Goal: Task Accomplishment & Management: Manage account settings

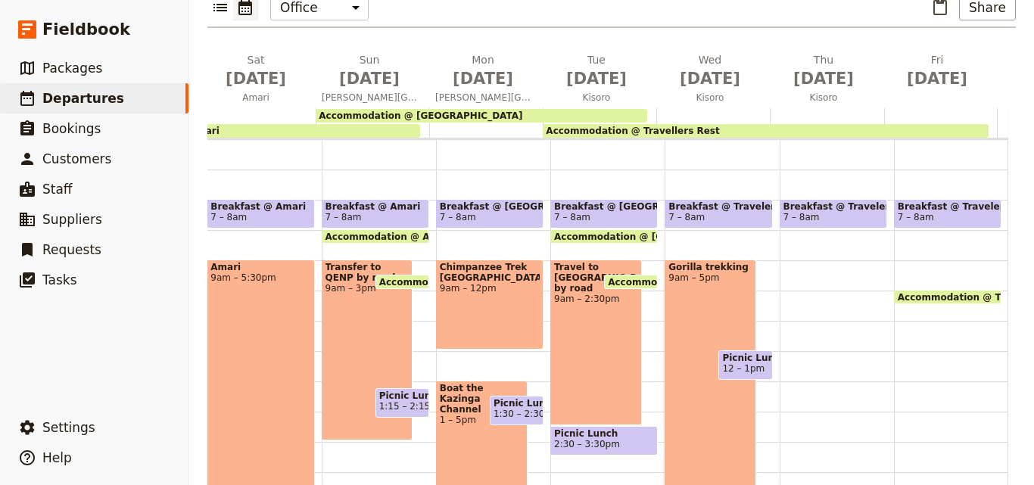
scroll to position [151, 0]
click at [790, 265] on div "Breakfast @ Travelers Rest 7 – 8am" at bounding box center [836, 350] width 114 height 726
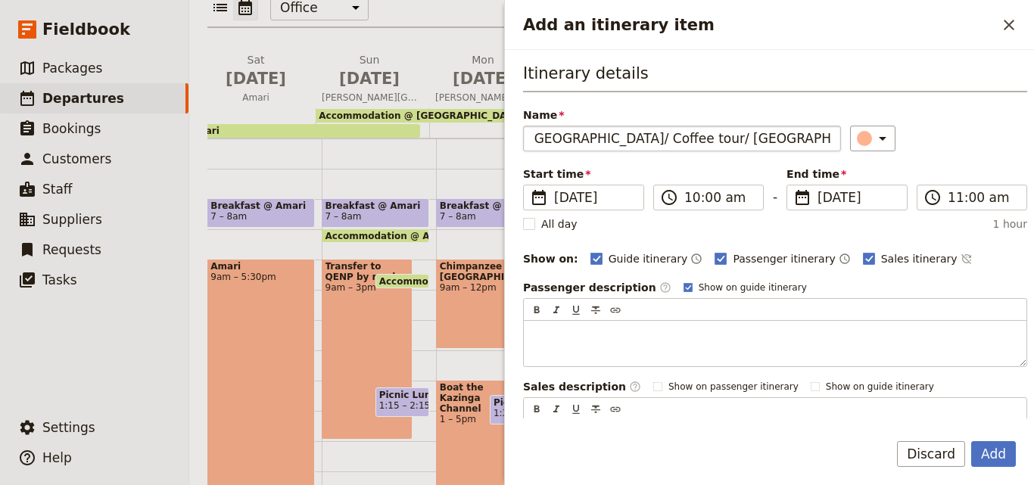
scroll to position [0, 0]
drag, startPoint x: 572, startPoint y: 137, endPoint x: 547, endPoint y: 136, distance: 25.0
click at [547, 136] on input "[GEOGRAPHIC_DATA]/ Coffee tour/ [GEOGRAPHIC_DATA]" at bounding box center [682, 139] width 318 height 26
click at [649, 137] on input "[GEOGRAPHIC_DATA]/ Coffee tour/ [GEOGRAPHIC_DATA]" at bounding box center [682, 139] width 318 height 26
type input "[GEOGRAPHIC_DATA]/ Coffee tour/ [GEOGRAPHIC_DATA]"
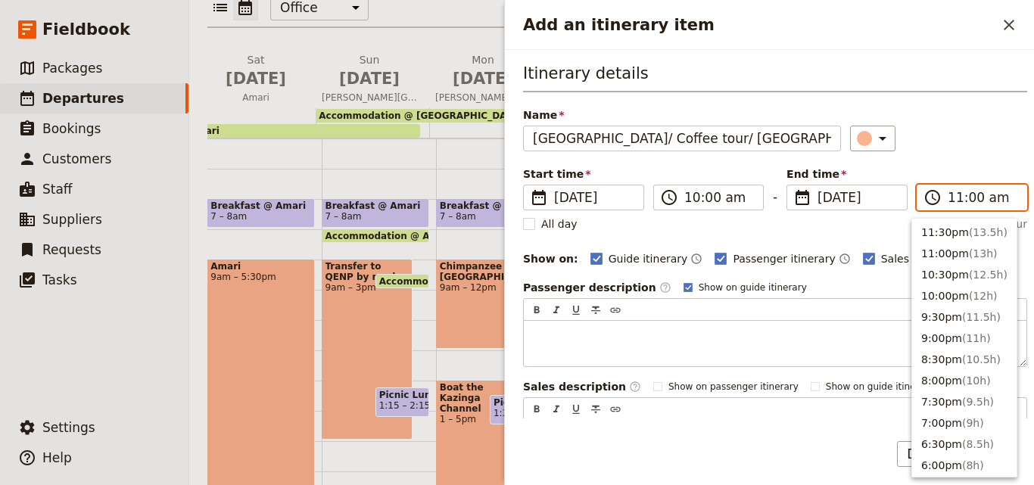
click at [957, 201] on input "11:00 am" at bounding box center [982, 197] width 70 height 18
click at [945, 275] on button "5:00pm ( 7h )" at bounding box center [964, 277] width 104 height 21
type input "05:00 pm"
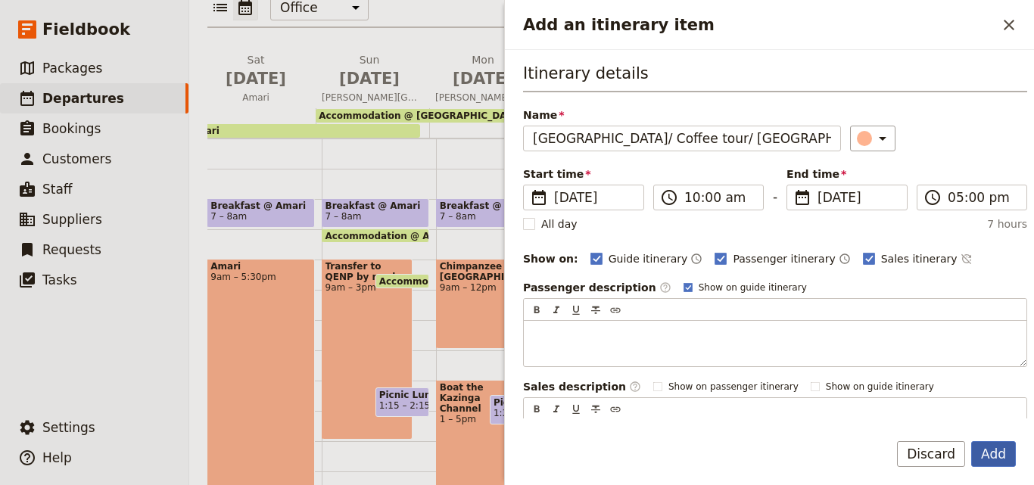
click at [1008, 454] on button "Add" at bounding box center [993, 454] width 45 height 26
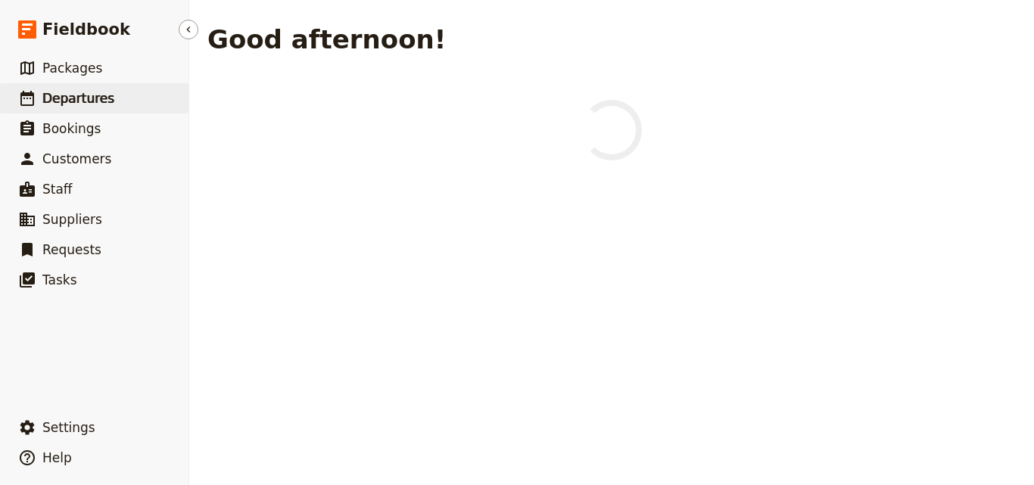
click at [122, 95] on link "​ Departures" at bounding box center [94, 98] width 188 height 30
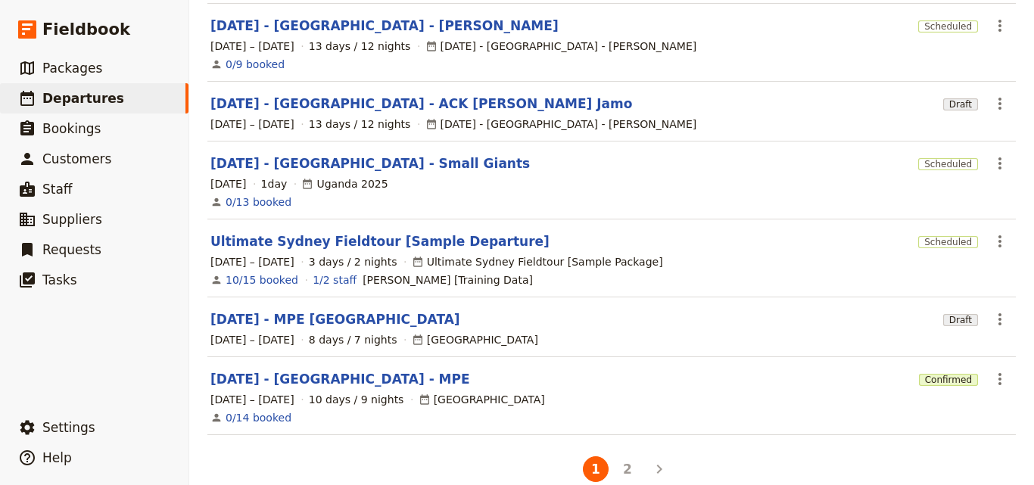
scroll to position [493, 0]
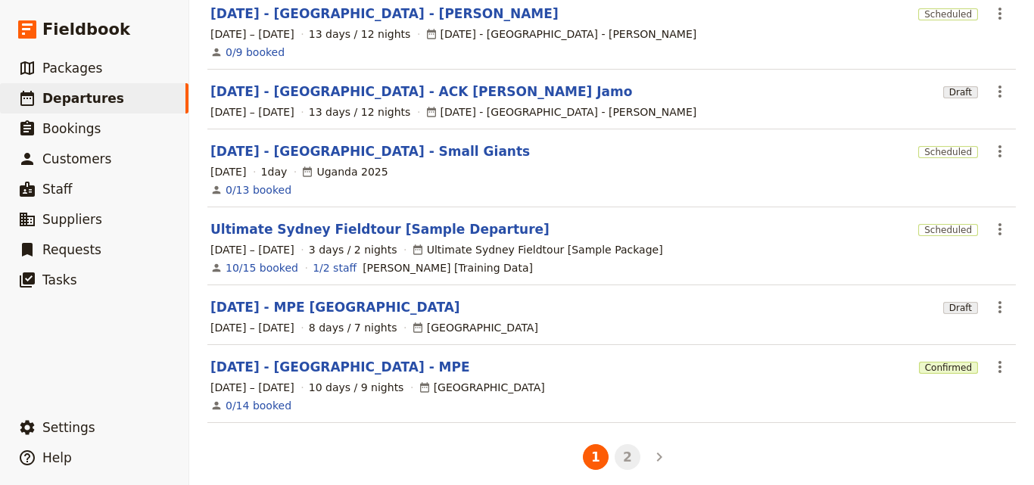
click at [624, 446] on button "2" at bounding box center [627, 457] width 26 height 26
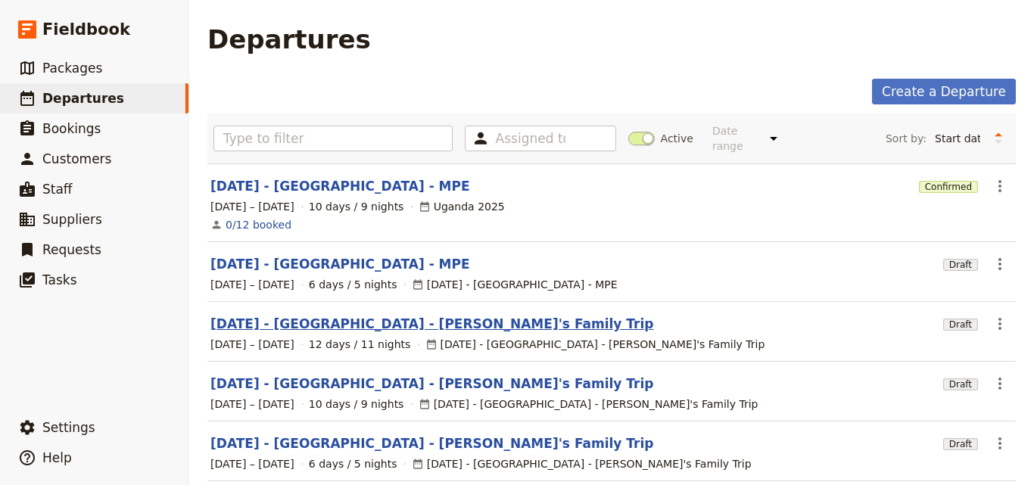
click at [413, 315] on link "[DATE] - [GEOGRAPHIC_DATA] - [PERSON_NAME]'s Family Trip" at bounding box center [431, 324] width 443 height 18
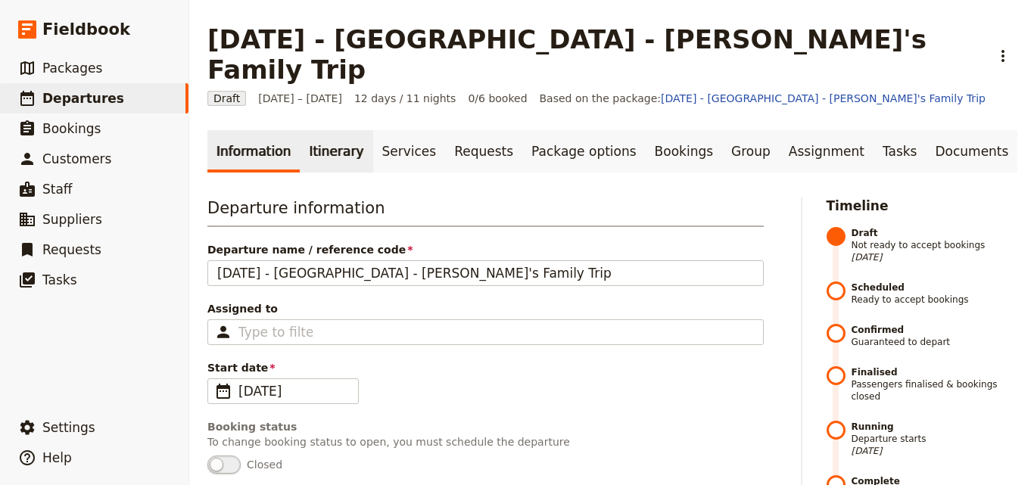
click at [345, 130] on link "Itinerary" at bounding box center [336, 151] width 73 height 42
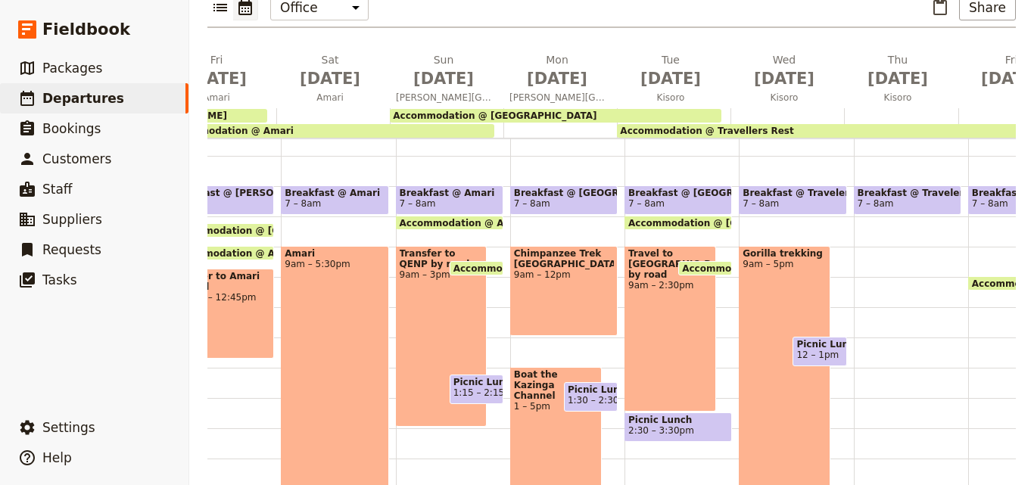
scroll to position [158, 0]
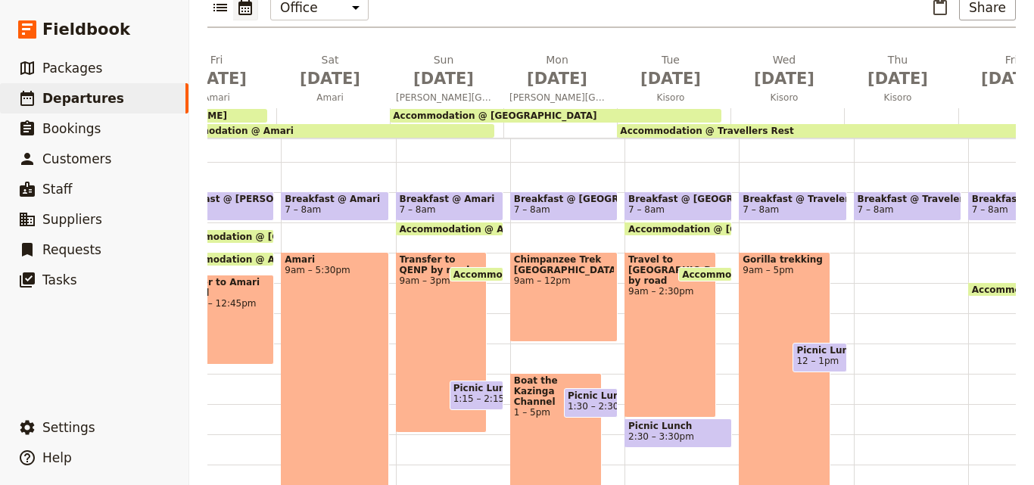
click at [862, 246] on div "Breakfast @ Travelers Rest 7 – 8am" at bounding box center [911, 343] width 114 height 726
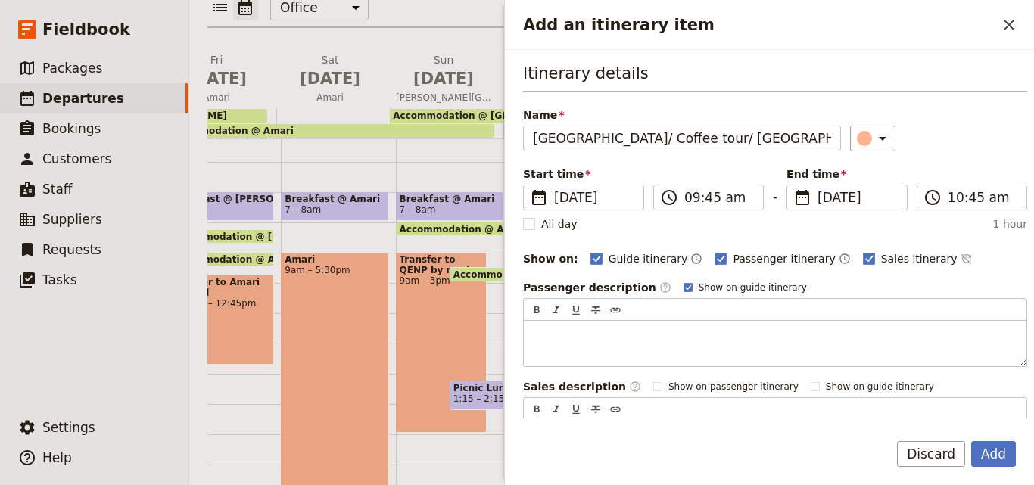
scroll to position [0, 14]
type input "[GEOGRAPHIC_DATA]/ Coffee tour/ [GEOGRAPHIC_DATA]"
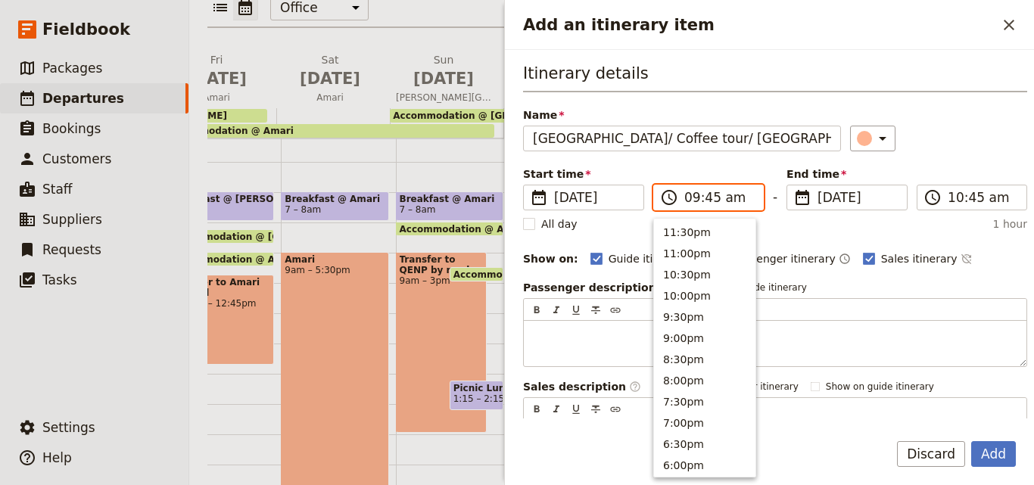
scroll to position [596, 0]
click at [708, 198] on input "09:45 am" at bounding box center [719, 197] width 70 height 18
type input "09:00 am"
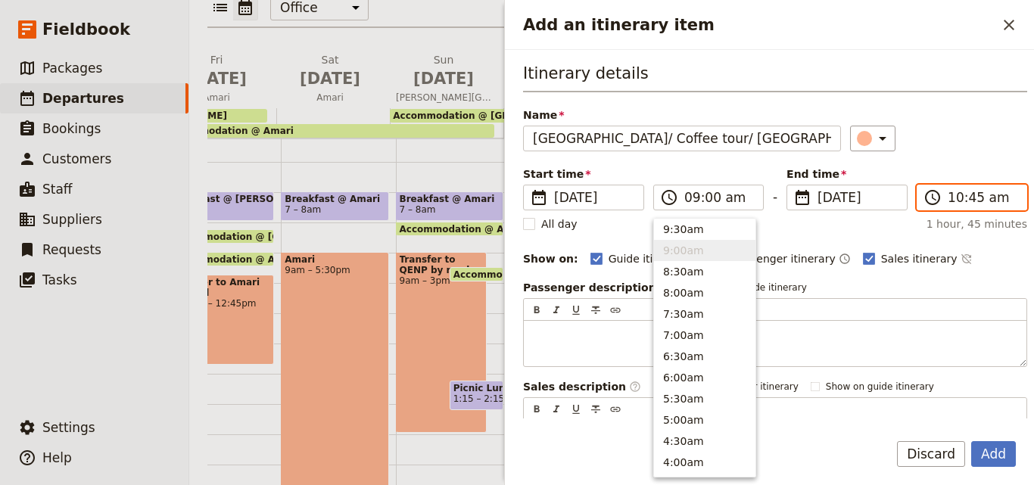
click at [953, 196] on input "10:45 am" at bounding box center [982, 197] width 70 height 18
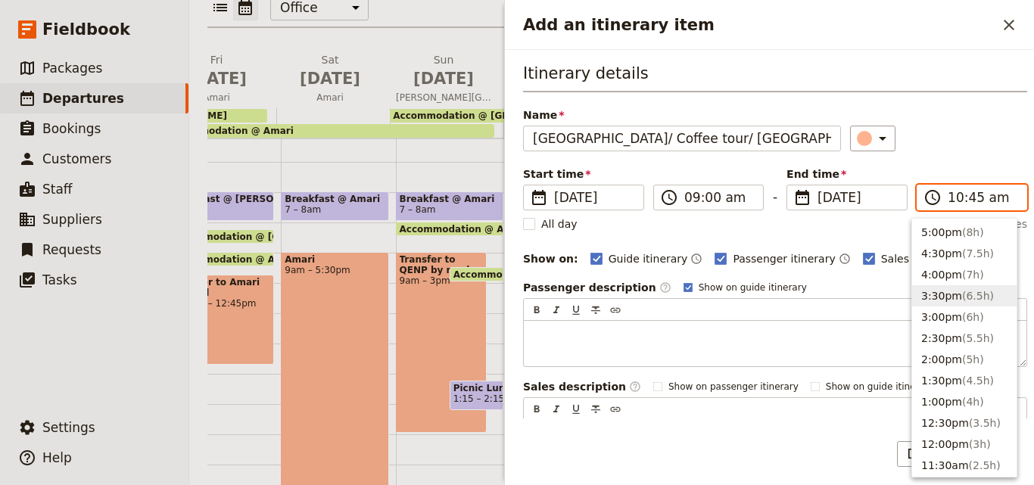
scroll to position [251, 0]
click at [952, 260] on button "5:00pm ( 8h )" at bounding box center [964, 256] width 104 height 21
type input "05:00 pm"
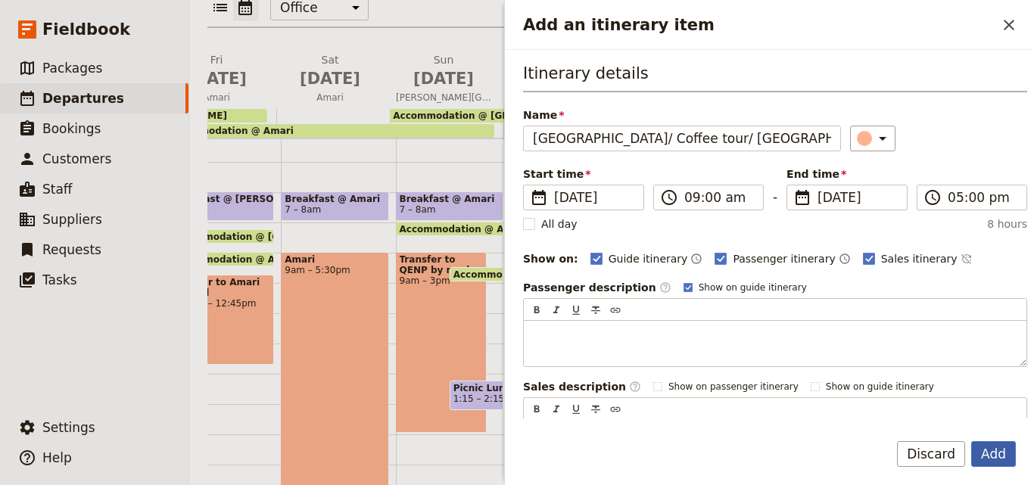
click at [991, 455] on button "Add" at bounding box center [993, 454] width 45 height 26
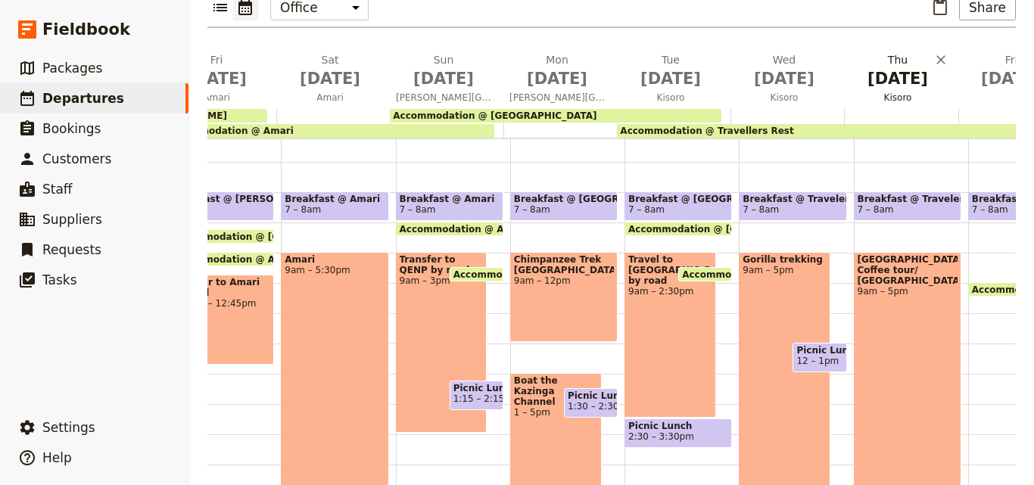
click at [896, 67] on span "[DATE]" at bounding box center [897, 78] width 95 height 23
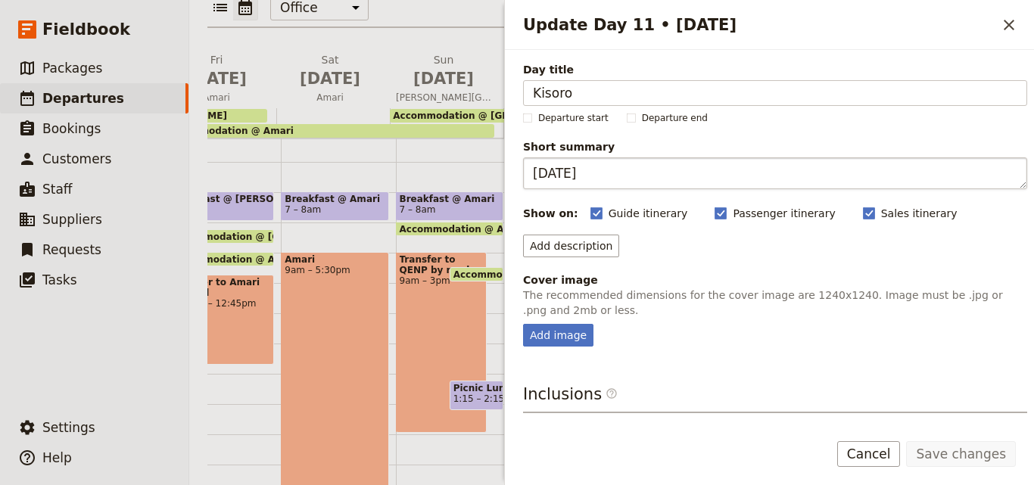
scroll to position [135, 0]
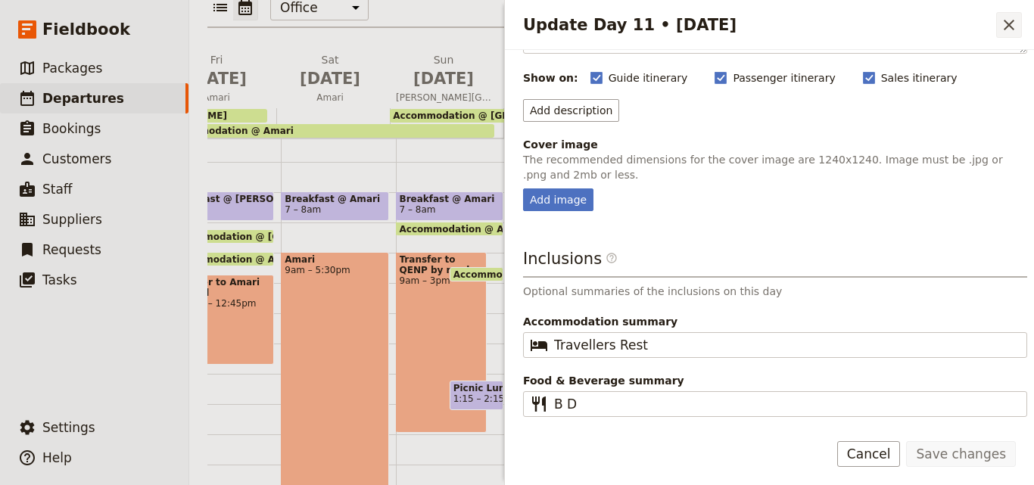
click at [1010, 19] on icon "Close drawer" at bounding box center [1009, 25] width 18 height 18
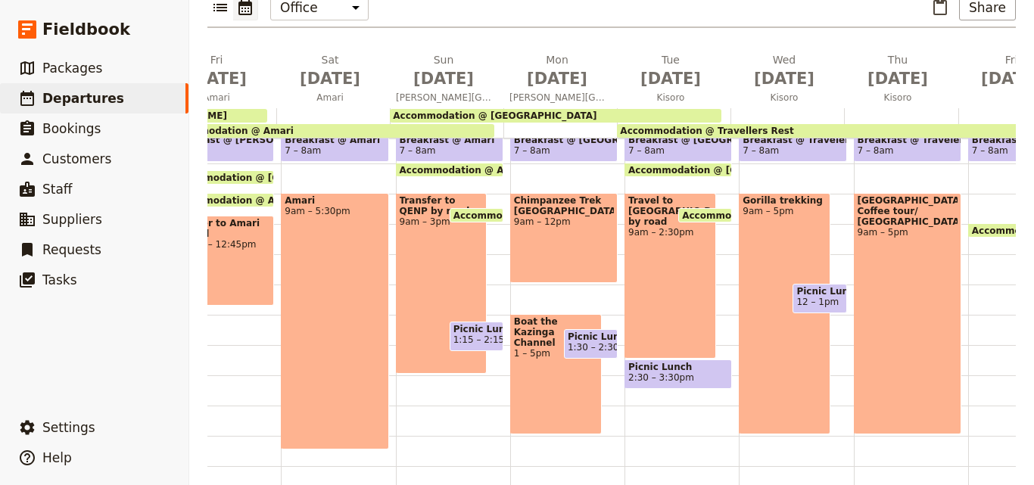
scroll to position [310, 0]
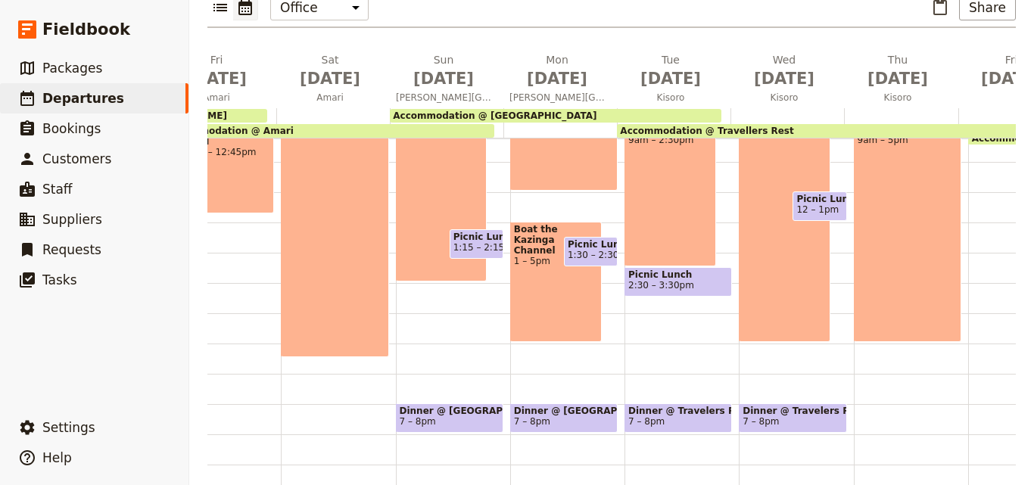
click at [823, 204] on span "12 – 1pm" at bounding box center [817, 209] width 42 height 11
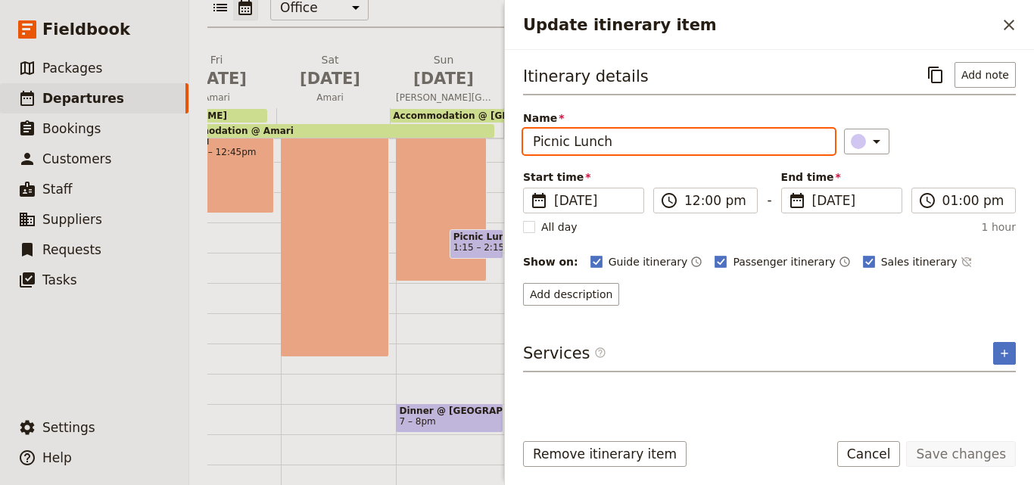
click at [728, 145] on input "Picnic Lunch" at bounding box center [679, 142] width 312 height 26
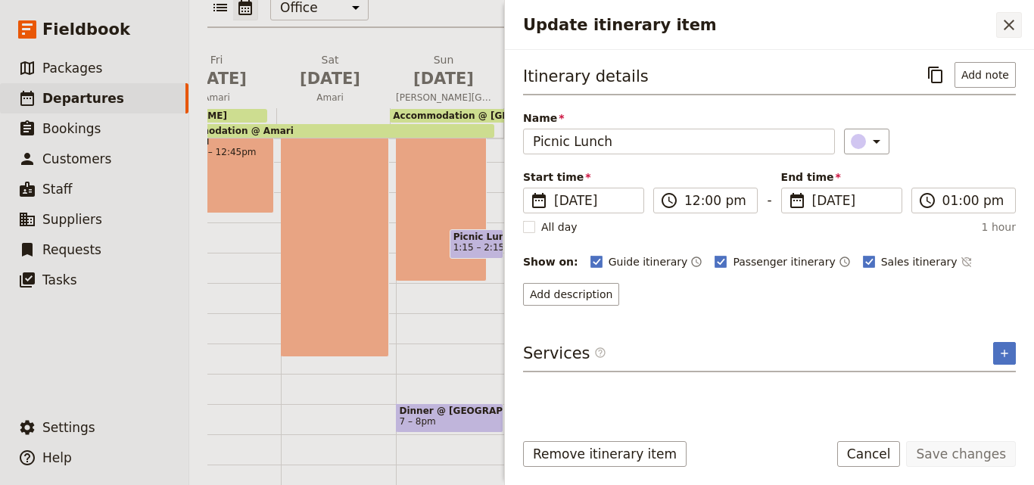
click at [1018, 30] on button "​" at bounding box center [1009, 25] width 26 height 26
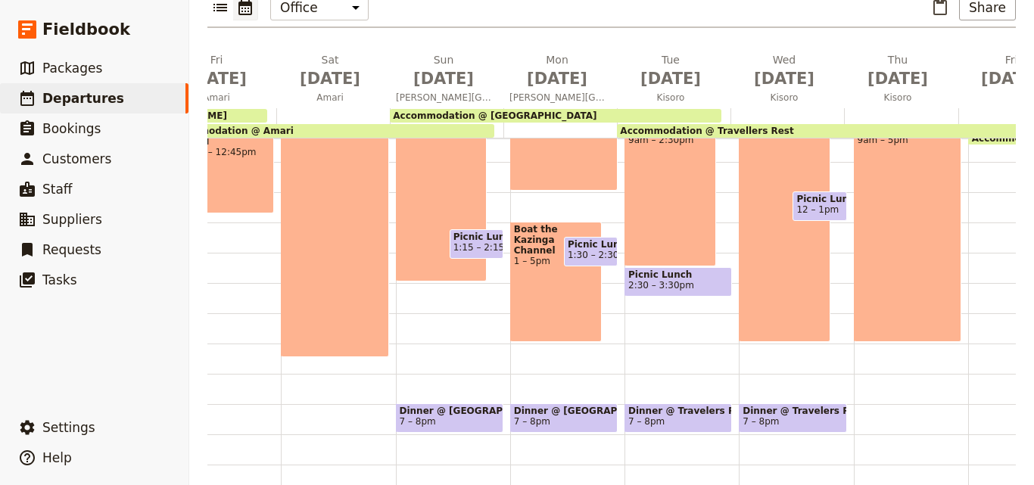
click at [952, 216] on div "Breakfast @ Travelers Rest 7 – 8am Mabungo Village/ Coffee tour/ Canoe Lake Mut…" at bounding box center [911, 192] width 114 height 726
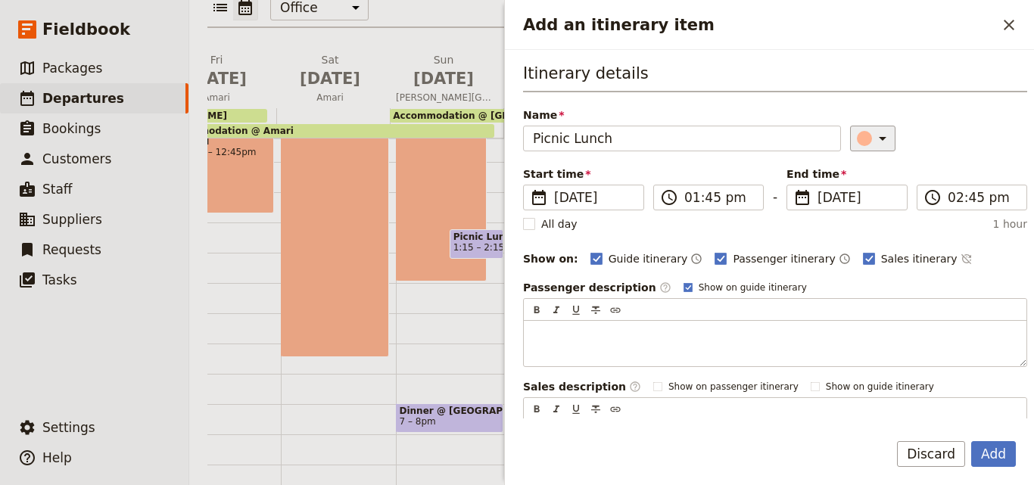
type input "Picnic Lunch"
click at [850, 145] on button "​" at bounding box center [872, 139] width 45 height 26
click at [863, 204] on div "button" at bounding box center [867, 206] width 15 height 15
click at [708, 200] on input "01:45 pm" at bounding box center [719, 197] width 70 height 18
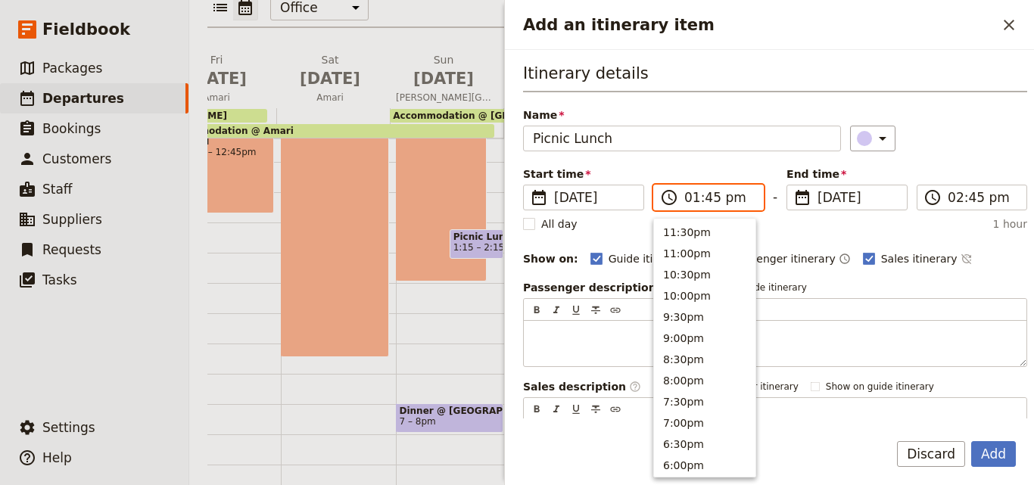
scroll to position [427, 0]
click at [708, 200] on input "01:45 pm" at bounding box center [719, 197] width 70 height 18
click at [707, 198] on input "01:45 pm" at bounding box center [719, 197] width 70 height 18
type input "01:00 pm"
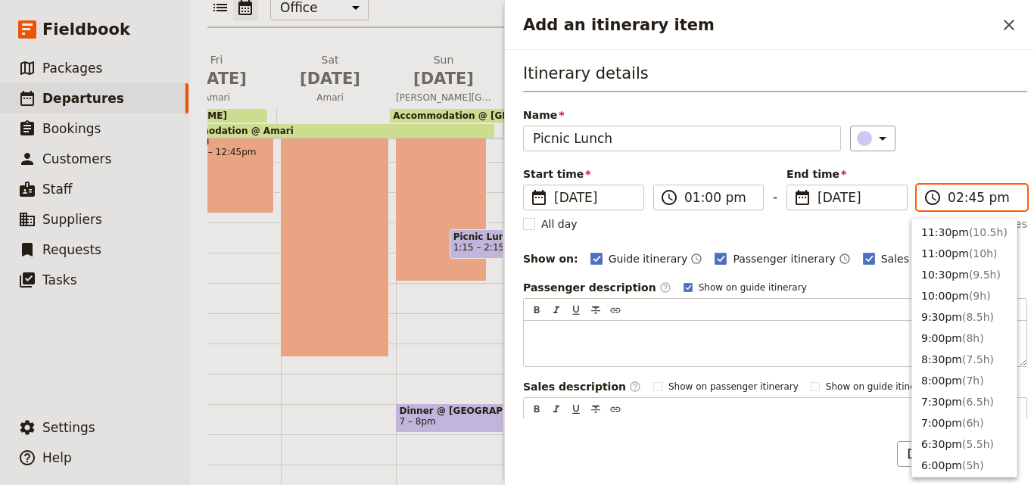
click at [964, 198] on input "02:45 pm" at bounding box center [982, 197] width 70 height 18
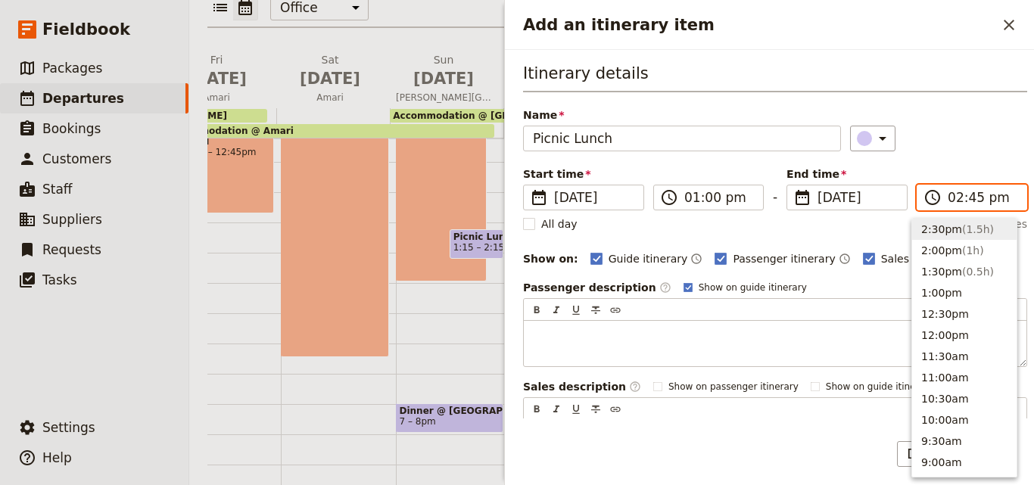
click at [966, 197] on input "02:45 pm" at bounding box center [982, 197] width 70 height 18
type input "02:00 pm"
click at [928, 119] on div "Name Picnic Lunch ​" at bounding box center [775, 129] width 504 height 44
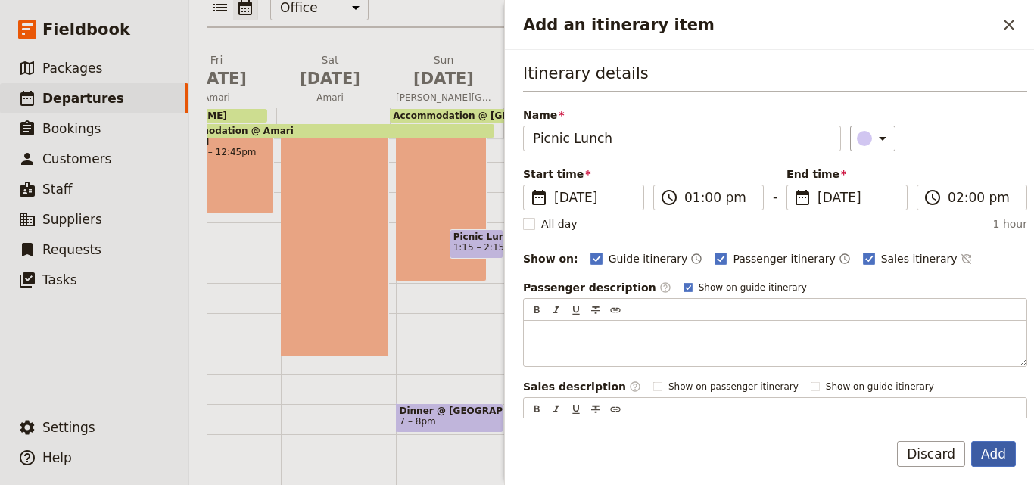
click at [998, 460] on button "Add" at bounding box center [993, 454] width 45 height 26
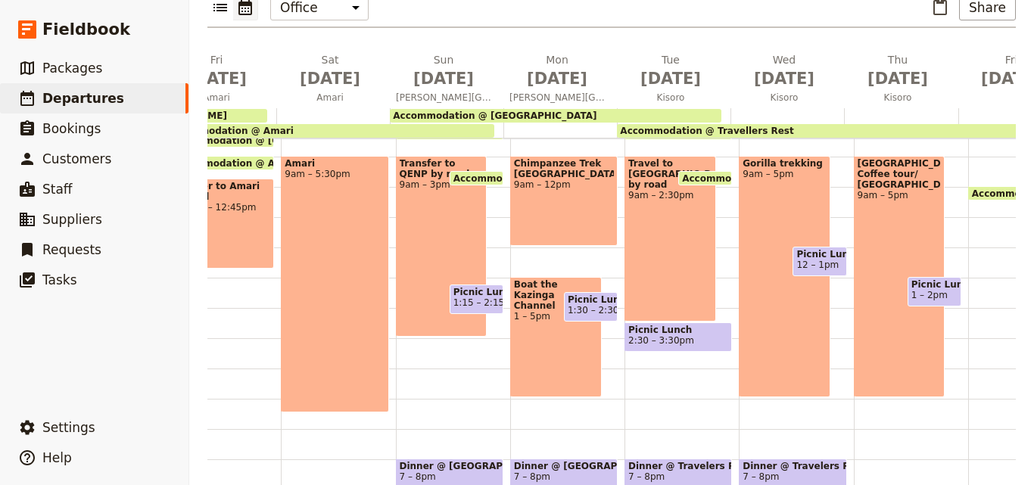
scroll to position [257, 0]
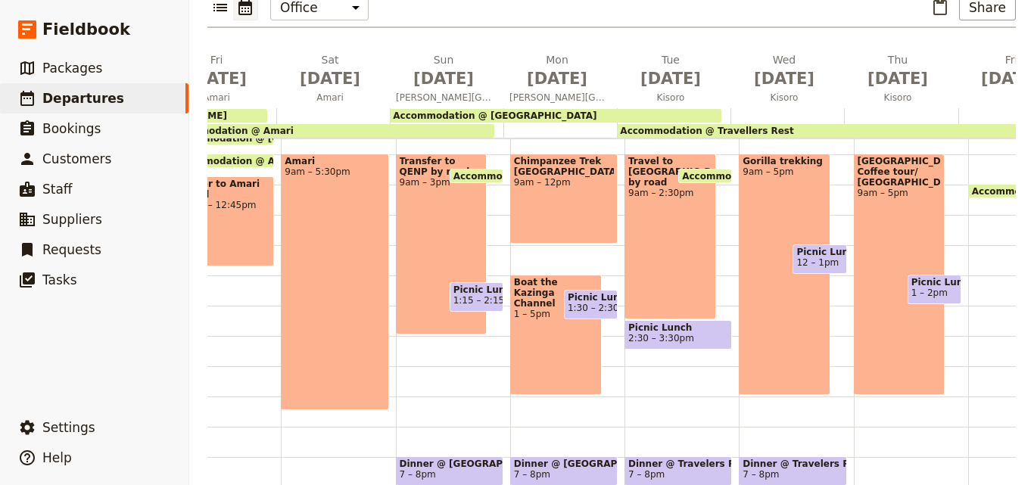
click at [787, 459] on span "Dinner @ Travelers Rest" at bounding box center [792, 464] width 100 height 11
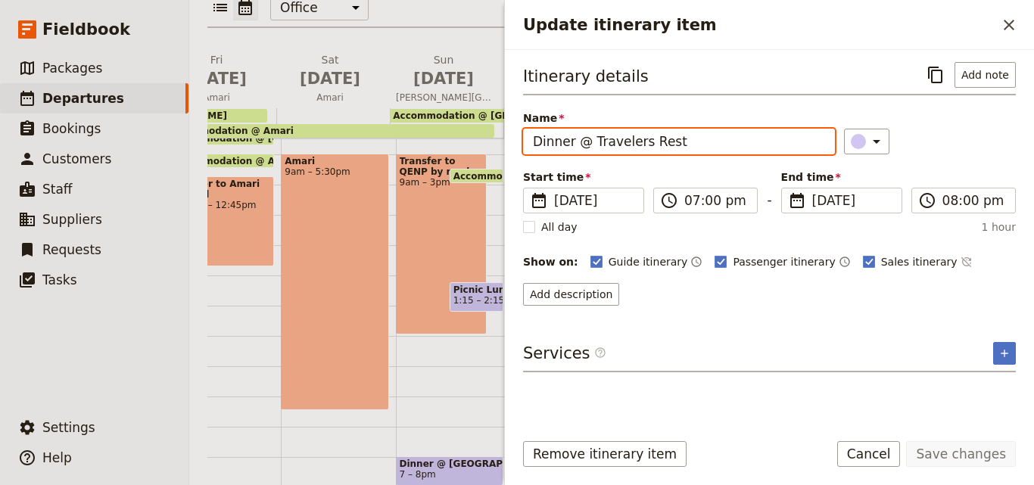
drag, startPoint x: 692, startPoint y: 139, endPoint x: 522, endPoint y: 144, distance: 170.3
click at [522, 144] on div "Itinerary details ​ Add note Name Dinner @ Travelers Rest ​ Start time ​ 11 Feb…" at bounding box center [769, 234] width 529 height 369
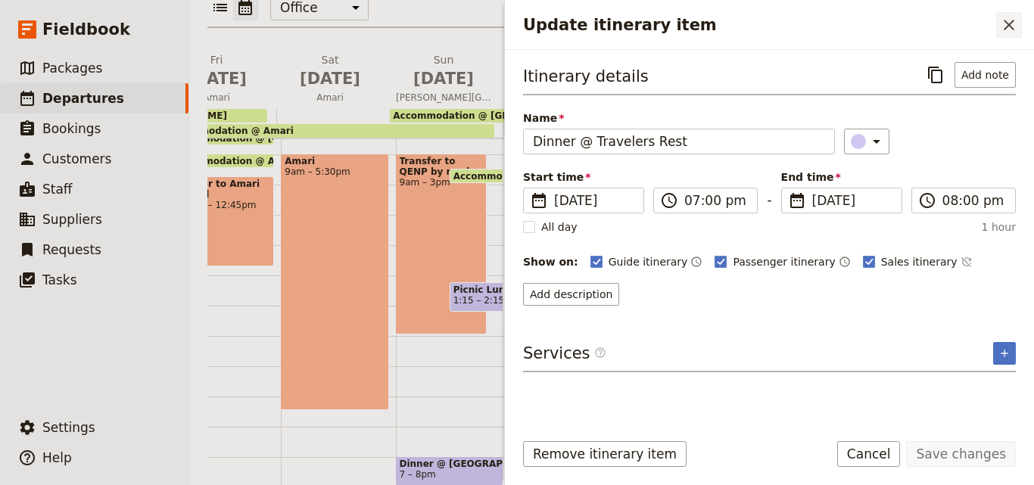
click at [999, 24] on button "​" at bounding box center [1009, 25] width 26 height 26
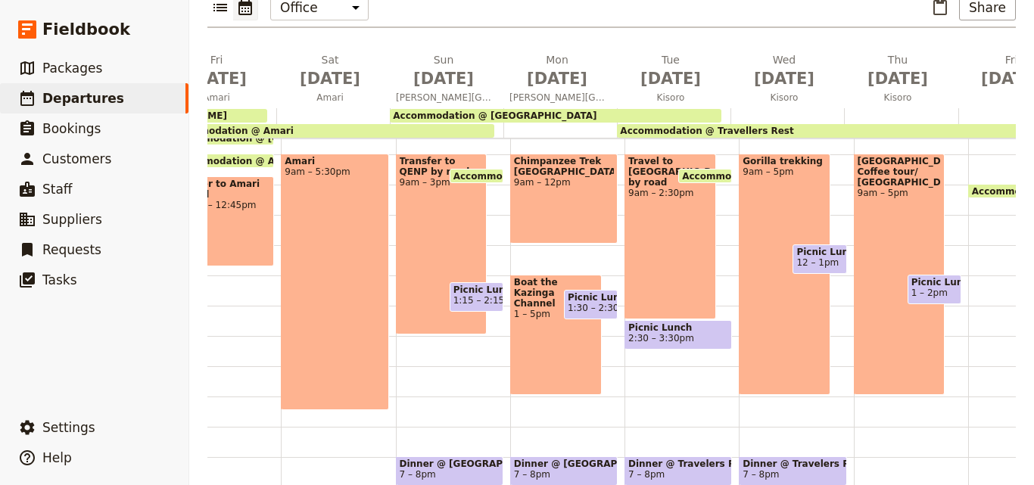
scroll to position [262, 0]
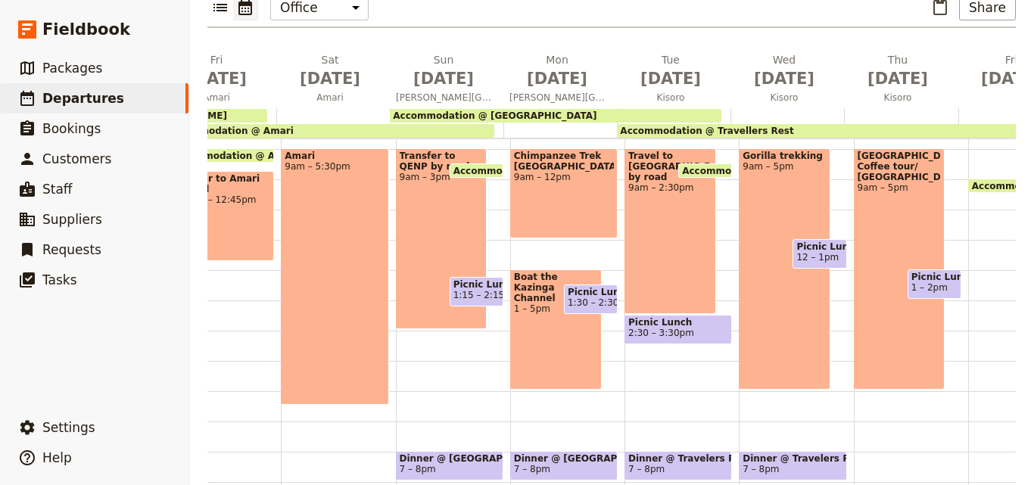
click at [880, 424] on div "Breakfast @ Travelers Rest 7 – 8am Mabungo Village/ Coffee tour/ Canoe Lake Mut…" at bounding box center [911, 240] width 114 height 726
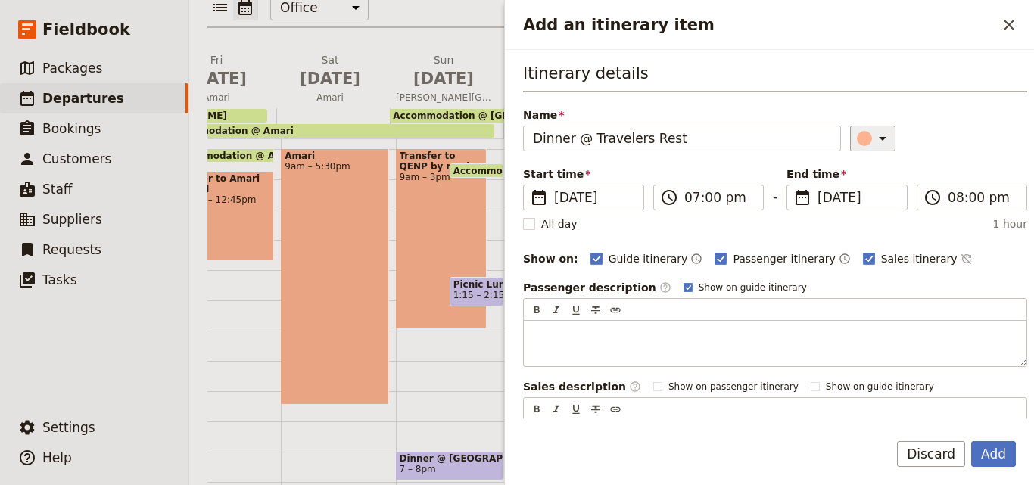
type input "Dinner @ Travelers Rest"
click at [857, 142] on div "Add an itinerary item" at bounding box center [864, 138] width 15 height 15
click at [865, 207] on div "button" at bounding box center [867, 206] width 15 height 15
click at [991, 443] on button "Add" at bounding box center [993, 454] width 45 height 26
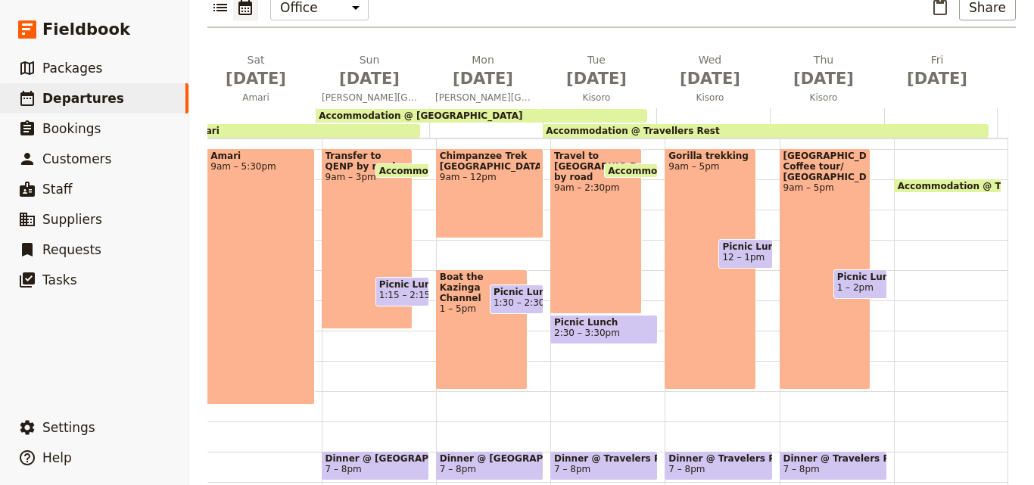
scroll to position [110, 0]
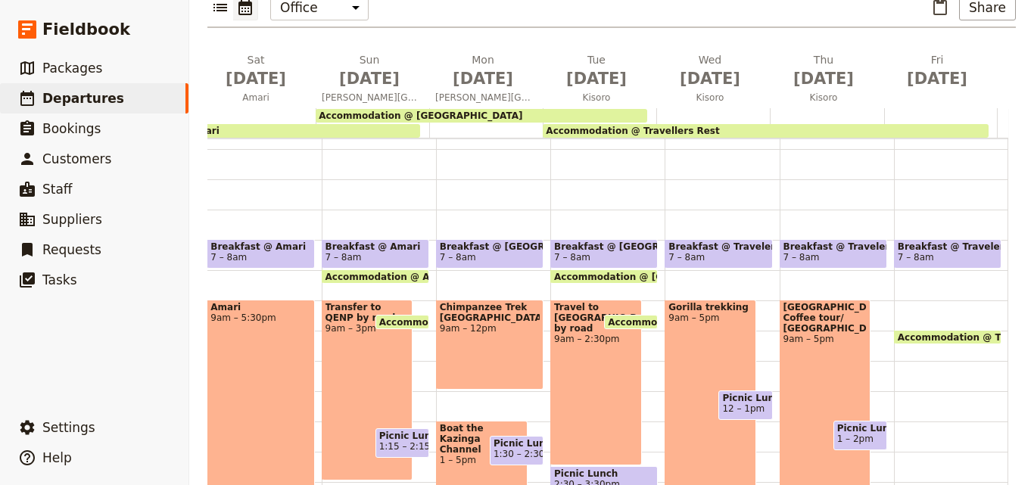
click at [901, 280] on div "Breakfast @ Travelers Rest 7 – 8am Accommodation @ Travellers Rest 9:30 – 10am" at bounding box center [951, 391] width 114 height 726
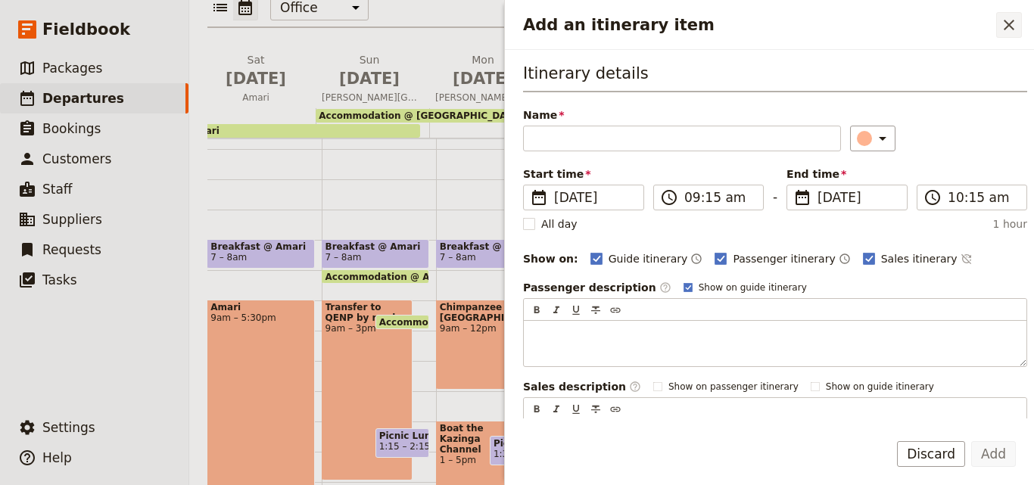
click at [1014, 22] on icon "Close drawer" at bounding box center [1009, 25] width 18 height 18
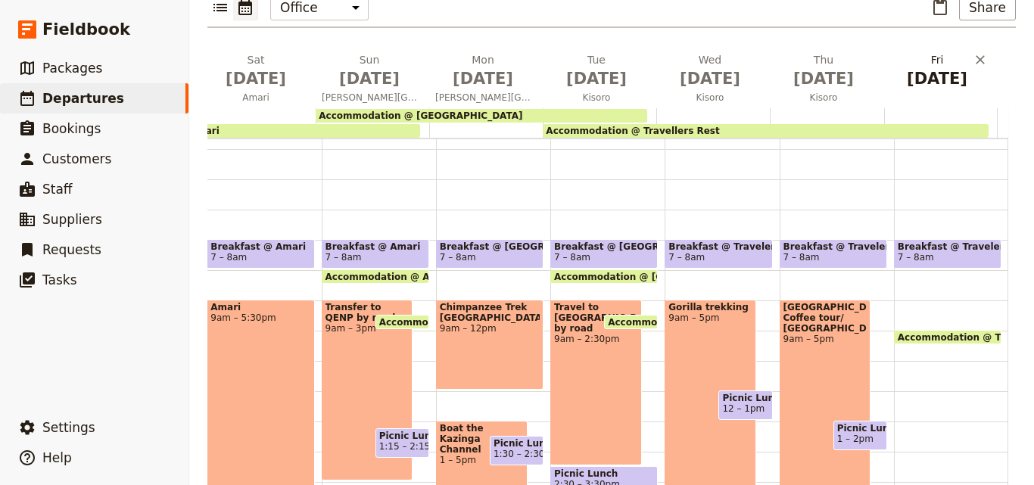
click at [916, 67] on span "[DATE]" at bounding box center [936, 78] width 95 height 23
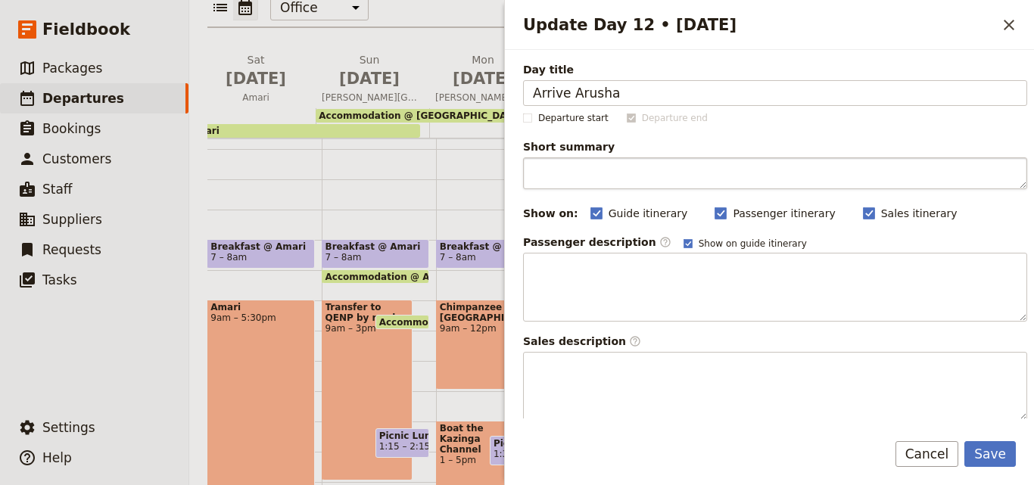
type input "Arrive Arusha"
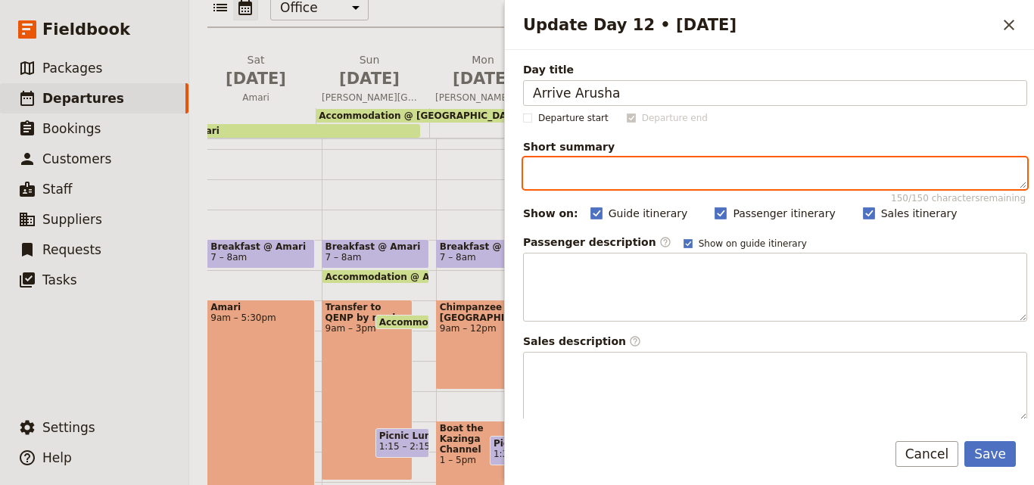
click at [715, 176] on textarea "Short summary 150 / 150 characters remaining" at bounding box center [775, 173] width 504 height 32
paste textarea "Transfer to Arusha by road from Kilimanjaro International Airport"
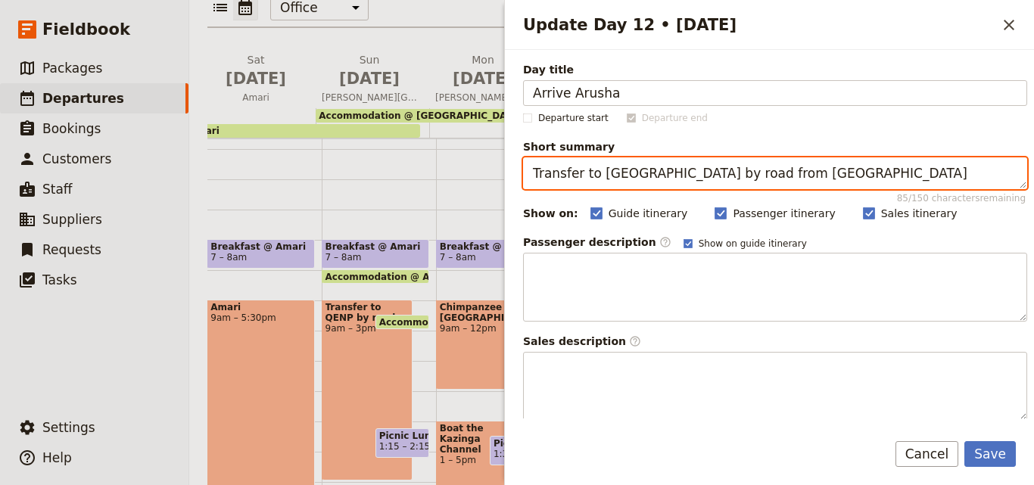
type textarea "Transfer to Arusha by road from Kilimanjaro International Airport"
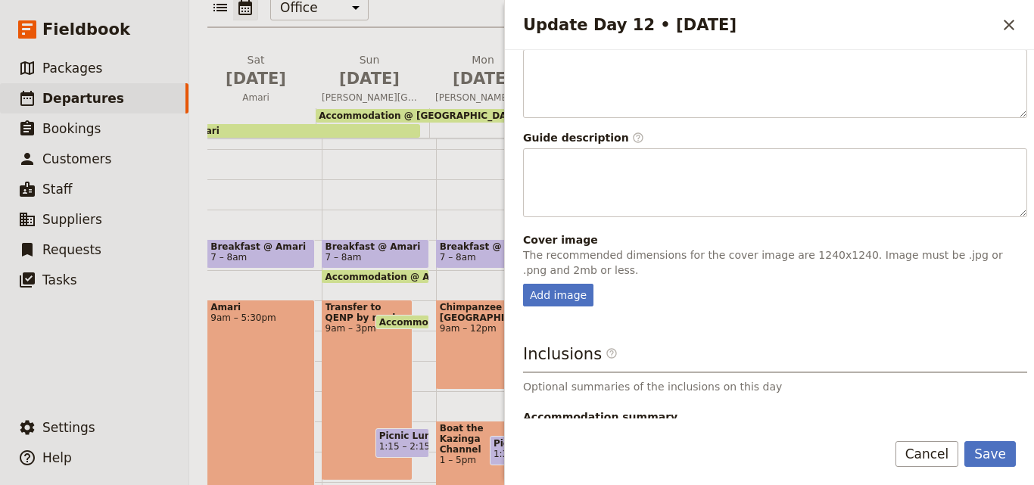
scroll to position [398, 0]
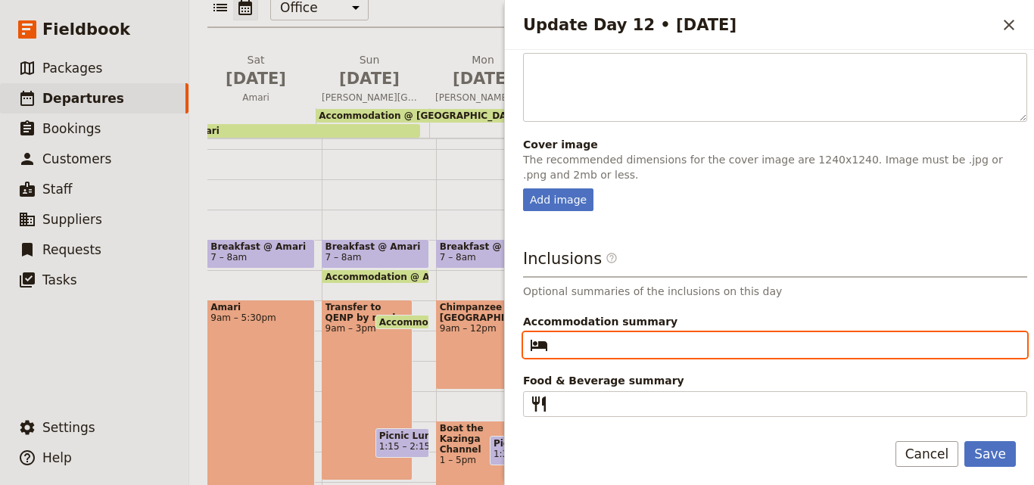
paste input "B D"
type input "B D"
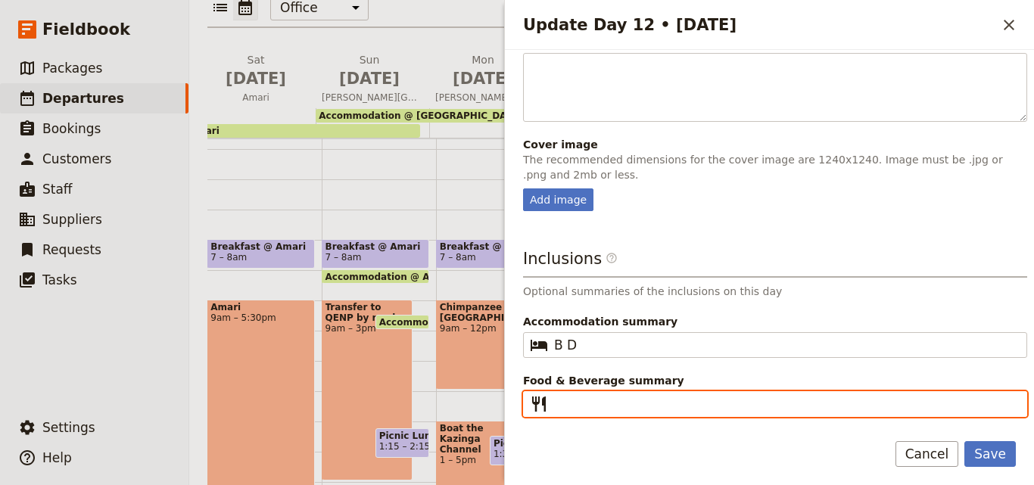
paste input "B D"
type input "B D"
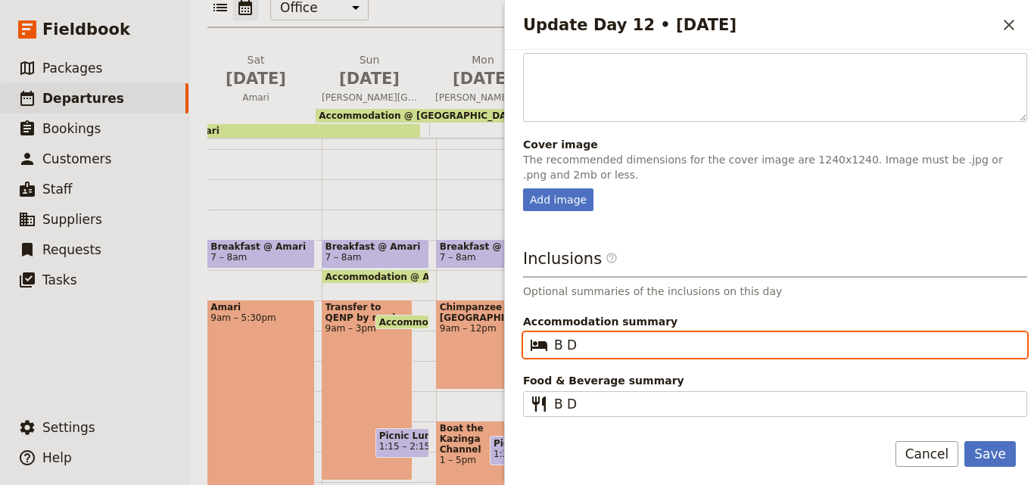
drag, startPoint x: 624, startPoint y: 351, endPoint x: 526, endPoint y: 347, distance: 97.7
click at [526, 347] on fieldset "​ B D" at bounding box center [775, 345] width 504 height 26
paste input "Outpost Lodge"
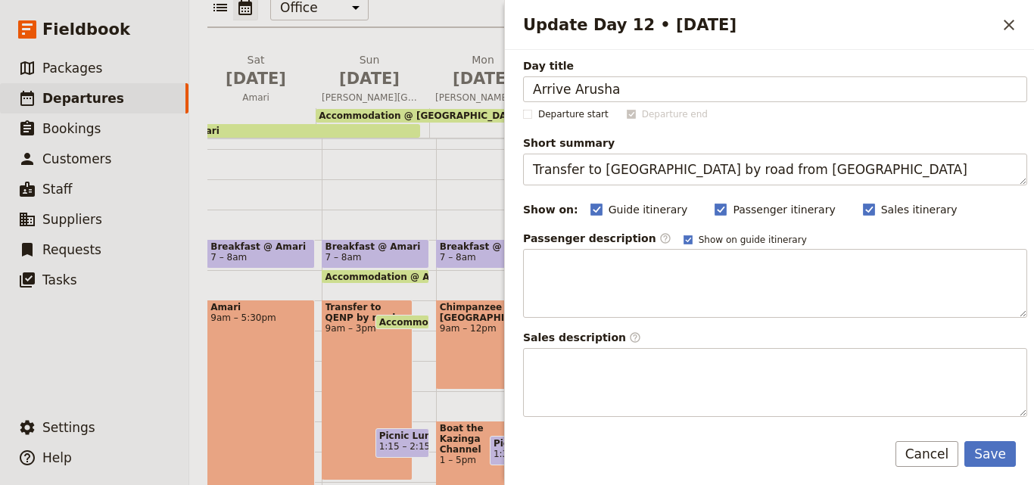
scroll to position [0, 0]
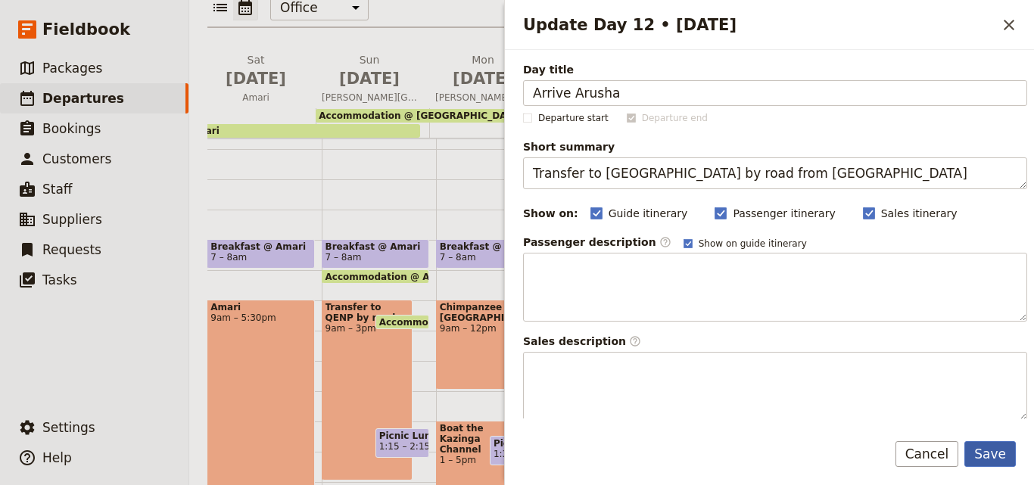
type input "Outpost Lodge"
click at [997, 454] on button "Save" at bounding box center [989, 454] width 51 height 26
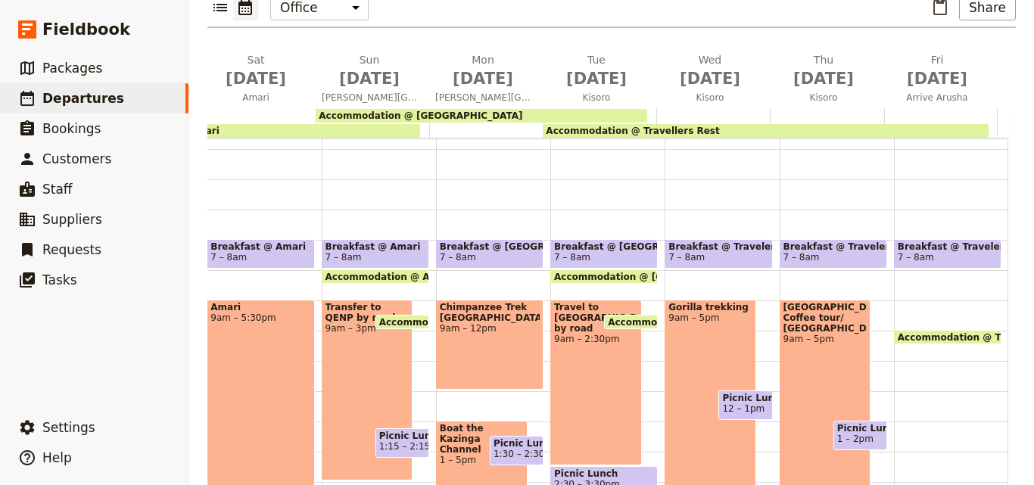
click at [1003, 343] on div "Mon Feb 2 Arrive Entebbe anytime Tue Feb 3 Entebbe Wed Feb 4 Murchison Falls Na…" at bounding box center [306, 271] width 1419 height 439
click at [997, 341] on div "Mon Feb 2 Arrive Entebbe anytime Tue Feb 3 Entebbe Wed Feb 4 Murchison Falls Na…" at bounding box center [306, 271] width 1419 height 439
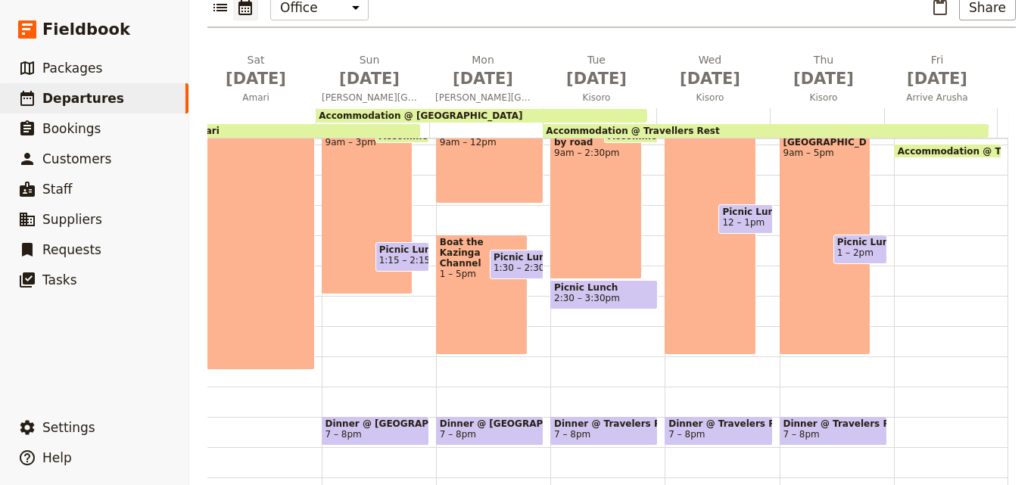
scroll to position [158, 0]
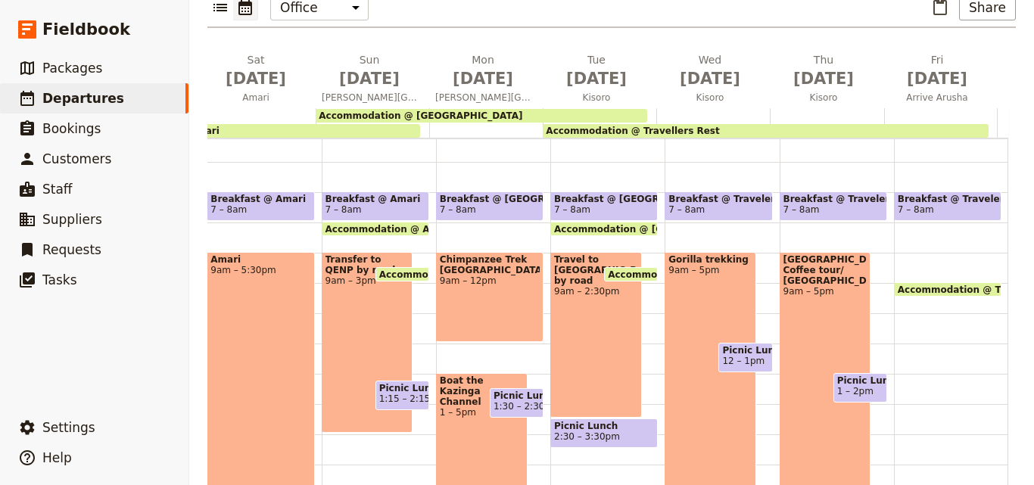
click at [925, 277] on div "Breakfast @ Travelers Rest 7 – 8am Accommodation @ Travellers Rest 9:30 – 10am" at bounding box center [951, 343] width 114 height 726
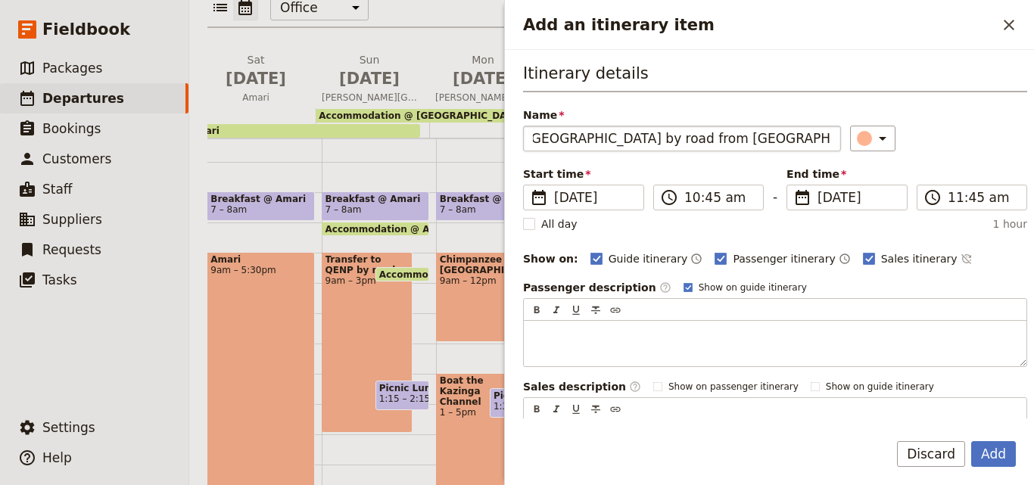
scroll to position [0, 82]
type input "Transfer to Arusha by road from Kilimanjaro International Airport"
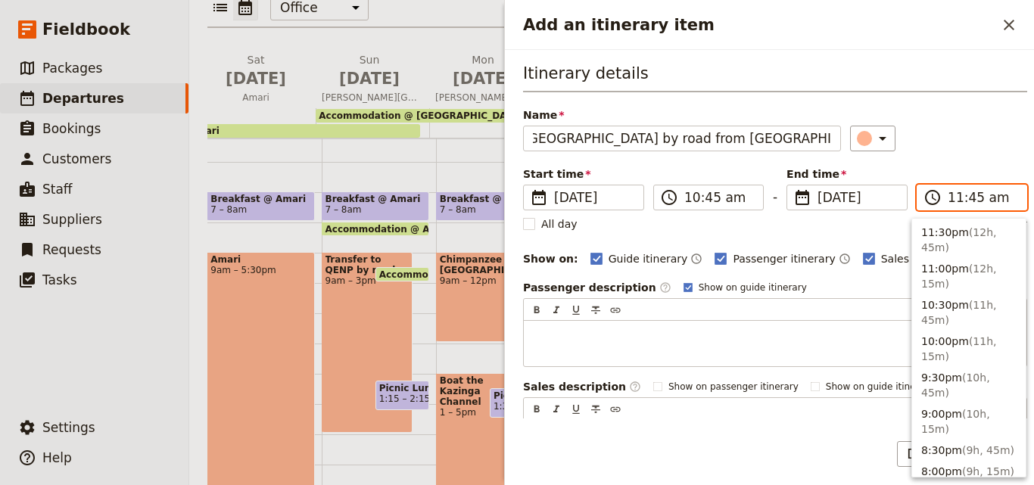
scroll to position [572, 0]
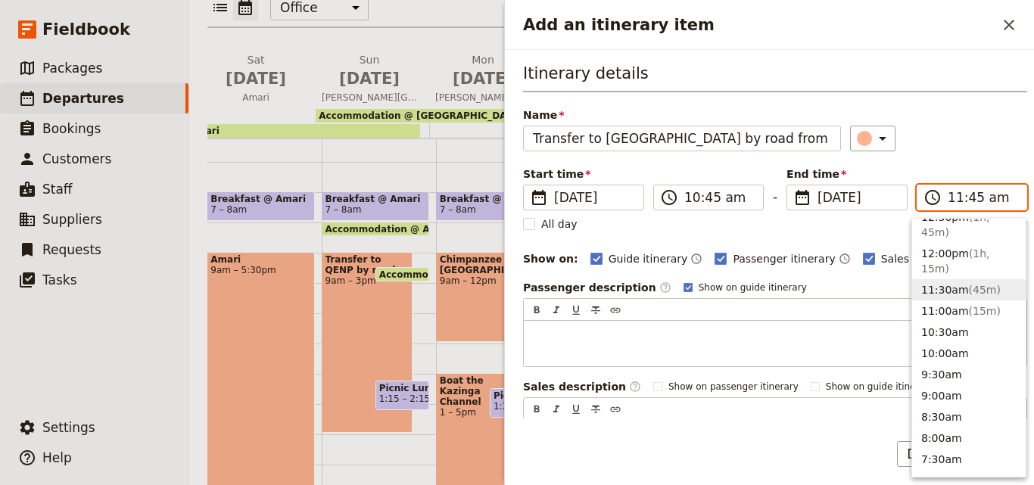
click at [963, 201] on input "11:45 am" at bounding box center [982, 197] width 70 height 18
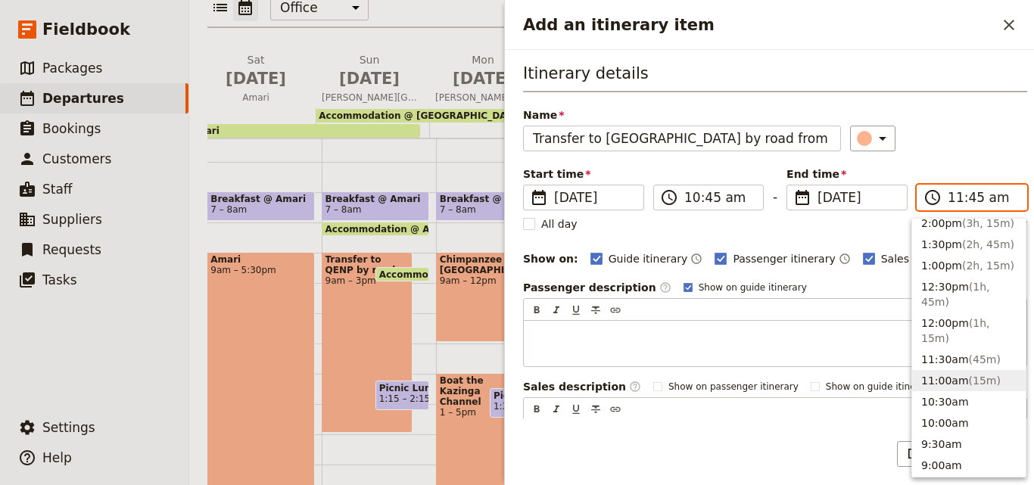
scroll to position [421, 0]
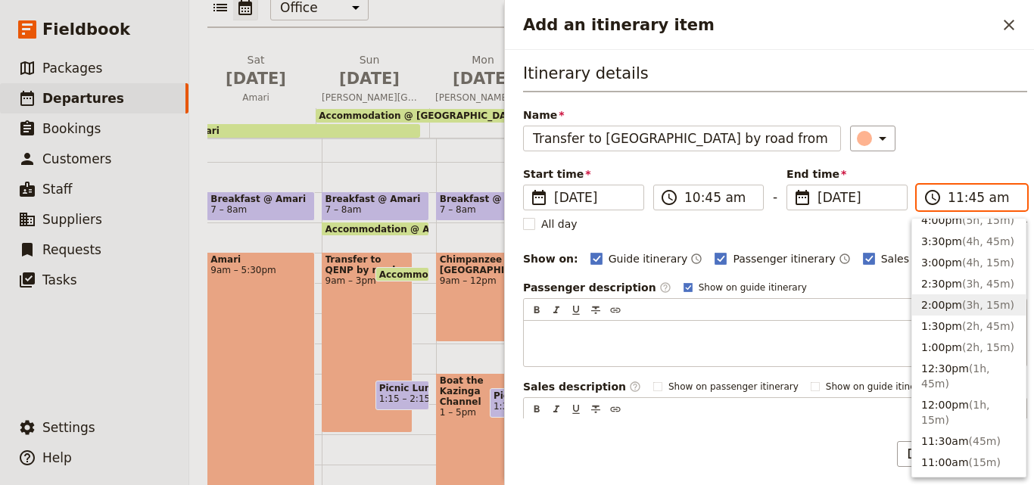
click at [962, 299] on span "( 3h, 15m )" at bounding box center [988, 305] width 52 height 12
type input "02:00 pm"
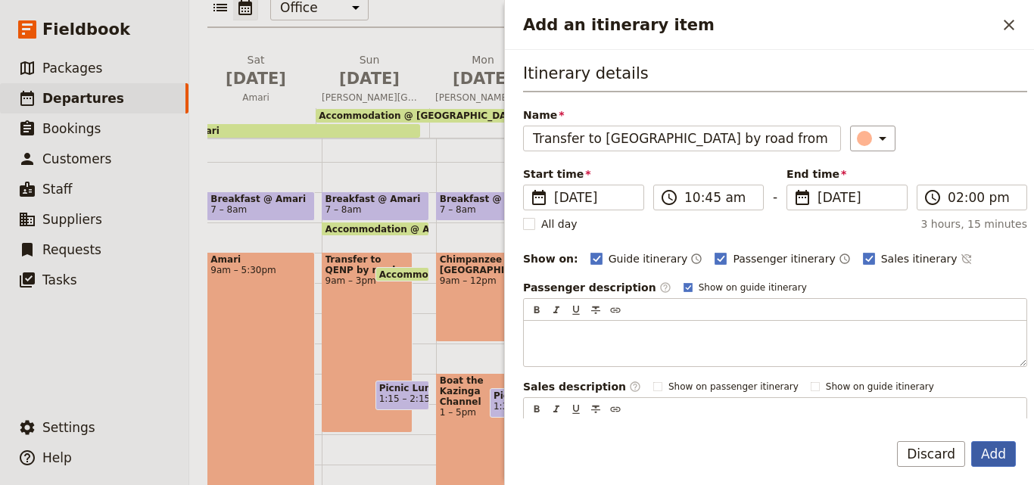
click at [980, 443] on button "Add" at bounding box center [993, 454] width 45 height 26
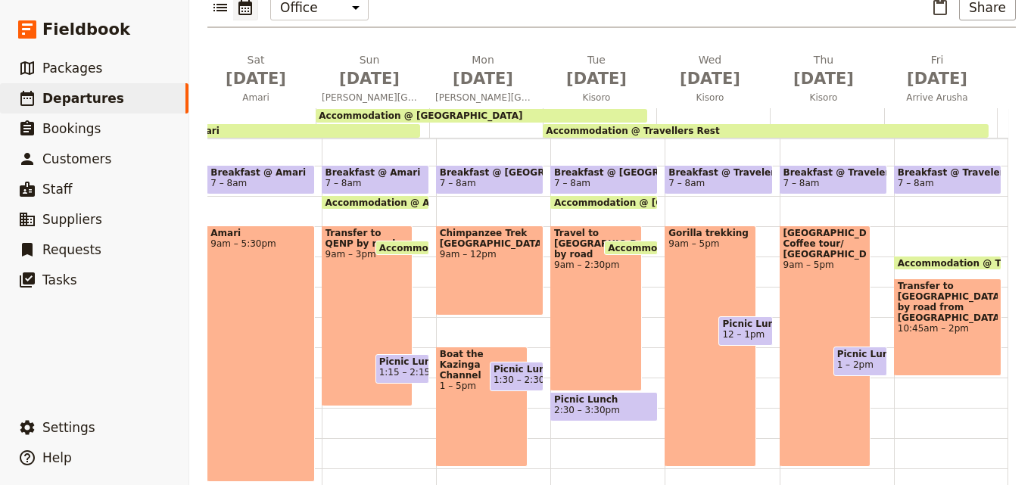
scroll to position [158, 0]
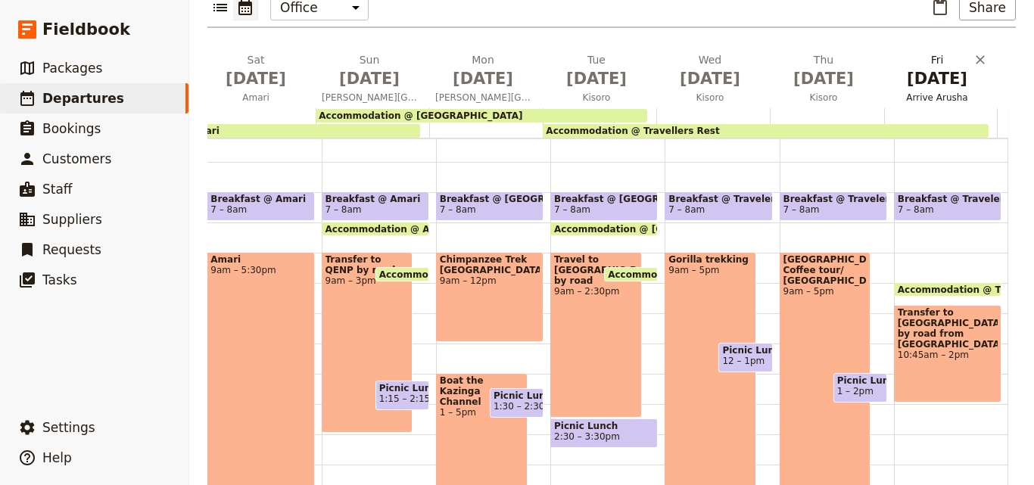
click at [930, 67] on span "[DATE]" at bounding box center [936, 78] width 95 height 23
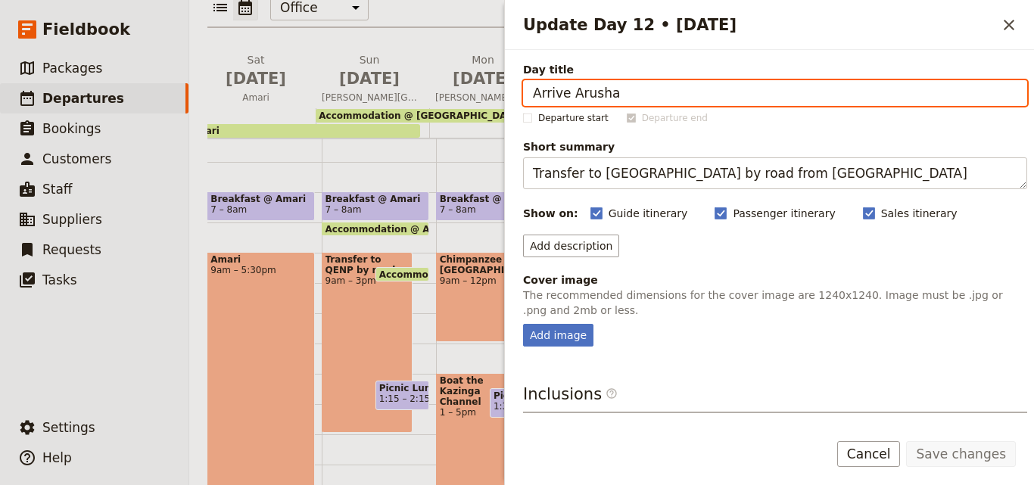
drag, startPoint x: 618, startPoint y: 91, endPoint x: 504, endPoint y: 89, distance: 114.3
click at [504, 89] on div "Update Day 12 • 13 Feb ​ Day title Arrive Arusha Departure start Departure end …" at bounding box center [769, 242] width 530 height 485
paste input "Depart for Kigali, Rwanda for flight to Kilimanjaro airport"
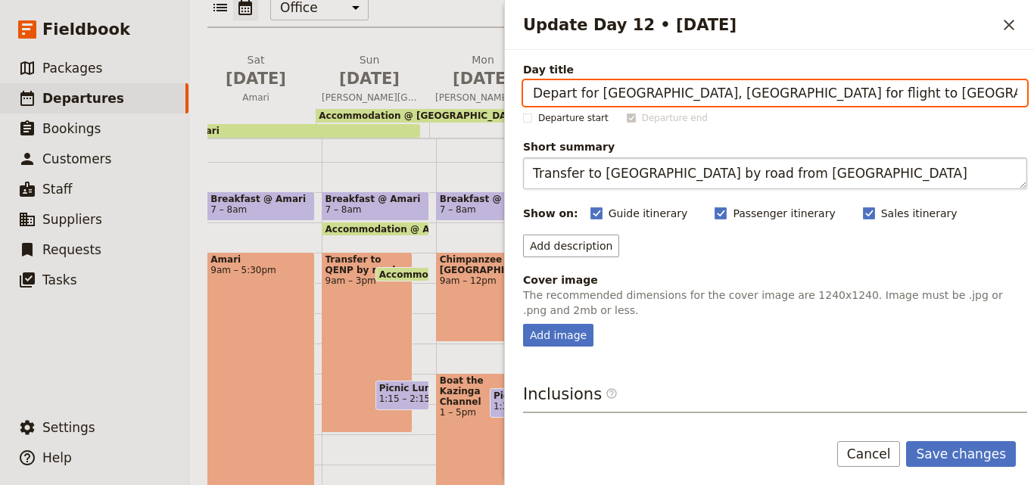
type input "Depart for Kigali, Rwanda for flight to Kilimanjaro airport"
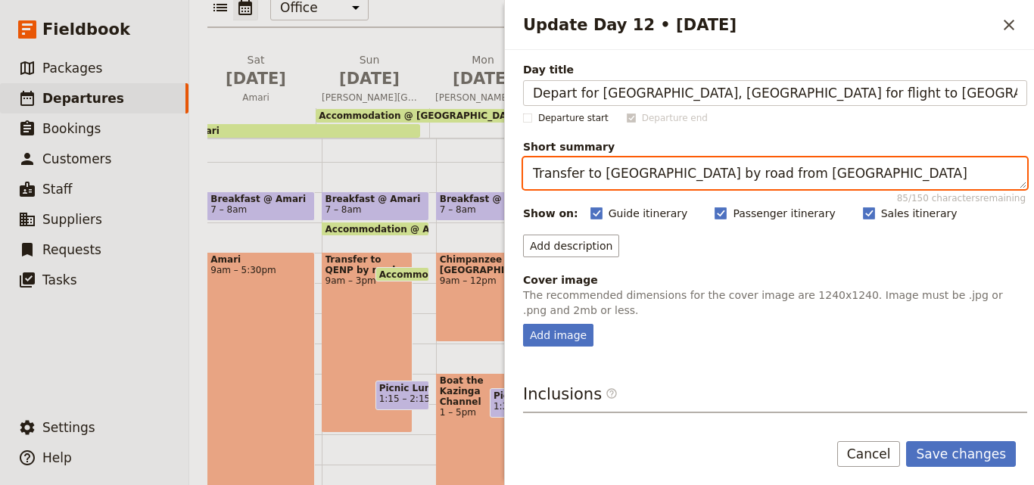
drag, startPoint x: 926, startPoint y: 173, endPoint x: 518, endPoint y: 172, distance: 407.9
click at [518, 172] on div "Day title Depart for Kigali, Rwanda for flight to Kilimanjaro airport Departure…" at bounding box center [769, 234] width 529 height 369
paste textarea "Depart for Kigali International Airport in Rwanda. Flight TBC"
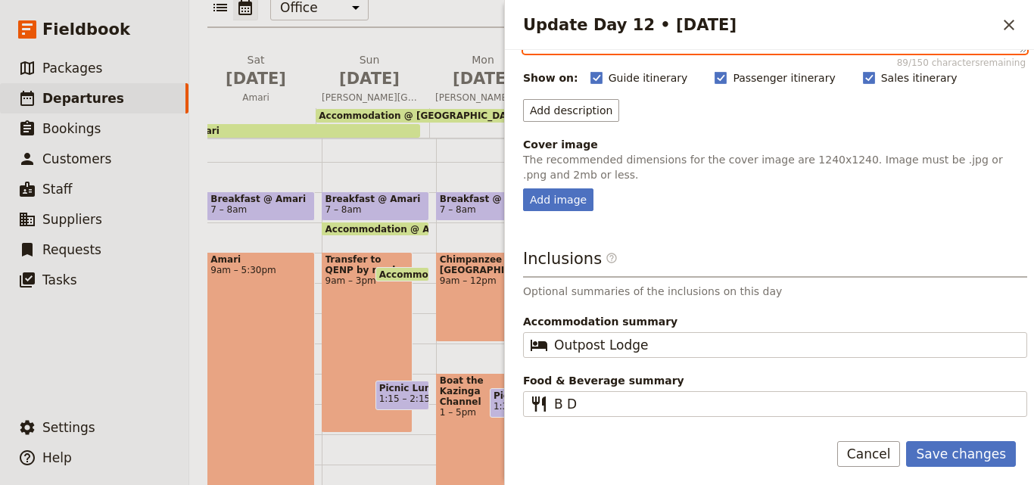
type textarea "Depart for Kigali International Airport in Rwanda. Flight TBC"
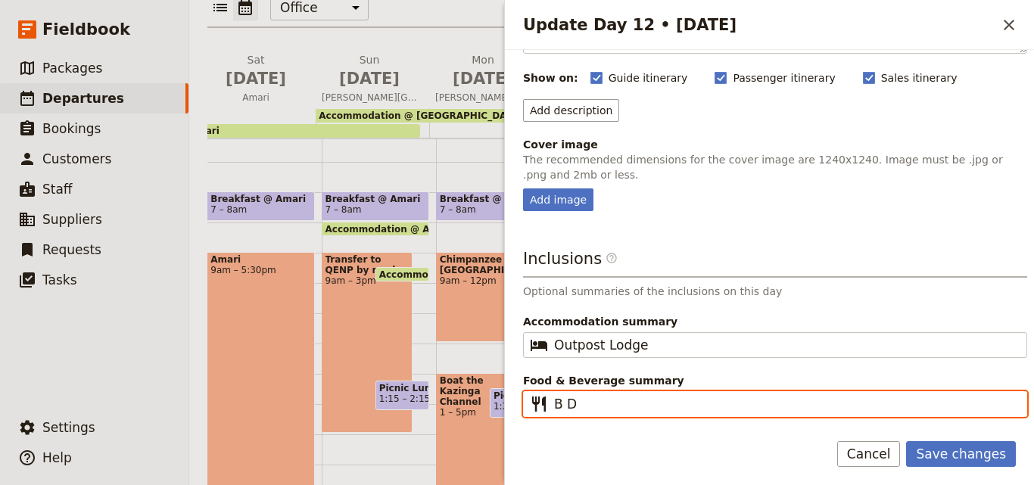
click at [593, 406] on input "B D" at bounding box center [785, 404] width 463 height 18
type input "B"
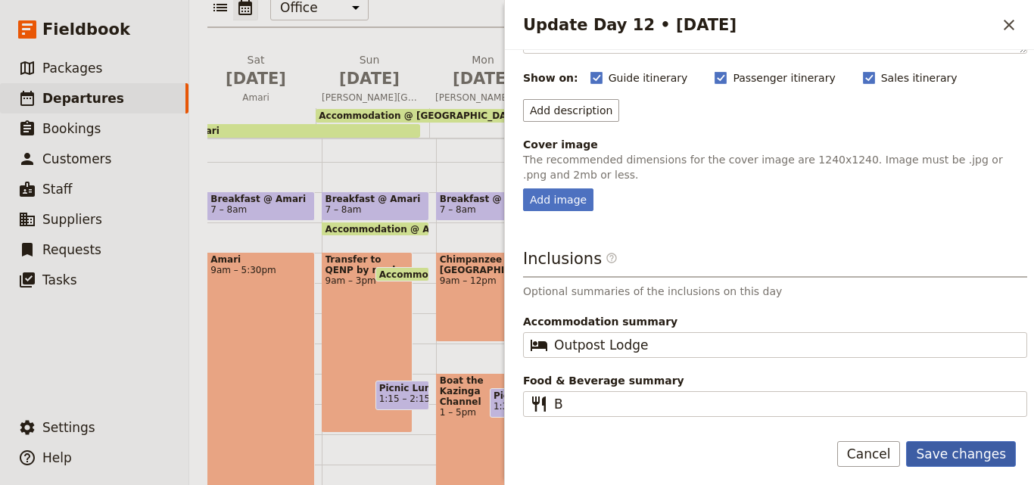
click at [956, 443] on button "Save changes" at bounding box center [961, 454] width 110 height 26
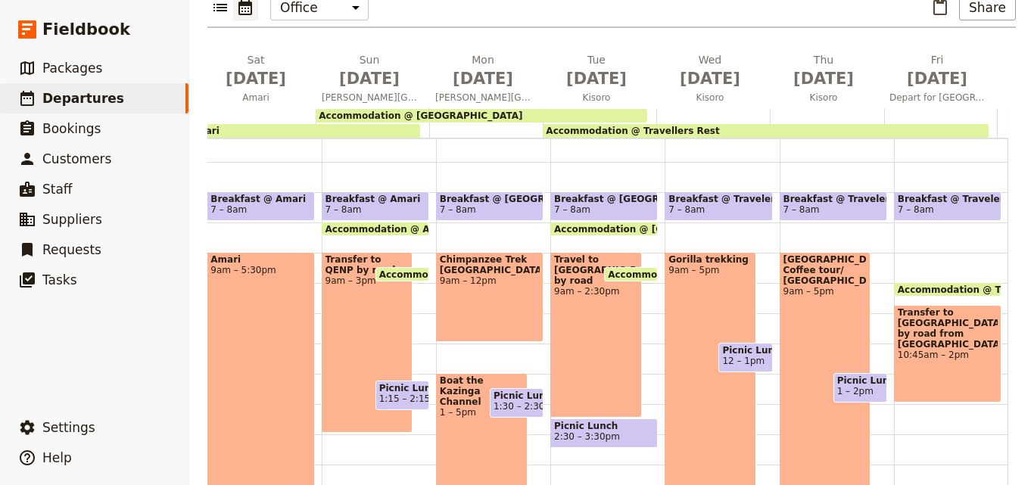
click at [904, 307] on span "Transfer to Arusha by road from Kilimanjaro International Airport" at bounding box center [947, 328] width 100 height 42
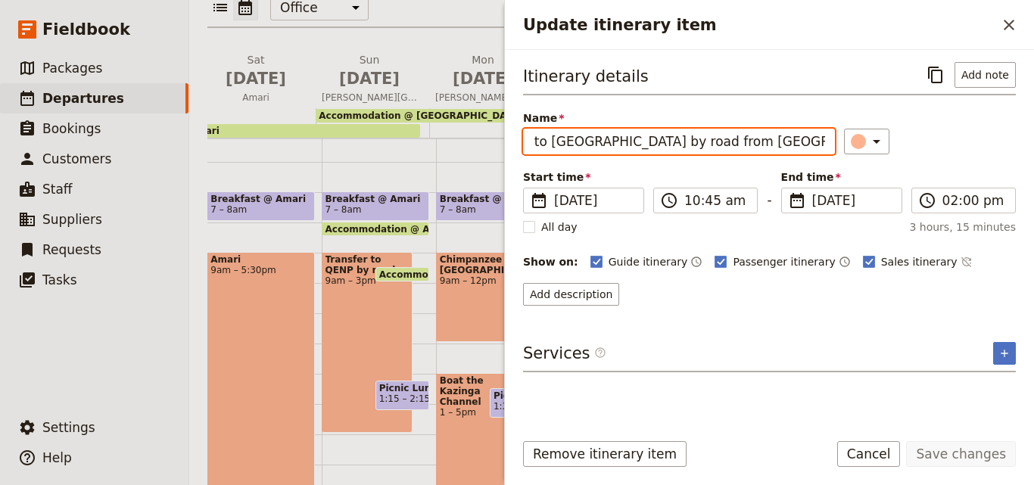
scroll to position [0, 82]
drag, startPoint x: 529, startPoint y: 140, endPoint x: 820, endPoint y: 145, distance: 291.4
click at [820, 145] on input "Transfer to Arusha by road from Kilimanjaro International Airport" at bounding box center [679, 142] width 312 height 26
paste input "Very early start. Depart for Kigali International Airport in Rwanda. Flight TBC"
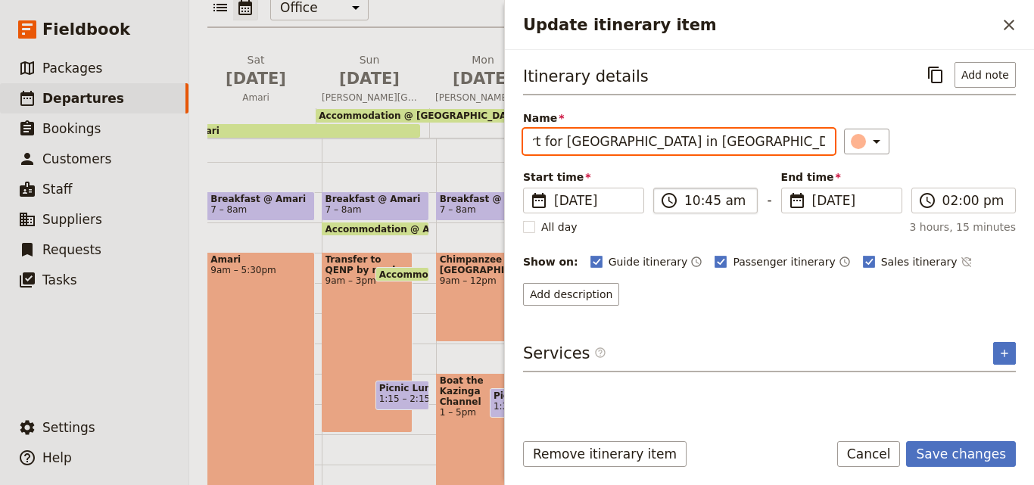
type input "Very early start. Depart for Kigali International Airport in Rwanda. Flight TBC"
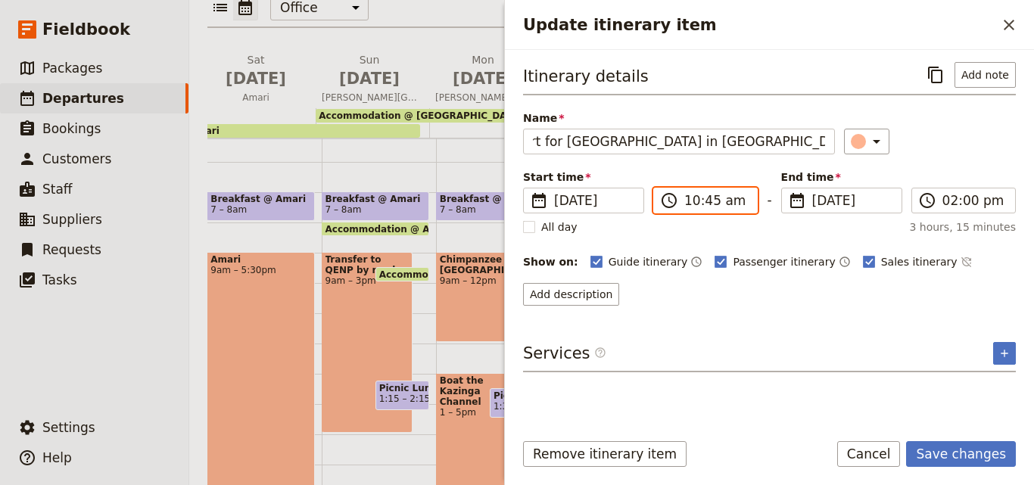
scroll to position [0, 0]
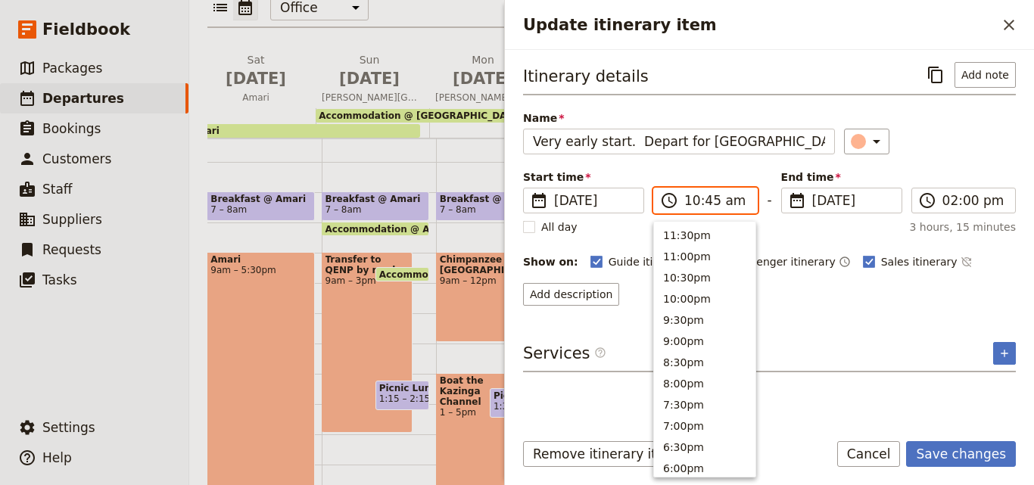
click at [712, 201] on input "10:45 am" at bounding box center [716, 200] width 64 height 18
click at [680, 328] on button "8:00am" at bounding box center [704, 338] width 101 height 21
type input "08:00 am"
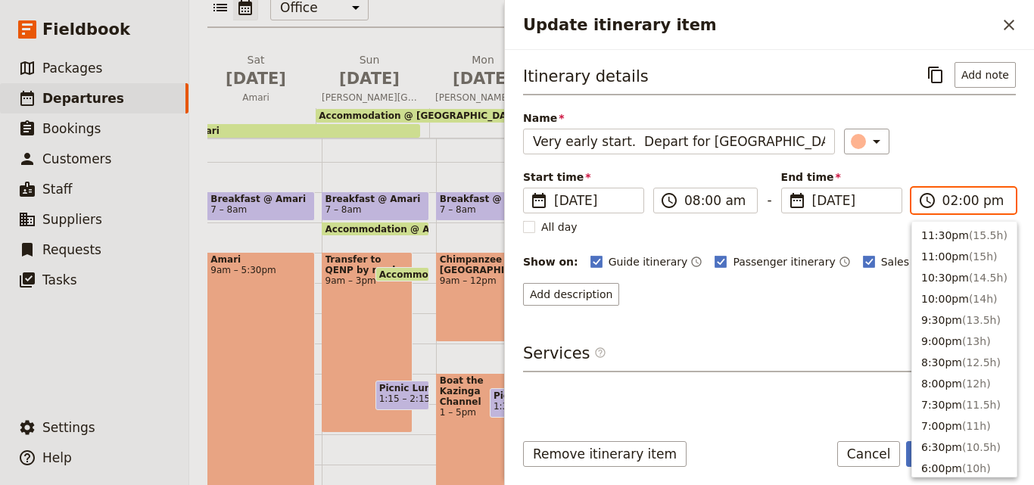
click at [950, 198] on input "02:00 pm" at bounding box center [974, 200] width 64 height 18
click at [950, 324] on button "12:00pm ( 4h )" at bounding box center [964, 316] width 104 height 21
type input "12:00 pm"
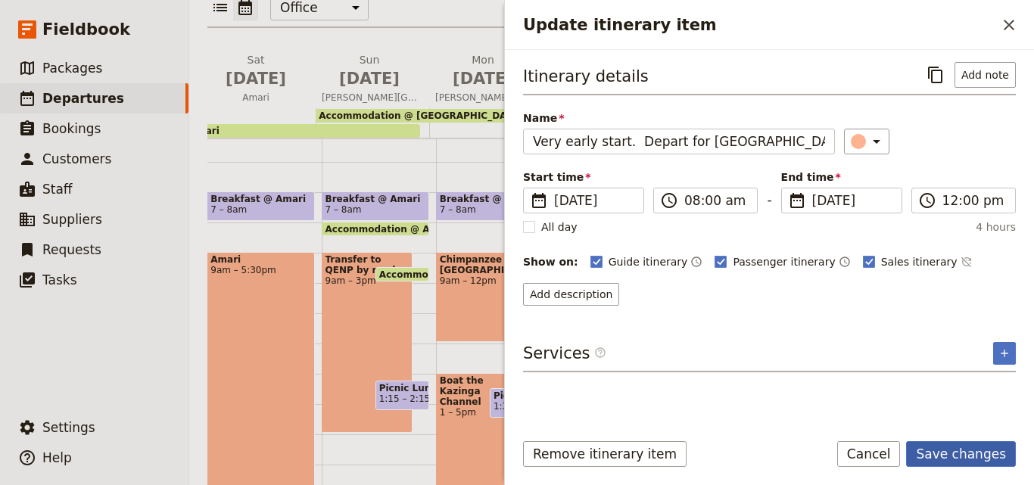
click at [972, 449] on button "Save changes" at bounding box center [961, 454] width 110 height 26
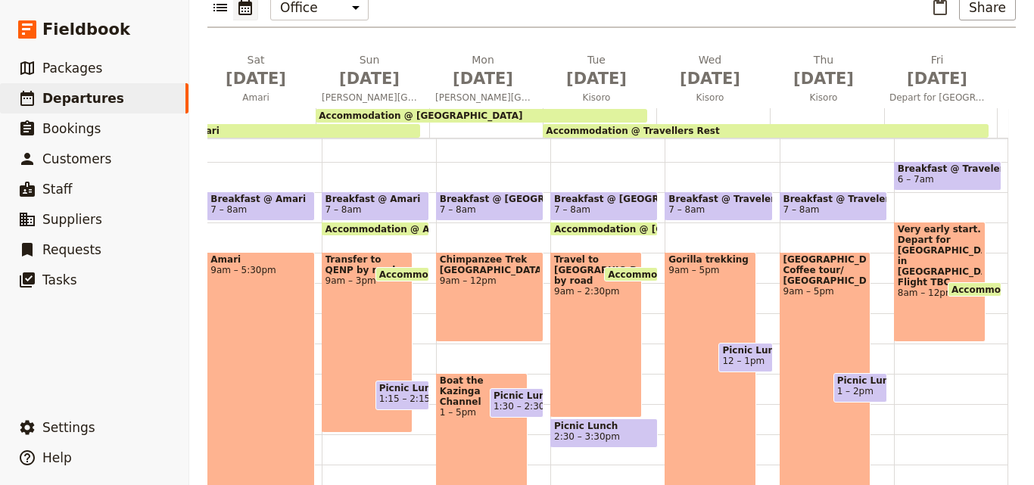
click at [900, 163] on span "Breakfast @ Travelers Rest" at bounding box center [947, 168] width 100 height 11
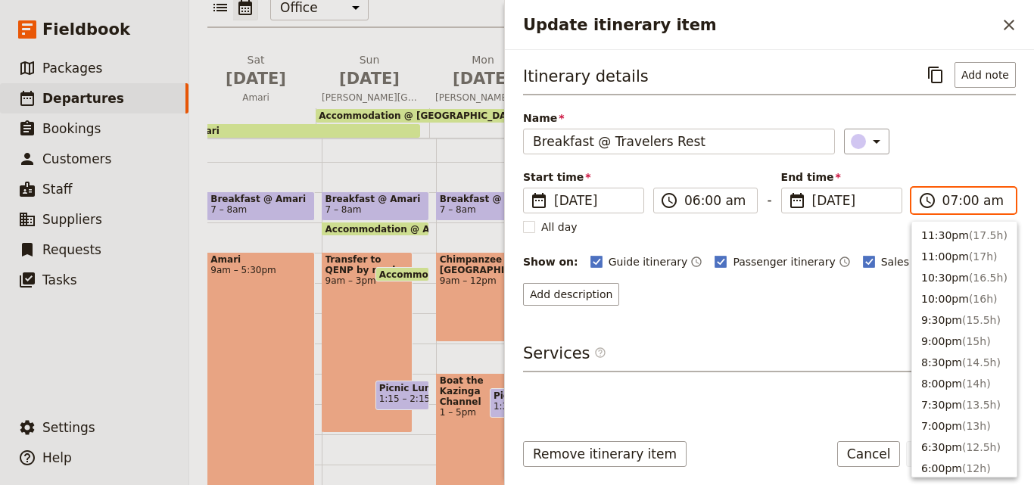
scroll to position [702, 0]
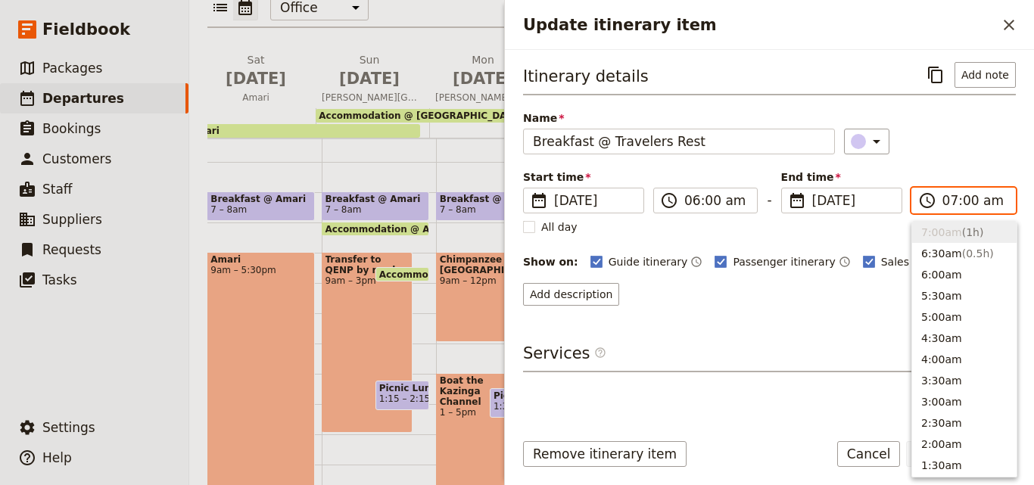
click at [946, 201] on input "07:00 am" at bounding box center [974, 200] width 64 height 18
type input "06:30 am"
click at [951, 126] on div "Name Breakfast @ Travelers Rest ​" at bounding box center [769, 132] width 493 height 44
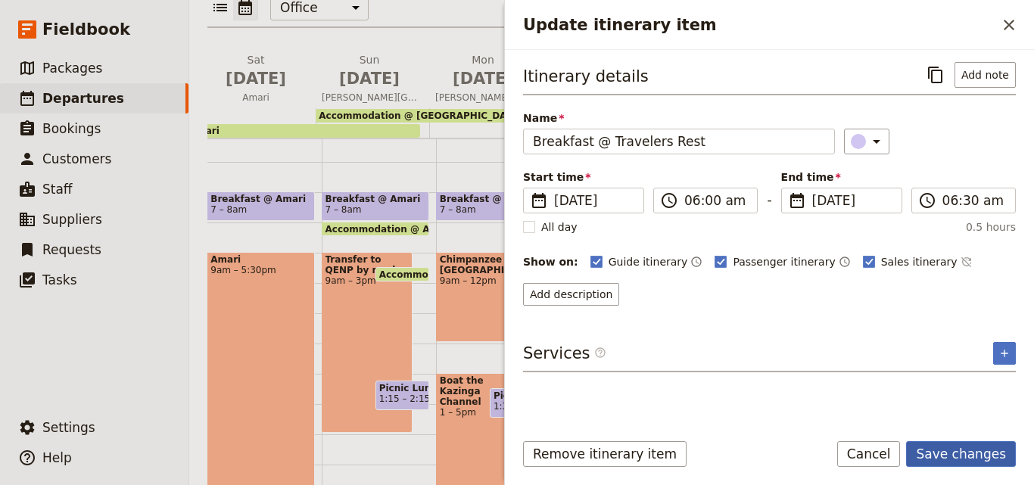
click at [954, 447] on button "Save changes" at bounding box center [961, 454] width 110 height 26
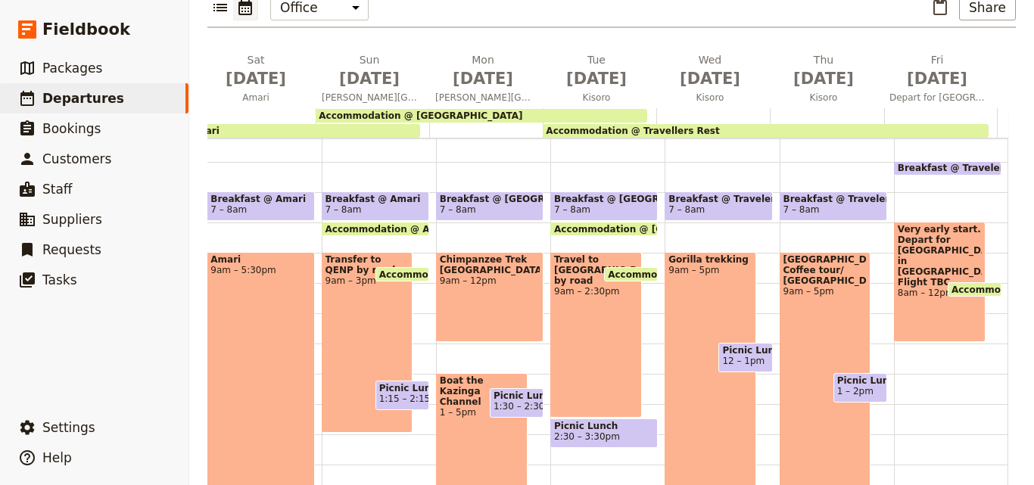
click at [927, 224] on span "Very early start. Depart for Kigali International Airport in Rwanda. Flight TBC" at bounding box center [939, 256] width 84 height 64
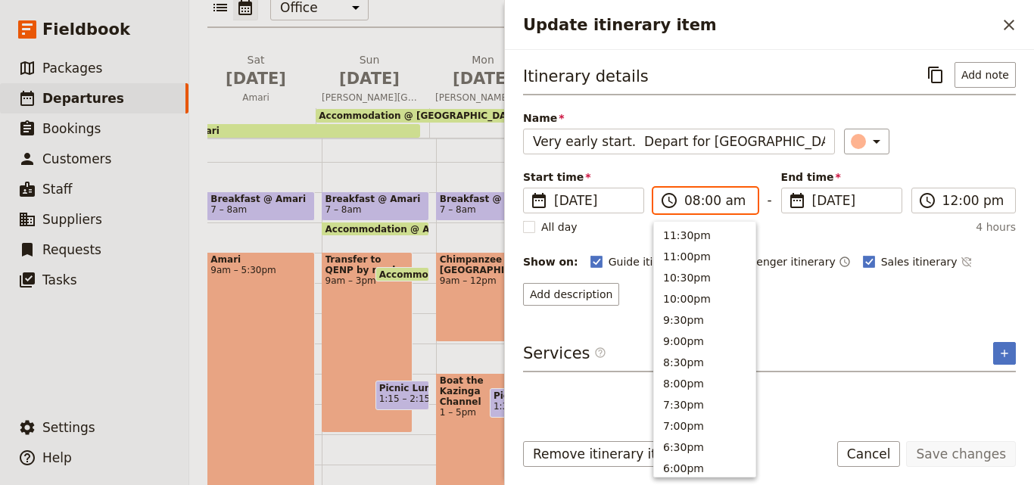
click at [689, 201] on input "08:00 am" at bounding box center [716, 200] width 64 height 18
click at [705, 268] on button "7:00am" at bounding box center [704, 274] width 101 height 21
type input "07:00 am"
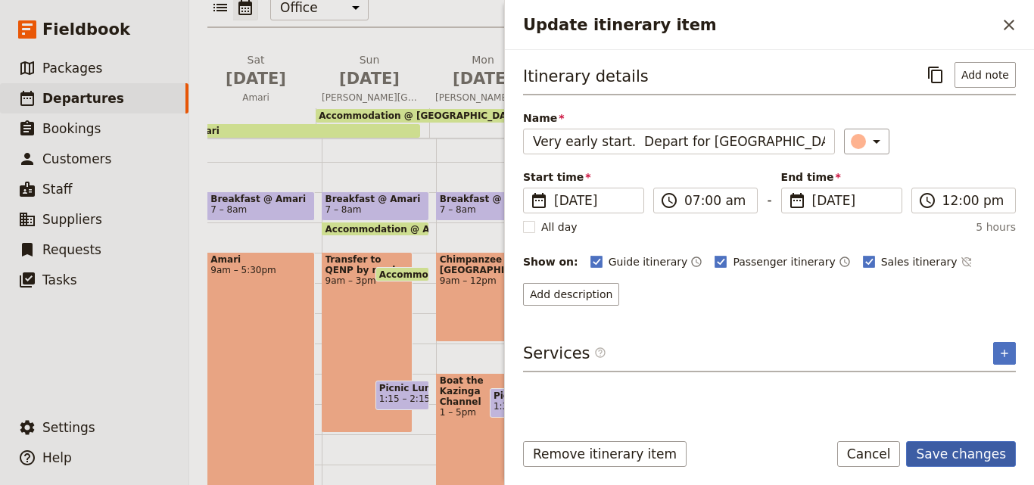
click at [950, 457] on button "Save changes" at bounding box center [961, 454] width 110 height 26
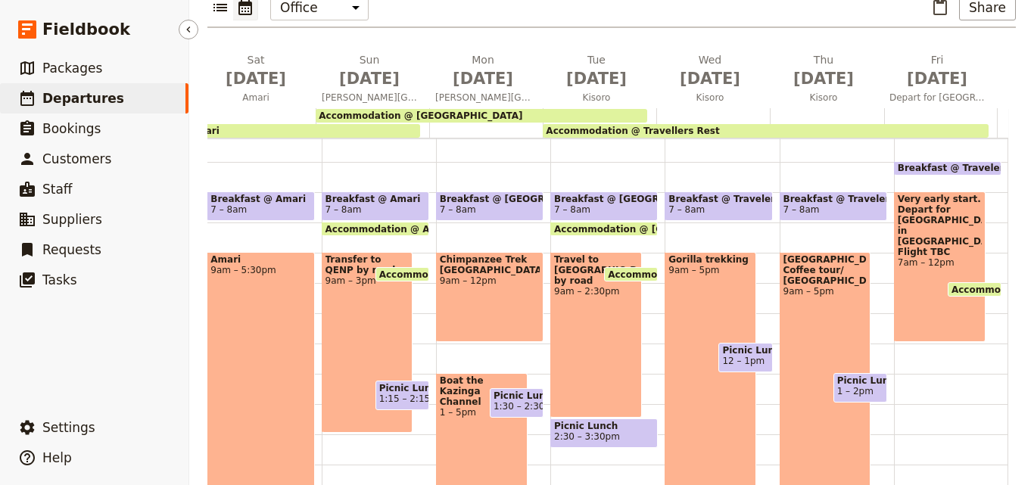
click at [78, 101] on span "Departures" at bounding box center [83, 98] width 82 height 15
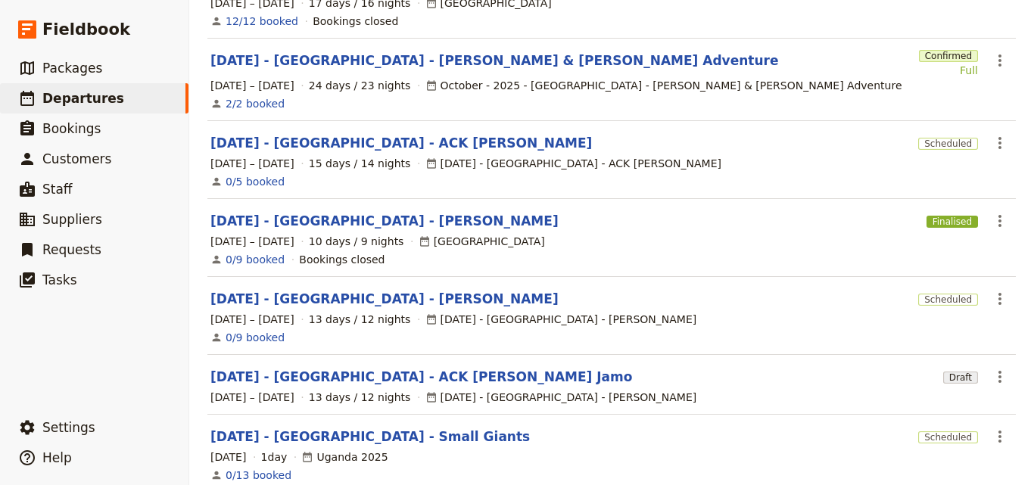
scroll to position [57, 0]
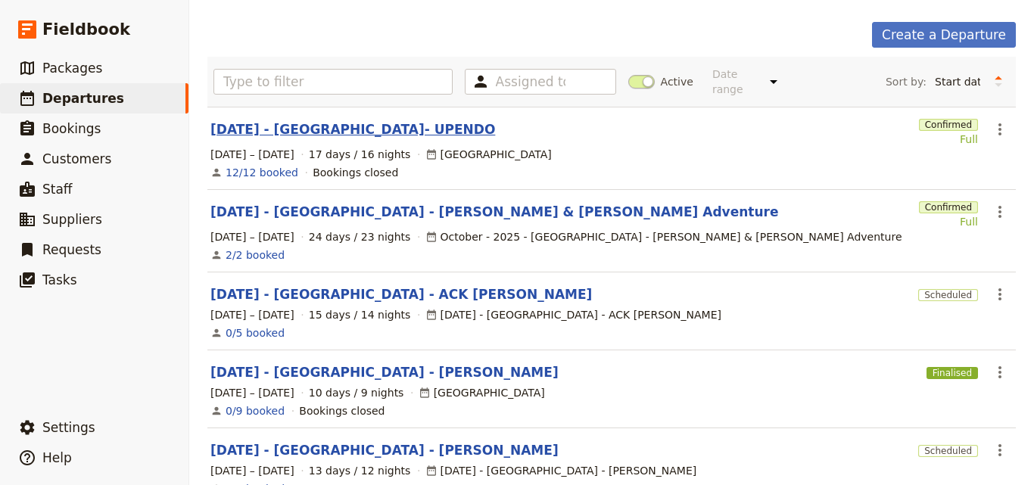
click at [292, 120] on link "SEP 2025 - TANZANIA- UPENDO" at bounding box center [352, 129] width 285 height 18
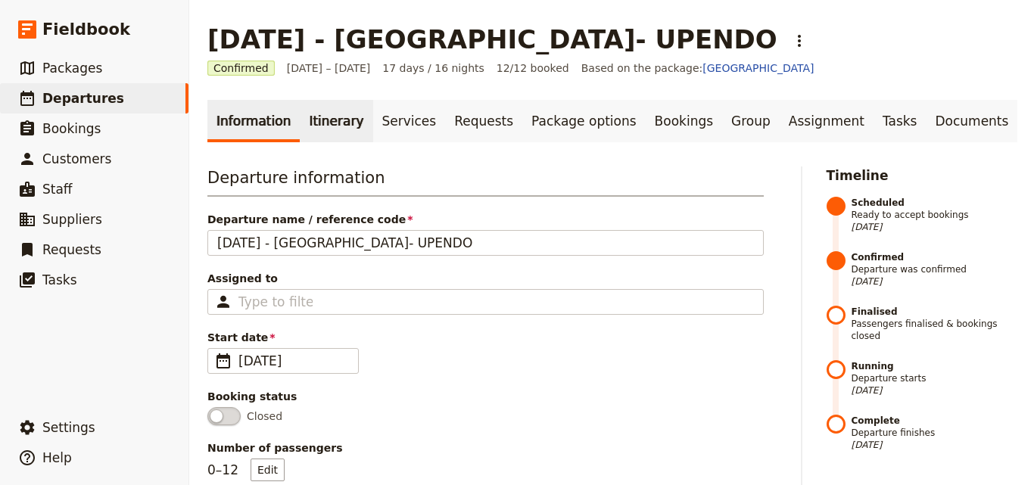
click at [311, 136] on link "Itinerary" at bounding box center [336, 121] width 73 height 42
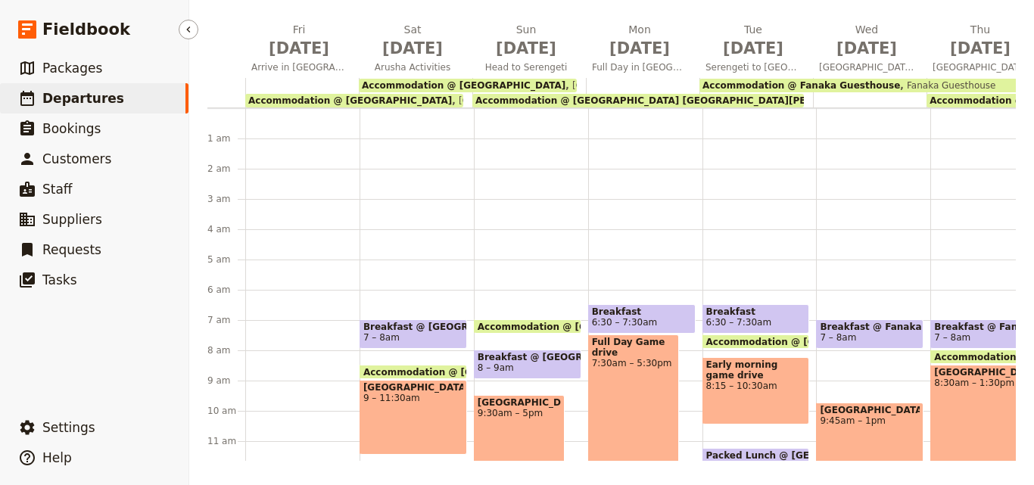
click at [73, 108] on link "​ Departures" at bounding box center [94, 98] width 188 height 30
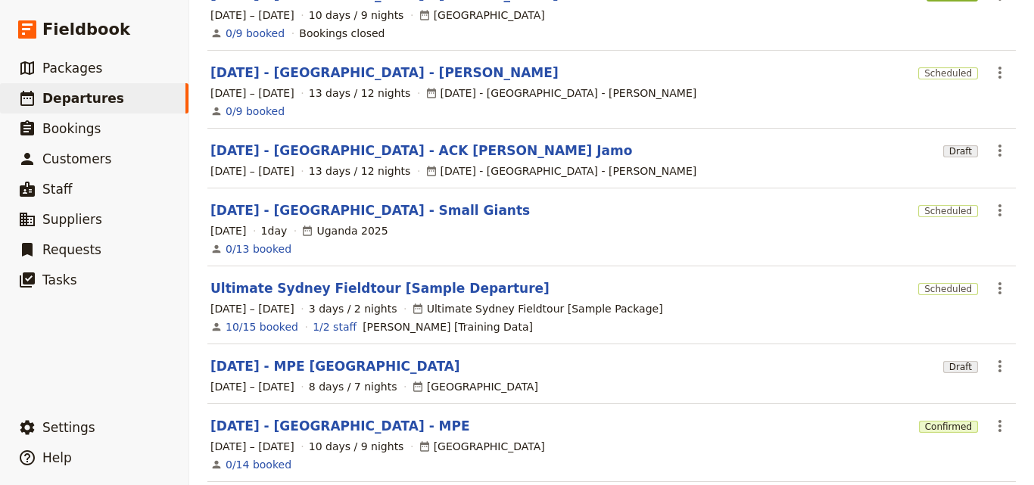
scroll to position [493, 0]
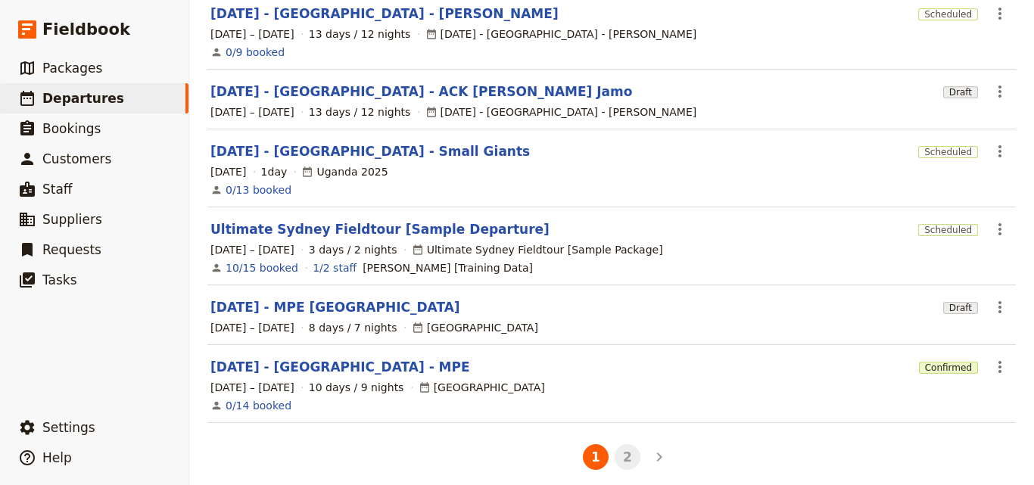
click at [615, 445] on button "2" at bounding box center [627, 457] width 26 height 26
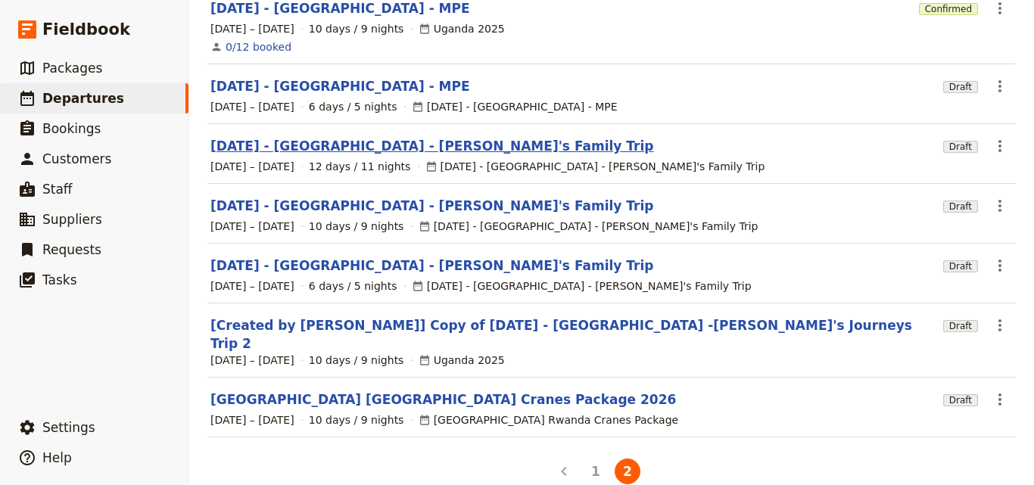
click at [312, 138] on link "[DATE] - [GEOGRAPHIC_DATA] - [PERSON_NAME]'s Family Trip" at bounding box center [431, 146] width 443 height 18
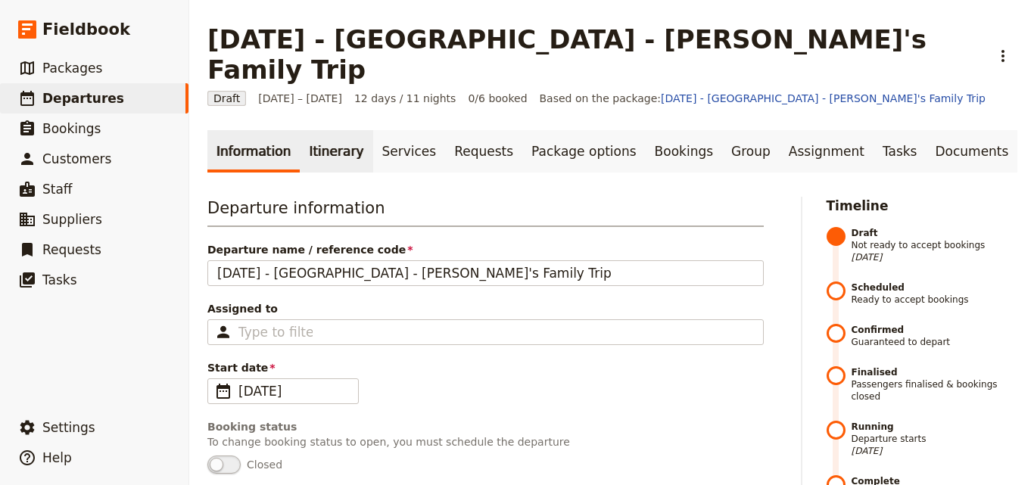
click at [328, 130] on link "Itinerary" at bounding box center [336, 151] width 73 height 42
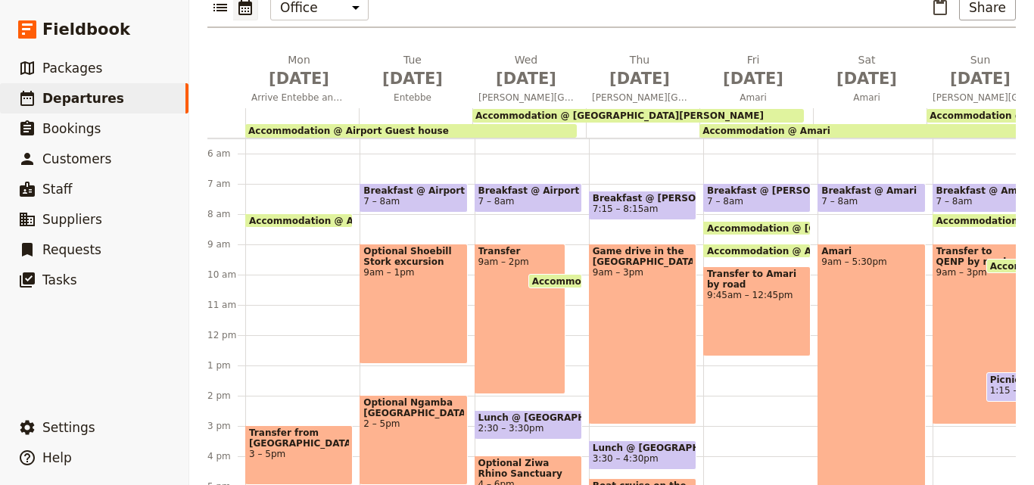
click at [313, 126] on span "Accommodation @ Airport Guest house" at bounding box center [348, 131] width 201 height 11
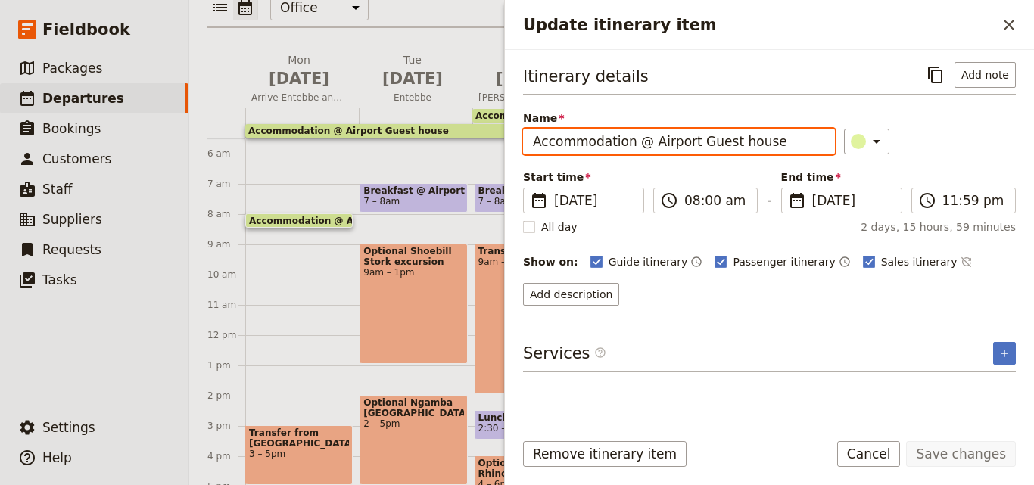
drag, startPoint x: 764, startPoint y: 145, endPoint x: 649, endPoint y: 140, distance: 115.9
click at [649, 140] on input "Accommodation @ Airport Guest house" at bounding box center [679, 142] width 312 height 26
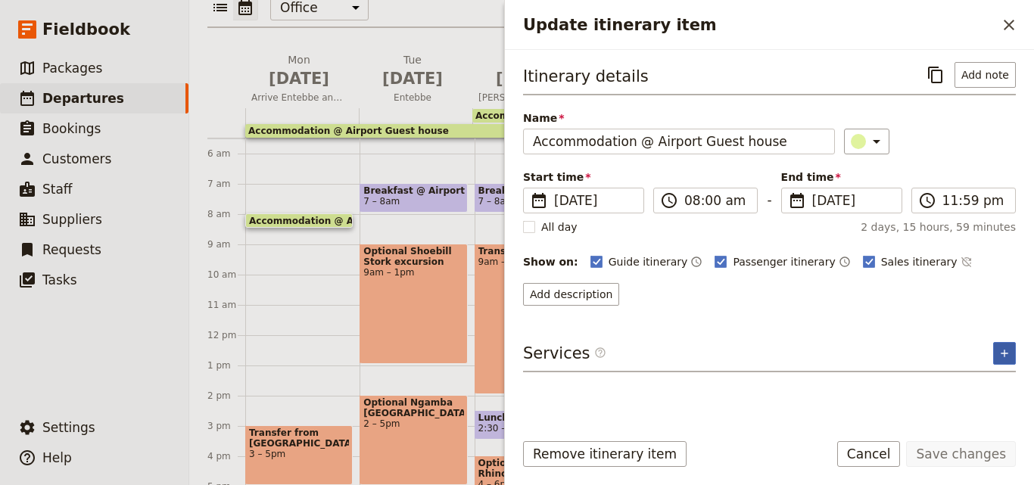
click at [1013, 358] on button "​" at bounding box center [1004, 353] width 23 height 23
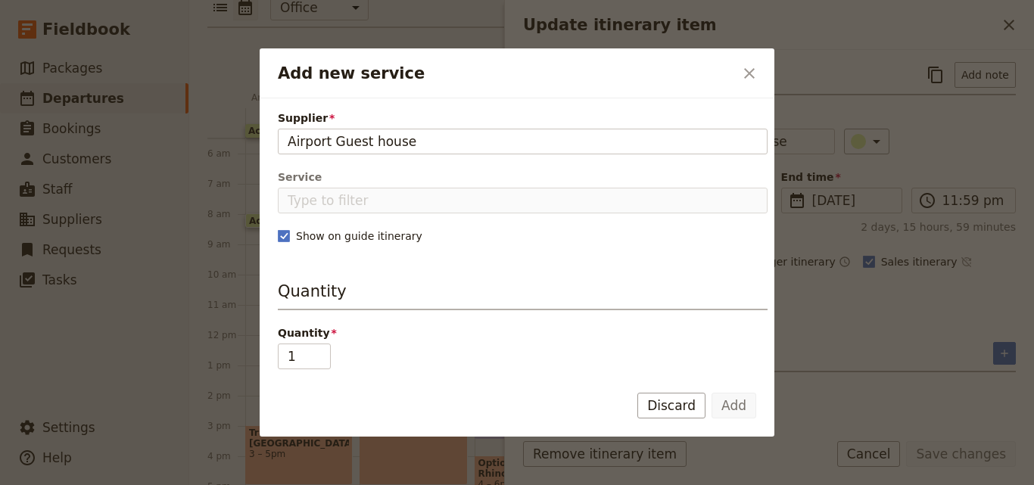
type input "Airport Guest house"
click at [427, 129] on fieldset "Add new service" at bounding box center [523, 142] width 490 height 26
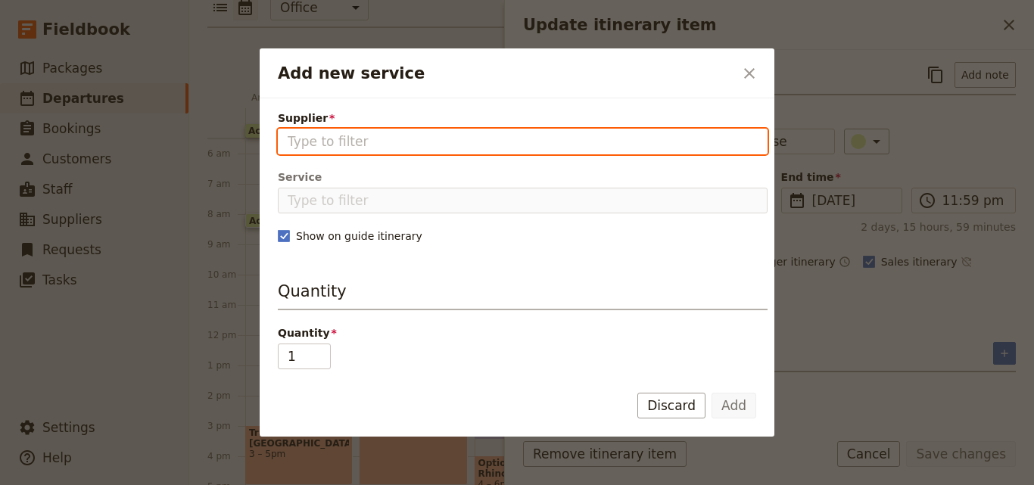
click at [427, 132] on input "Supplier" at bounding box center [523, 141] width 470 height 18
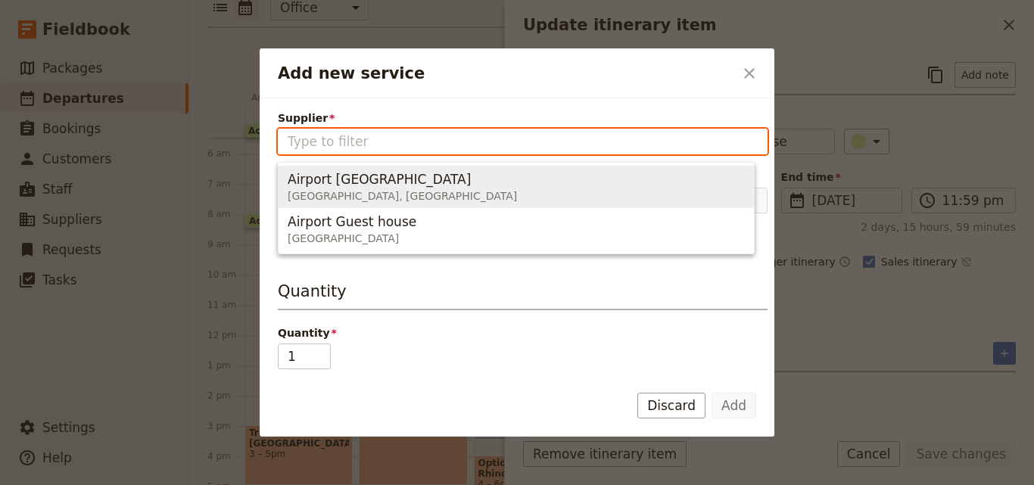
click at [396, 172] on span "Airport Guest House" at bounding box center [379, 179] width 183 height 18
type input "Airport Guest House"
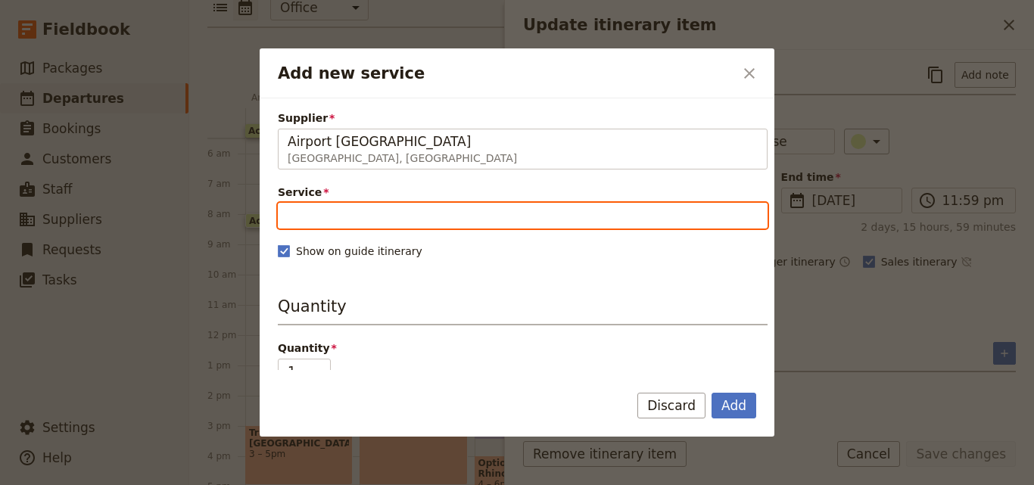
click at [362, 213] on input "Service" at bounding box center [523, 216] width 490 height 26
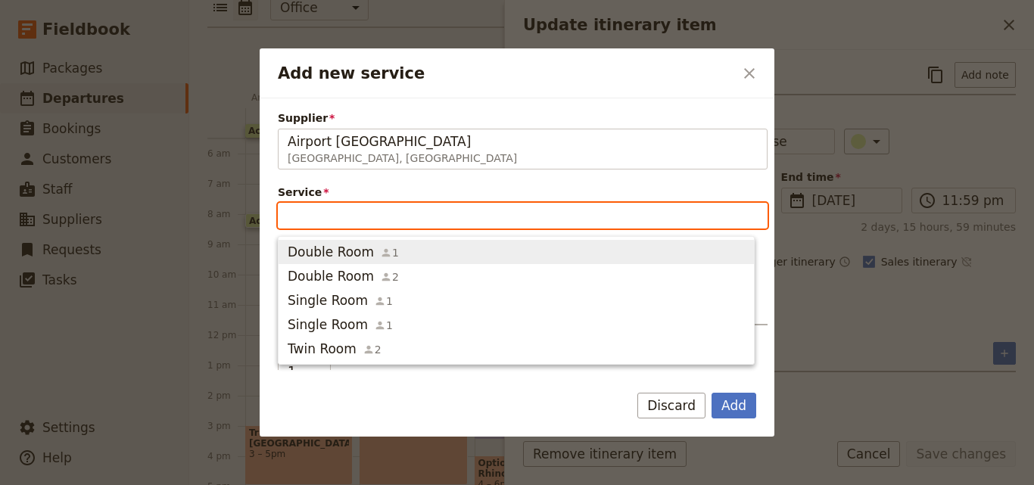
drag, startPoint x: 375, startPoint y: 257, endPoint x: 341, endPoint y: 212, distance: 56.8
click at [341, 212] on input "Service" at bounding box center [523, 216] width 490 height 26
click at [350, 248] on span "Double Room" at bounding box center [331, 252] width 86 height 18
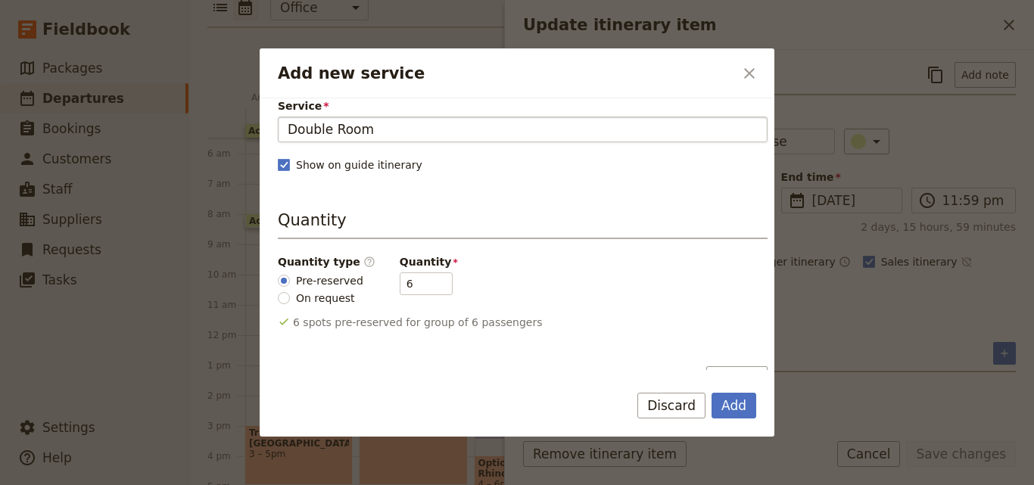
scroll to position [151, 0]
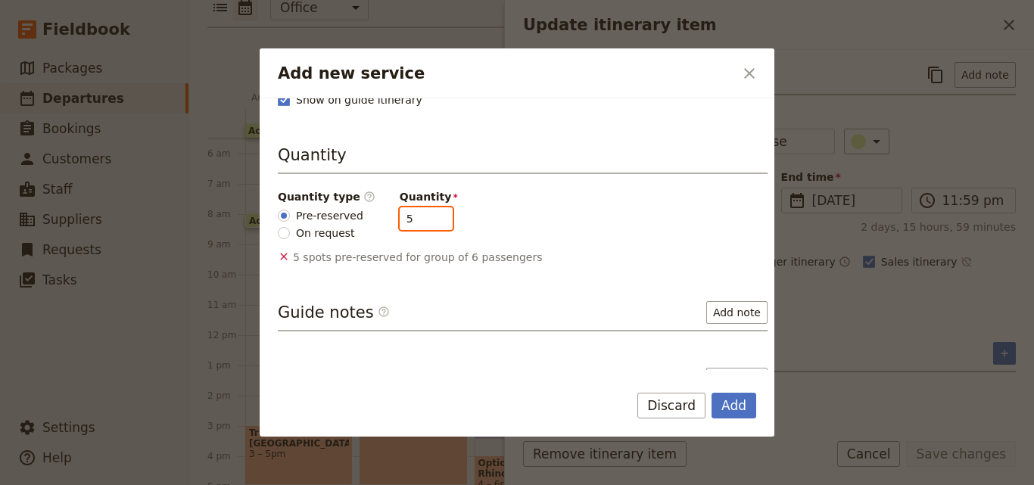
click at [425, 225] on input "5" at bounding box center [426, 218] width 53 height 23
click at [425, 225] on input "4" at bounding box center [426, 218] width 53 height 23
click at [425, 225] on input "3" at bounding box center [426, 218] width 53 height 23
click at [425, 225] on input "2" at bounding box center [426, 218] width 53 height 23
type input "1"
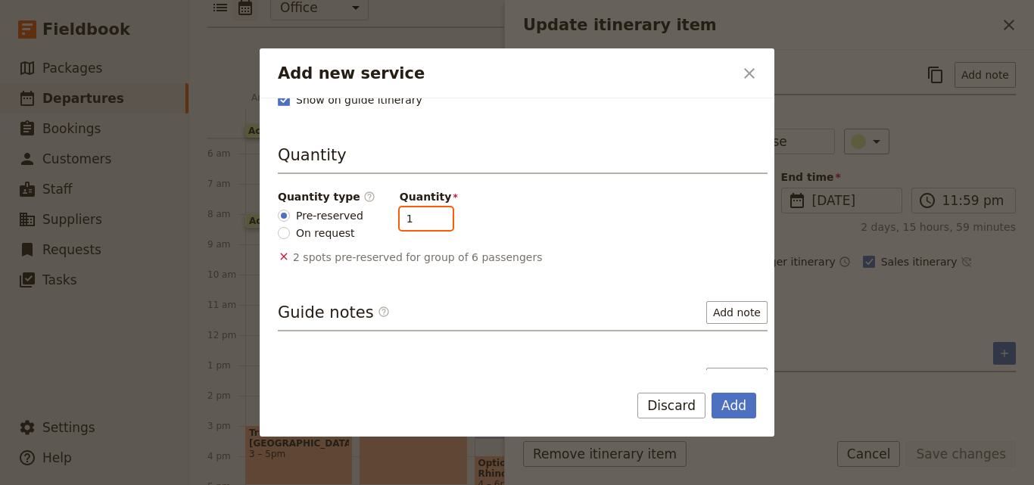
click at [425, 225] on input "1" at bounding box center [426, 218] width 53 height 23
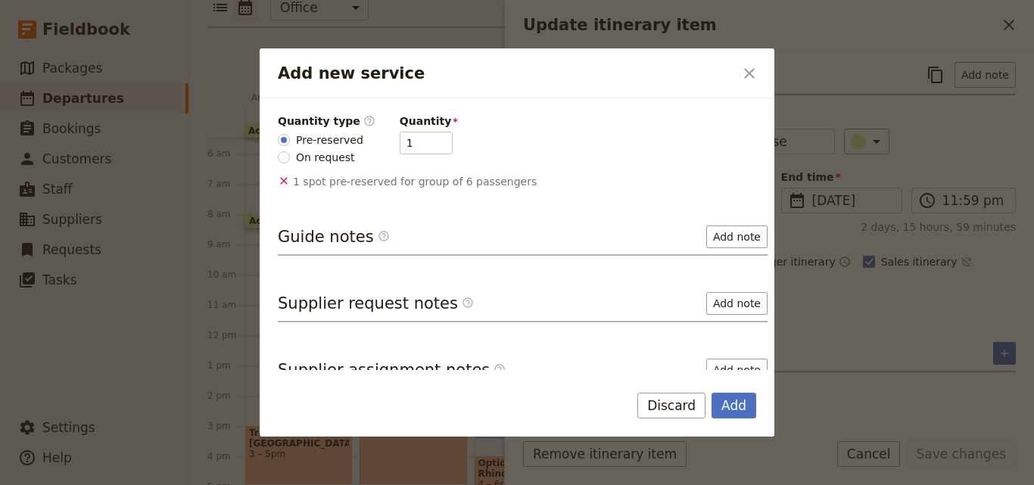
scroll to position [247, 0]
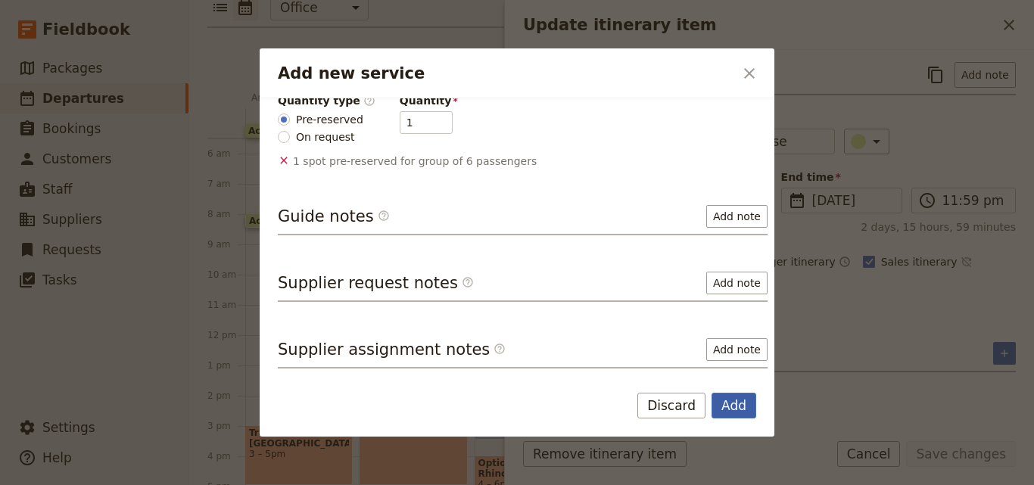
click at [739, 397] on button "Add" at bounding box center [733, 406] width 45 height 26
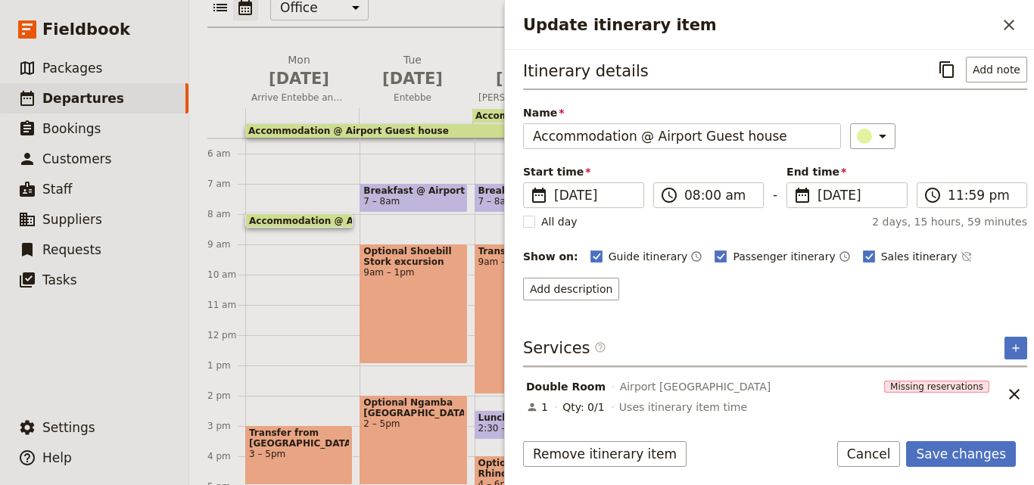
scroll to position [7, 0]
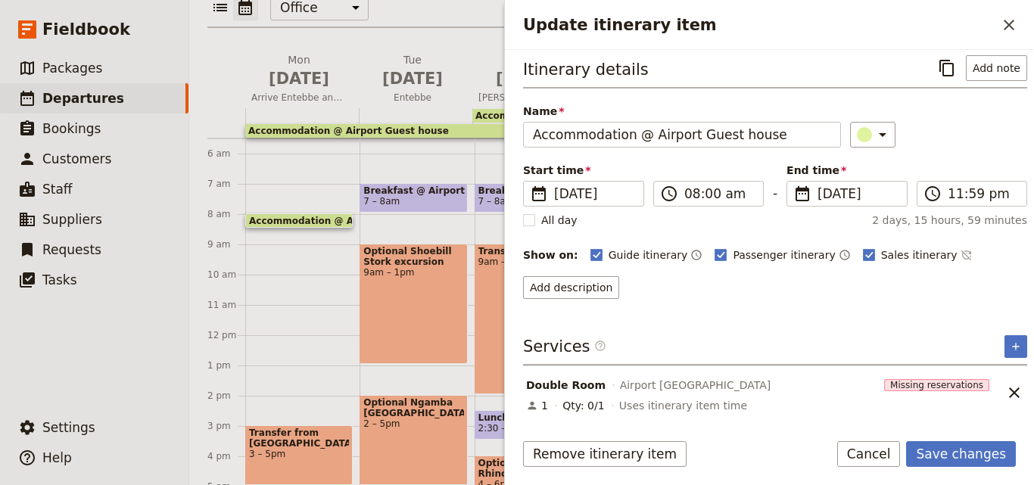
click at [995, 378] on div "Double Room Airport Guest House Missing reservations 1 Qty: 0/1 Uses itinerary …" at bounding box center [775, 393] width 504 height 54
click at [1005, 387] on icon "Unlink service" at bounding box center [1014, 393] width 18 height 18
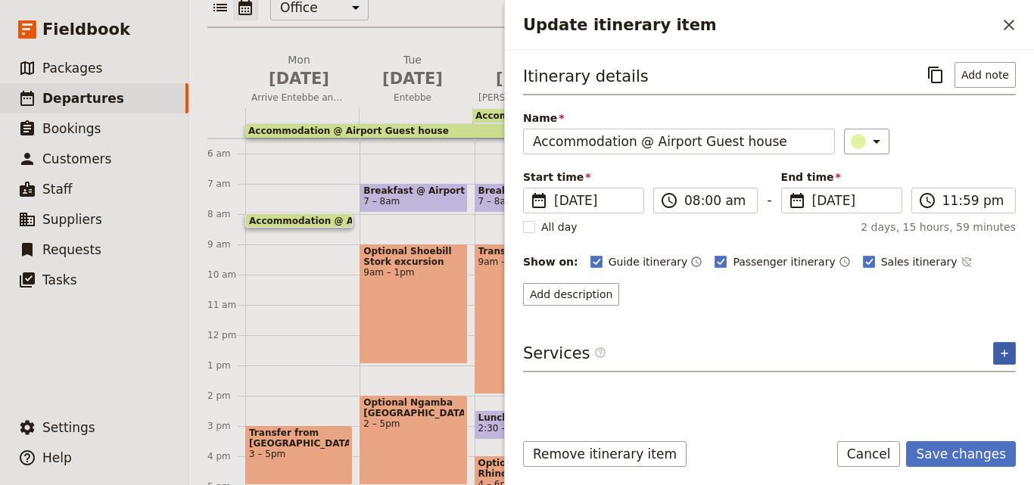
click at [1013, 343] on button "​" at bounding box center [1004, 353] width 23 height 23
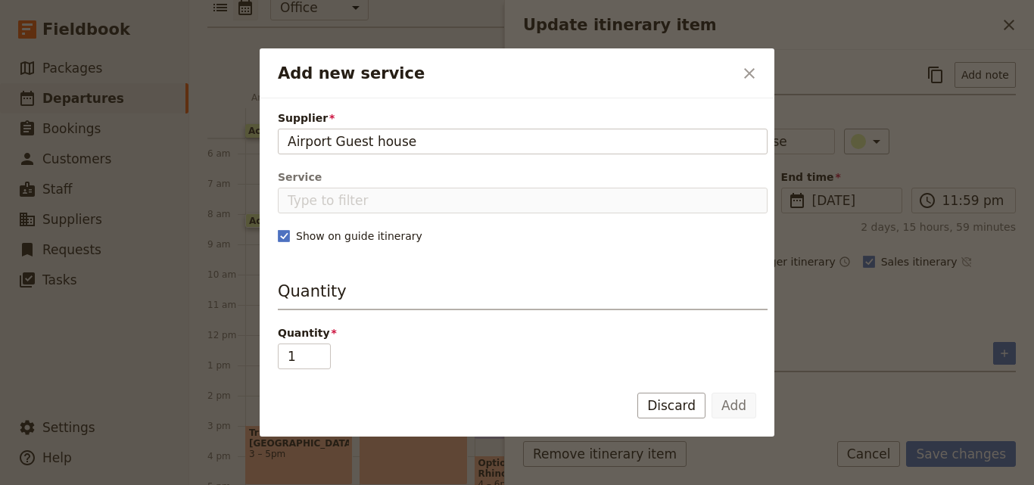
type input "Airport Guest house"
click at [355, 157] on div "Supplier Service Show on guide itinerary Quantity Quantity 1 Guide notes ​ Add …" at bounding box center [523, 339] width 490 height 459
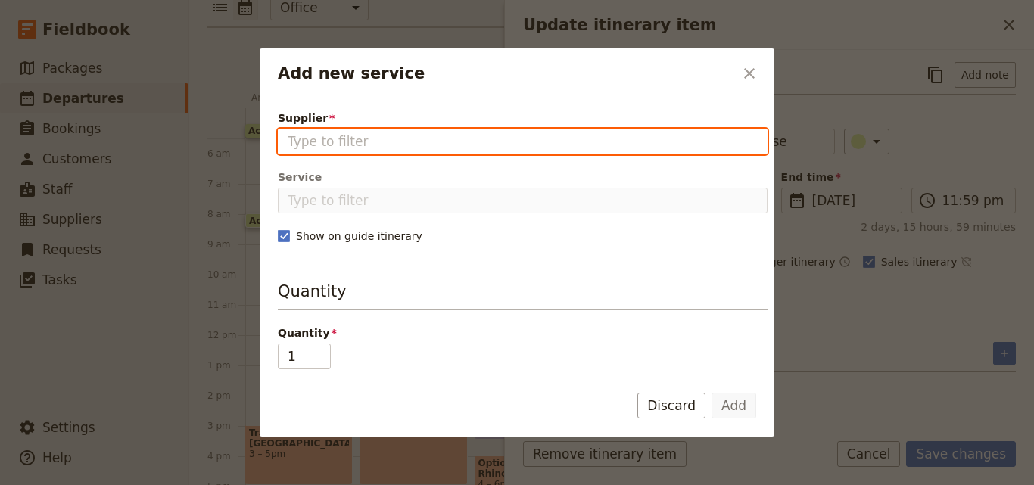
click at [355, 146] on input "Supplier" at bounding box center [523, 141] width 470 height 18
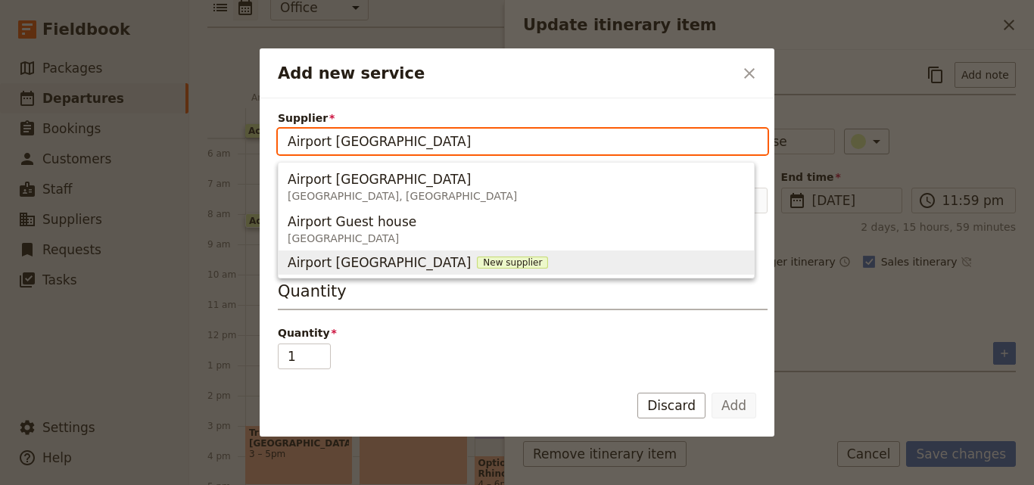
drag, startPoint x: 410, startPoint y: 173, endPoint x: 289, endPoint y: 262, distance: 150.4
click at [289, 262] on ul "Airport Guest House Entebbe, Uganda Airport Guest house Uganda Airport Guest Ho…" at bounding box center [516, 220] width 477 height 117
click at [477, 260] on span "New supplier" at bounding box center [512, 263] width 71 height 12
type input "Airport Guest House"
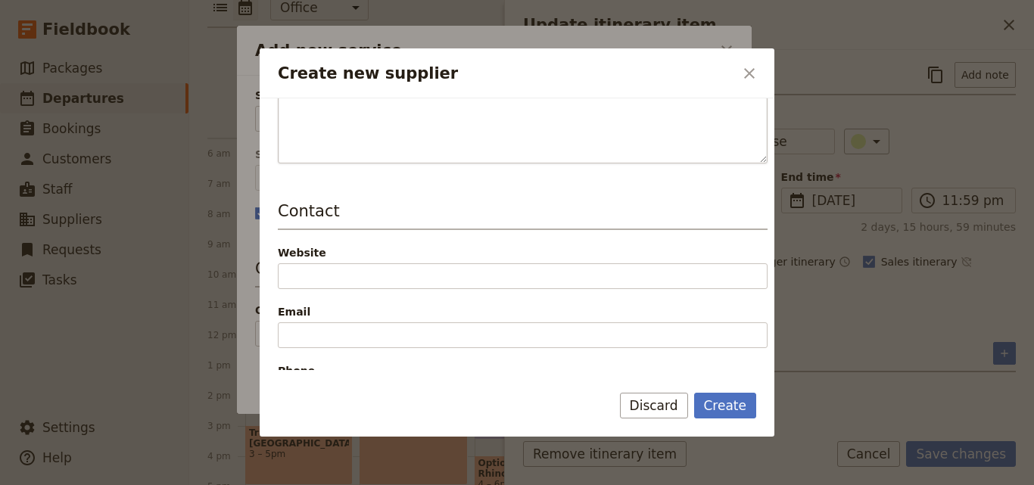
scroll to position [252, 0]
click at [368, 207] on div "Website" at bounding box center [523, 212] width 490 height 44
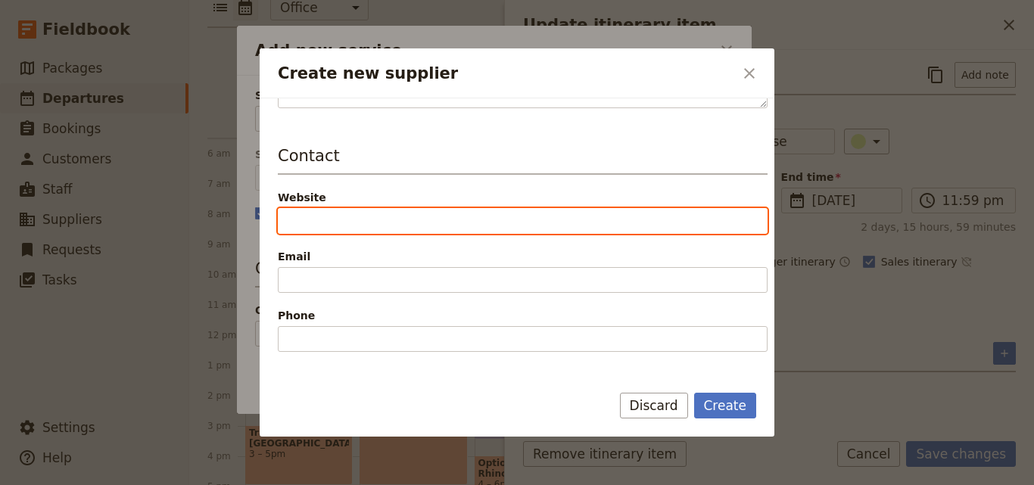
click at [369, 208] on input "Website" at bounding box center [523, 221] width 490 height 26
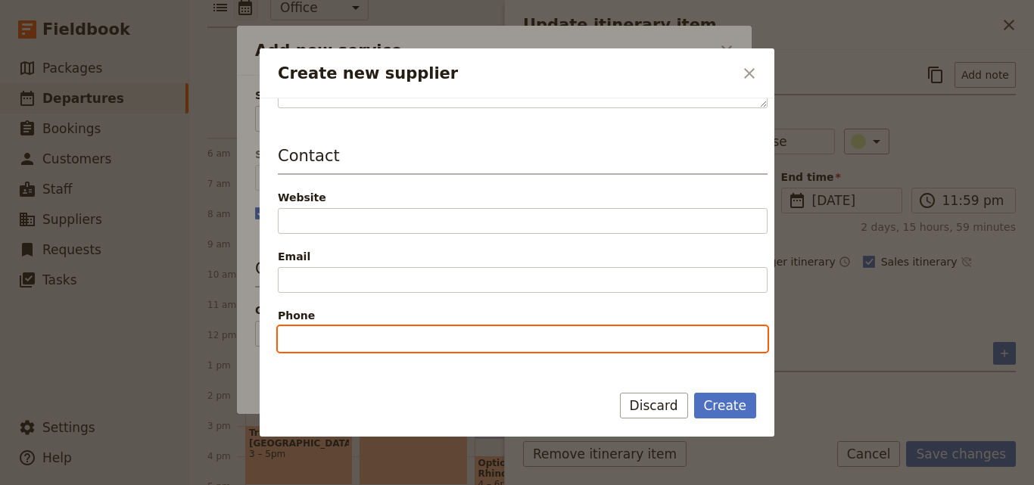
paste input "tel:+256773447343"
drag, startPoint x: 303, startPoint y: 341, endPoint x: 275, endPoint y: 338, distance: 28.2
click at [275, 338] on div "Supplier information Name Airport Guest House Status Active Inactive Details Co…" at bounding box center [517, 234] width 515 height 272
click at [303, 341] on input "tel:+256773447343" at bounding box center [523, 339] width 490 height 26
drag, startPoint x: 304, startPoint y: 341, endPoint x: 258, endPoint y: 328, distance: 47.9
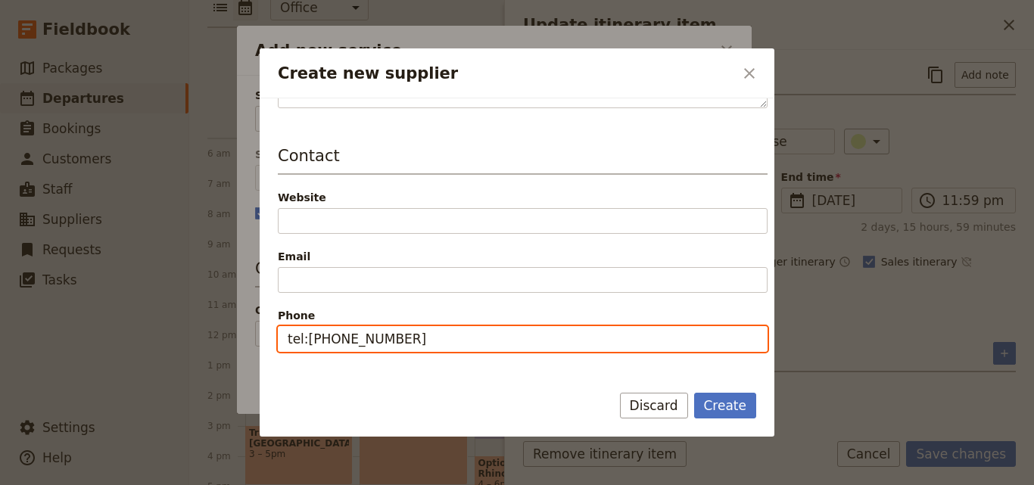
click at [258, 484] on div "Create new supplier ​ Supplier information Name Airport Guest House Status Acti…" at bounding box center [517, 485] width 1034 height 0
type input "+256773447343"
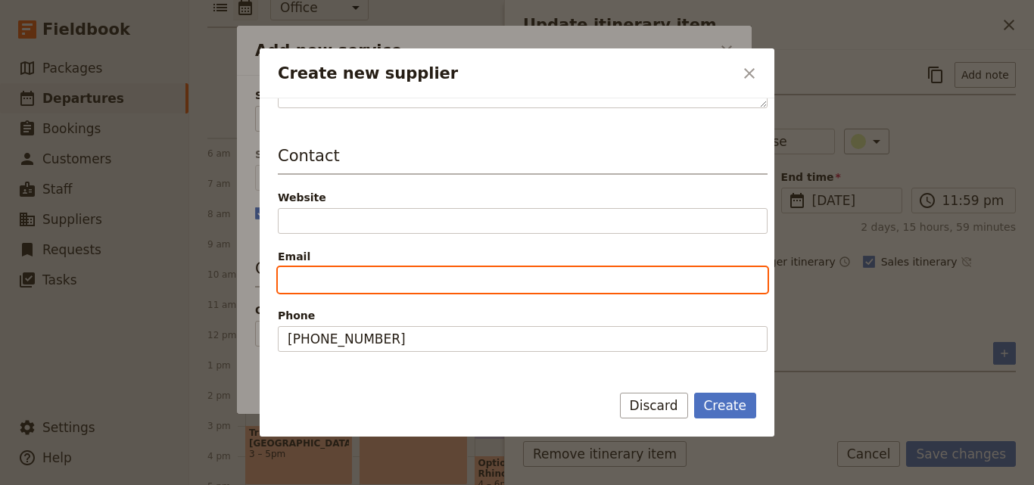
click at [288, 280] on input "Email" at bounding box center [523, 280] width 490 height 26
paste input "booking@naturelodges.biz"
type input "booking@naturelodges.biz"
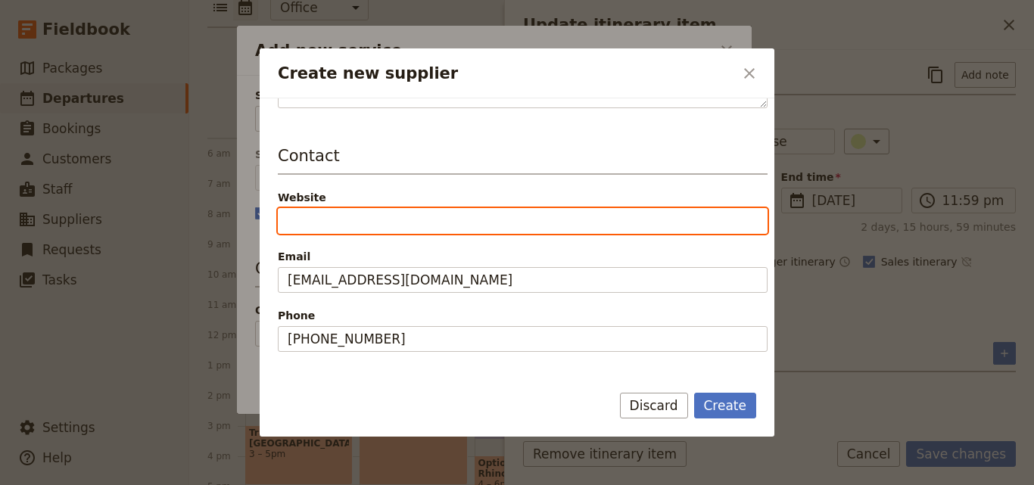
click at [384, 213] on input "Website" at bounding box center [523, 221] width 490 height 26
paste input "https://naturelodgesuganda.com/contact/"
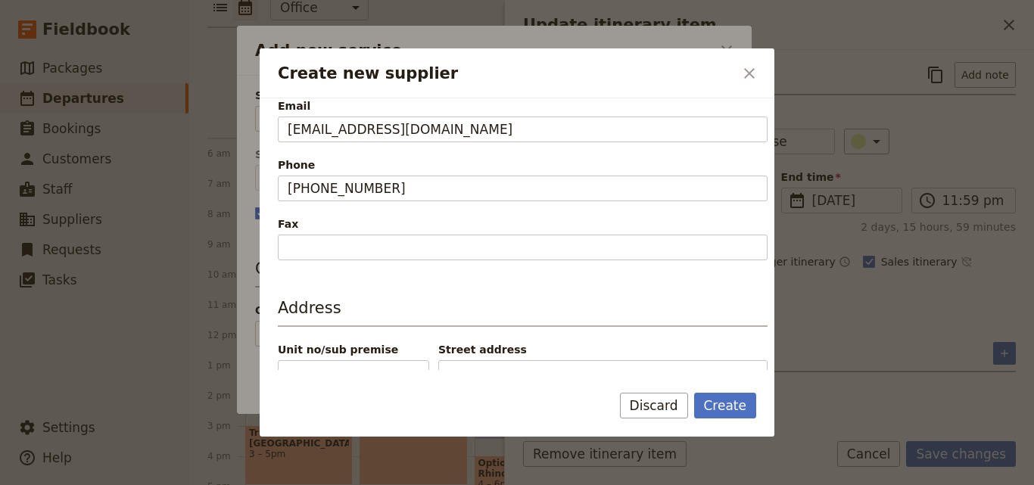
scroll to position [497, 0]
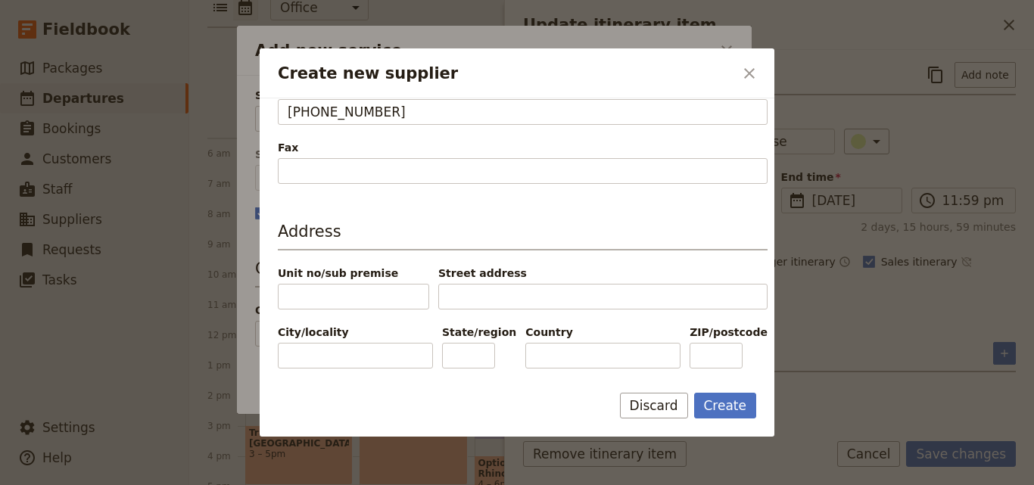
type input "https://naturelodgesuganda.com/contact"
paste input "Uganda"
type input "Uganda"
click at [726, 390] on form "Supplier information Name Airport Guest House Status Active Inactive Details Co…" at bounding box center [517, 267] width 515 height 338
click at [726, 395] on button "Create" at bounding box center [725, 406] width 63 height 26
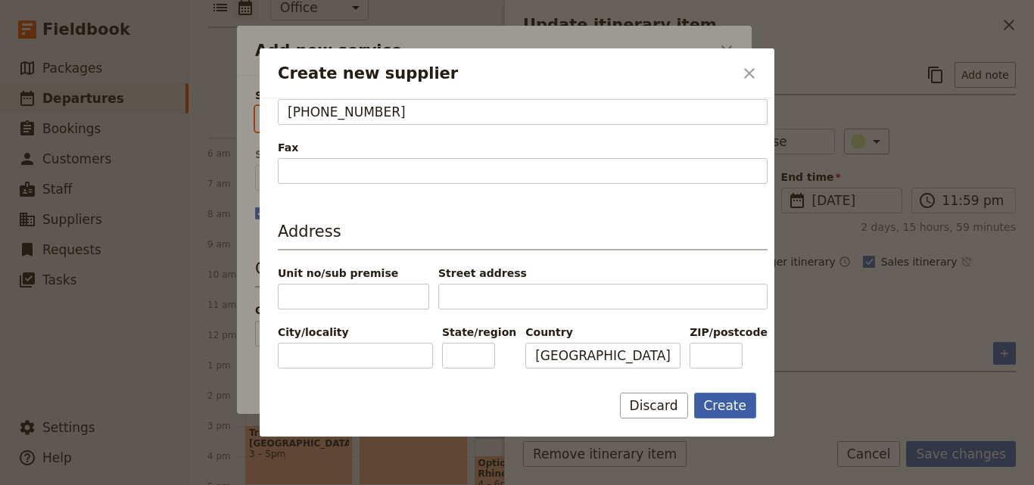
type input "Airport Guest House"
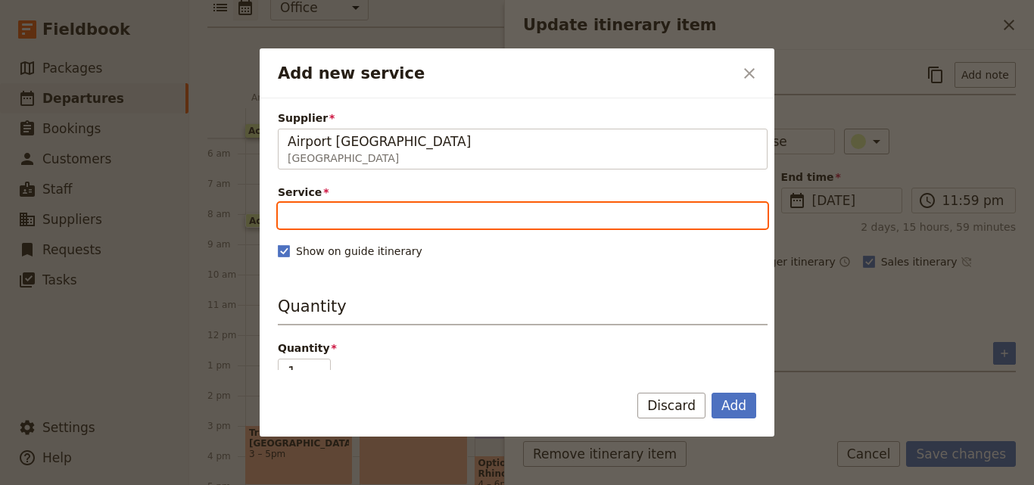
click at [536, 215] on input "Service" at bounding box center [523, 216] width 490 height 26
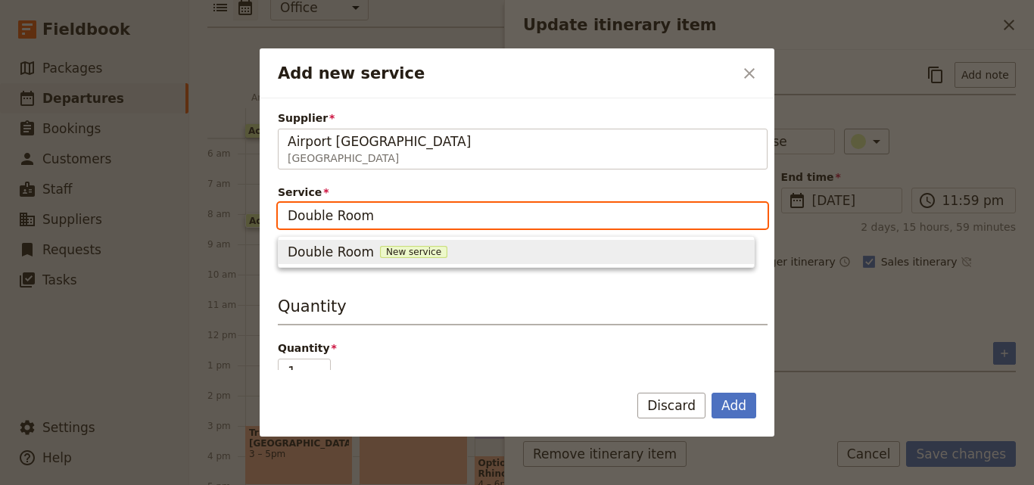
click at [382, 250] on span "New service" at bounding box center [413, 252] width 67 height 12
type input "Double Room"
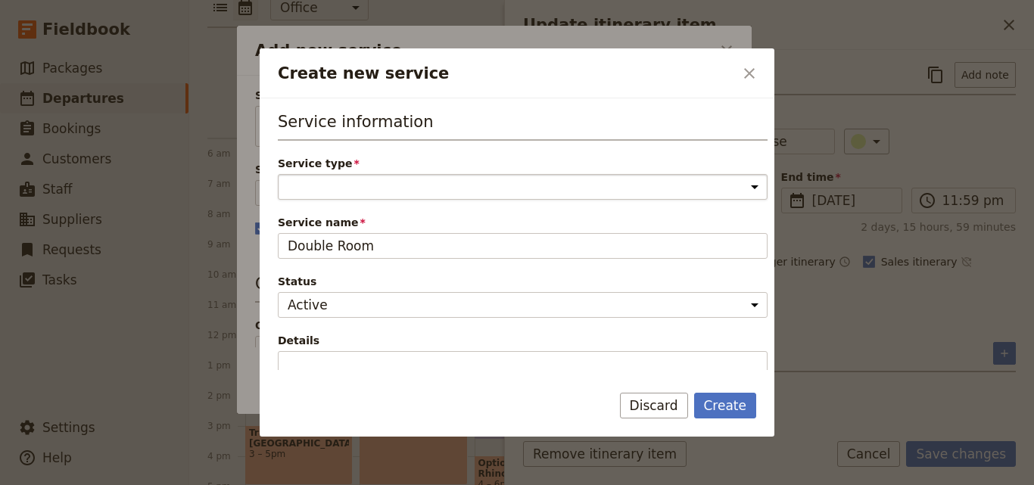
click at [379, 185] on select "Accommodation Activity Transport Flight Food and beverage Other" at bounding box center [523, 187] width 490 height 26
select select "AccommodationService"
click at [278, 174] on select "Accommodation Activity Transport Flight Food and beverage Other" at bounding box center [523, 187] width 490 height 26
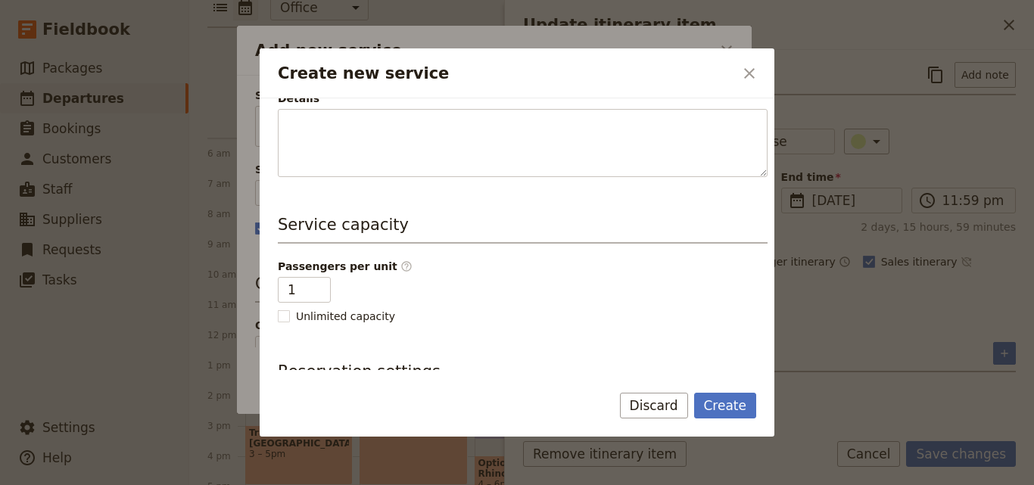
scroll to position [303, 0]
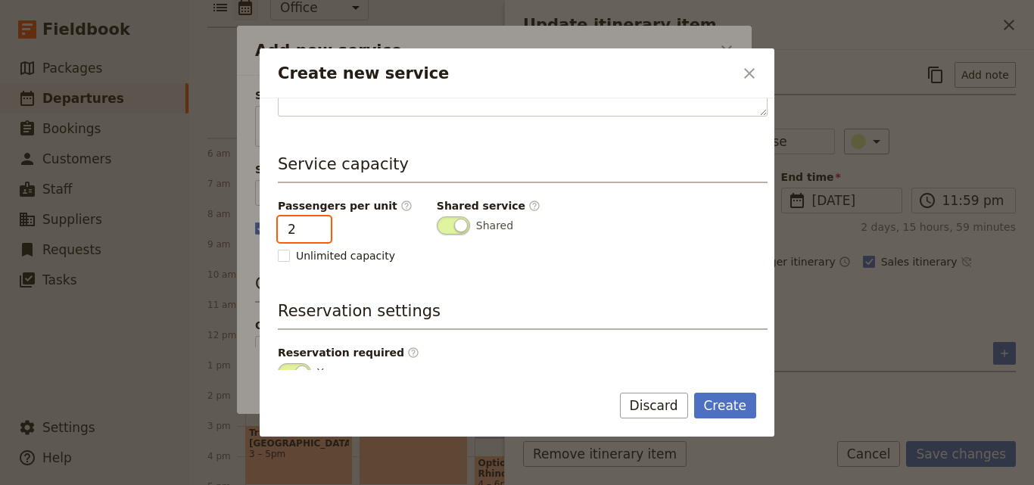
type input "2"
click at [318, 225] on input "2" at bounding box center [304, 229] width 53 height 26
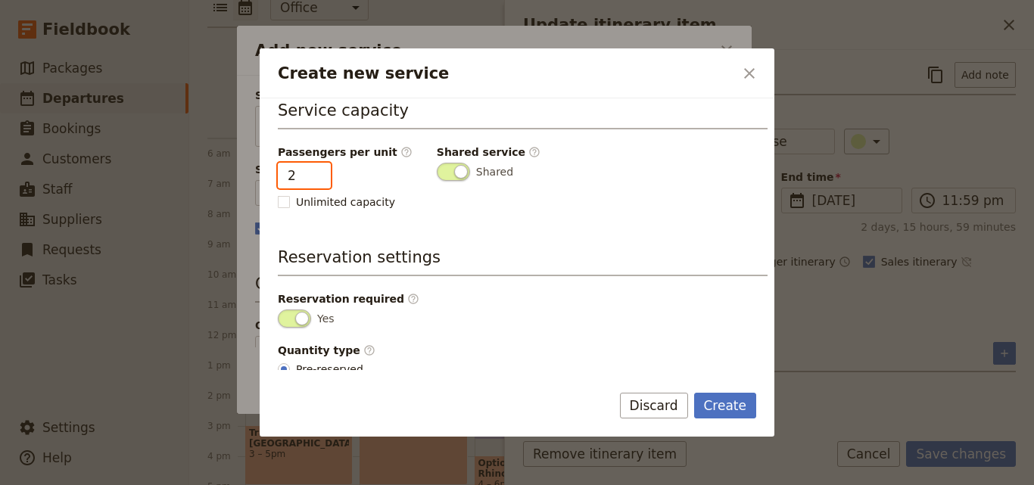
scroll to position [382, 0]
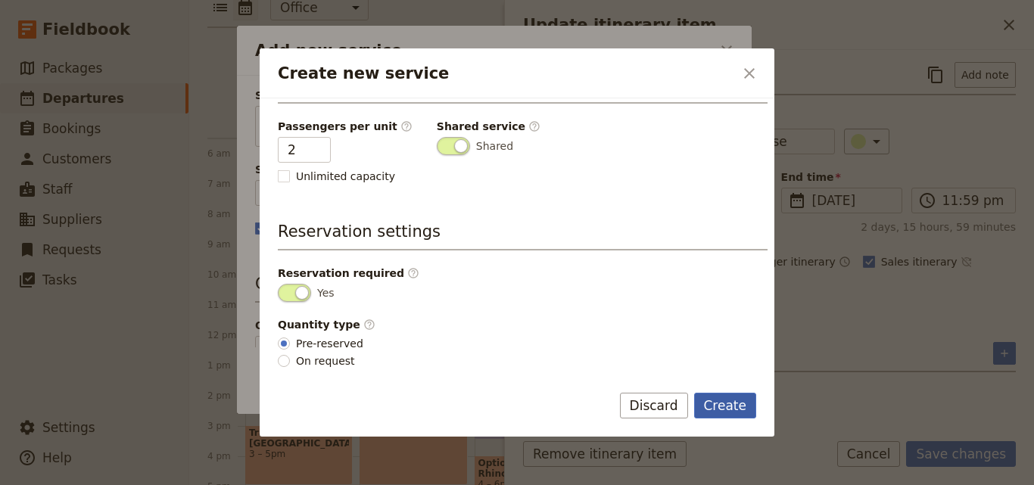
click at [742, 406] on button "Create" at bounding box center [725, 406] width 63 height 26
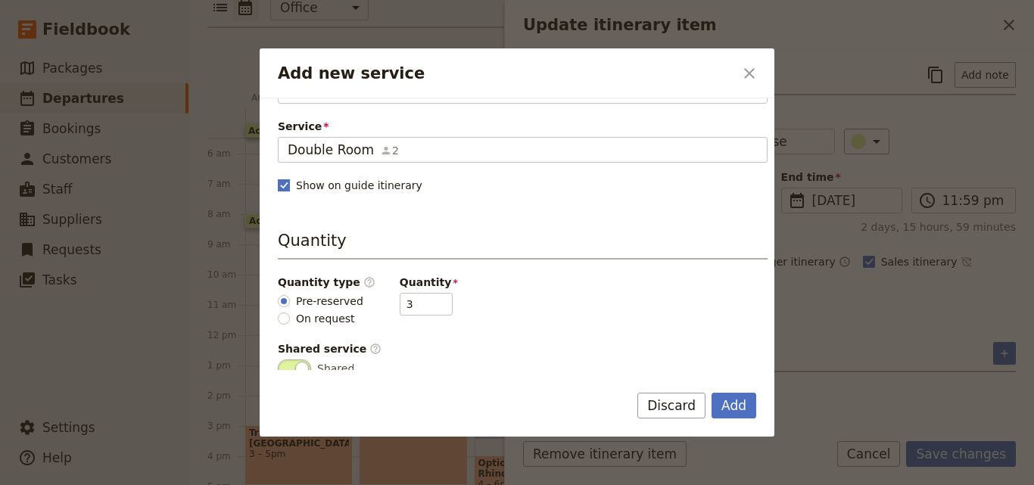
scroll to position [151, 0]
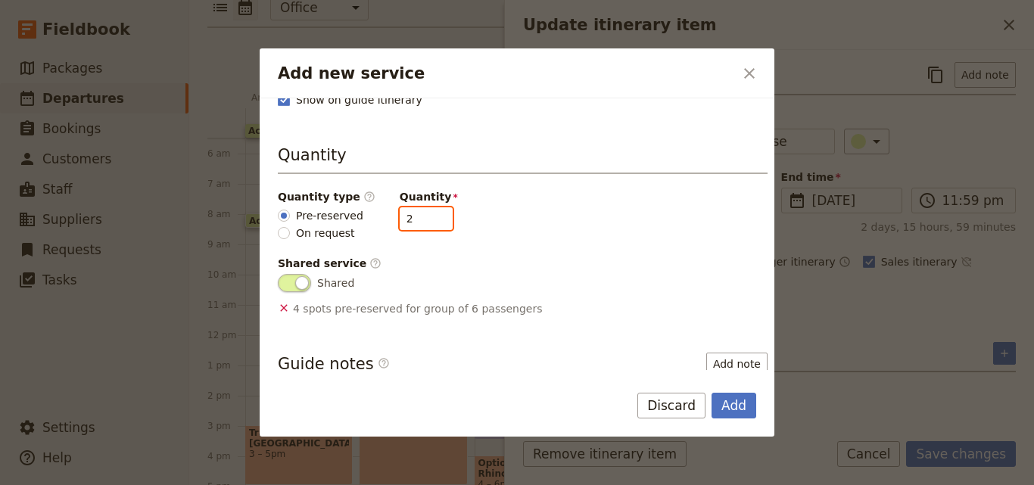
click at [425, 220] on input "2" at bounding box center [426, 218] width 53 height 23
type input "1"
click at [425, 220] on input "1" at bounding box center [426, 218] width 53 height 23
click at [757, 403] on div "Add Discard" at bounding box center [517, 415] width 515 height 44
click at [739, 400] on button "Add" at bounding box center [733, 406] width 45 height 26
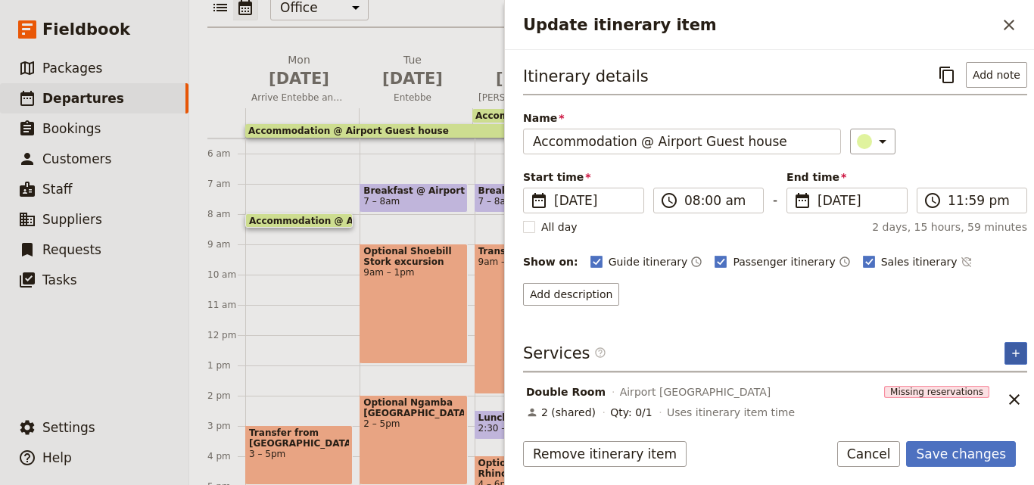
click at [1004, 343] on button "​" at bounding box center [1015, 353] width 23 height 23
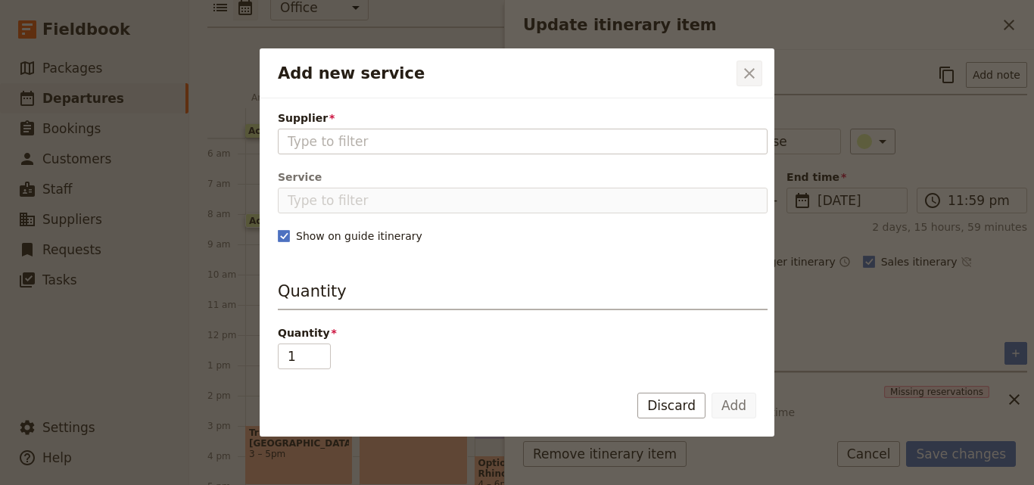
drag, startPoint x: 515, startPoint y: 138, endPoint x: 751, endPoint y: 74, distance: 244.7
click at [751, 74] on icon "Close dialog" at bounding box center [749, 73] width 11 height 11
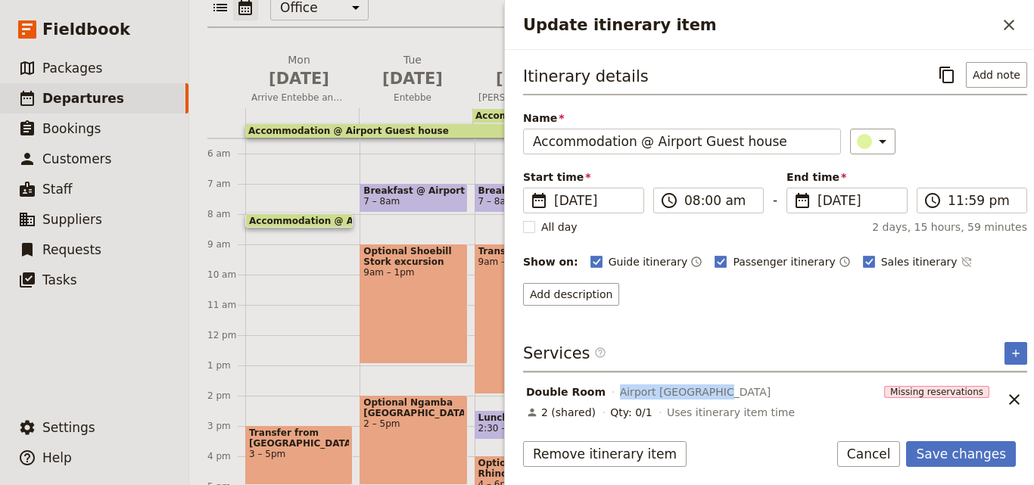
drag, startPoint x: 720, startPoint y: 388, endPoint x: 605, endPoint y: 388, distance: 115.8
click at [605, 388] on div "Double Room Airport Guest House" at bounding box center [701, 392] width 355 height 18
copy span "Airport Guest House"
click at [1015, 352] on button "​" at bounding box center [1015, 353] width 23 height 23
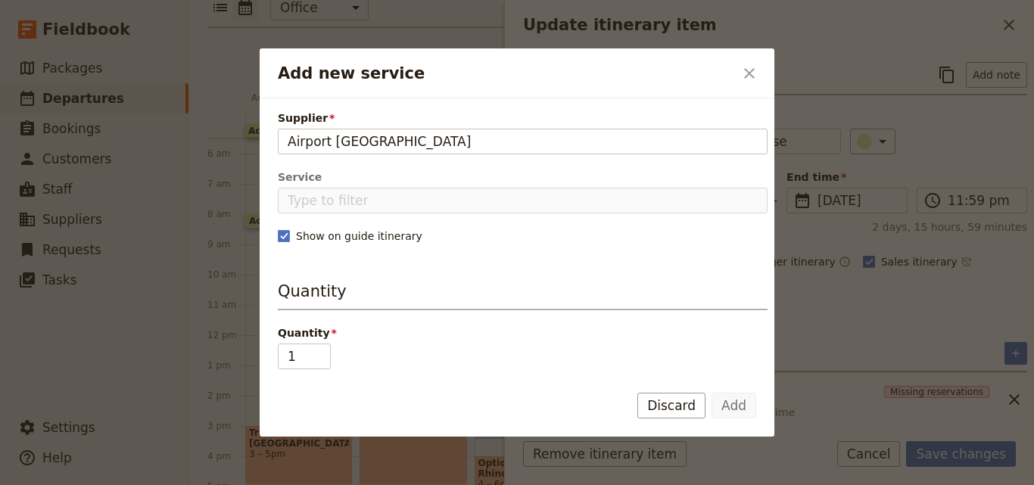
type input "Airport Guest House"
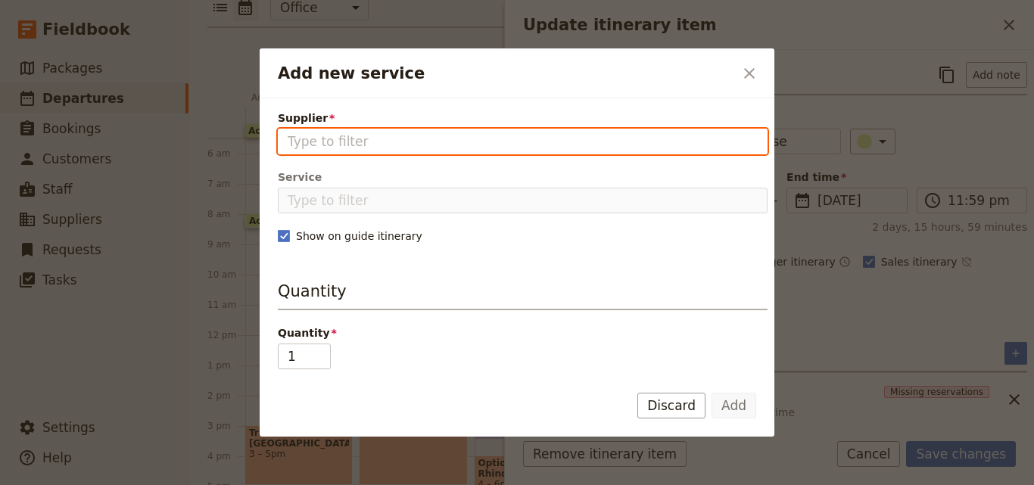
click at [578, 148] on input "Supplier" at bounding box center [523, 141] width 470 height 18
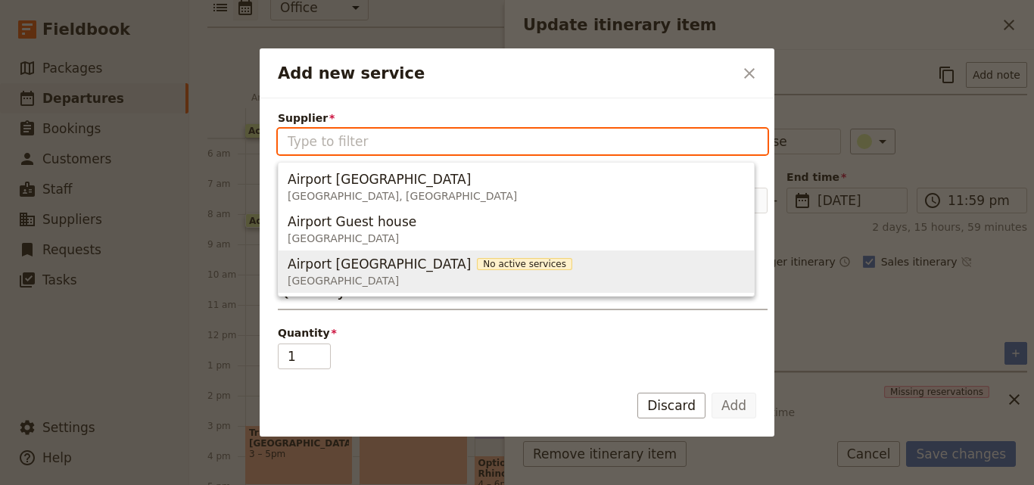
click at [498, 255] on span "Airport Guest House No active services Uganda" at bounding box center [516, 272] width 457 height 36
type input "Airport Guest House"
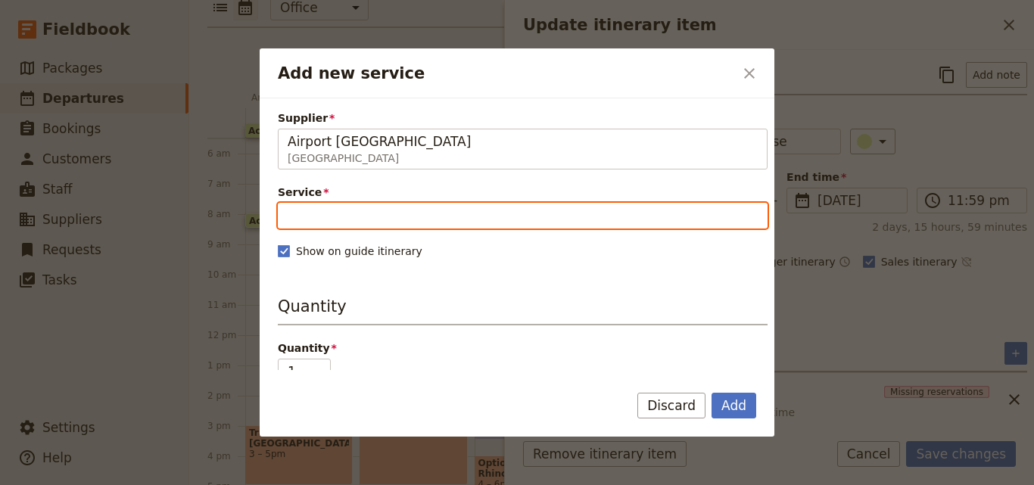
click at [498, 222] on input "Service" at bounding box center [523, 216] width 490 height 26
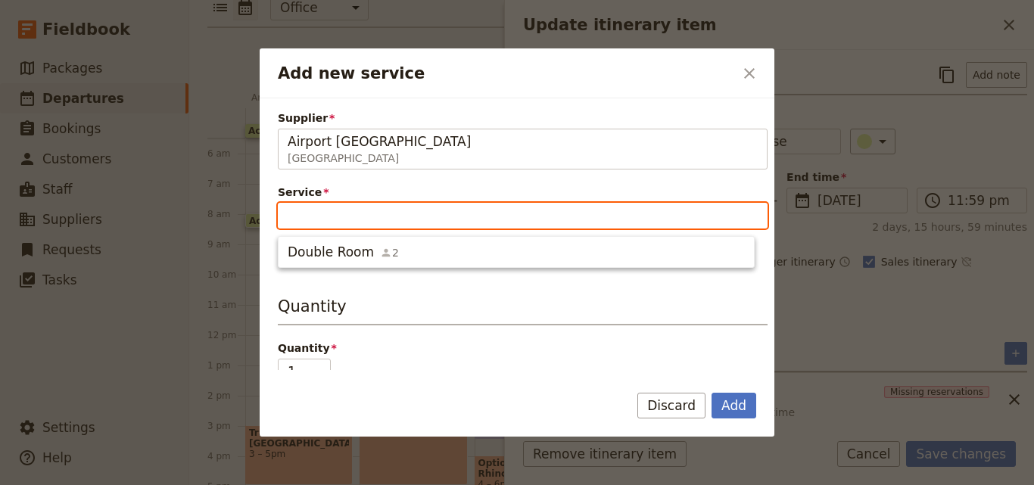
type input "T"
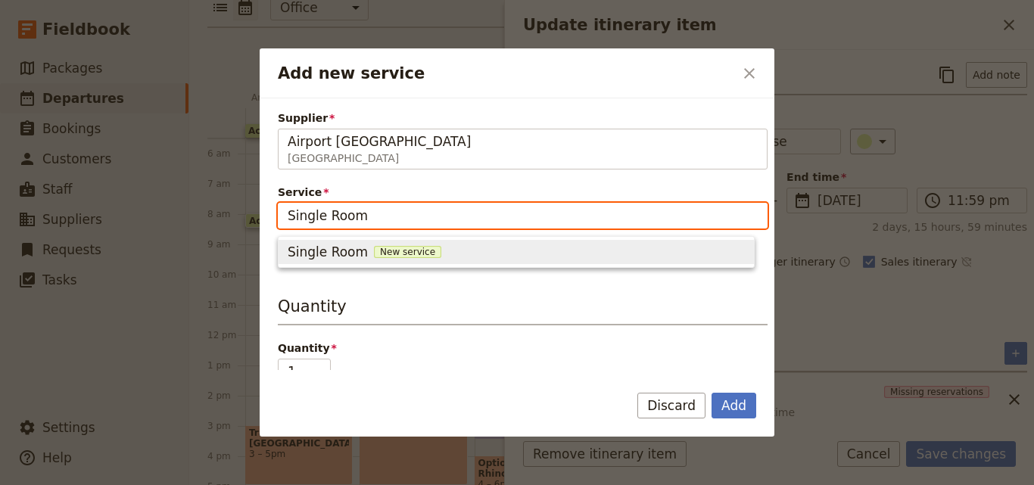
click at [409, 253] on span "New service" at bounding box center [407, 252] width 67 height 12
type input "Single Room"
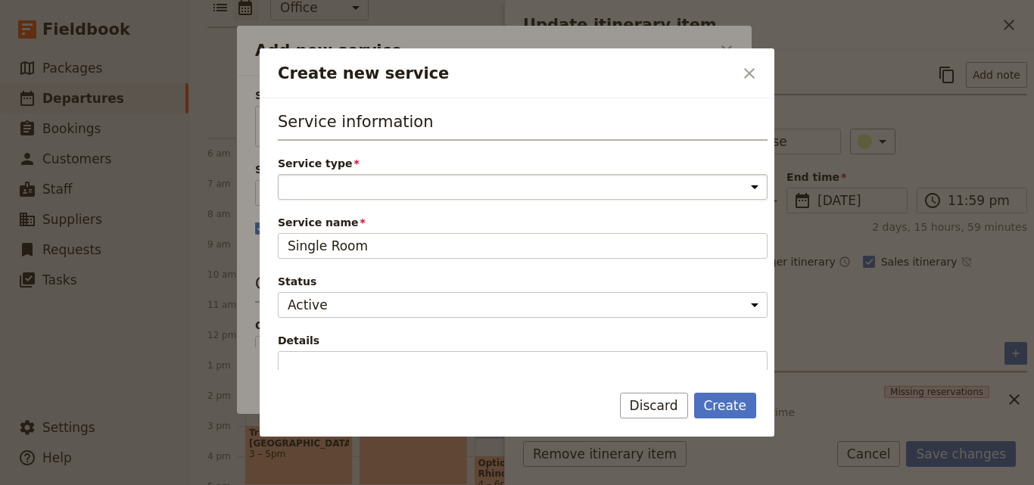
click at [456, 181] on select "Accommodation Activity Transport Flight Food and beverage Other" at bounding box center [523, 187] width 490 height 26
select select "AccommodationService"
click at [278, 174] on select "Accommodation Activity Transport Flight Food and beverage Other" at bounding box center [523, 187] width 490 height 26
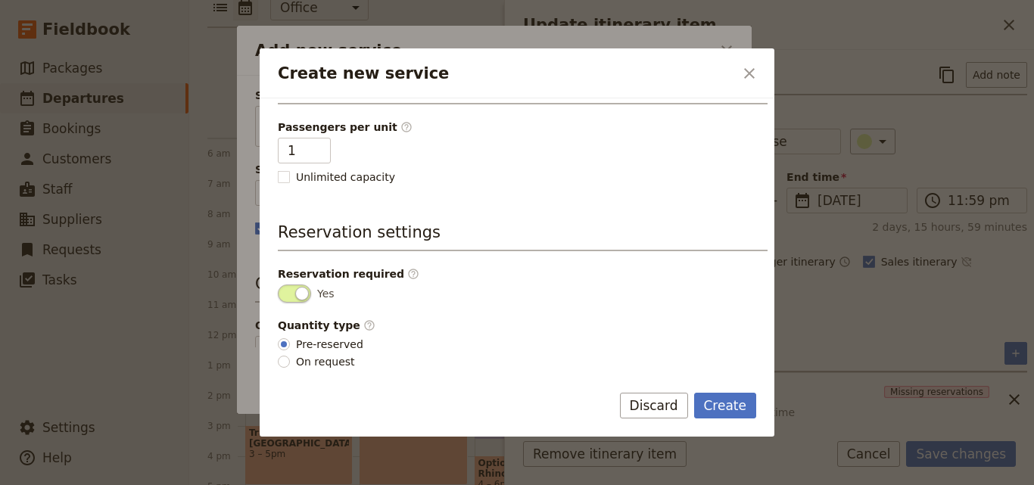
scroll to position [382, 0]
click at [758, 406] on div "Create Discard" at bounding box center [517, 415] width 515 height 44
click at [753, 406] on button "Create" at bounding box center [725, 406] width 63 height 26
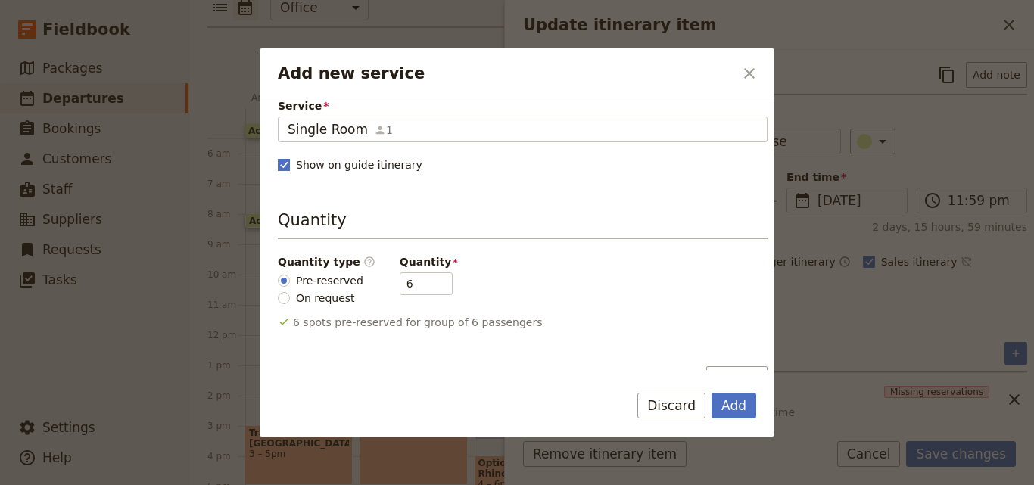
scroll to position [151, 0]
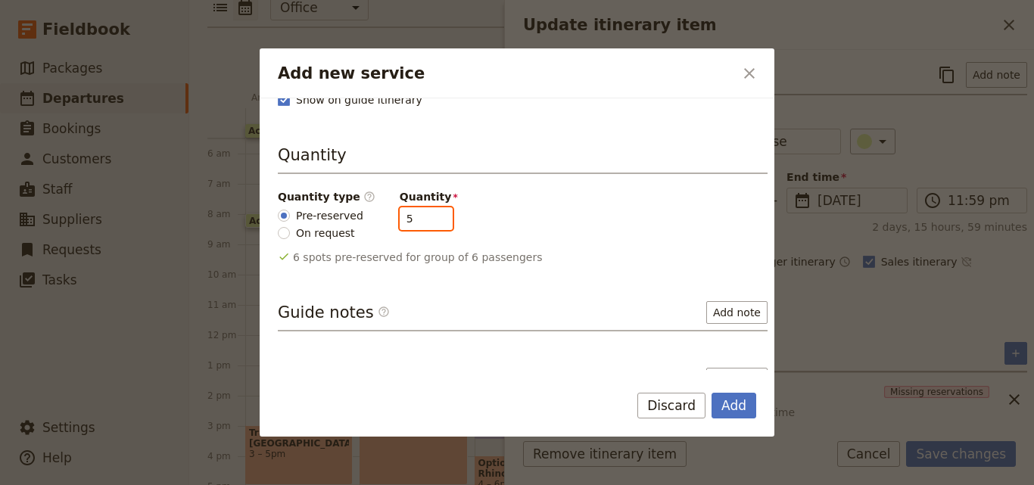
click at [425, 220] on input "5" at bounding box center [426, 218] width 53 height 23
click at [425, 220] on input "4" at bounding box center [426, 218] width 53 height 23
click at [425, 220] on input "3" at bounding box center [426, 218] width 53 height 23
type input "2"
click at [425, 220] on input "2" at bounding box center [426, 218] width 53 height 23
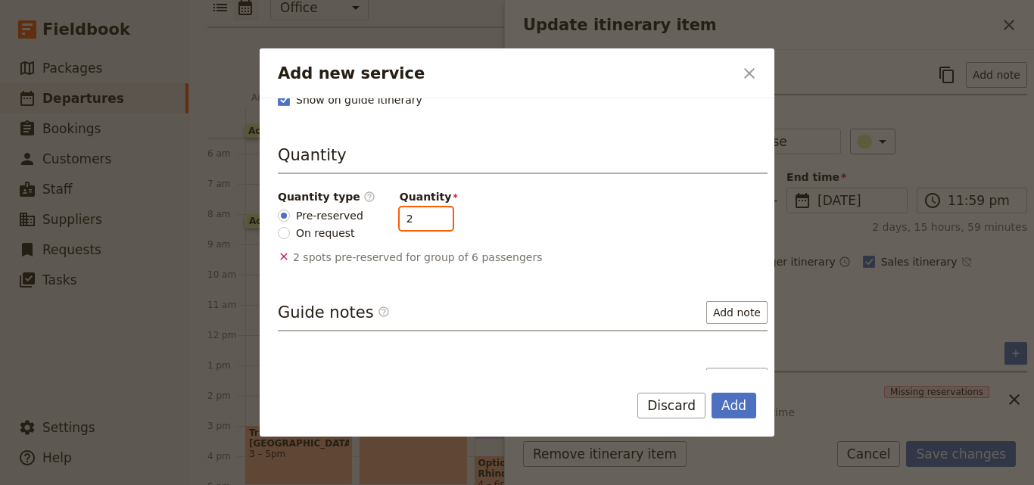
scroll to position [0, 0]
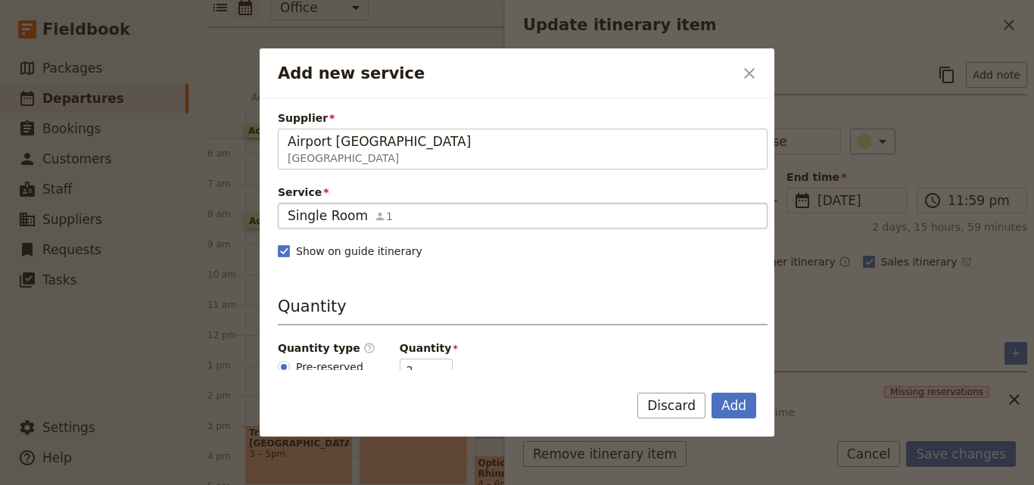
click at [431, 210] on div "Single Room 1" at bounding box center [523, 216] width 470 height 18
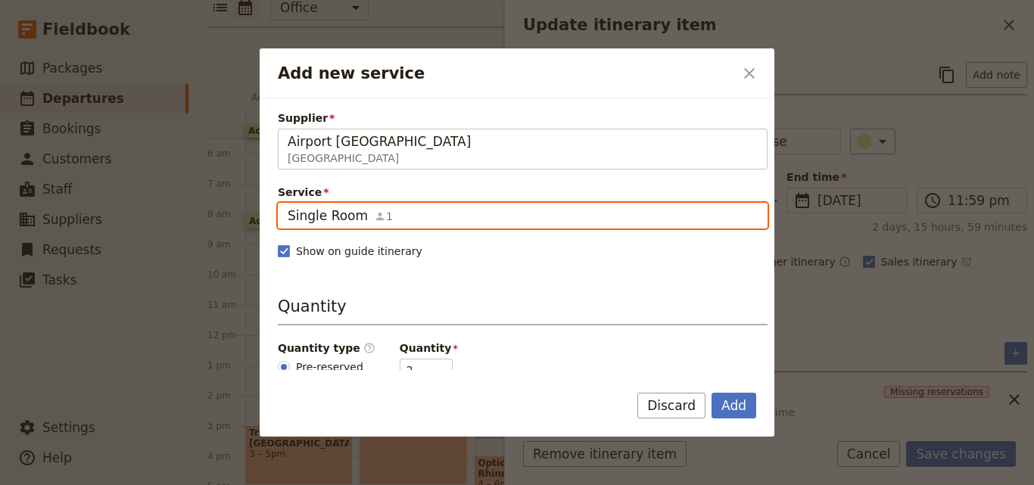
click at [288, 204] on input "Single Room" at bounding box center [287, 203] width 1 height 1
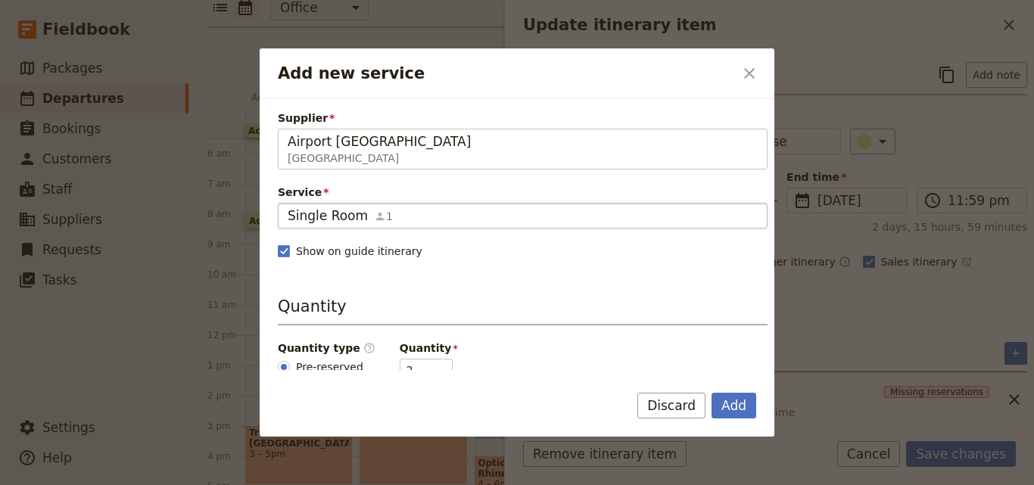
click at [431, 287] on div "Supplier Airport Guest House Uganda Airport Guest House Service Single Room 1 S…" at bounding box center [523, 363] width 490 height 506
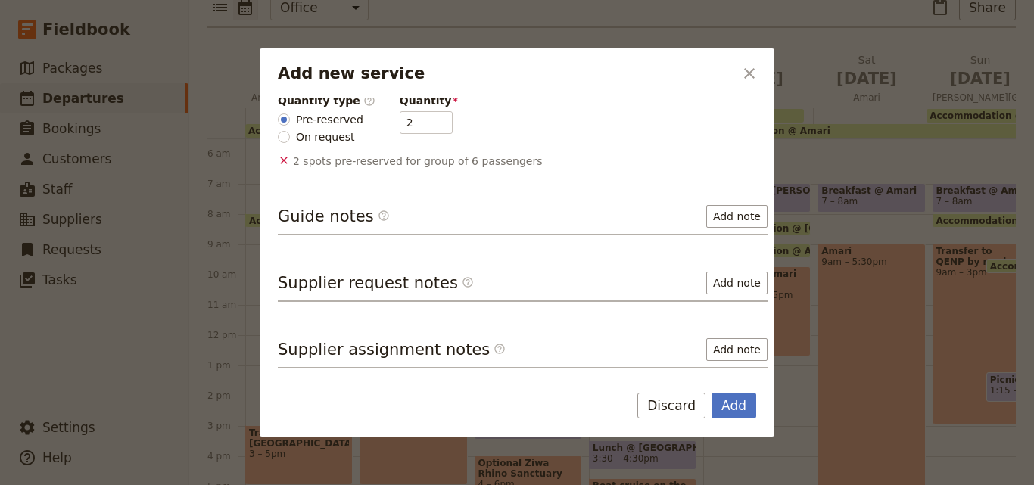
scroll to position [81, 0]
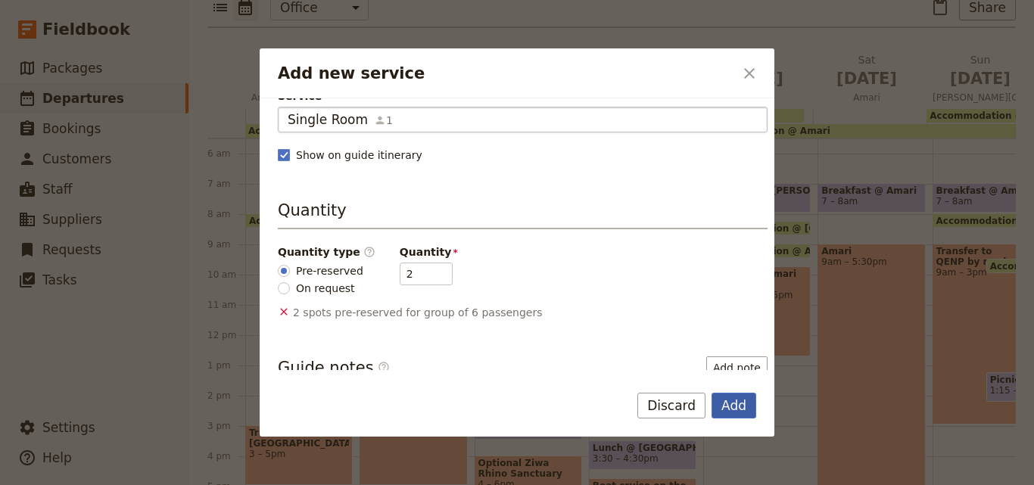
click at [733, 406] on button "Add" at bounding box center [733, 406] width 45 height 26
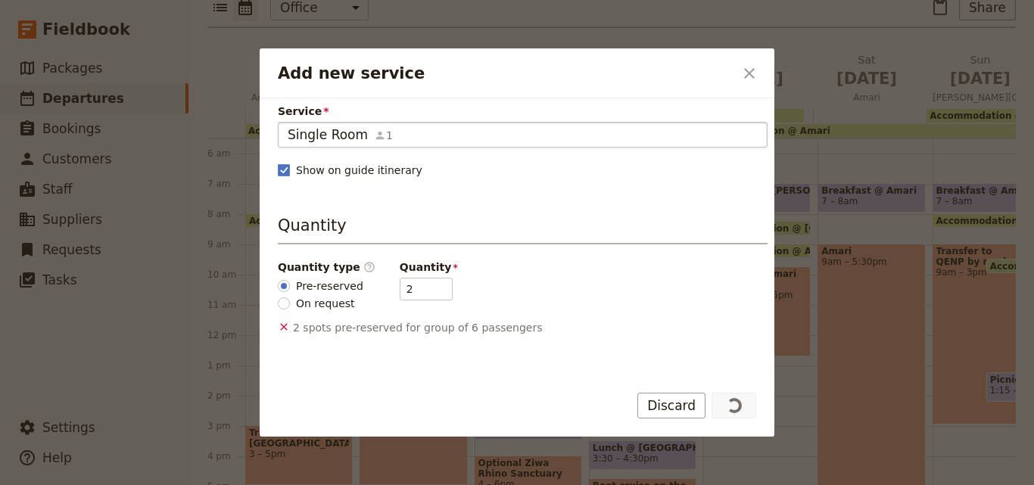
scroll to position [0, 0]
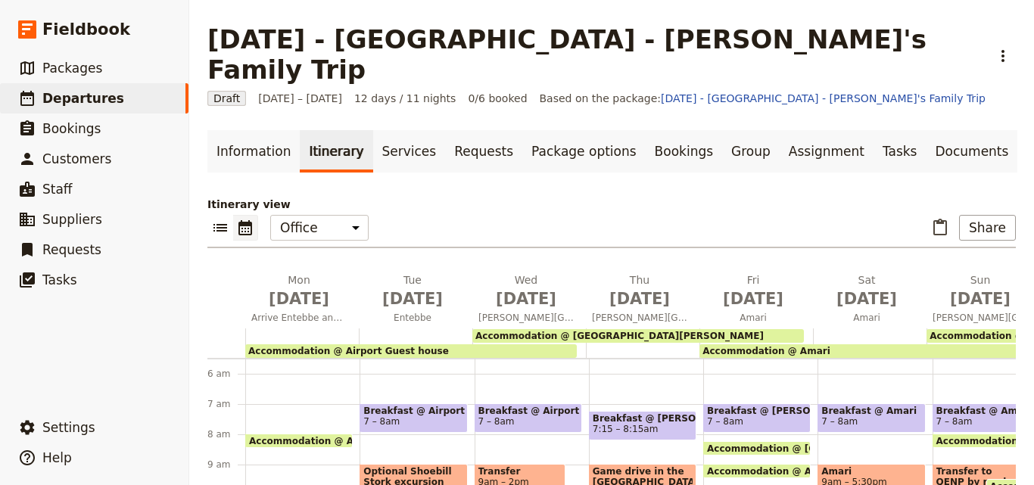
click at [423, 344] on div "Accommodation @ Airport Guest house" at bounding box center [410, 351] width 331 height 14
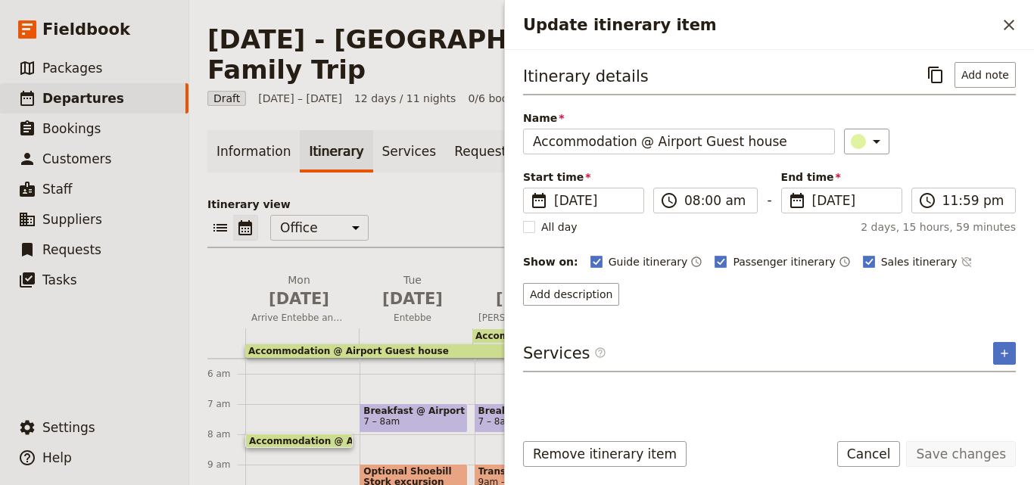
click at [1016, 357] on div "Itinerary details ​ Add note Name Accommodation @ Airport Guest house ​ Start t…" at bounding box center [769, 234] width 529 height 369
click at [1011, 347] on button "​" at bounding box center [1004, 353] width 23 height 23
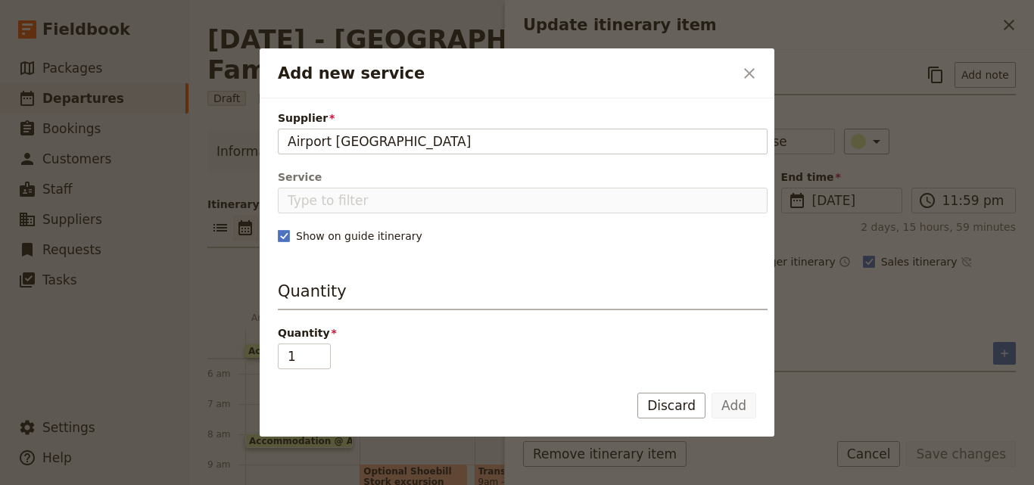
type input "Airport Guest House"
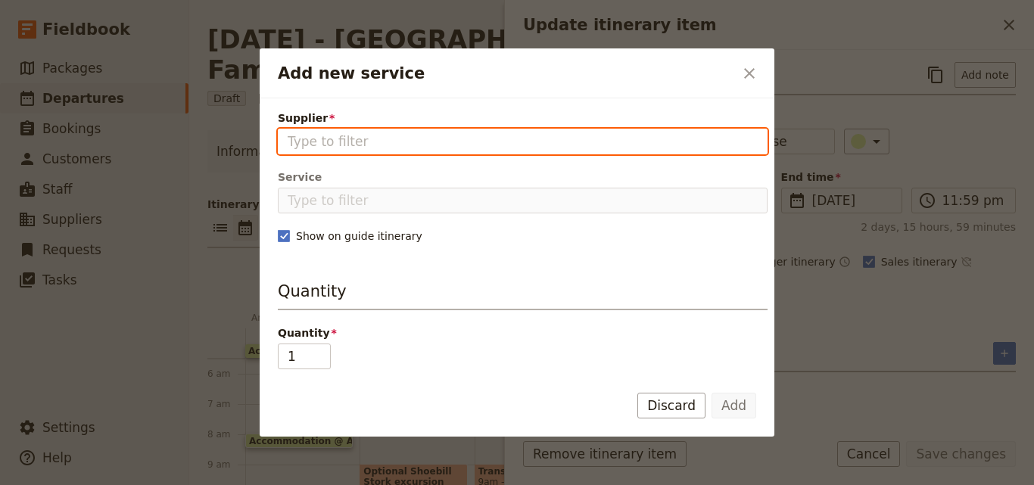
click at [480, 139] on input "Supplier" at bounding box center [523, 141] width 470 height 18
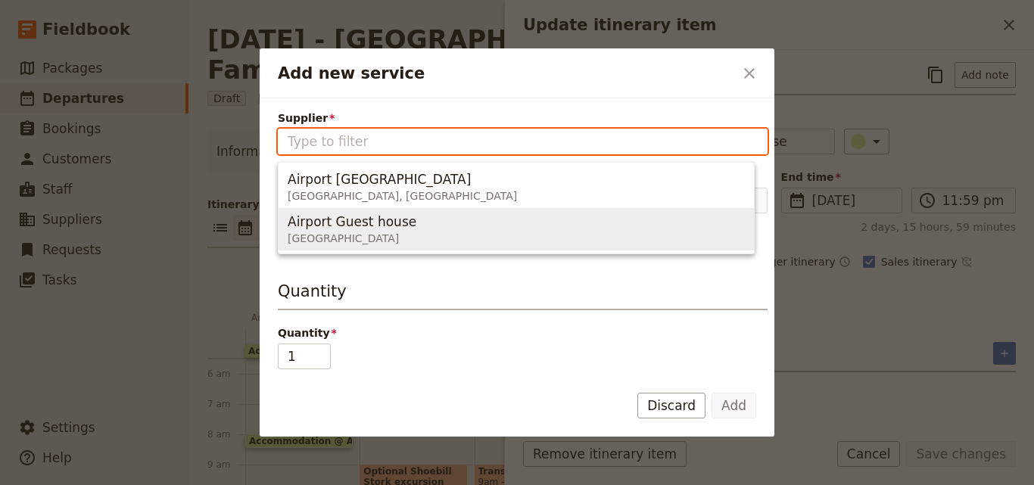
click at [482, 210] on button "Airport Guest house Uganda" at bounding box center [515, 229] width 475 height 42
type input "Airport Guest house"
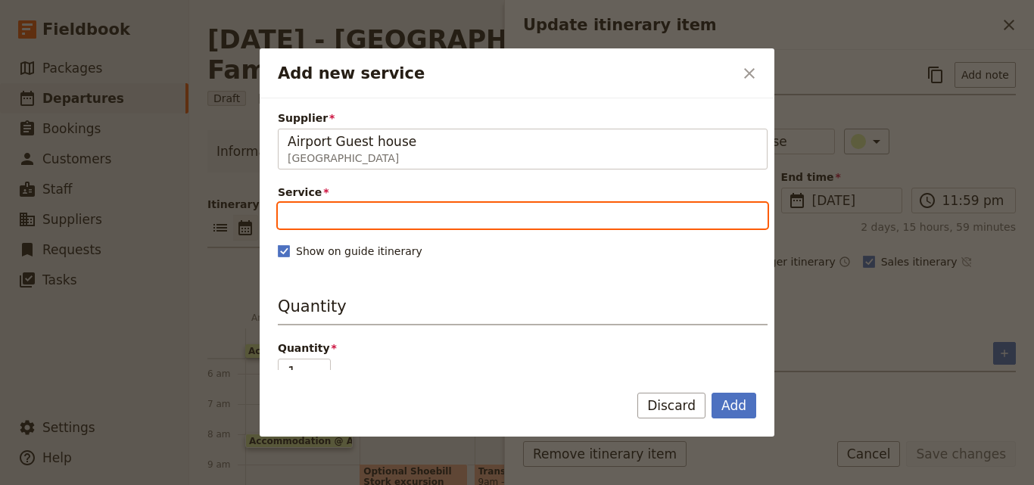
click at [491, 215] on input "Service" at bounding box center [523, 216] width 490 height 26
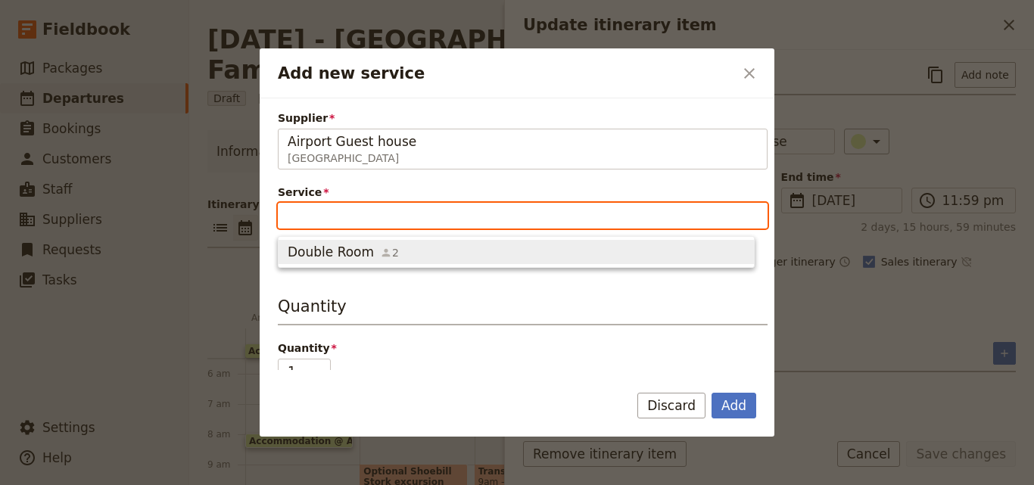
click at [466, 254] on span "Double Room 2" at bounding box center [516, 252] width 457 height 18
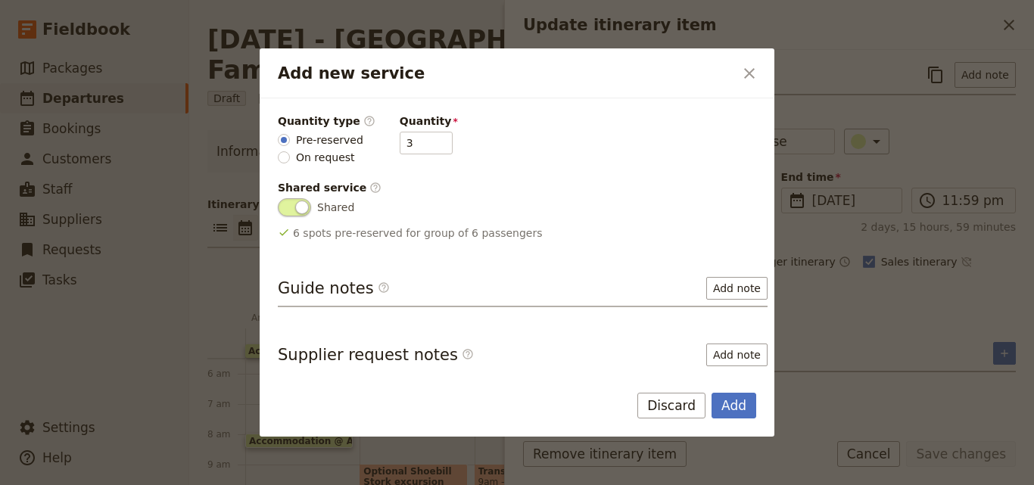
scroll to position [76, 0]
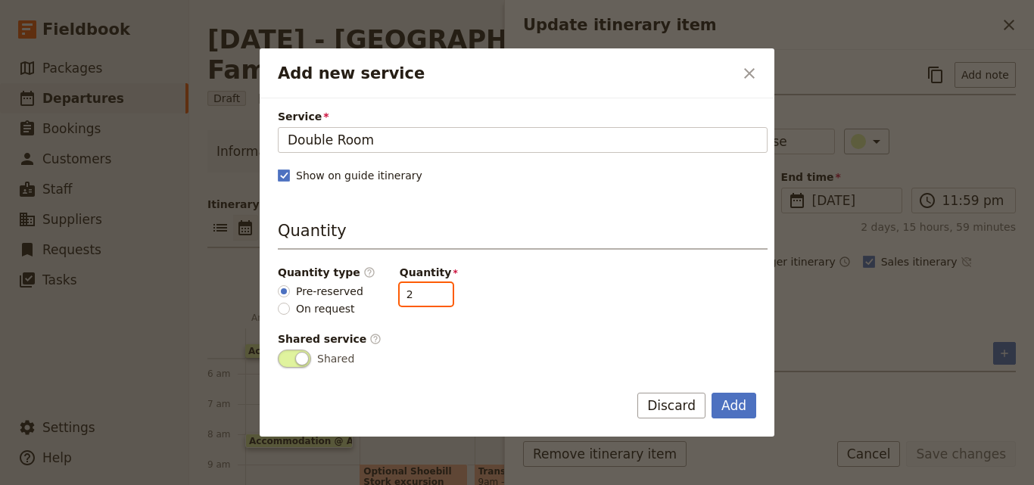
click at [427, 299] on input "2" at bounding box center [426, 294] width 53 height 23
type input "1"
click at [427, 299] on input "1" at bounding box center [426, 294] width 53 height 23
click at [742, 406] on button "Add" at bounding box center [733, 406] width 45 height 26
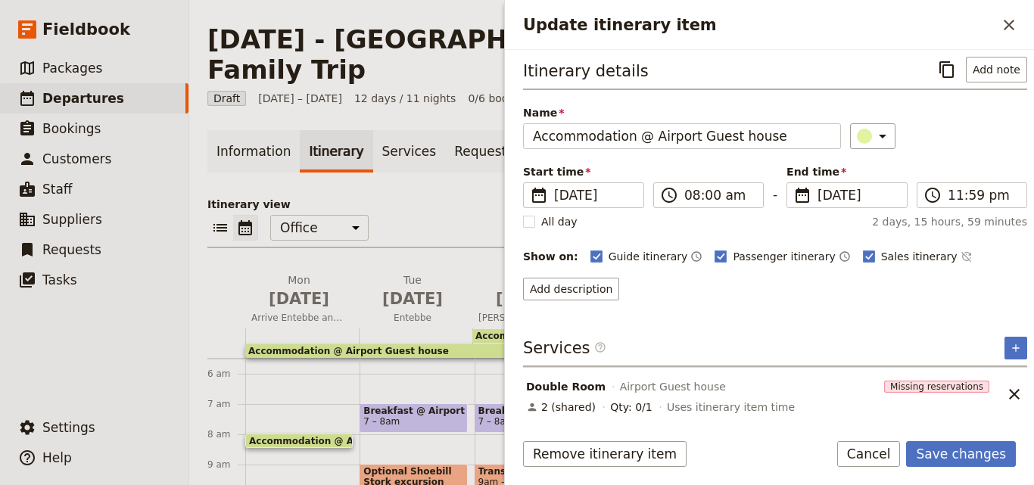
scroll to position [7, 0]
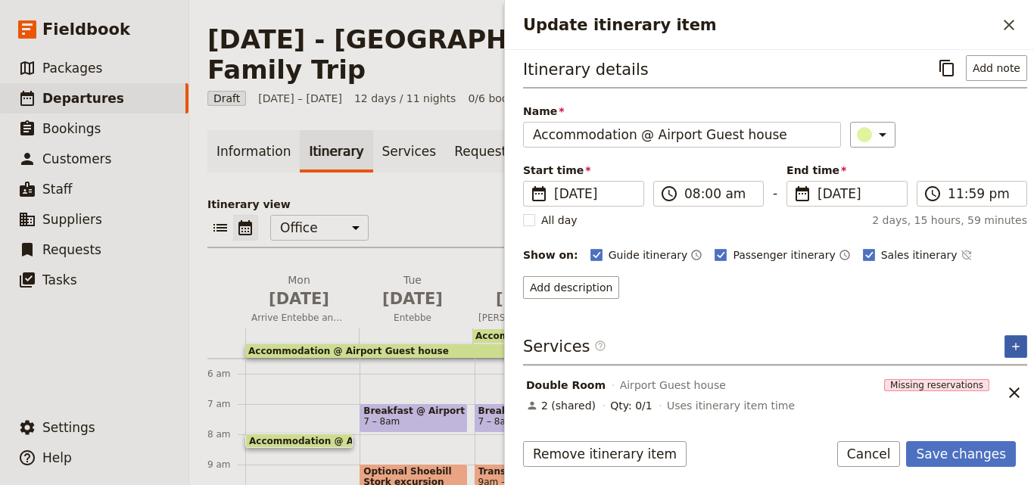
click at [1004, 353] on button "​" at bounding box center [1015, 346] width 23 height 23
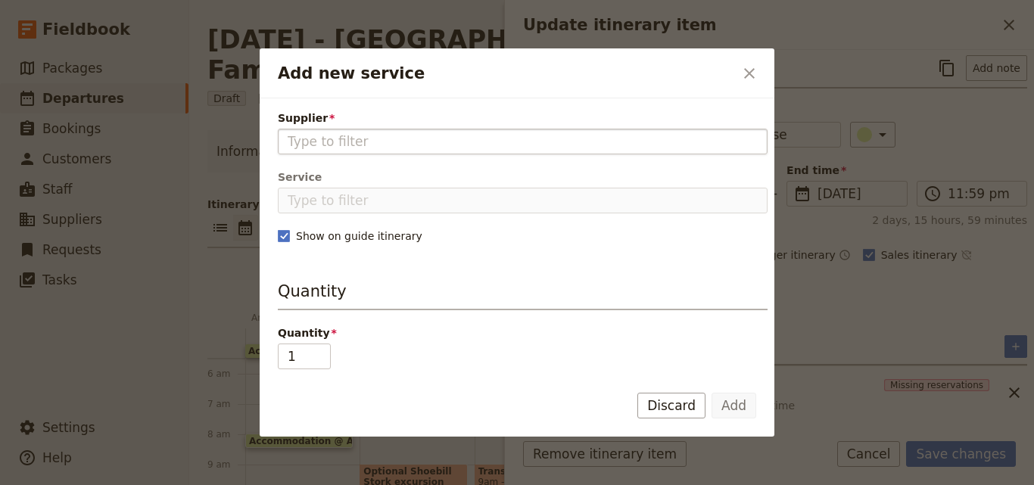
drag, startPoint x: 544, startPoint y: 136, endPoint x: 419, endPoint y: 145, distance: 125.1
click at [419, 145] on input "Supplier" at bounding box center [523, 141] width 470 height 18
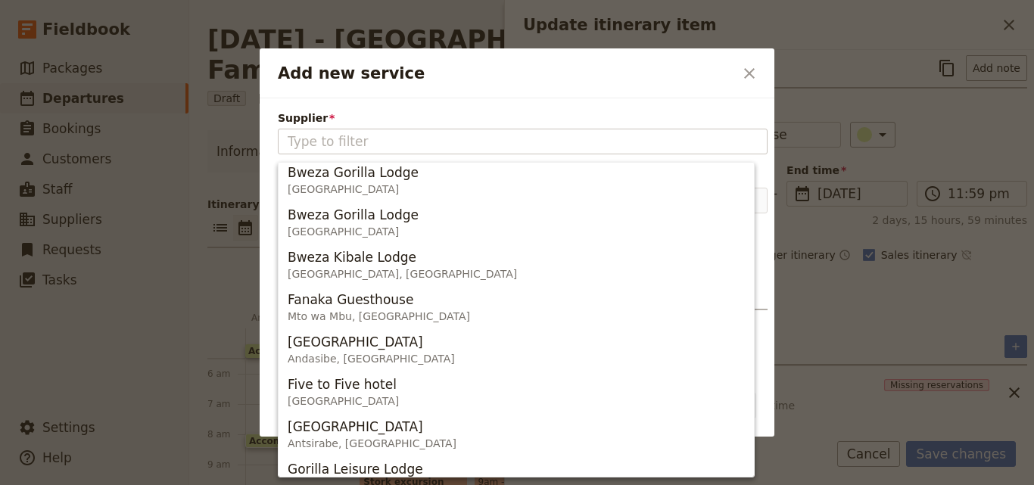
scroll to position [0, 0]
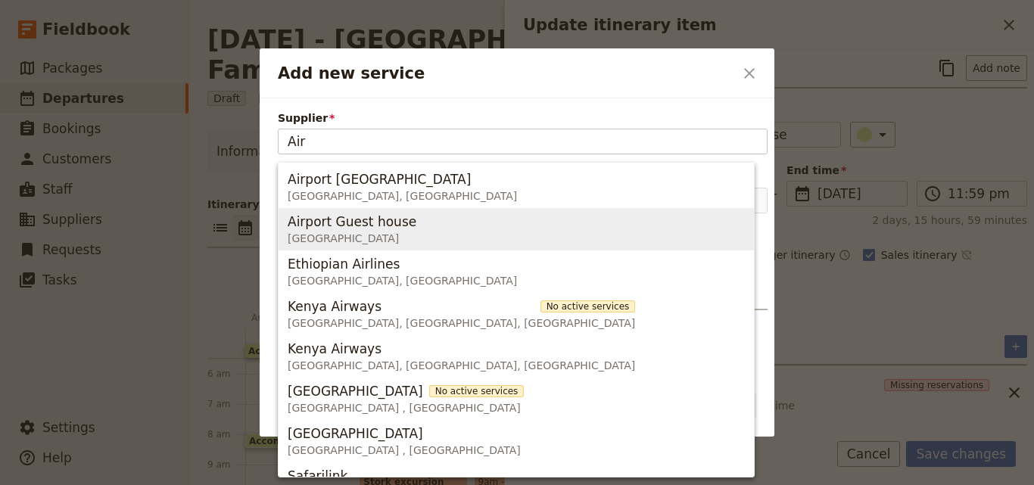
click at [499, 225] on span "Airport Guest house Uganda" at bounding box center [516, 229] width 457 height 36
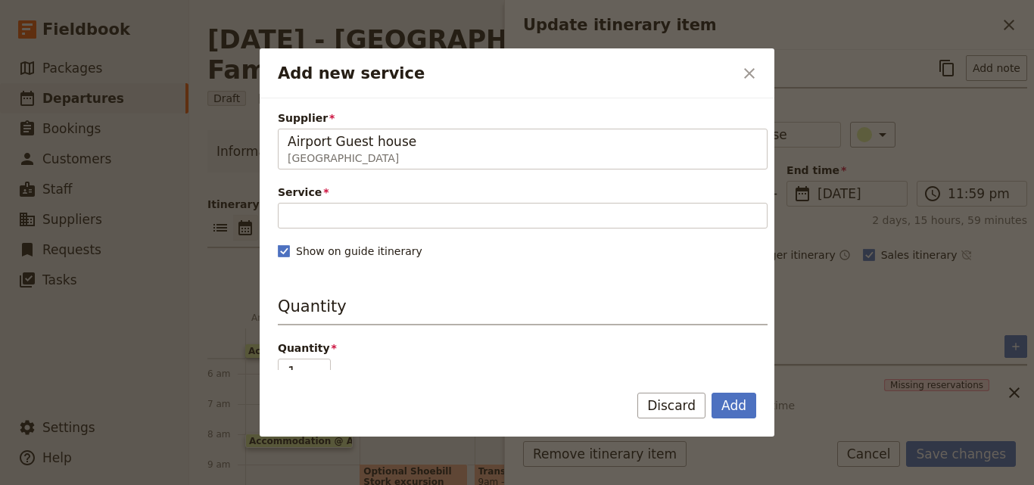
type input "Airport Guest house"
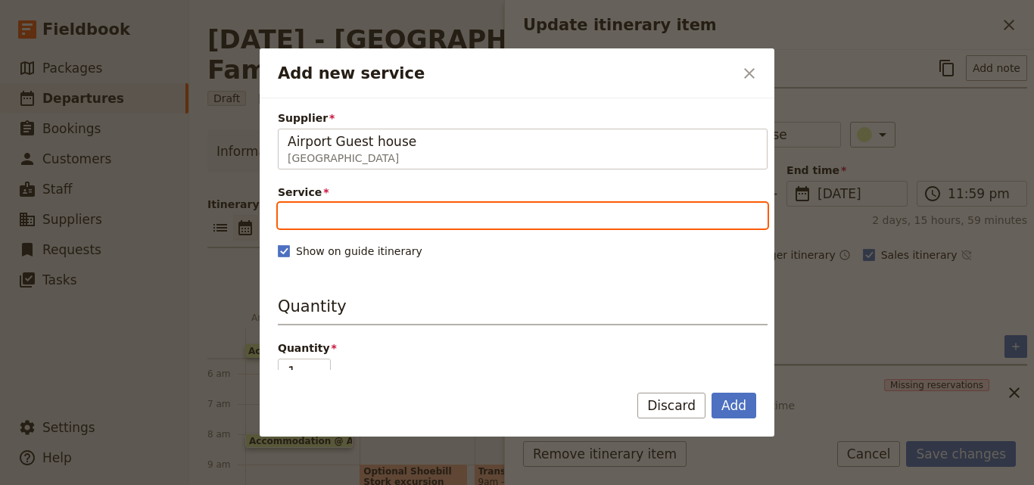
click at [499, 225] on input "Service" at bounding box center [523, 216] width 490 height 26
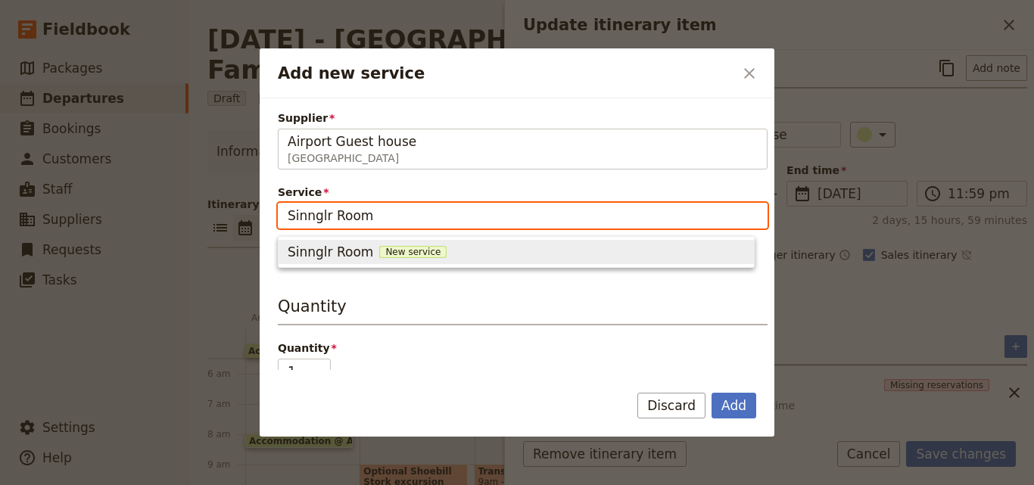
click at [403, 245] on div "Sinnglr Room New service" at bounding box center [516, 252] width 457 height 18
type input "Sinnglr Room"
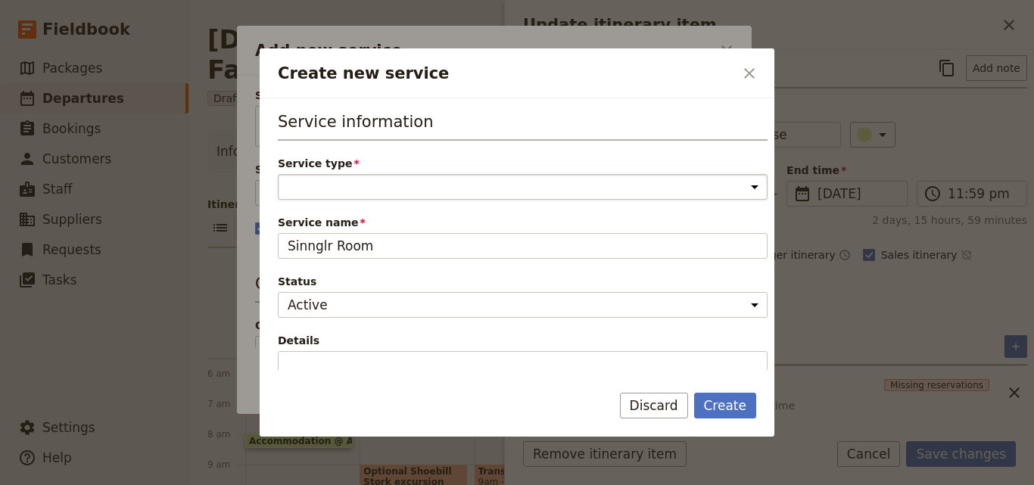
click at [415, 180] on select "Accommodation Activity Transport Flight Food and beverage Other" at bounding box center [523, 187] width 490 height 26
select select "AccommodationService"
click at [278, 174] on select "Accommodation Activity Transport Flight Food and beverage Other" at bounding box center [523, 187] width 490 height 26
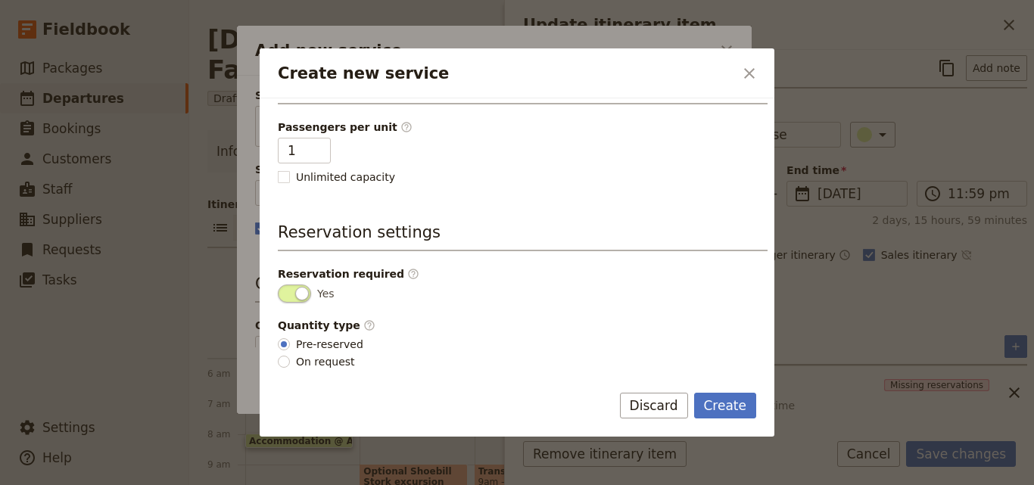
scroll to position [382, 0]
click at [733, 412] on button "Create" at bounding box center [725, 406] width 63 height 26
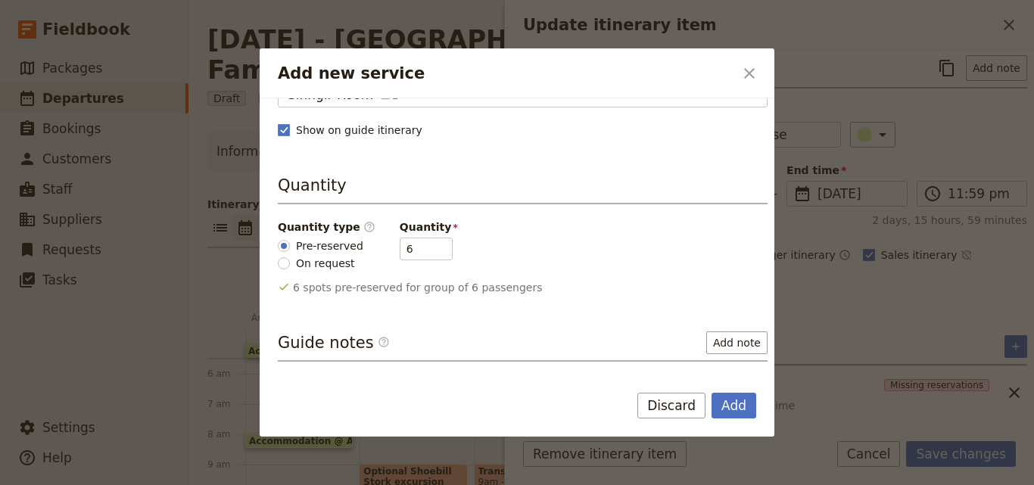
scroll to position [96, 0]
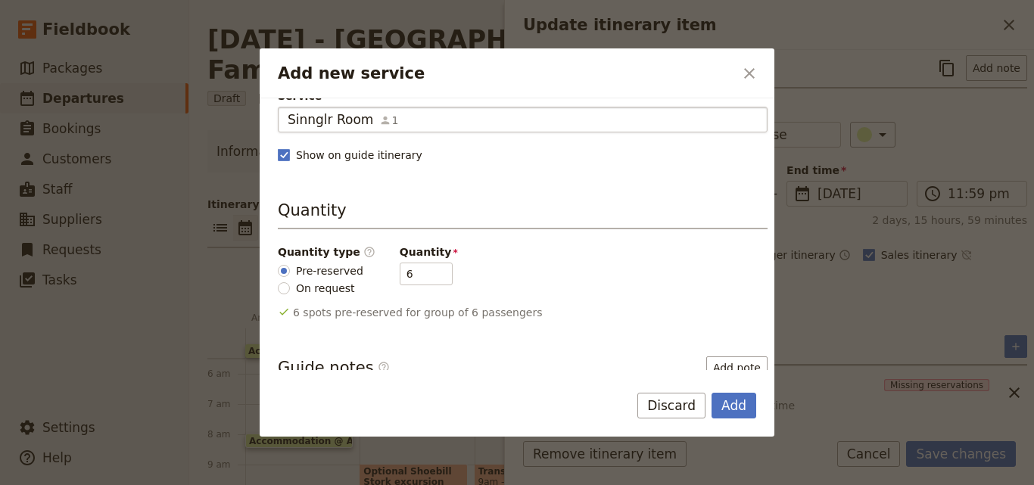
click at [332, 129] on span "Sinnglr Room" at bounding box center [331, 119] width 86 height 18
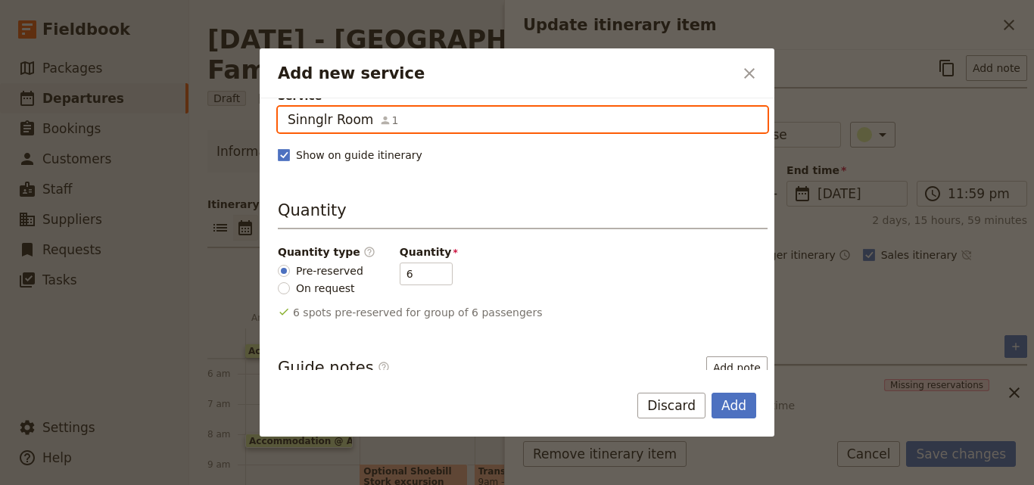
click at [288, 107] on input "Sinnglr Room" at bounding box center [287, 107] width 1 height 1
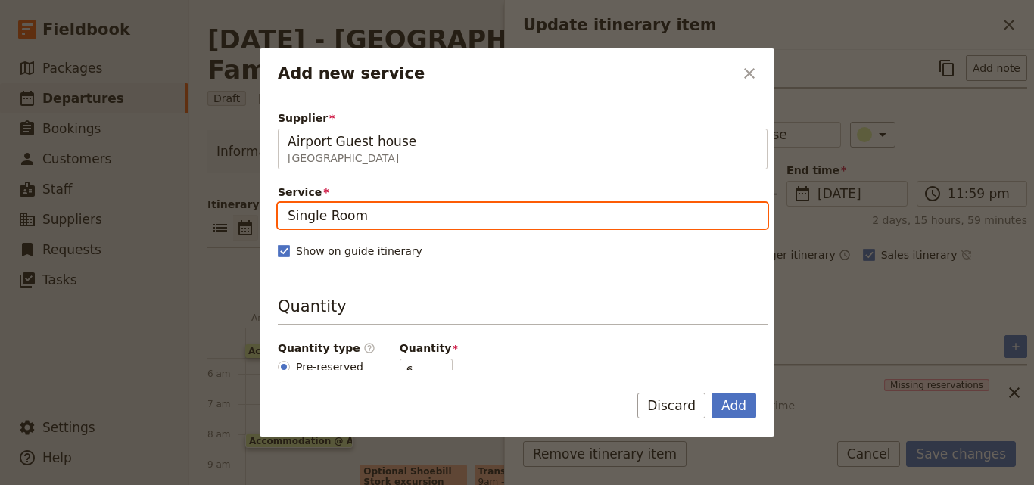
scroll to position [227, 0]
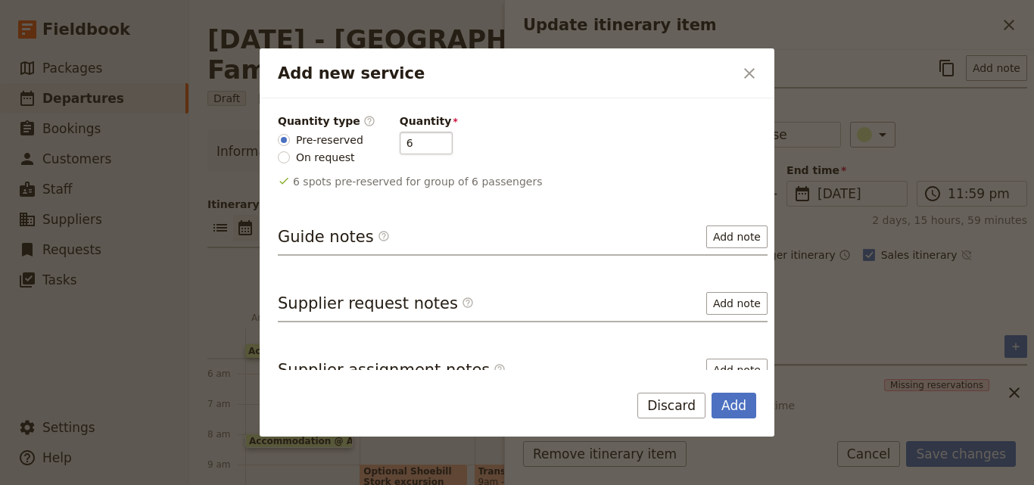
type input "Single Room"
click at [425, 147] on input "5" at bounding box center [426, 143] width 53 height 23
click at [425, 147] on input "4" at bounding box center [426, 143] width 53 height 23
click at [425, 147] on input "3" at bounding box center [426, 143] width 53 height 23
type input "2"
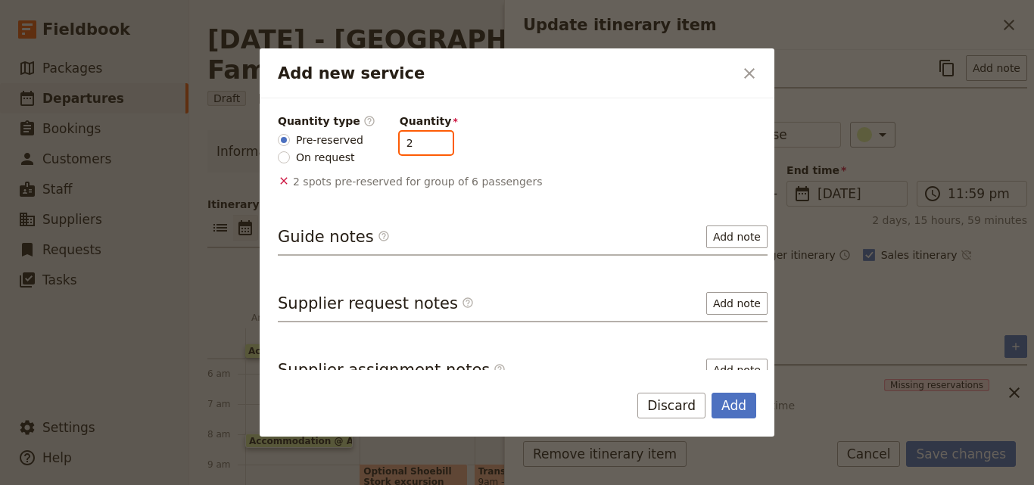
click at [425, 147] on input "2" at bounding box center [426, 143] width 53 height 23
click at [729, 401] on button "Add" at bounding box center [733, 406] width 45 height 26
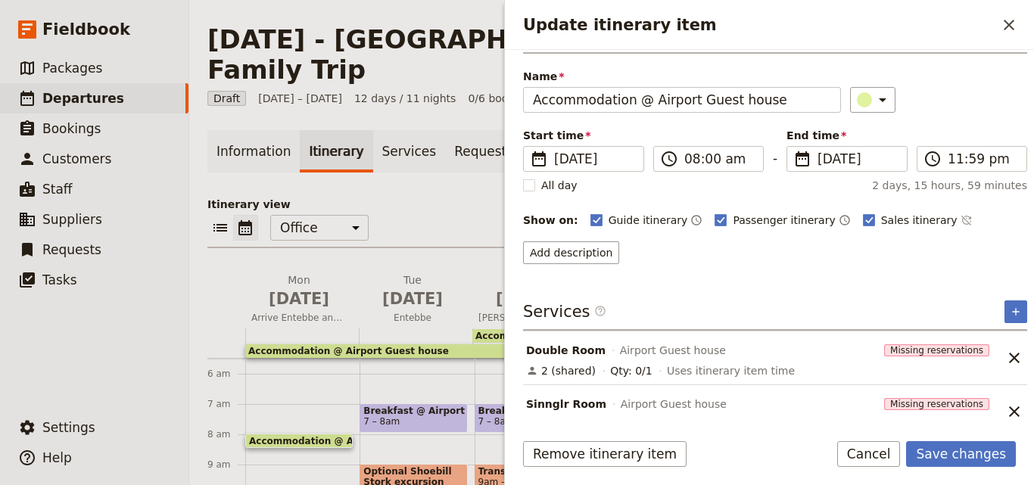
scroll to position [61, 0]
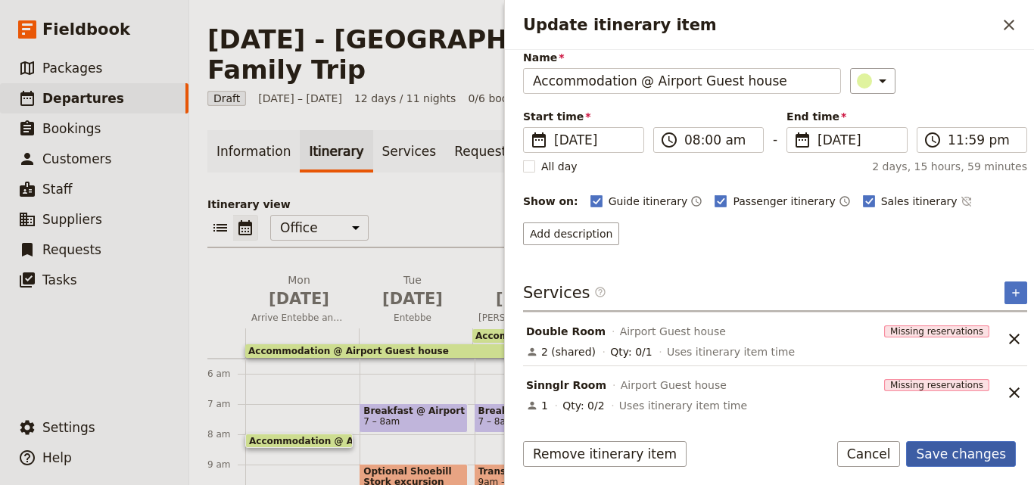
click at [966, 454] on button "Save changes" at bounding box center [961, 454] width 110 height 26
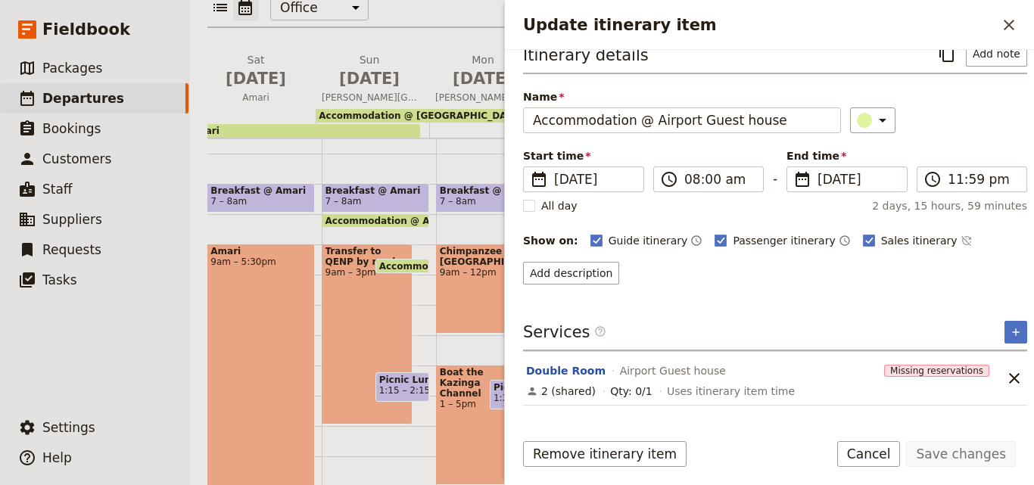
scroll to position [0, 0]
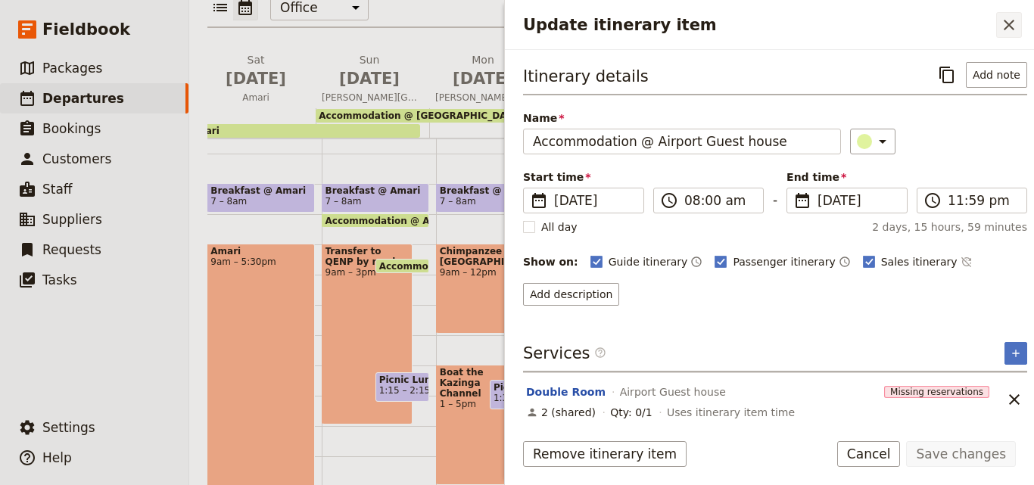
click at [1012, 17] on icon "Close drawer" at bounding box center [1009, 25] width 18 height 18
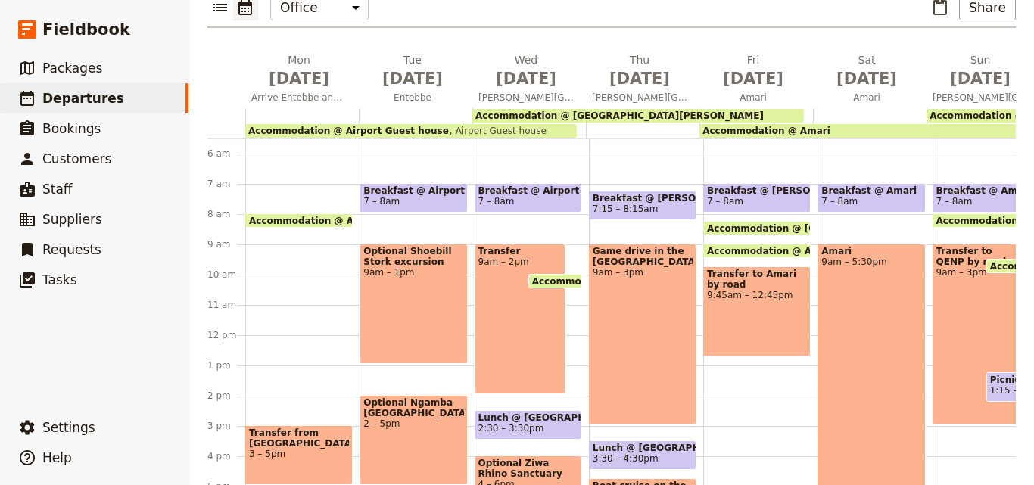
click at [629, 109] on div "Accommodation @ [GEOGRAPHIC_DATA][PERSON_NAME]" at bounding box center [637, 116] width 331 height 14
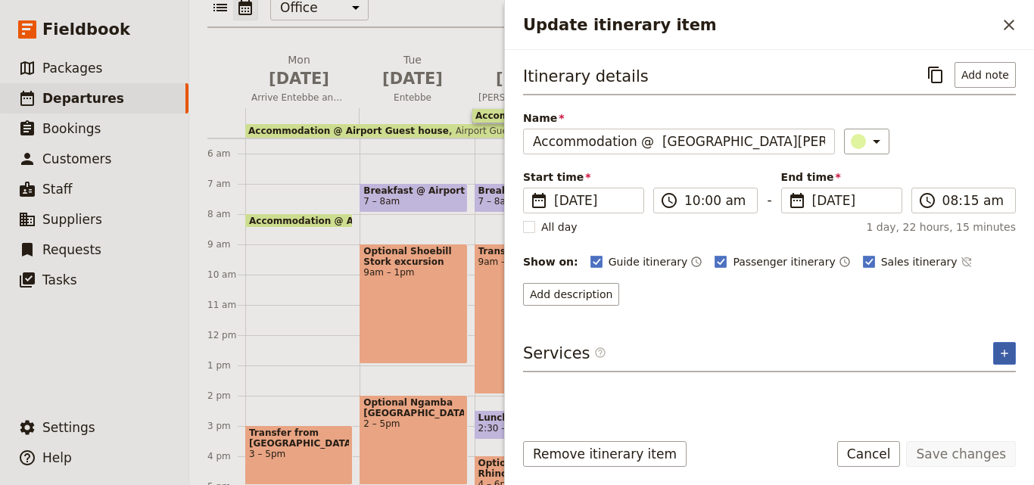
click at [1008, 353] on icon "Add service inclusion" at bounding box center [1004, 353] width 12 height 12
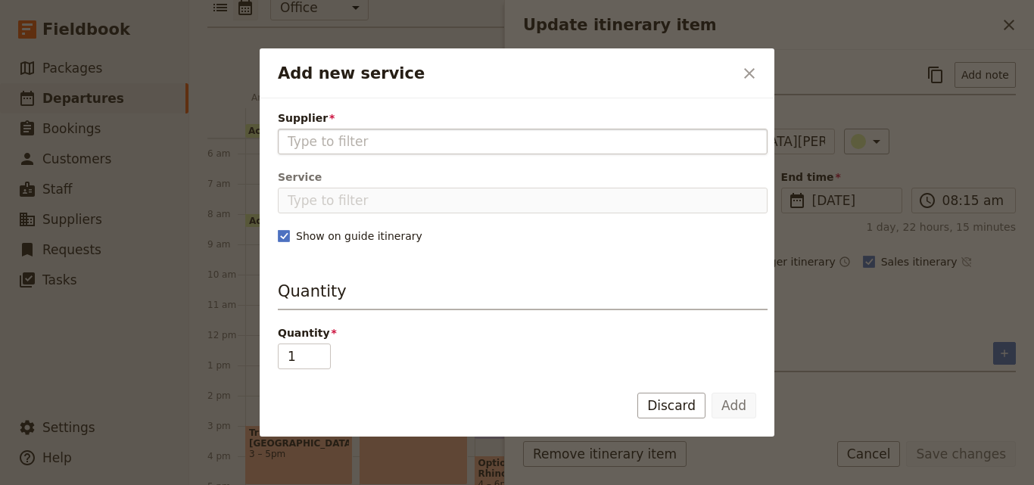
click at [494, 139] on input "Supplier" at bounding box center [523, 141] width 470 height 18
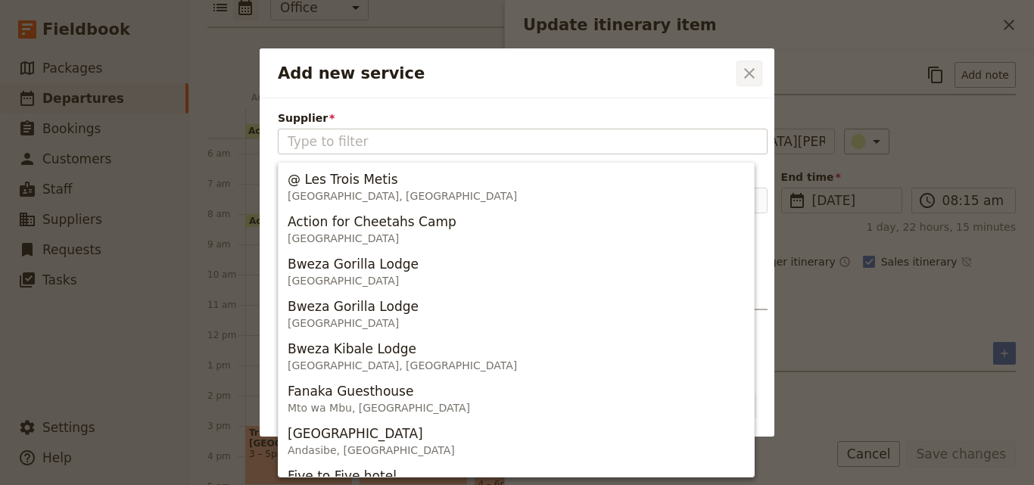
click at [745, 64] on icon "Close dialog" at bounding box center [749, 73] width 18 height 18
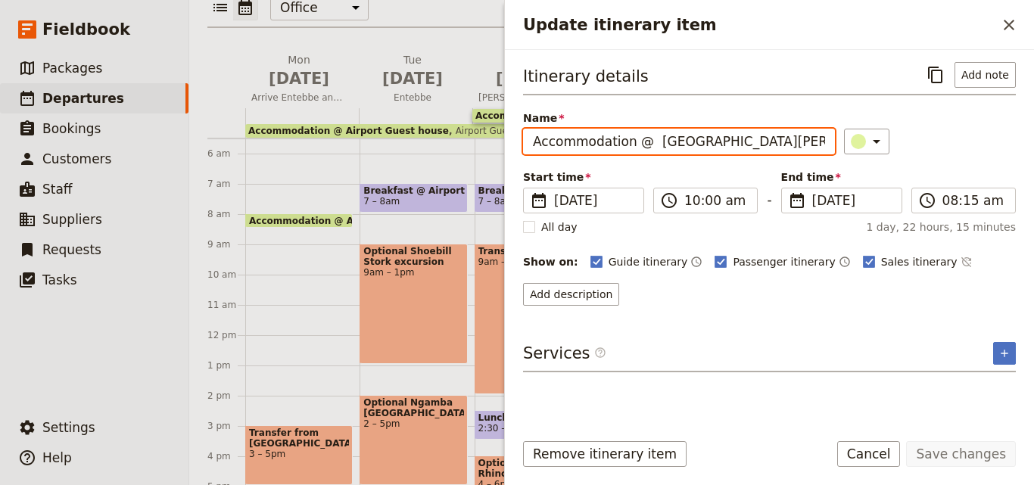
drag, startPoint x: 755, startPoint y: 142, endPoint x: 649, endPoint y: 145, distance: 106.0
click at [649, 145] on input "Accommodation @ [GEOGRAPHIC_DATA][PERSON_NAME]" at bounding box center [679, 142] width 312 height 26
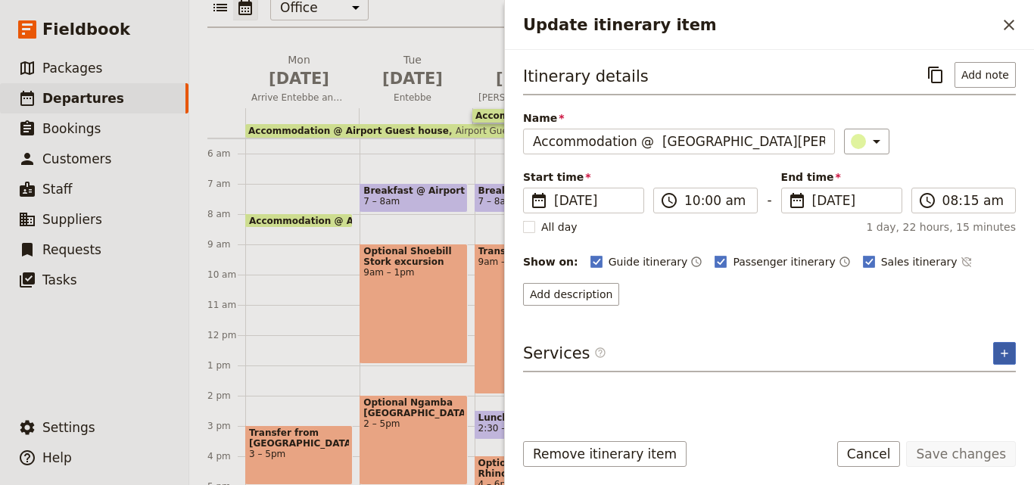
click at [1008, 345] on button "​" at bounding box center [1004, 353] width 23 height 23
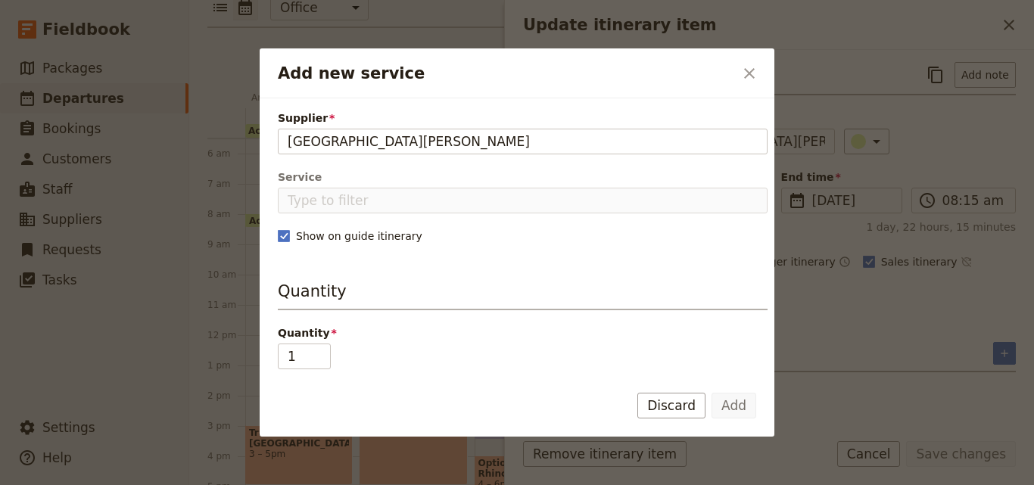
type input "Fort Murchison"
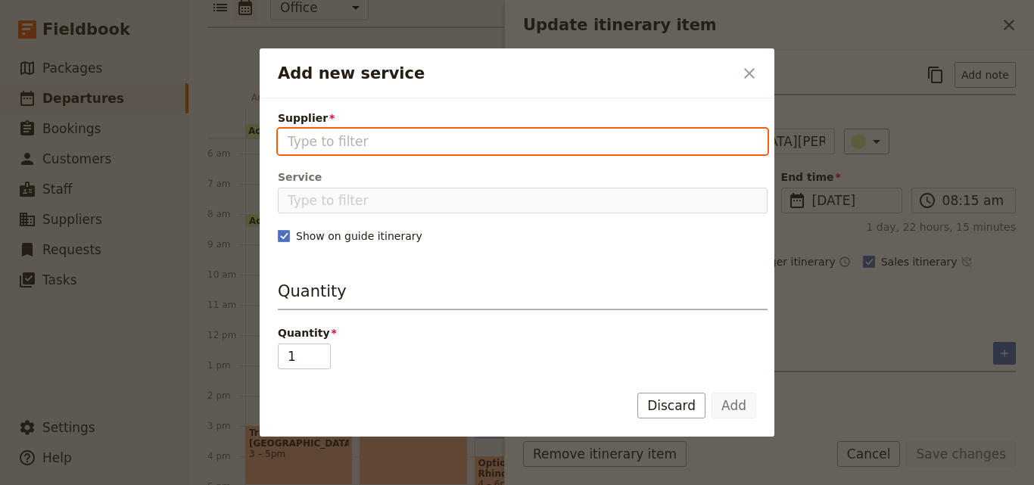
drag, startPoint x: 373, startPoint y: 137, endPoint x: 356, endPoint y: 137, distance: 16.6
click at [356, 137] on input "Supplier" at bounding box center [523, 141] width 470 height 18
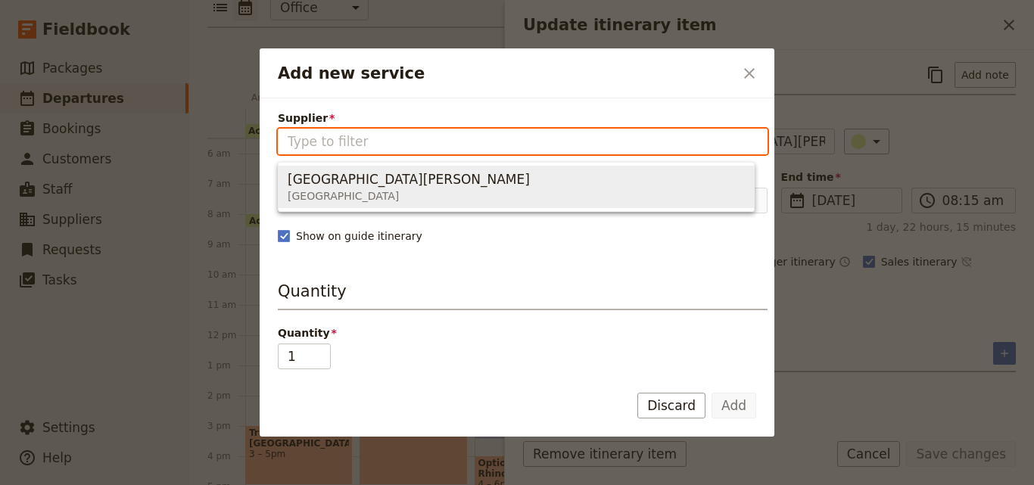
click at [363, 176] on span "Fort Murchison" at bounding box center [409, 179] width 242 height 18
type input "Fort Murchison"
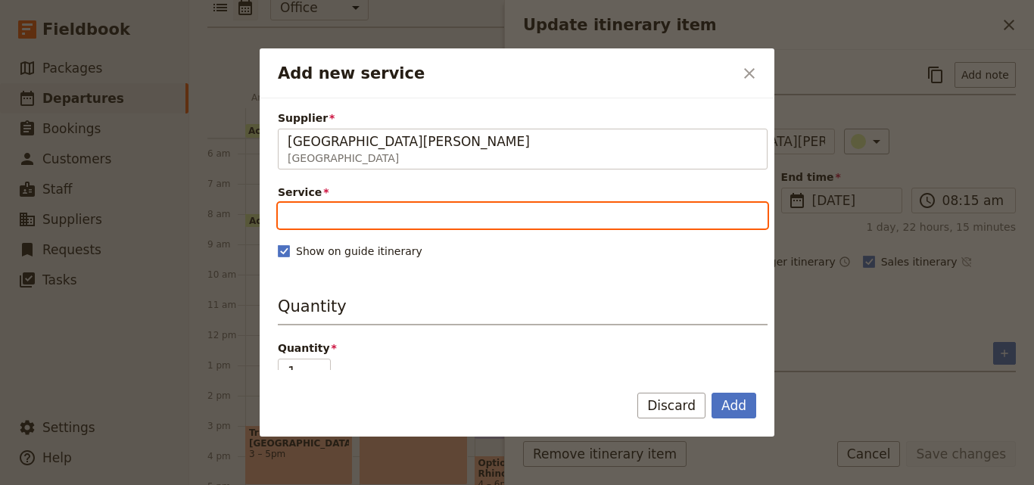
click at [377, 215] on input "Service" at bounding box center [523, 216] width 490 height 26
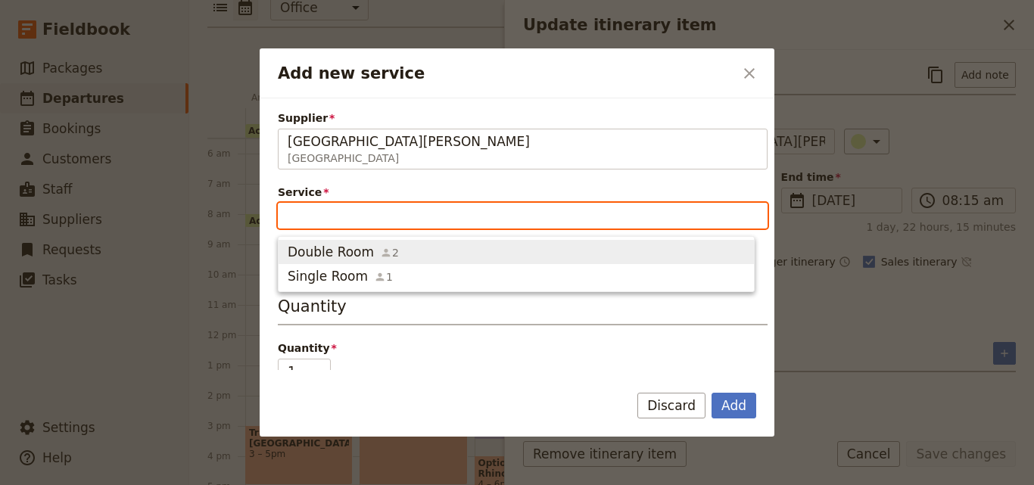
click at [381, 247] on span "2" at bounding box center [389, 252] width 19 height 15
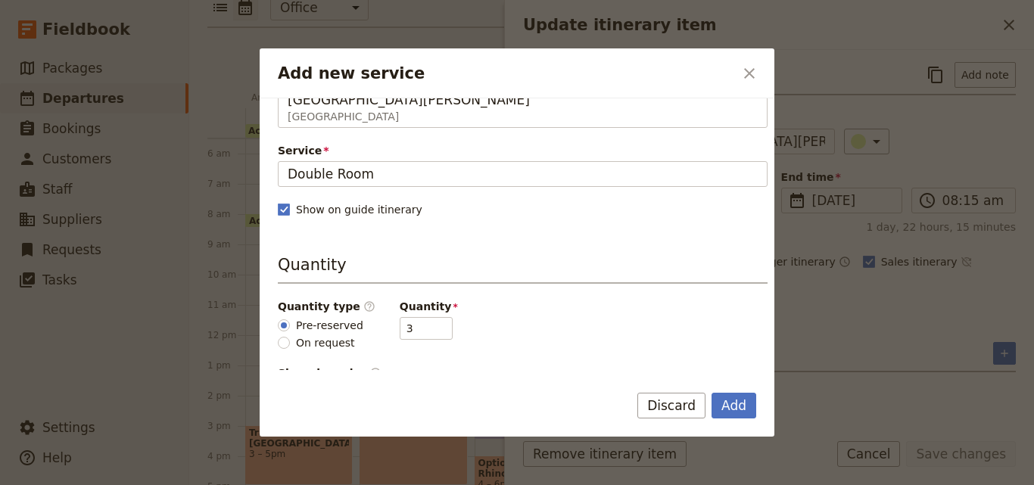
scroll to position [76, 0]
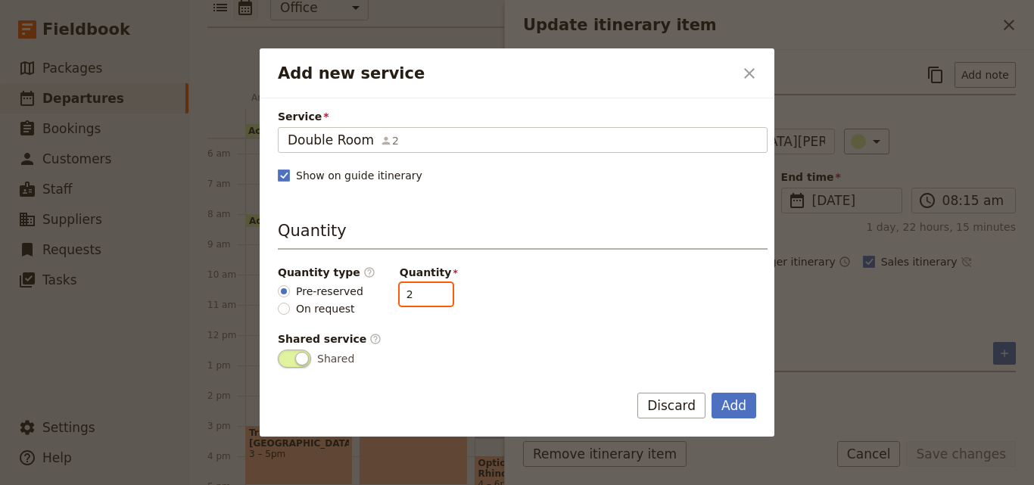
click at [425, 297] on input "2" at bounding box center [426, 294] width 53 height 23
type input "1"
click at [425, 297] on input "1" at bounding box center [426, 294] width 53 height 23
click at [739, 409] on button "Add" at bounding box center [733, 406] width 45 height 26
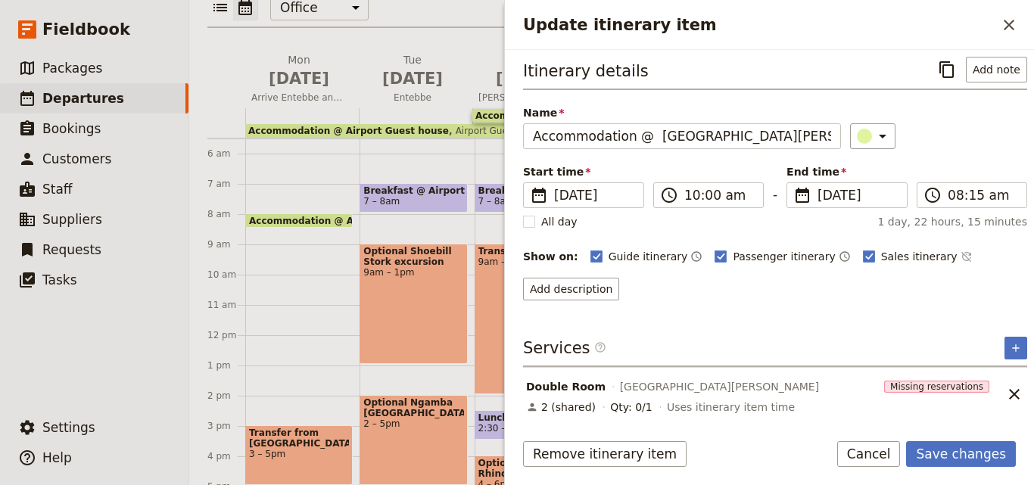
scroll to position [7, 0]
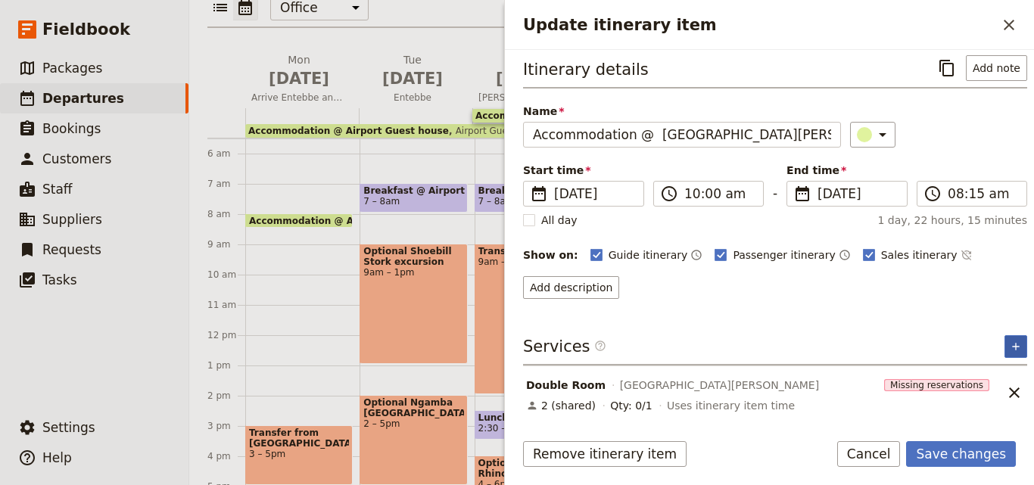
click at [1004, 352] on button "​" at bounding box center [1015, 346] width 23 height 23
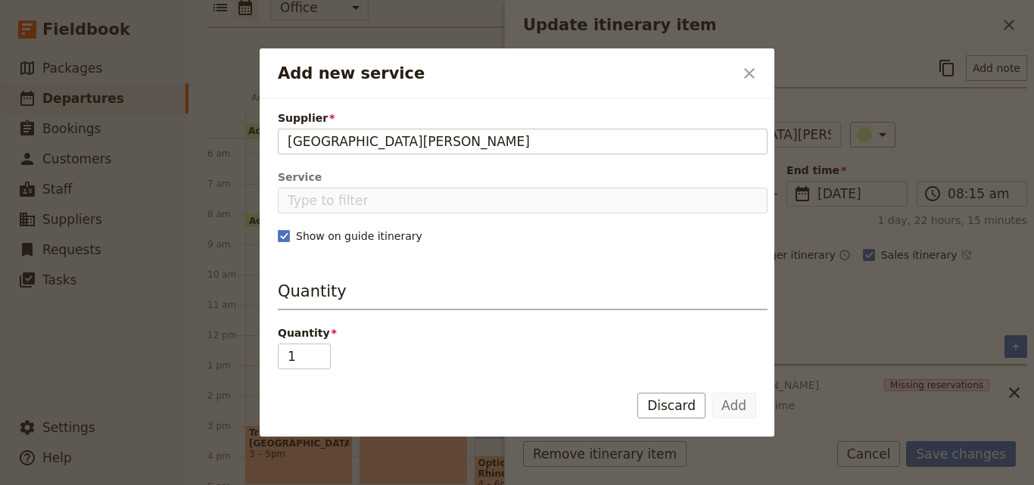
type input "Fort Murchison"
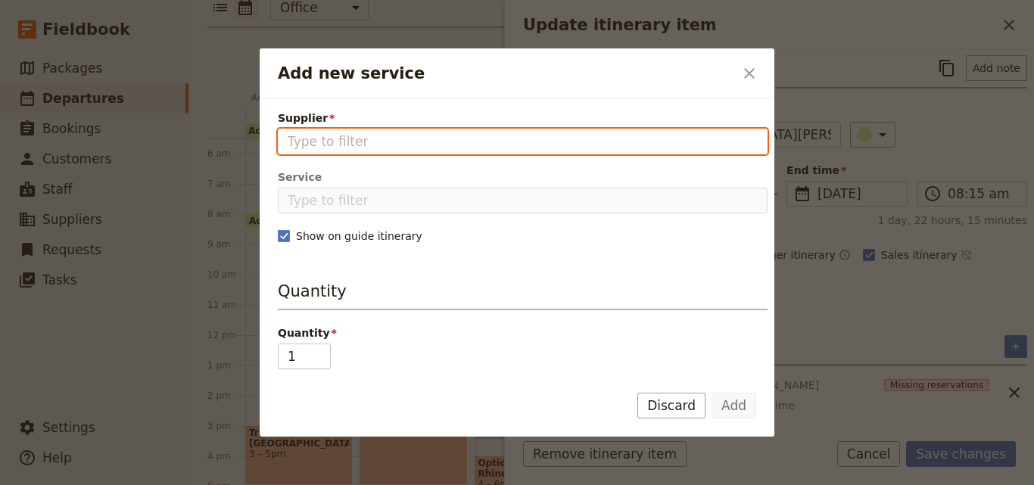
click at [403, 139] on input "Supplier" at bounding box center [523, 141] width 470 height 18
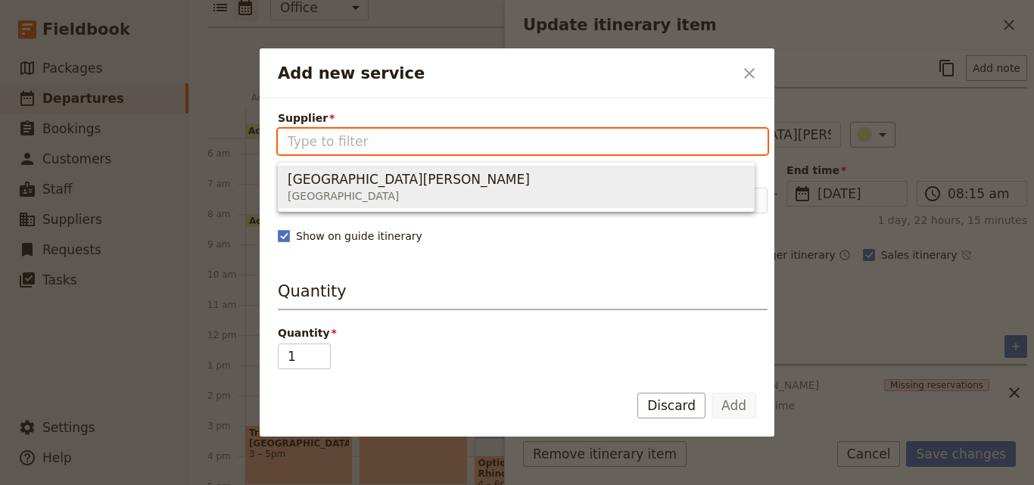
click at [412, 185] on span "Fort Murchison Uganda" at bounding box center [516, 187] width 457 height 36
type input "Fort Murchison"
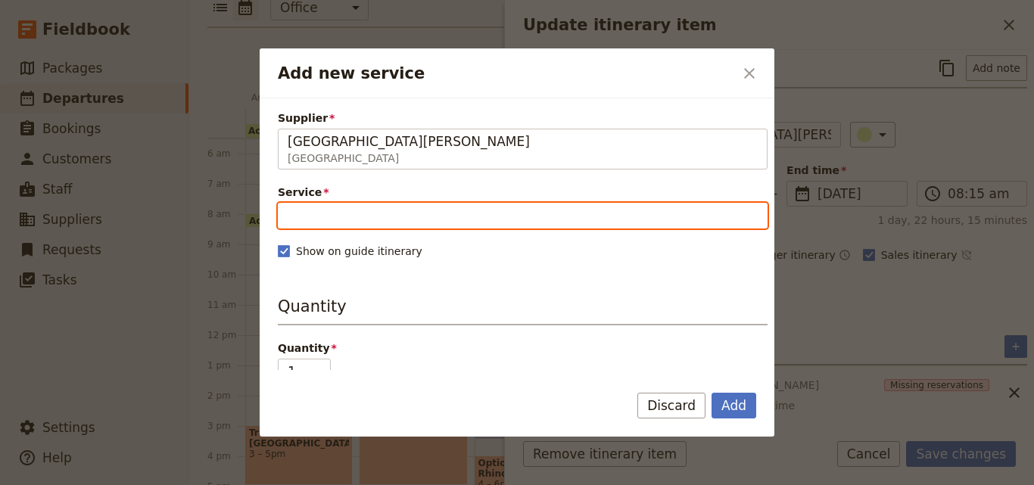
click at [410, 209] on input "Service" at bounding box center [523, 216] width 490 height 26
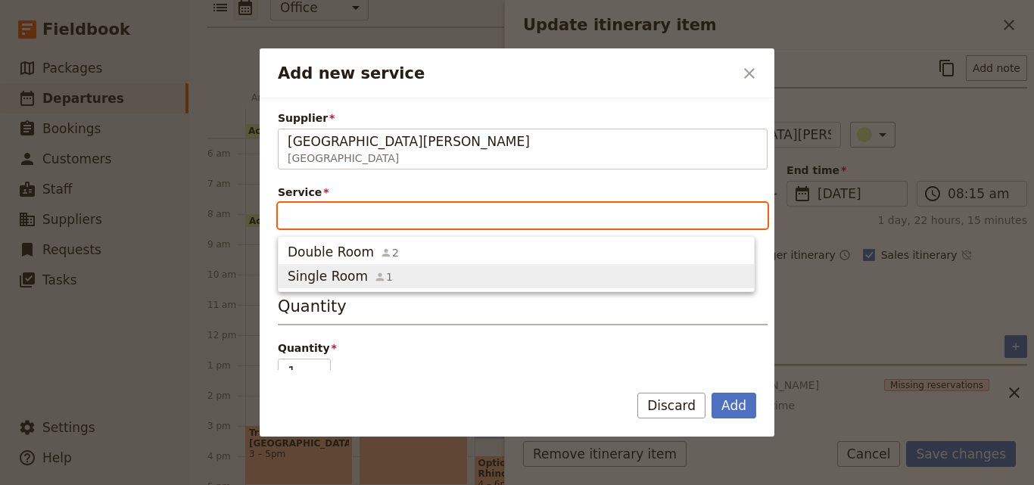
click at [356, 269] on span "Single Room" at bounding box center [328, 276] width 80 height 18
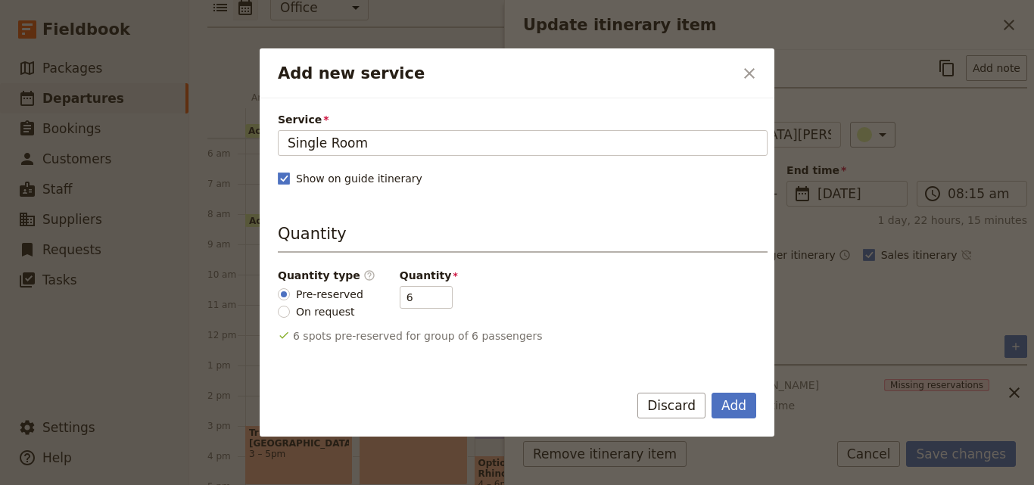
scroll to position [151, 0]
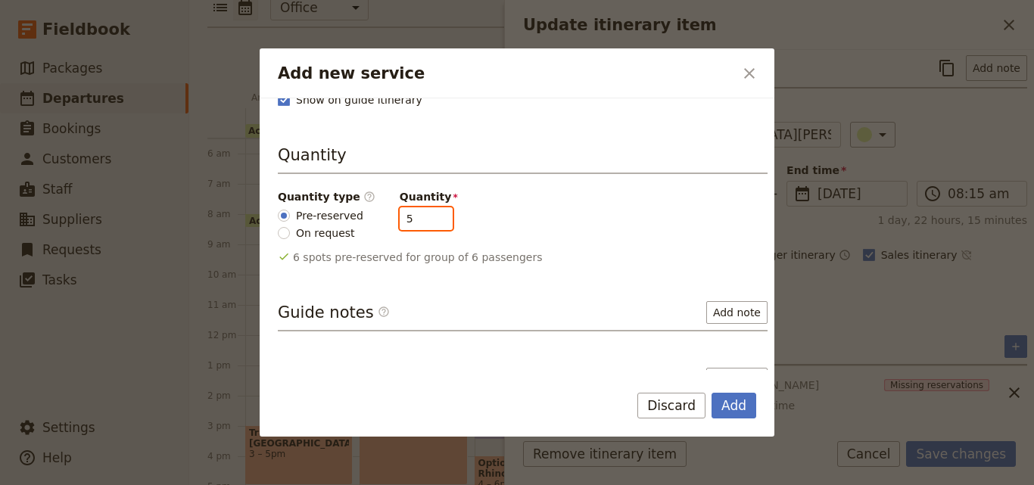
click at [426, 219] on input "5" at bounding box center [426, 218] width 53 height 23
click at [426, 219] on input "4" at bounding box center [426, 218] width 53 height 23
click at [426, 219] on input "3" at bounding box center [426, 218] width 53 height 23
type input "2"
click at [426, 219] on input "2" at bounding box center [426, 218] width 53 height 23
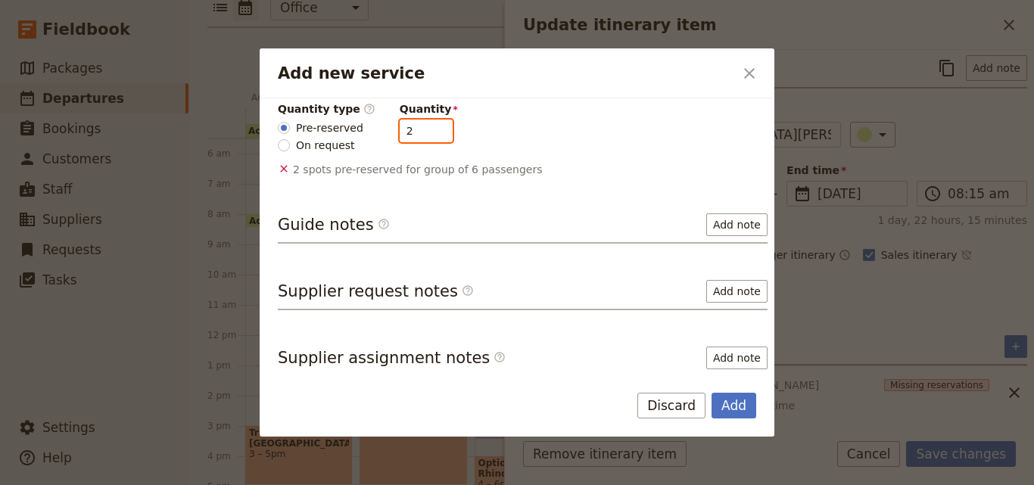
scroll to position [247, 0]
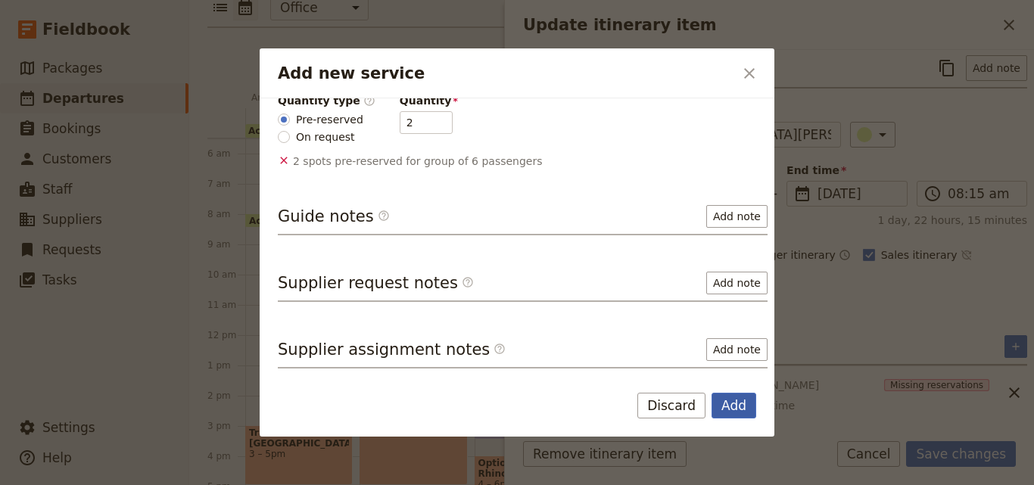
click at [729, 395] on button "Add" at bounding box center [733, 406] width 45 height 26
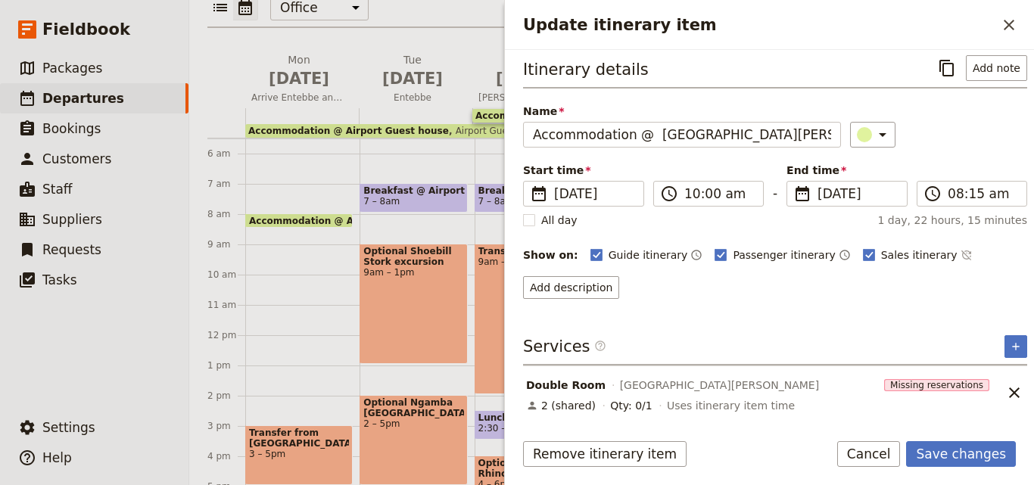
scroll to position [61, 0]
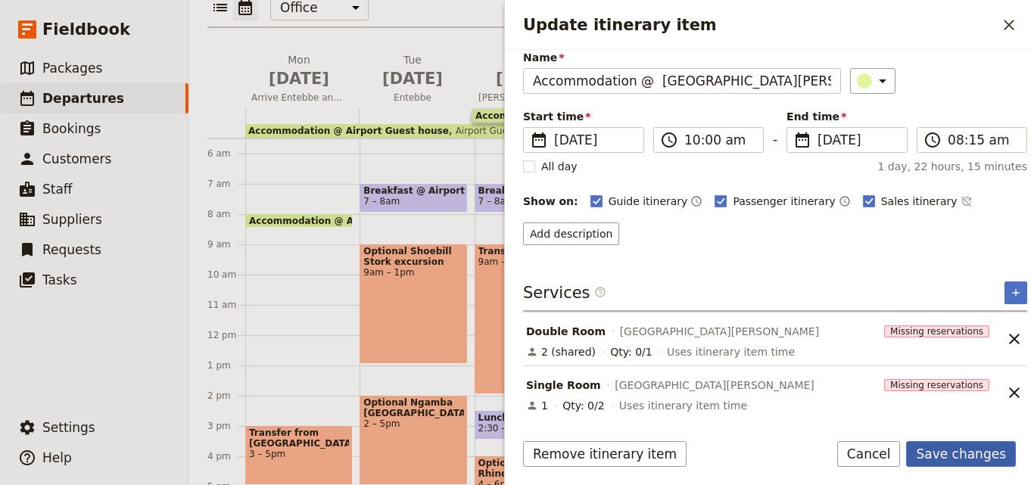
click at [944, 443] on button "Save changes" at bounding box center [961, 454] width 110 height 26
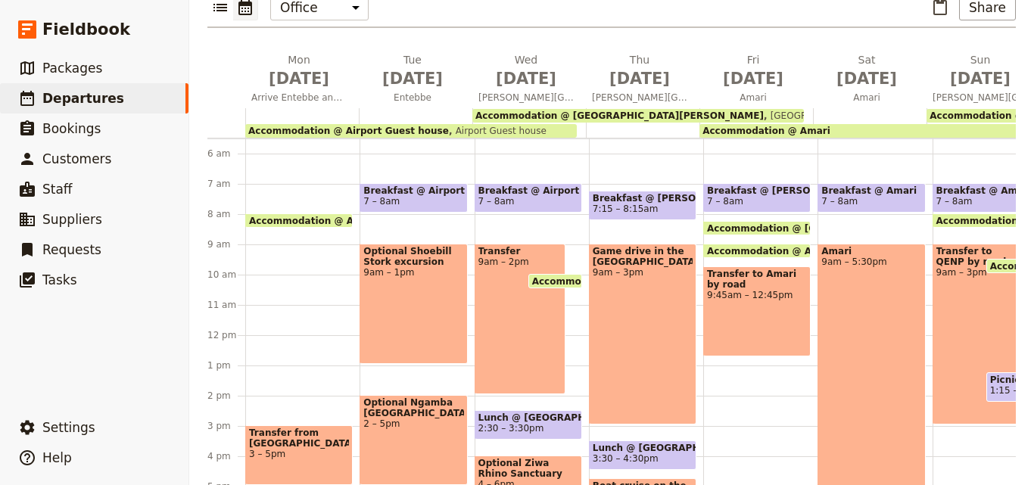
click at [348, 126] on span "Accommodation @ Airport Guest house" at bounding box center [348, 131] width 201 height 11
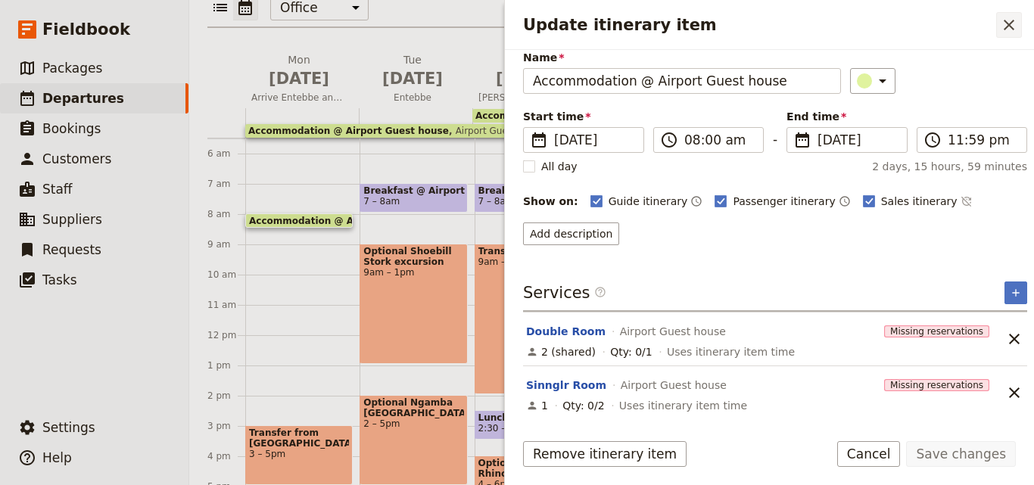
click at [1009, 30] on icon "Close drawer" at bounding box center [1009, 25] width 18 height 18
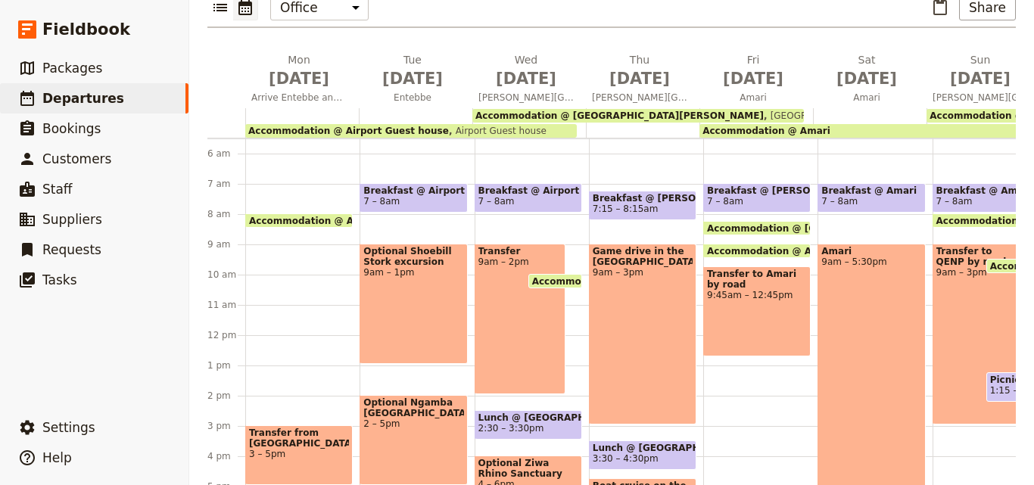
click at [783, 126] on span "Accommodation @ Amari" at bounding box center [766, 131] width 128 height 11
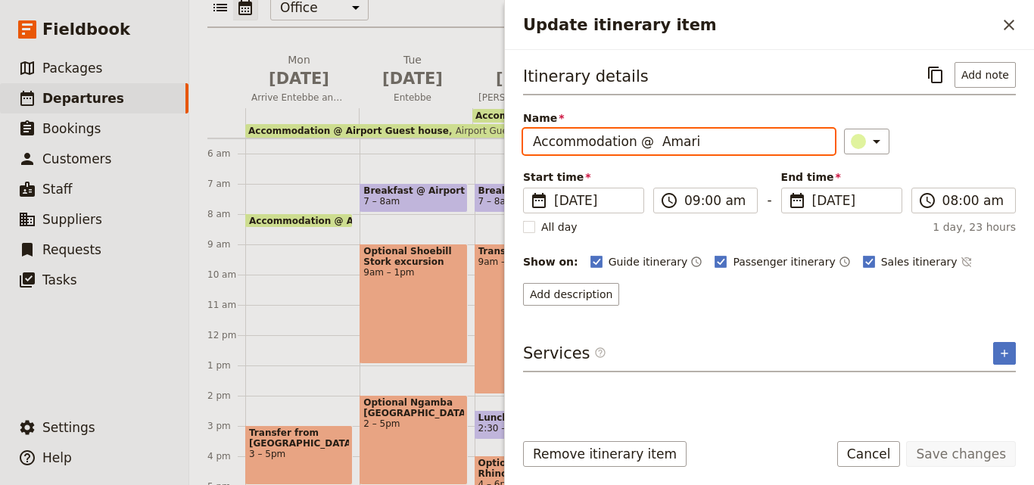
drag, startPoint x: 716, startPoint y: 147, endPoint x: 646, endPoint y: 138, distance: 70.1
click at [646, 138] on input "Accommodation @ Amari" at bounding box center [679, 142] width 312 height 26
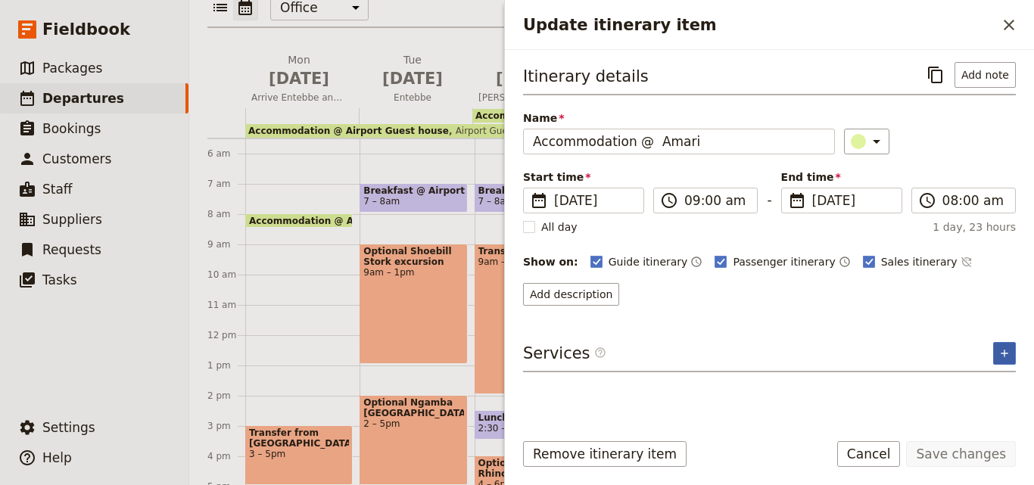
click at [1009, 360] on button "​" at bounding box center [1004, 353] width 23 height 23
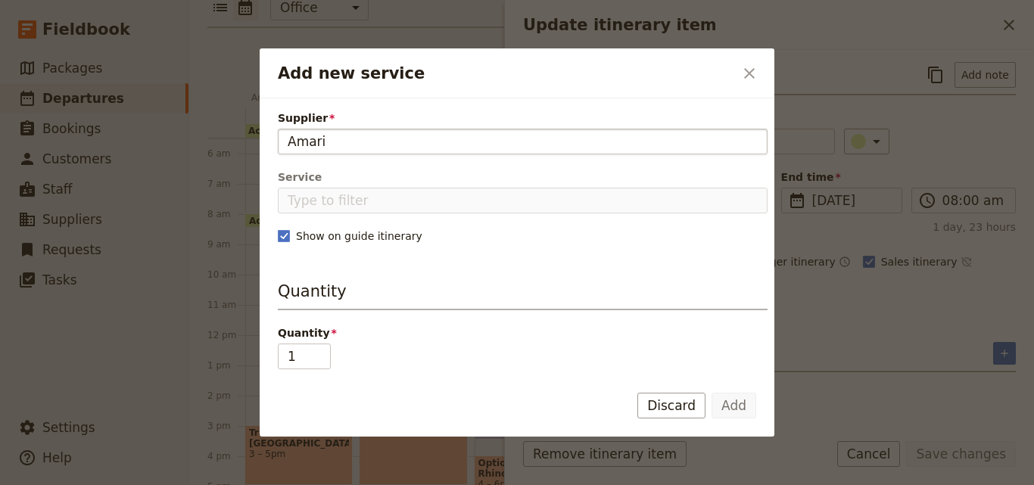
click at [292, 139] on input "Amari" at bounding box center [523, 141] width 470 height 18
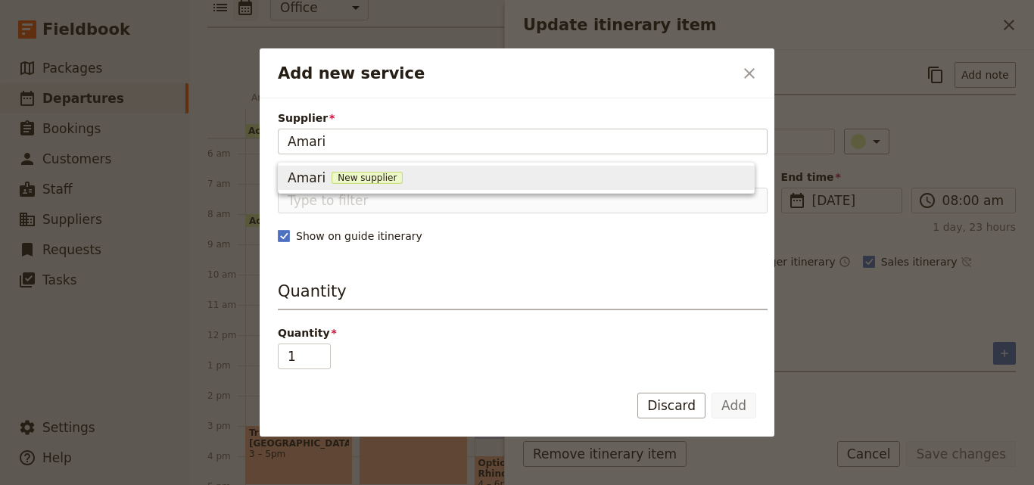
click at [335, 179] on span "New supplier" at bounding box center [366, 178] width 71 height 12
type input "Amari"
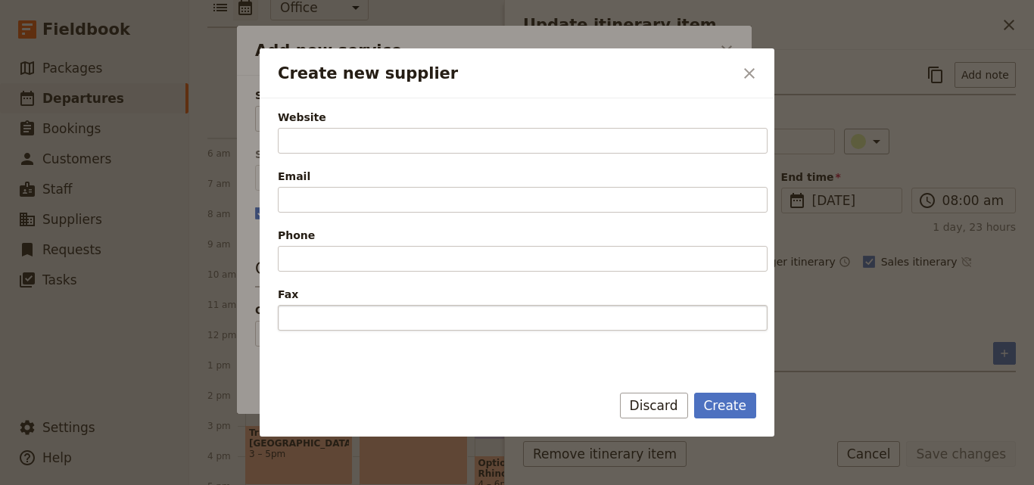
scroll to position [454, 0]
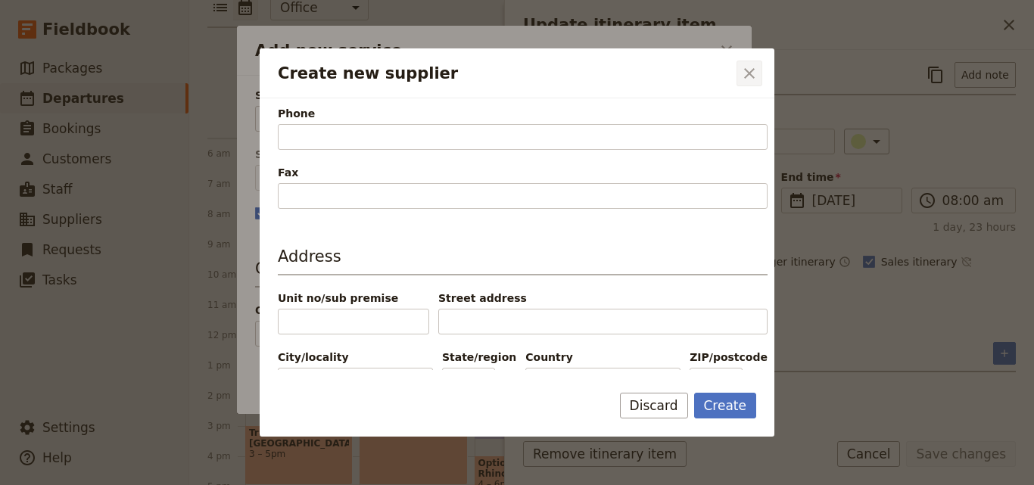
click at [751, 65] on icon "Close dialog" at bounding box center [749, 73] width 18 height 18
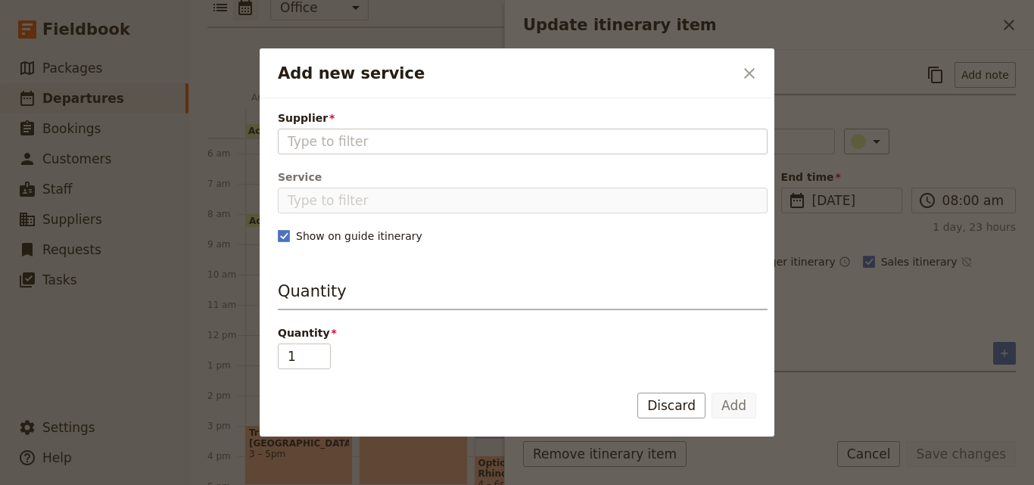
click at [751, 65] on icon "Close dialog" at bounding box center [749, 73] width 18 height 18
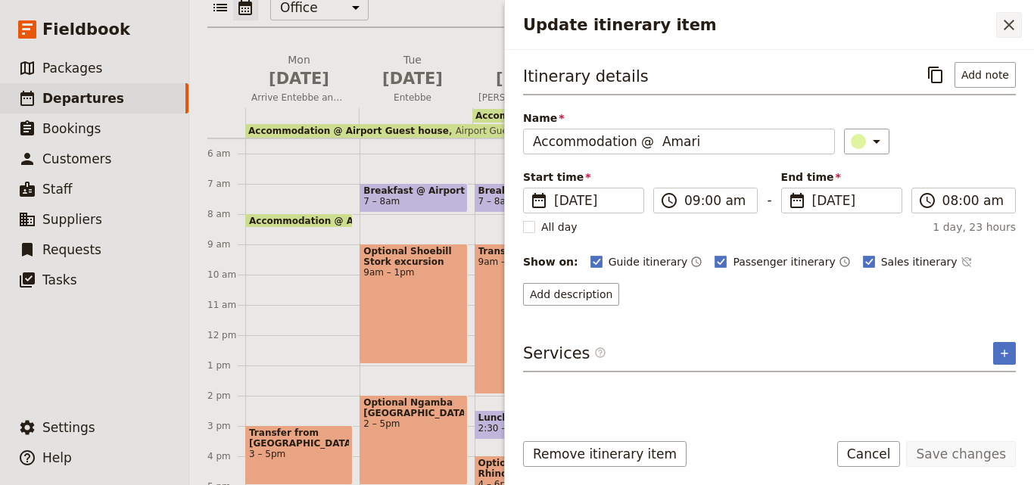
click at [1003, 32] on icon "Close drawer" at bounding box center [1009, 25] width 18 height 18
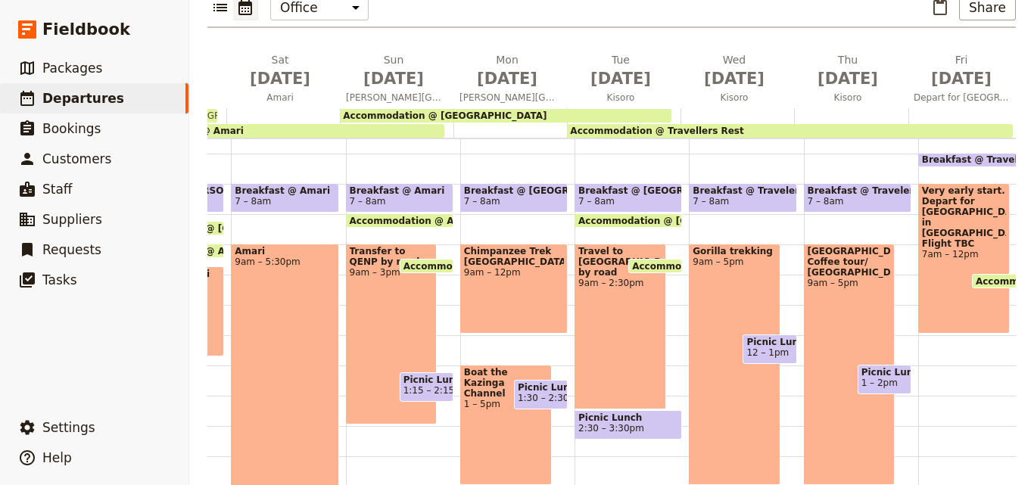
scroll to position [0, 622]
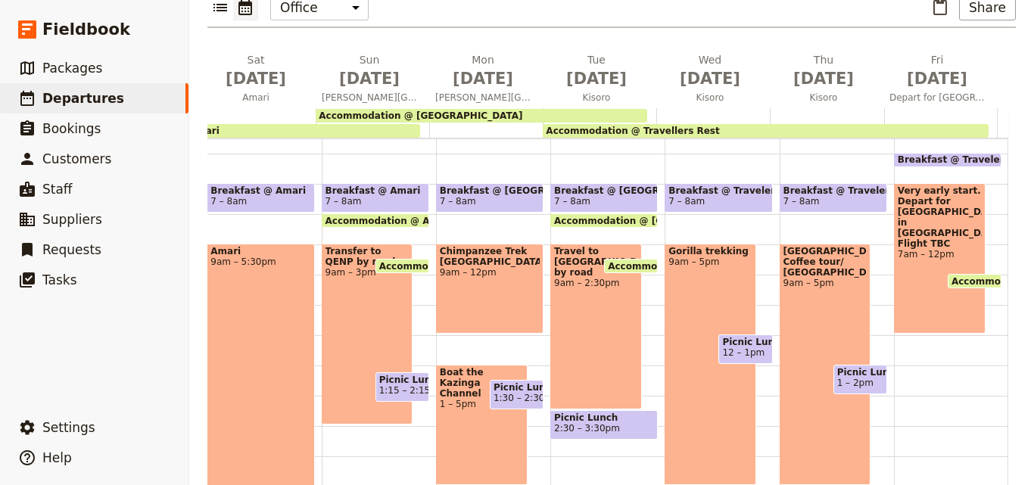
click at [423, 110] on span "Accommodation @ [GEOGRAPHIC_DATA]" at bounding box center [421, 115] width 204 height 11
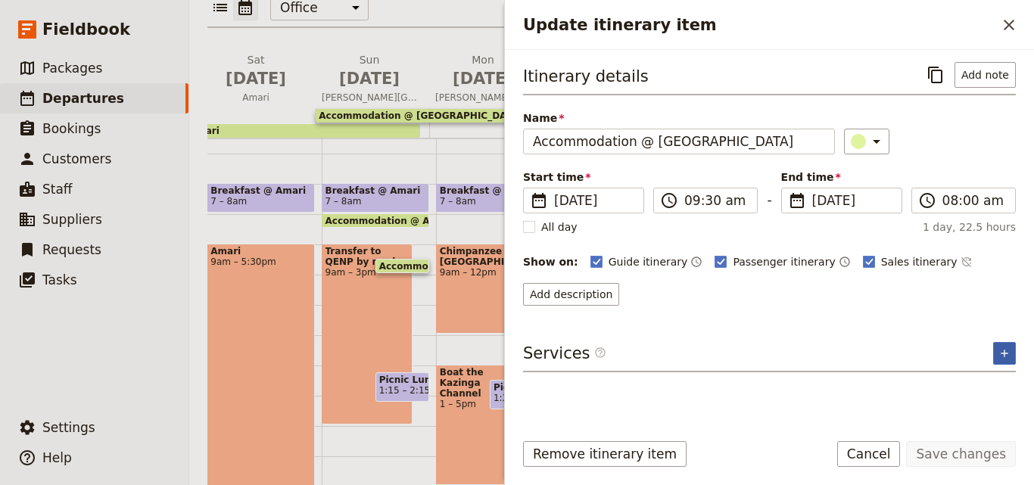
click at [1009, 353] on icon "Add service inclusion" at bounding box center [1004, 353] width 12 height 12
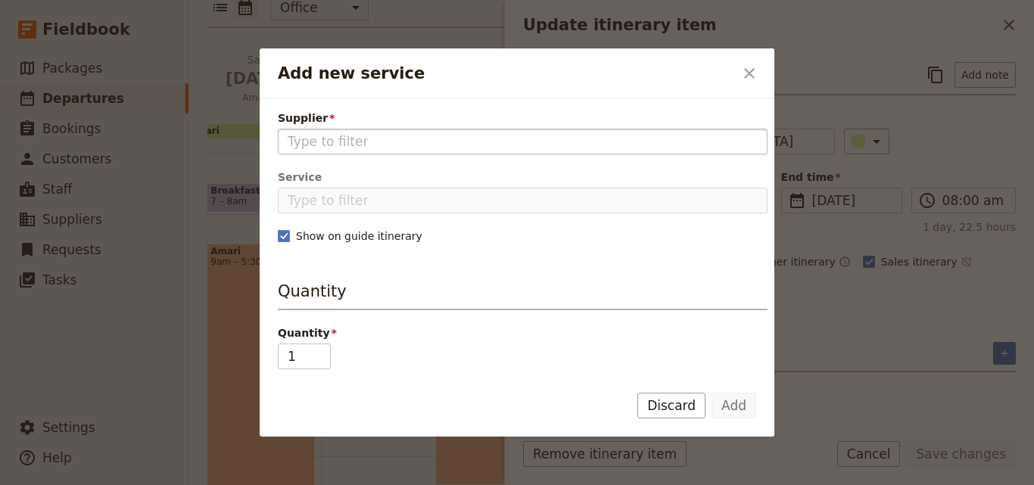
type input "Amari"
drag, startPoint x: 431, startPoint y: 149, endPoint x: 260, endPoint y: 149, distance: 171.0
click at [260, 149] on div "Supplier Amari Service Show on guide itinerary Quantity Quantity 1 Guide notes …" at bounding box center [517, 234] width 515 height 272
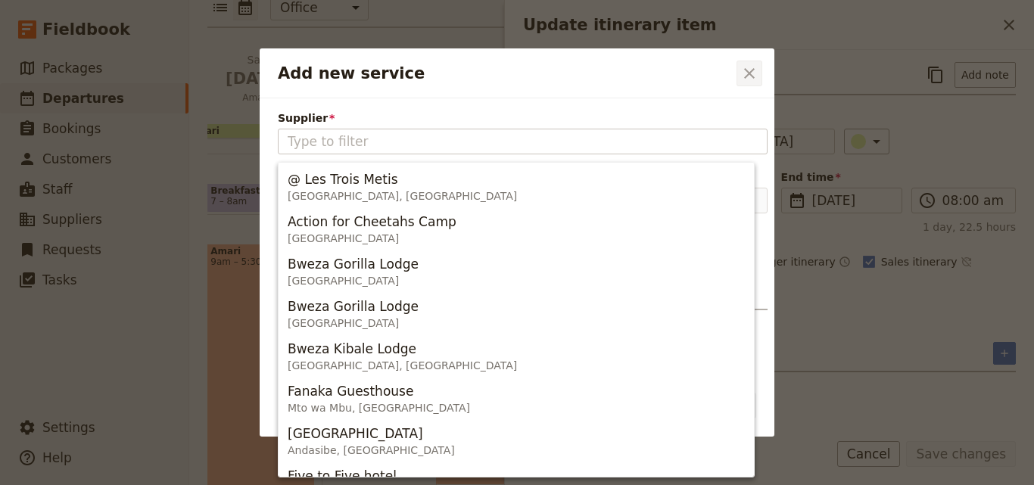
click at [739, 67] on button "​" at bounding box center [749, 74] width 26 height 26
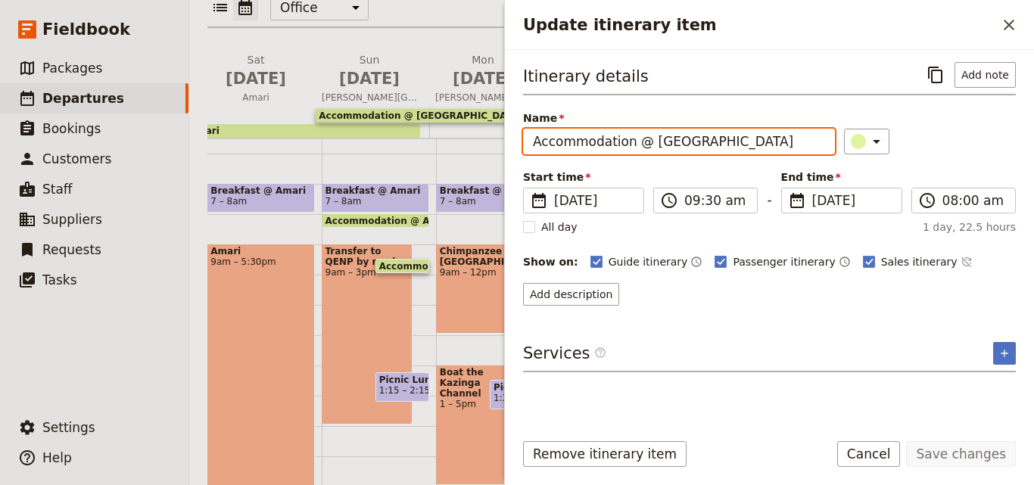
drag, startPoint x: 742, startPoint y: 145, endPoint x: 644, endPoint y: 148, distance: 98.4
click at [644, 148] on input "Accommodation @ [GEOGRAPHIC_DATA]" at bounding box center [679, 142] width 312 height 26
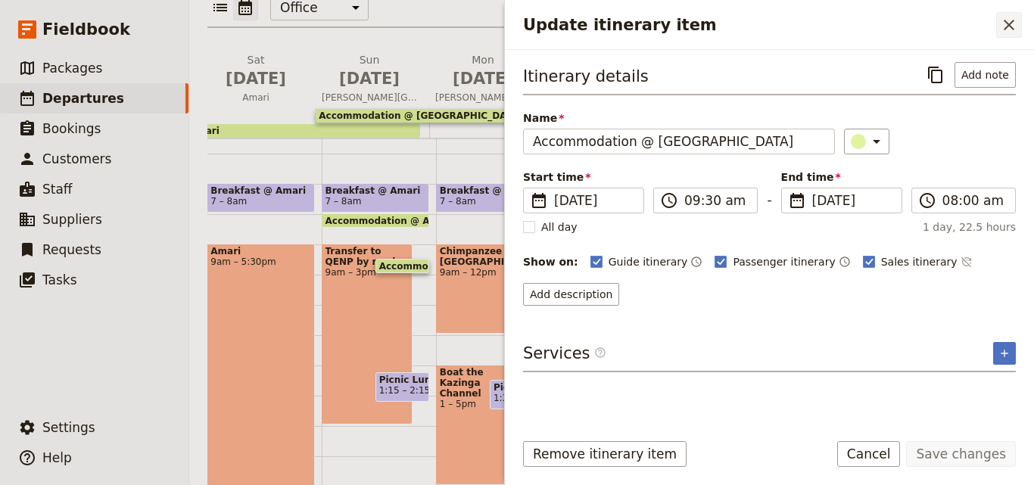
click at [1019, 25] on button "​" at bounding box center [1009, 25] width 26 height 26
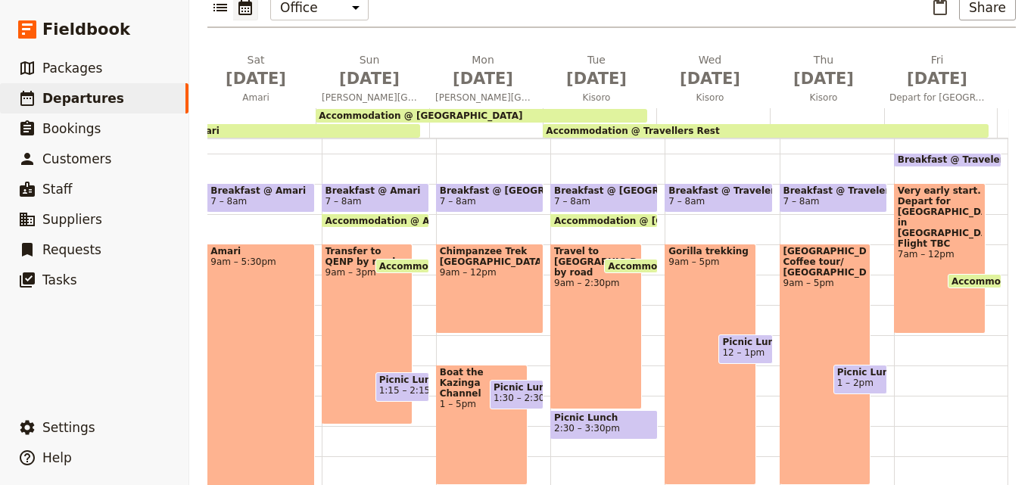
click at [578, 109] on div "Accommodation @ [GEOGRAPHIC_DATA]" at bounding box center [481, 116] width 331 height 14
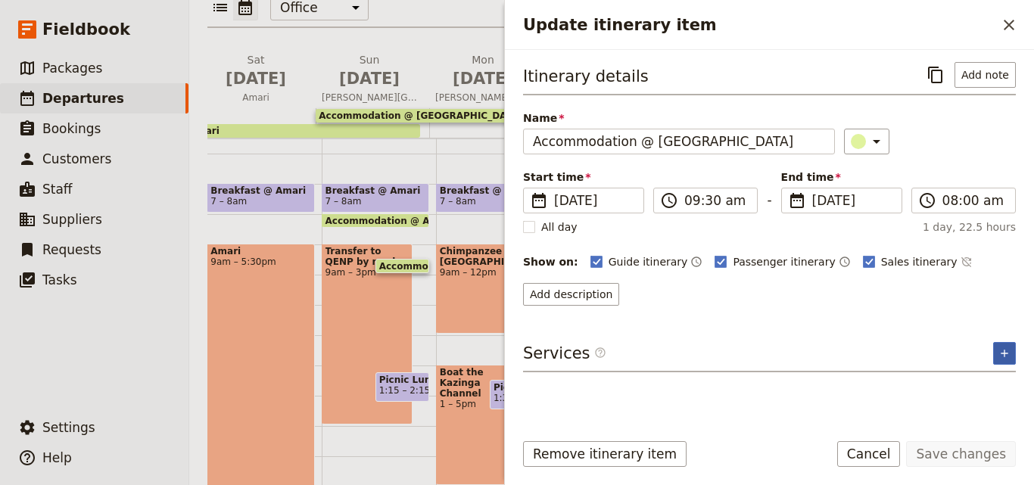
click at [1005, 355] on icon "Add service inclusion" at bounding box center [1004, 353] width 12 height 12
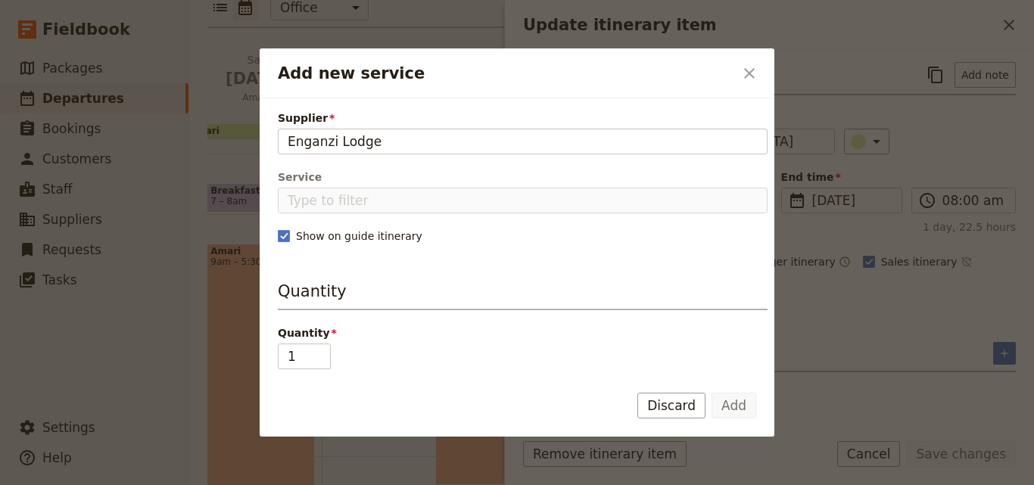
type input "Enganzi Lodge"
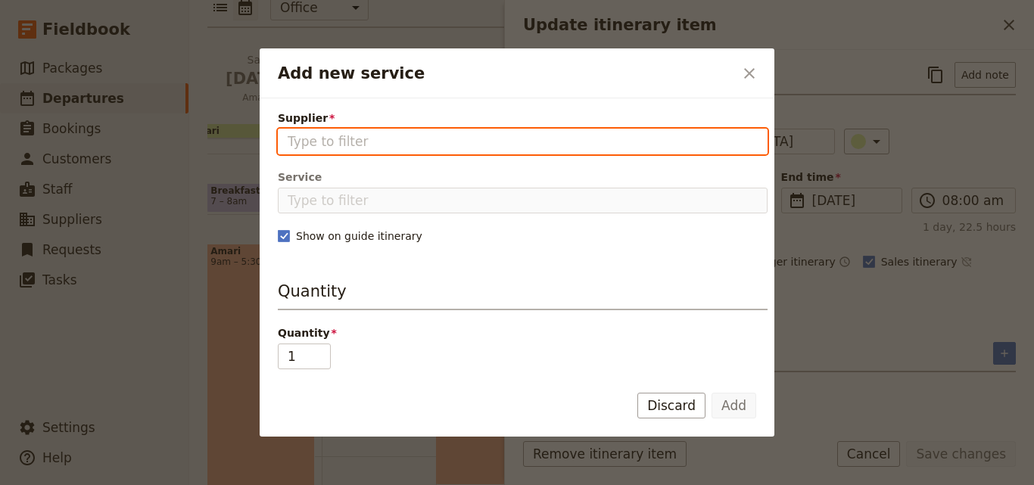
click at [375, 140] on input "Supplier" at bounding box center [523, 141] width 470 height 18
paste input "Enganzi Lodge"
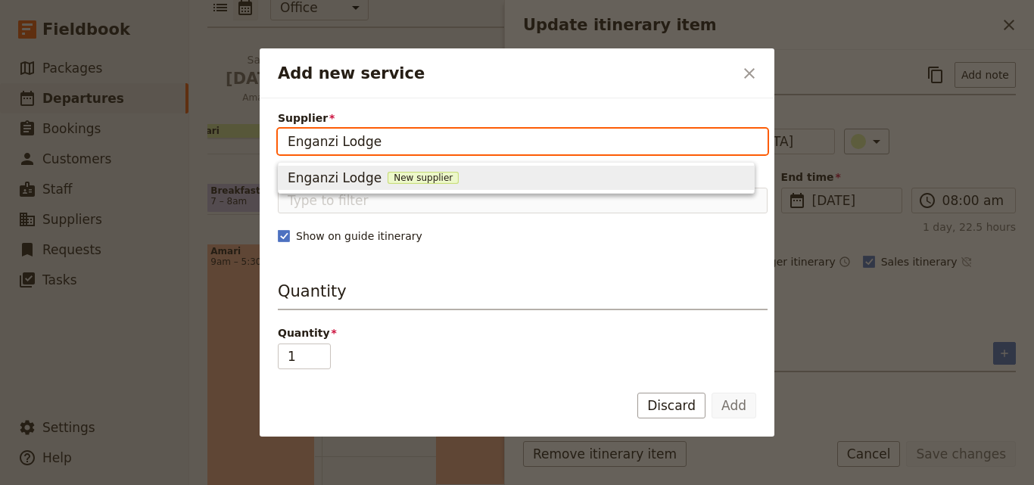
click at [400, 175] on span "New supplier" at bounding box center [422, 178] width 71 height 12
type input "Enganzi Lodge"
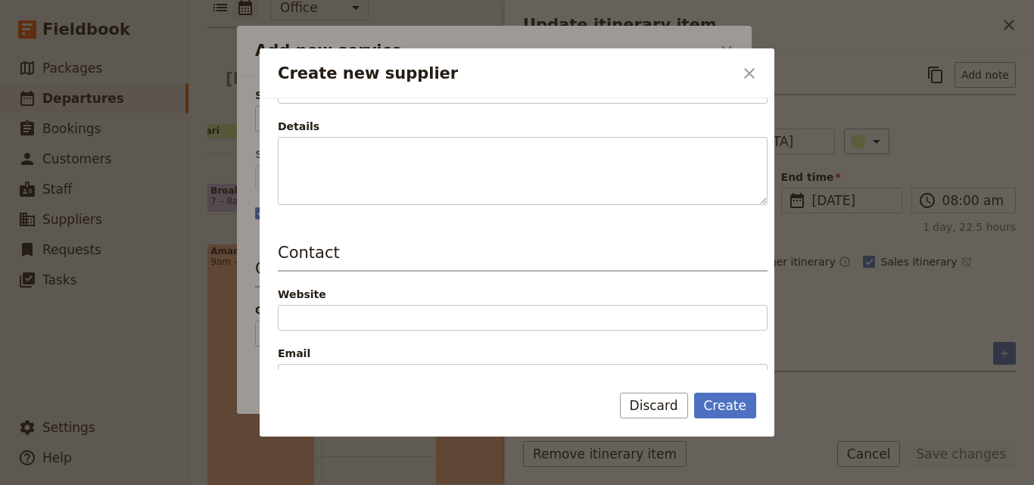
scroll to position [227, 0]
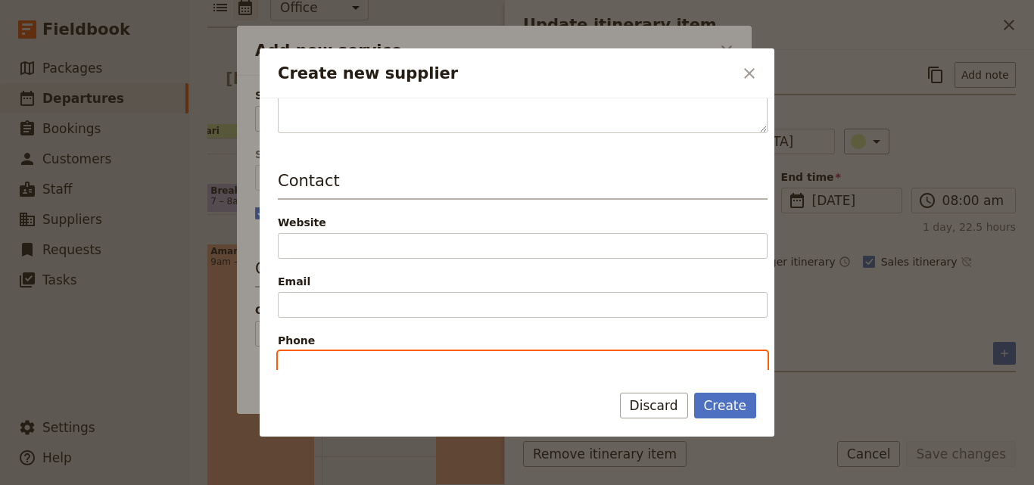
paste input "+256702386244"
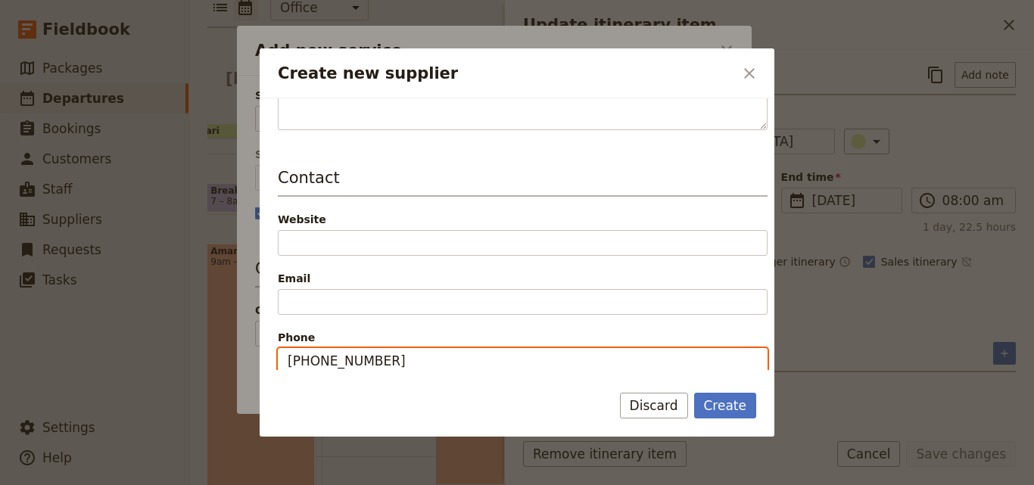
type input "+256702386244"
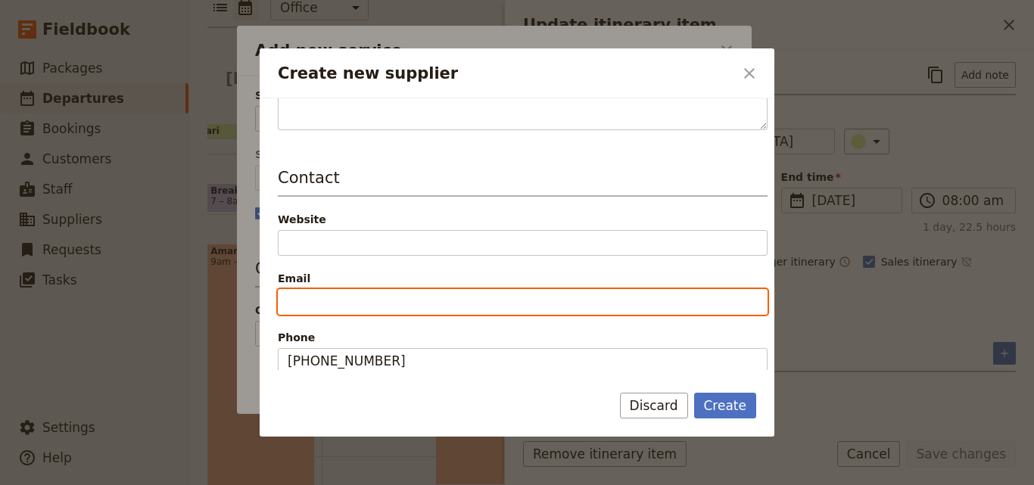
paste input "info@enganzilodge.com"
type input "info@enganzilodge.com"
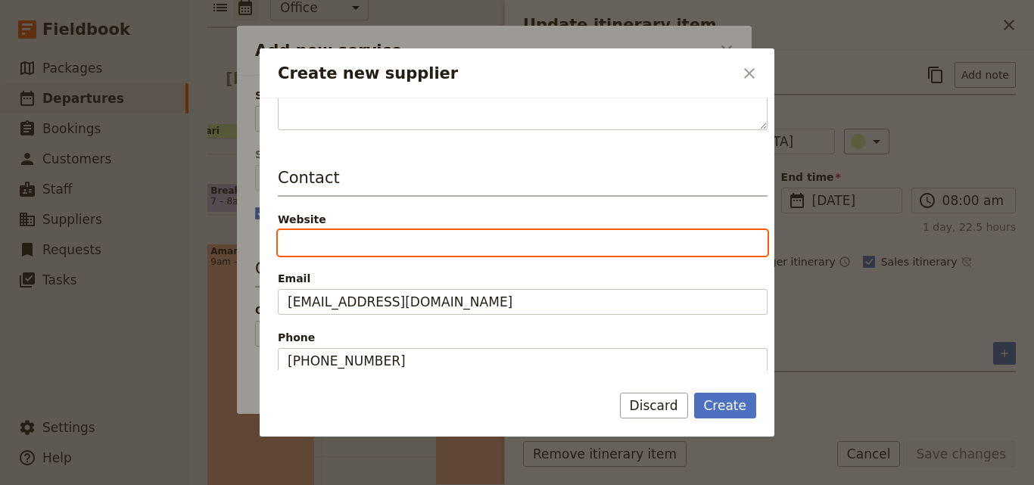
paste input "https://enganzilodge.com/contact/"
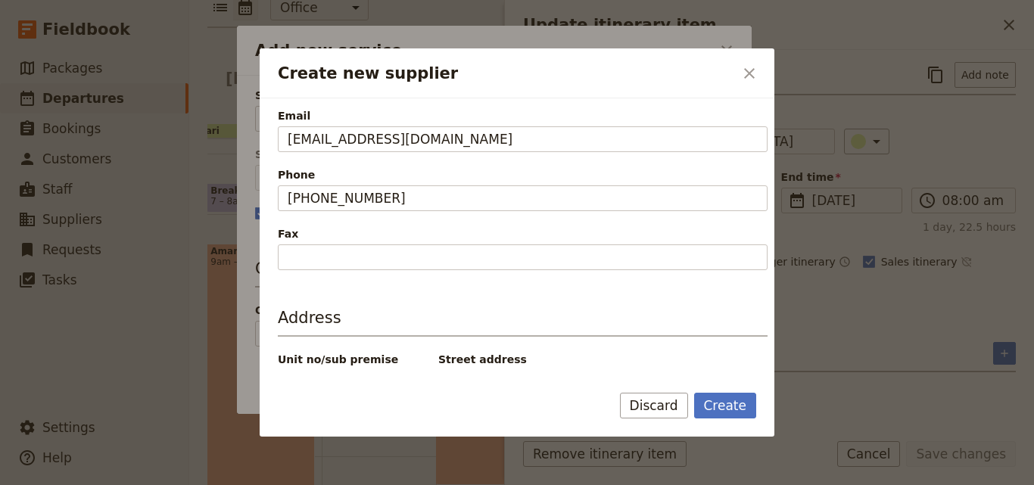
scroll to position [497, 0]
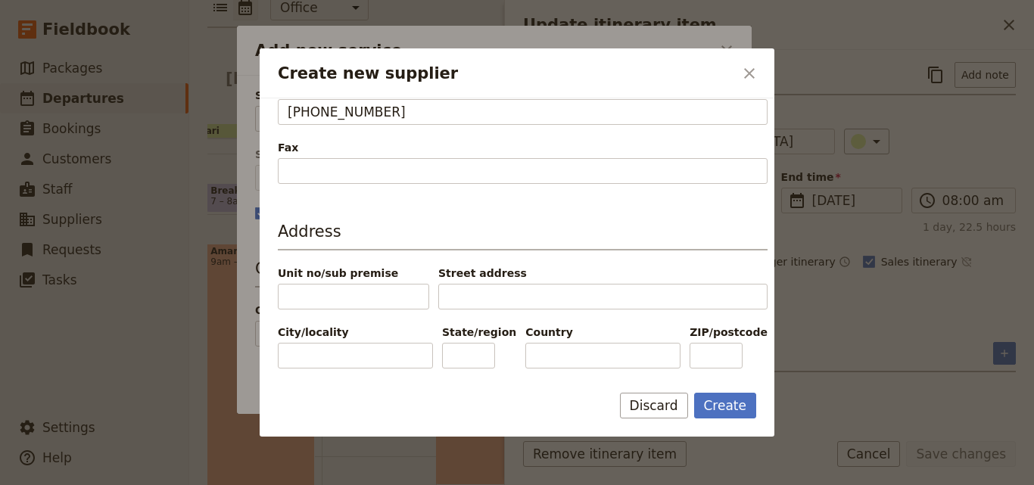
type input "https://enganzilodge.com/contact"
paste input "Uganda"
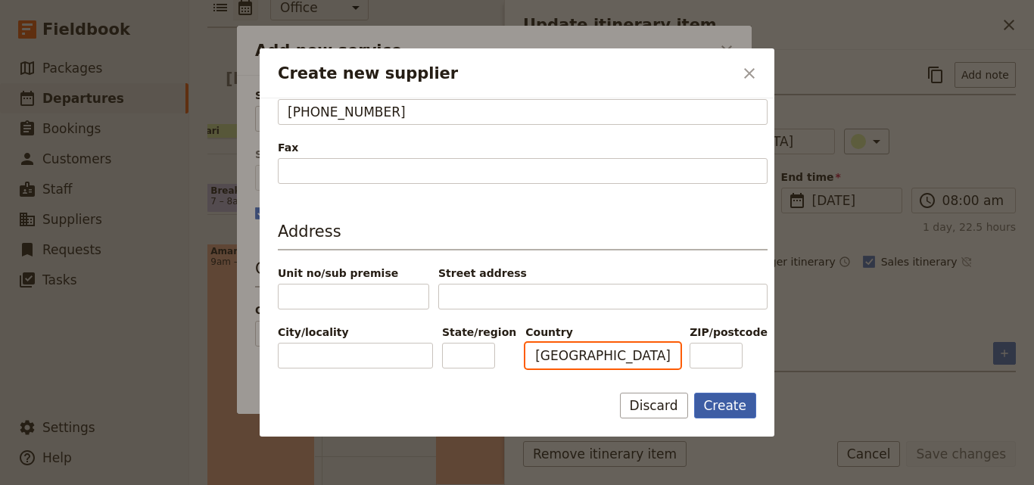
type input "Uganda"
click at [729, 395] on button "Create" at bounding box center [725, 406] width 63 height 26
type input "Enganzi Lodge"
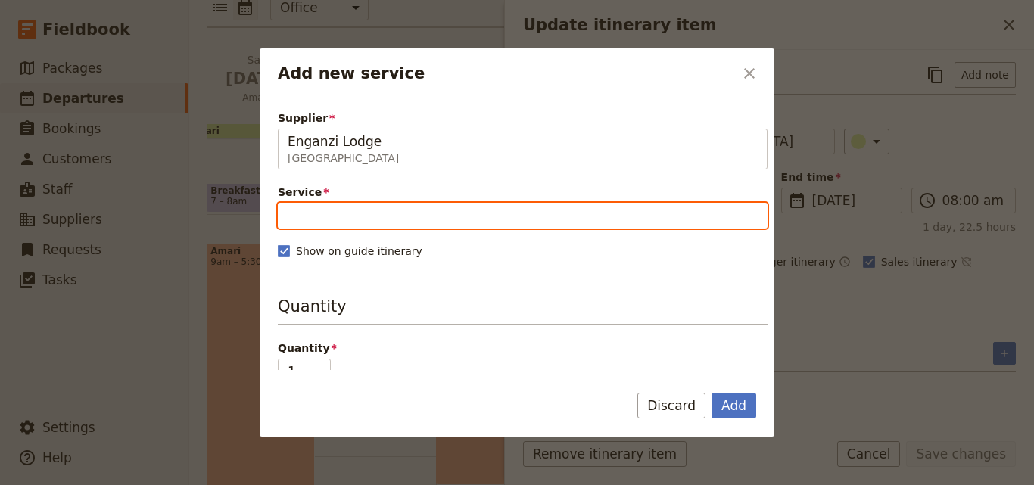
click at [529, 216] on input "Service" at bounding box center [523, 216] width 490 height 26
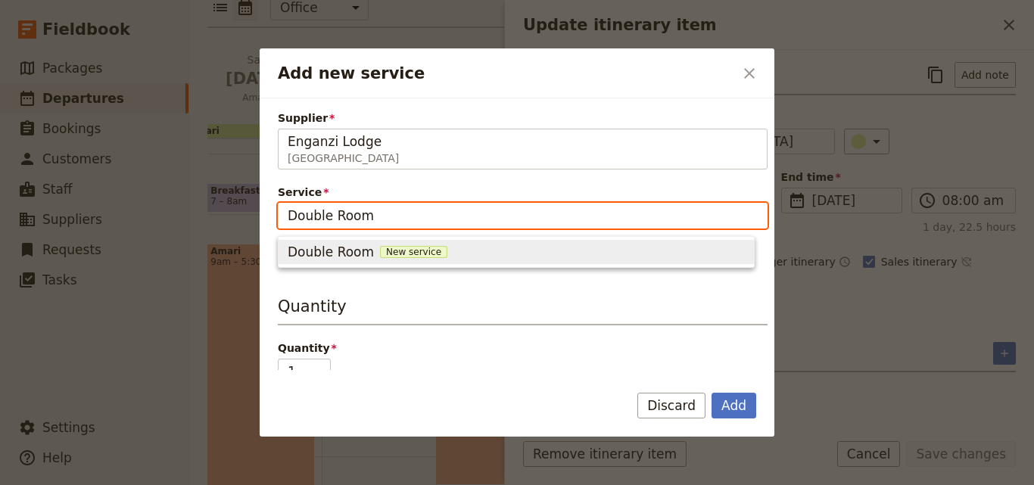
click at [403, 252] on span "New service" at bounding box center [413, 252] width 67 height 12
type input "Double Room"
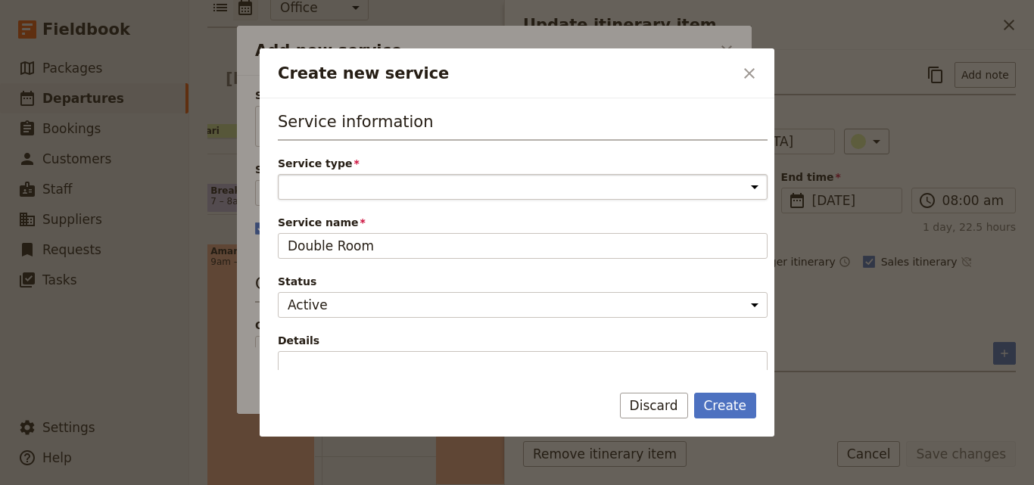
click at [392, 188] on select "Accommodation Activity Transport Flight Food and beverage Other" at bounding box center [523, 187] width 490 height 26
select select "AccommodationService"
click at [278, 174] on select "Accommodation Activity Transport Flight Food and beverage Other" at bounding box center [523, 187] width 490 height 26
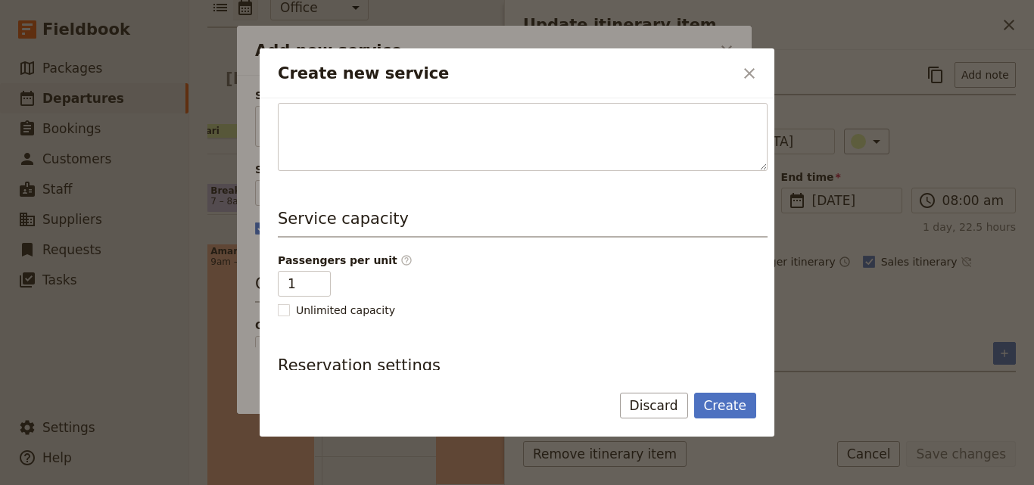
scroll to position [238, 0]
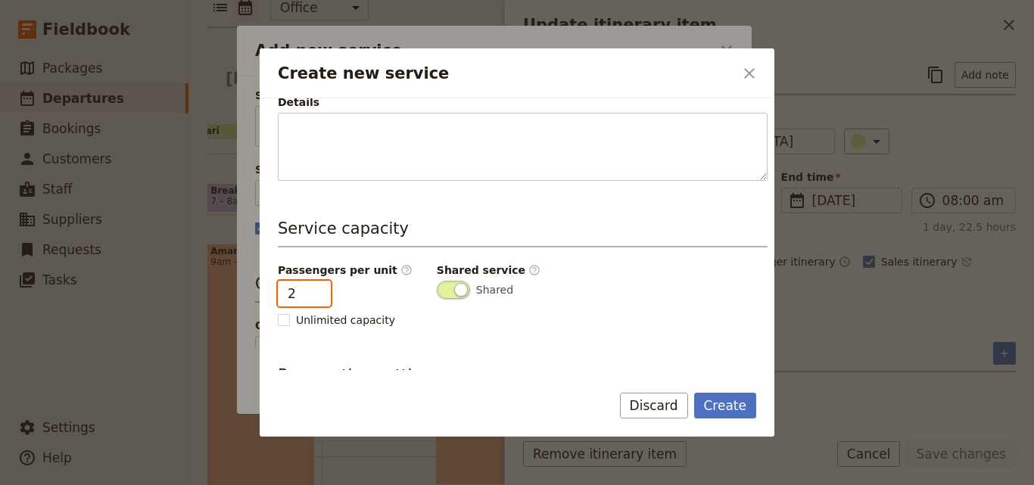
type input "2"
click at [315, 290] on input "2" at bounding box center [304, 294] width 53 height 26
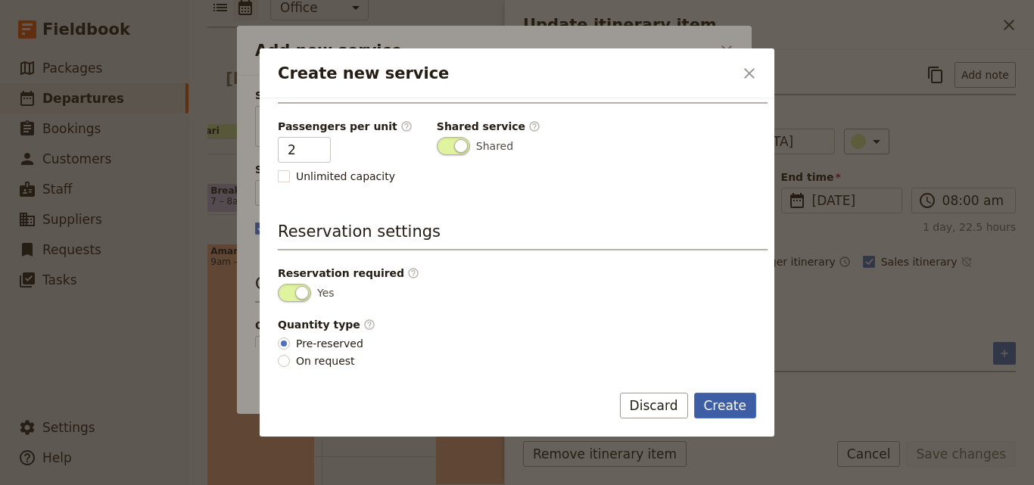
click at [723, 398] on button "Create" at bounding box center [725, 406] width 63 height 26
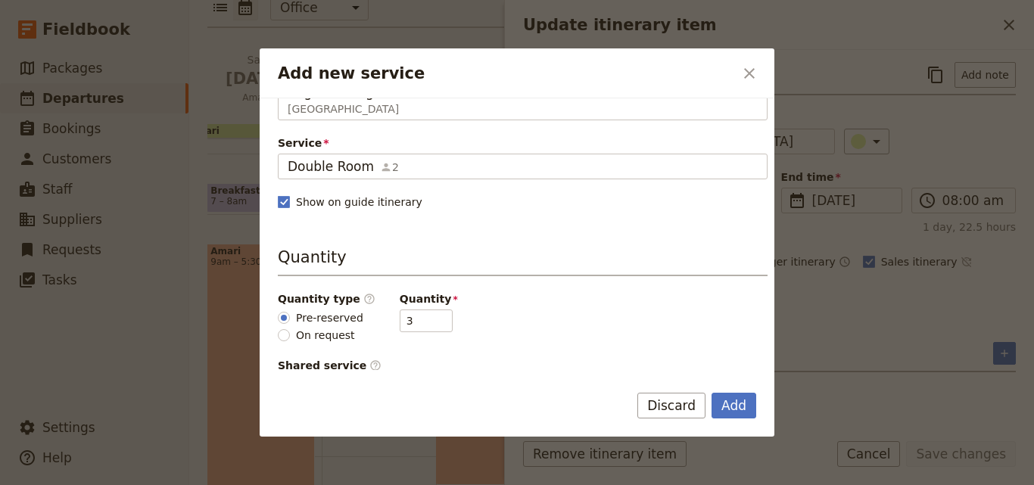
scroll to position [76, 0]
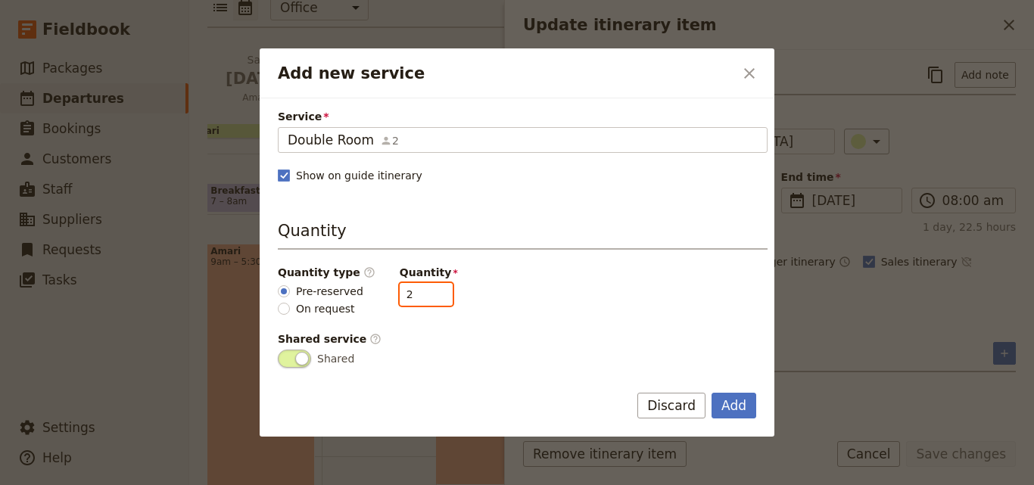
click at [427, 297] on input "2" at bounding box center [426, 294] width 53 height 23
type input "1"
click at [427, 297] on input "1" at bounding box center [426, 294] width 53 height 23
click at [754, 403] on button "Add" at bounding box center [733, 406] width 45 height 26
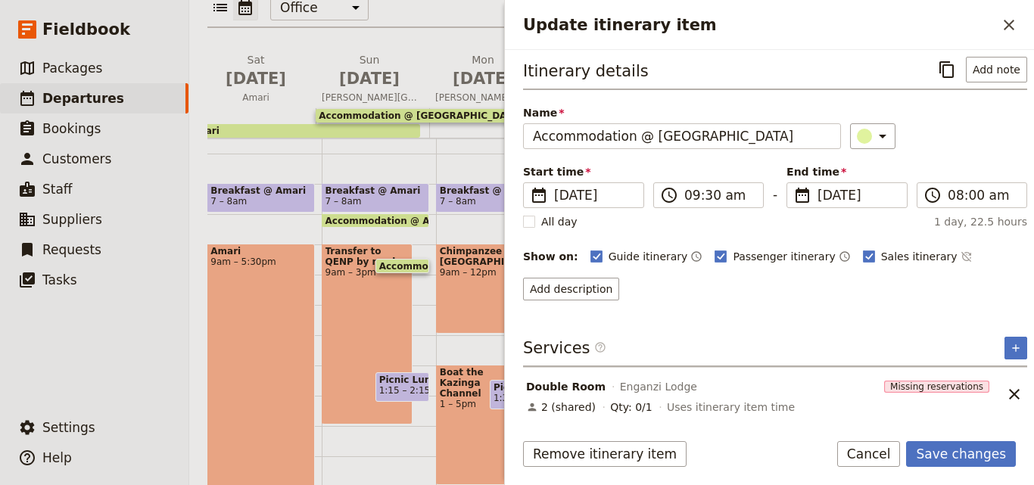
scroll to position [7, 0]
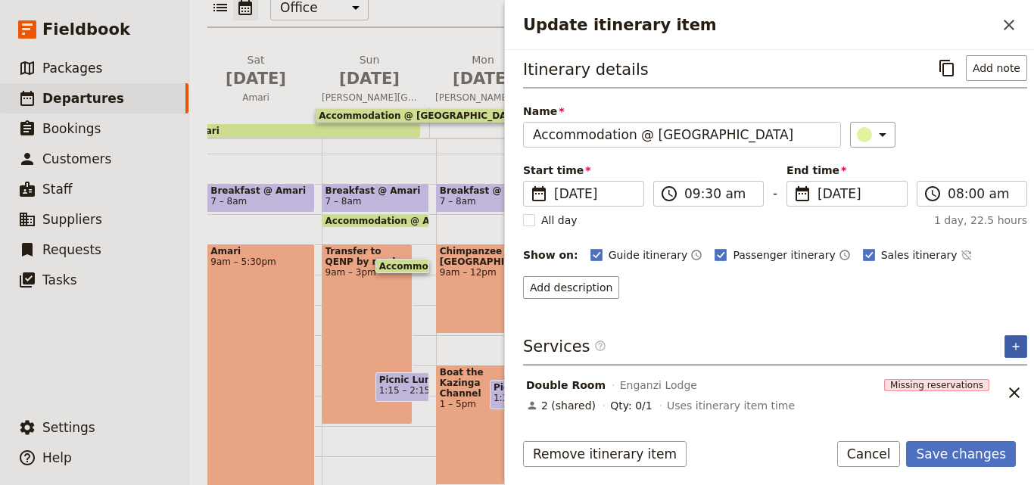
click at [1007, 354] on button "​" at bounding box center [1015, 346] width 23 height 23
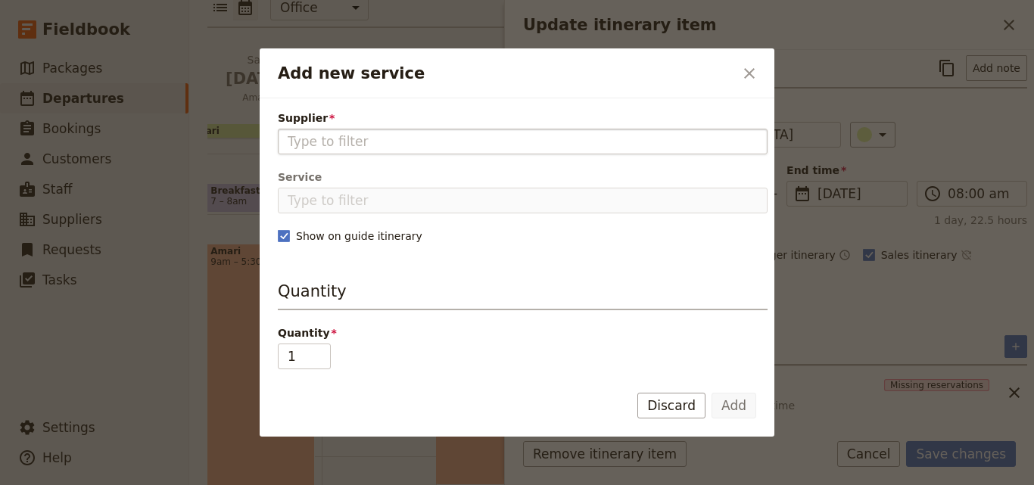
type input "Uganda"
drag, startPoint x: 370, startPoint y: 144, endPoint x: 288, endPoint y: 139, distance: 81.9
click at [288, 139] on input "Uganda" at bounding box center [523, 141] width 470 height 18
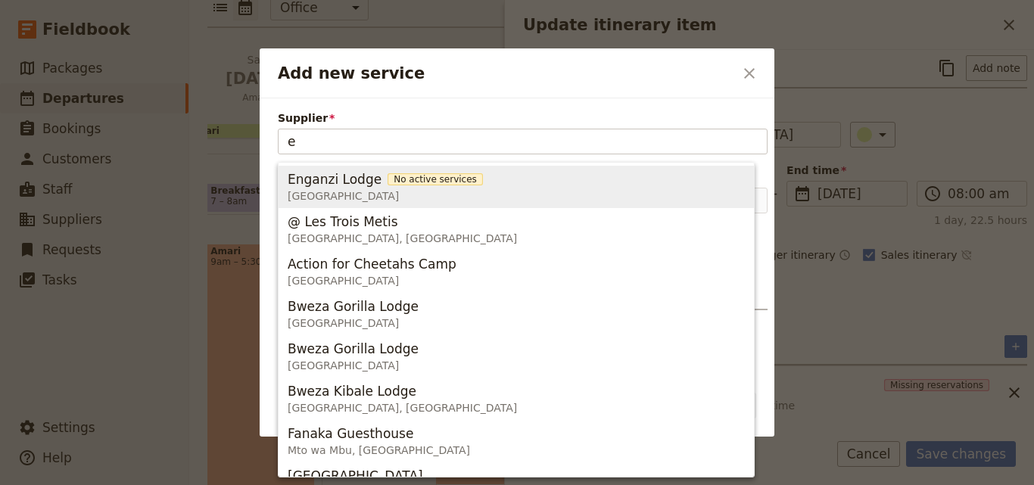
click at [343, 191] on span "Uganda" at bounding box center [385, 195] width 195 height 15
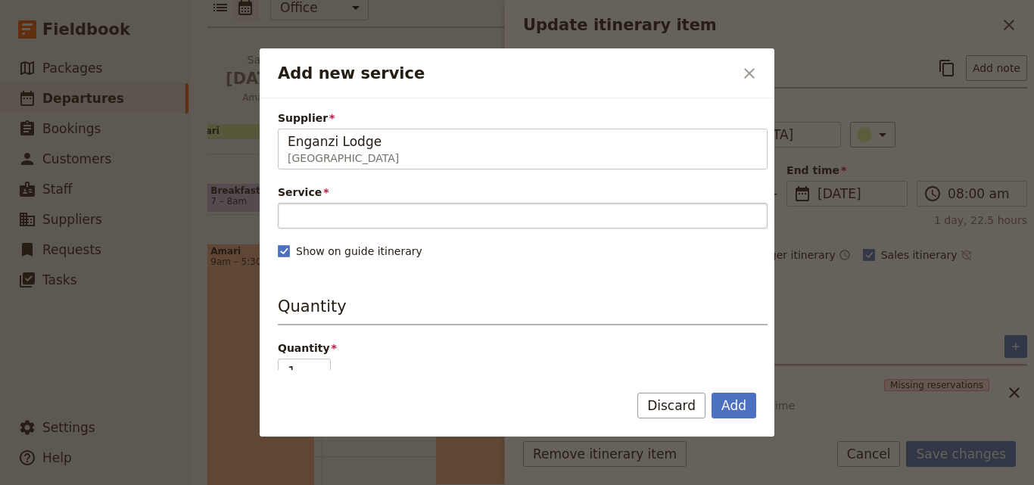
type input "Enganzi Lodge"
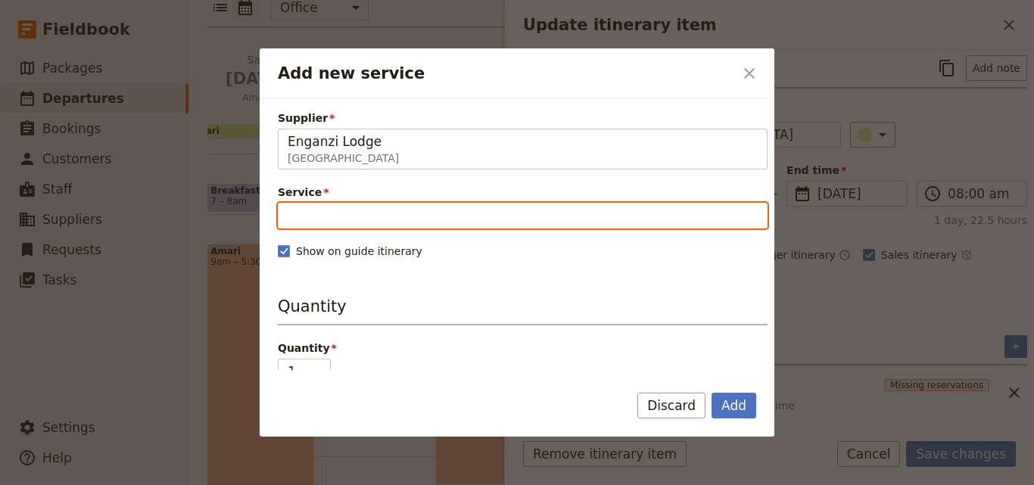
click at [352, 213] on input "Service" at bounding box center [523, 216] width 490 height 26
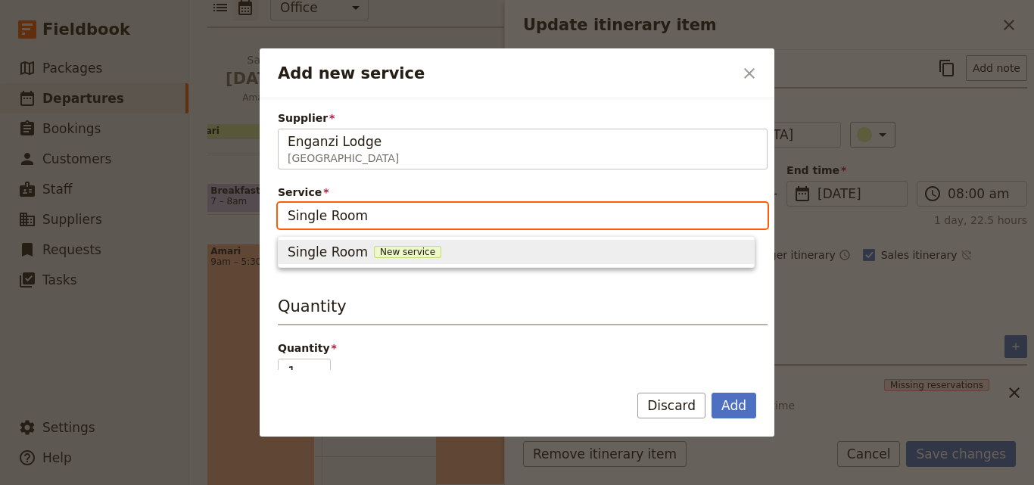
click at [384, 251] on span "New service" at bounding box center [407, 252] width 67 height 12
type input "Single Room"
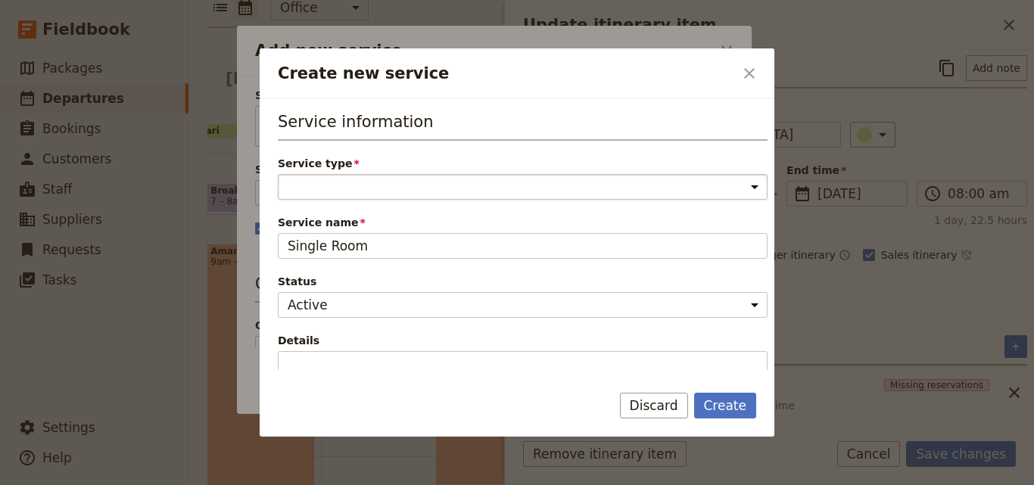
click at [374, 194] on select "Accommodation Activity Transport Flight Food and beverage Other" at bounding box center [523, 187] width 490 height 26
select select "AccommodationService"
click at [278, 174] on select "Accommodation Activity Transport Flight Food and beverage Other" at bounding box center [523, 187] width 490 height 26
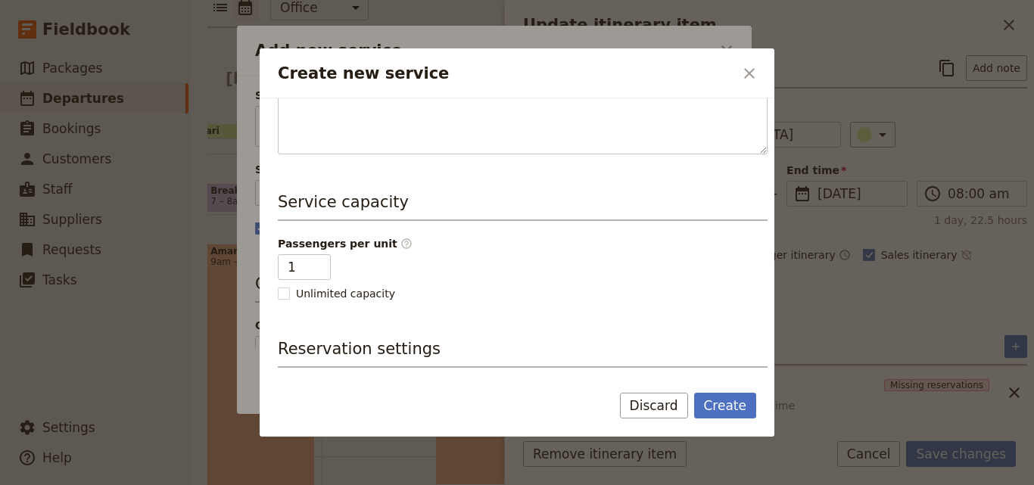
scroll to position [303, 0]
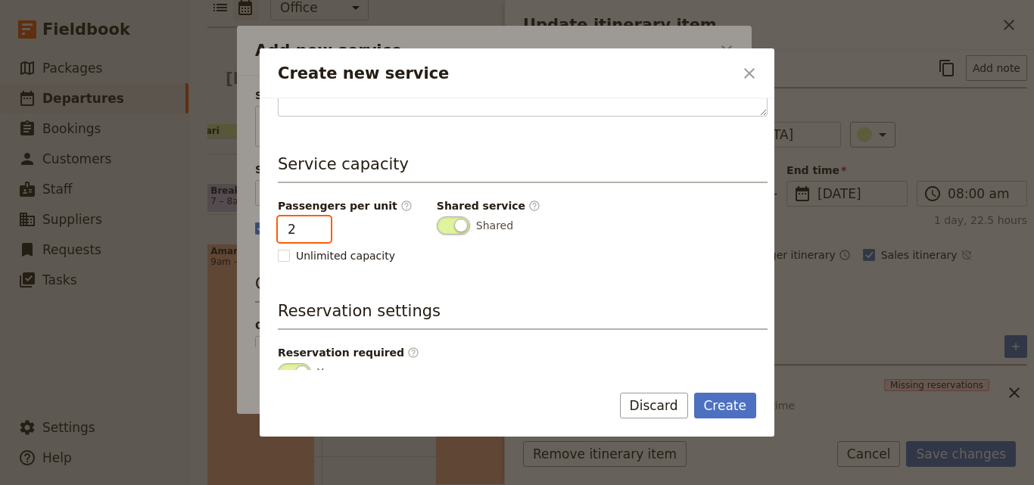
click at [314, 227] on input "2" at bounding box center [304, 229] width 53 height 26
type input "1"
click at [316, 232] on input "1" at bounding box center [304, 229] width 53 height 26
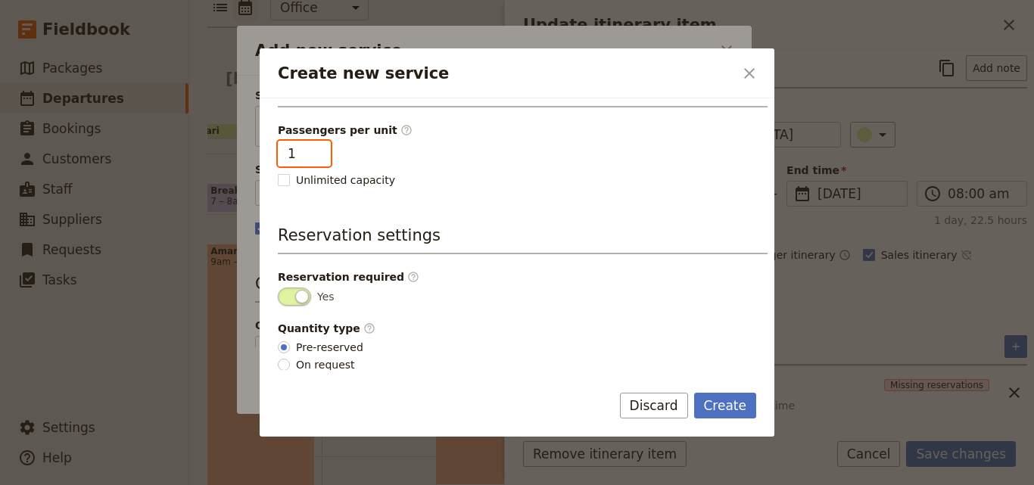
scroll to position [382, 0]
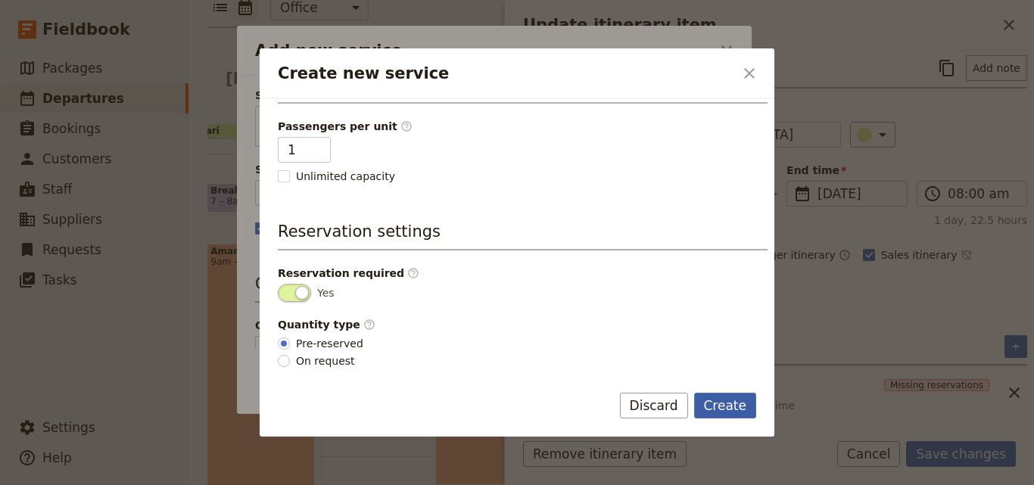
click at [728, 412] on button "Create" at bounding box center [725, 406] width 63 height 26
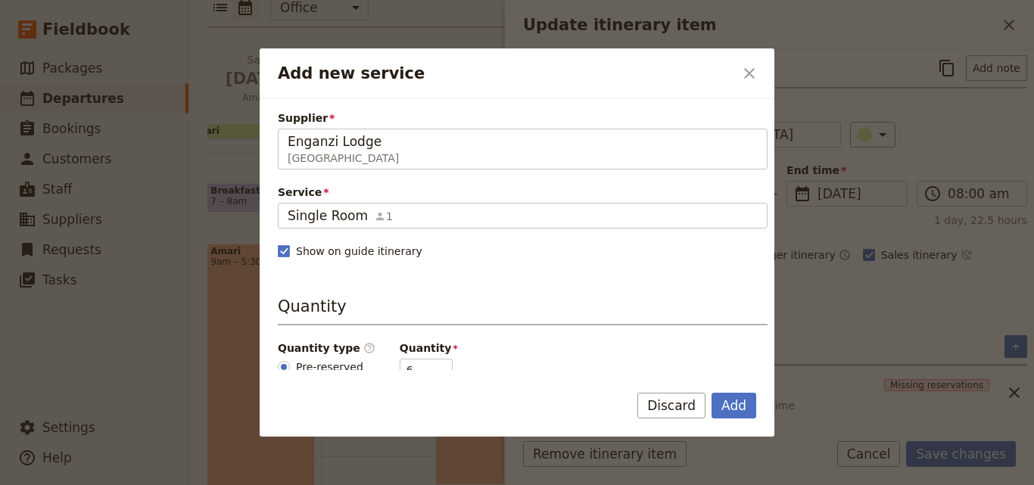
scroll to position [227, 0]
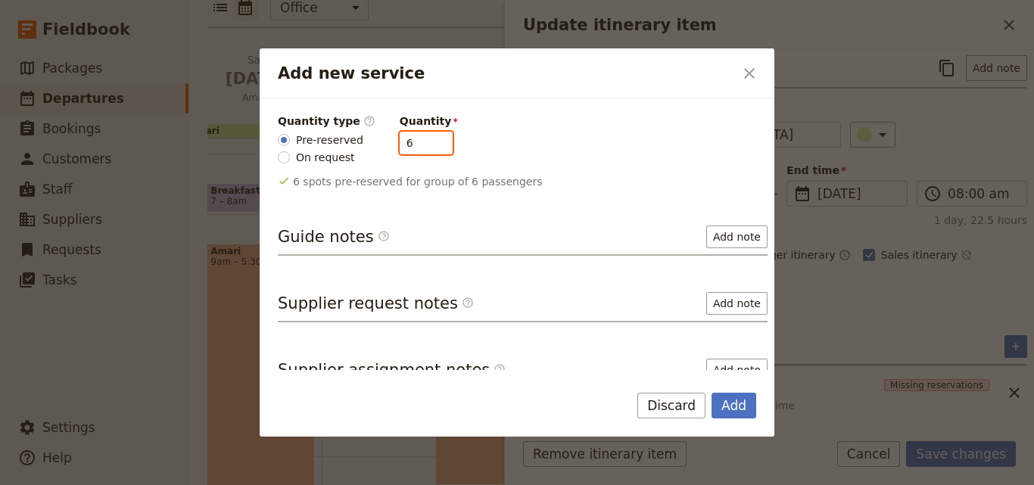
click at [428, 151] on input "6" at bounding box center [426, 143] width 53 height 23
click at [427, 147] on input "5" at bounding box center [426, 143] width 53 height 23
click at [427, 147] on input "4" at bounding box center [426, 143] width 53 height 23
click at [427, 147] on input "3" at bounding box center [426, 143] width 53 height 23
type input "2"
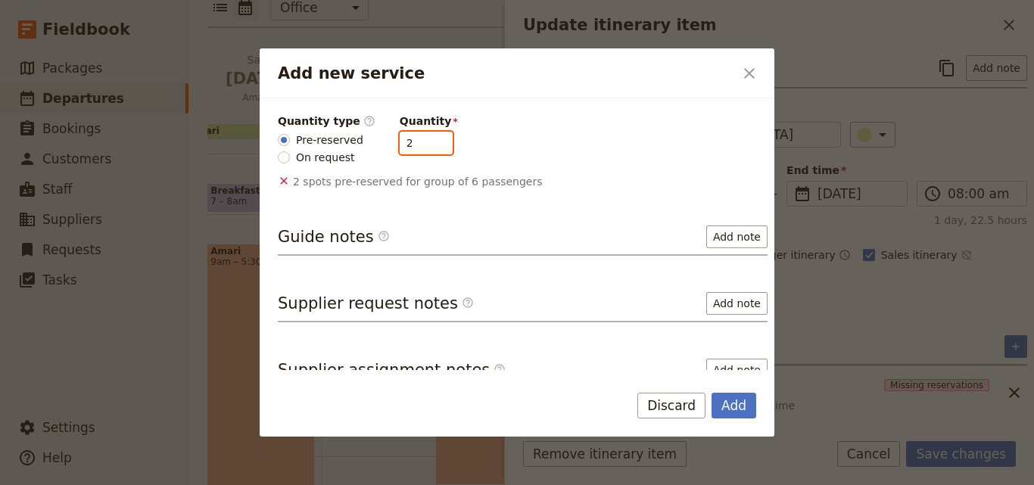
click at [427, 147] on input "2" at bounding box center [426, 143] width 53 height 23
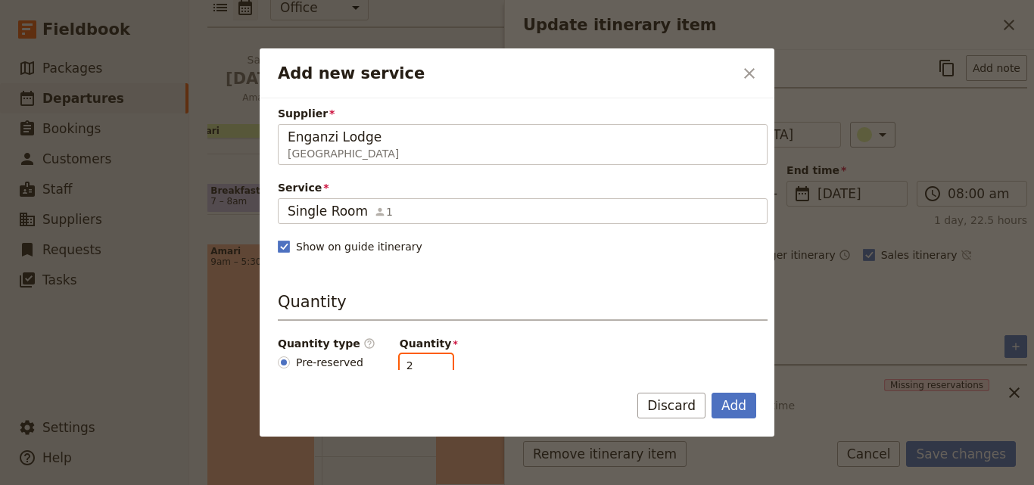
scroll to position [0, 0]
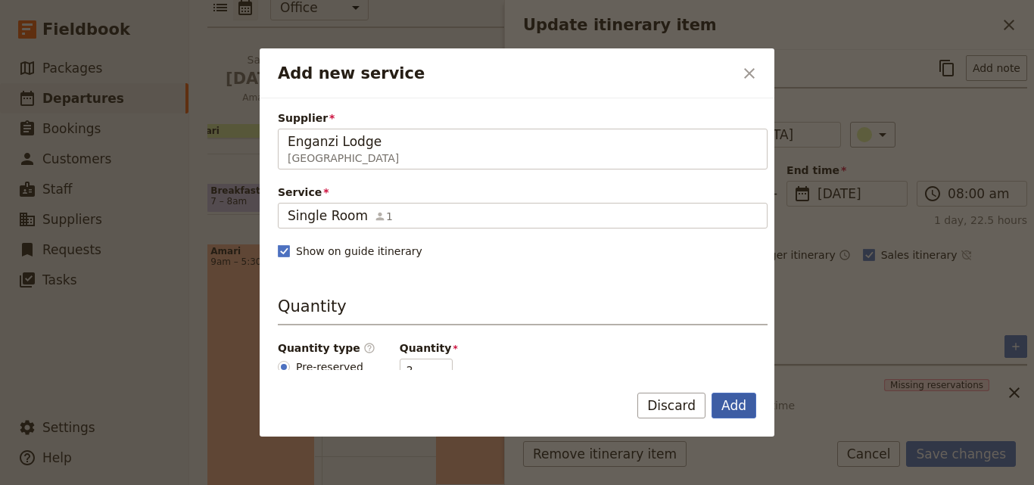
click at [726, 406] on button "Add" at bounding box center [733, 406] width 45 height 26
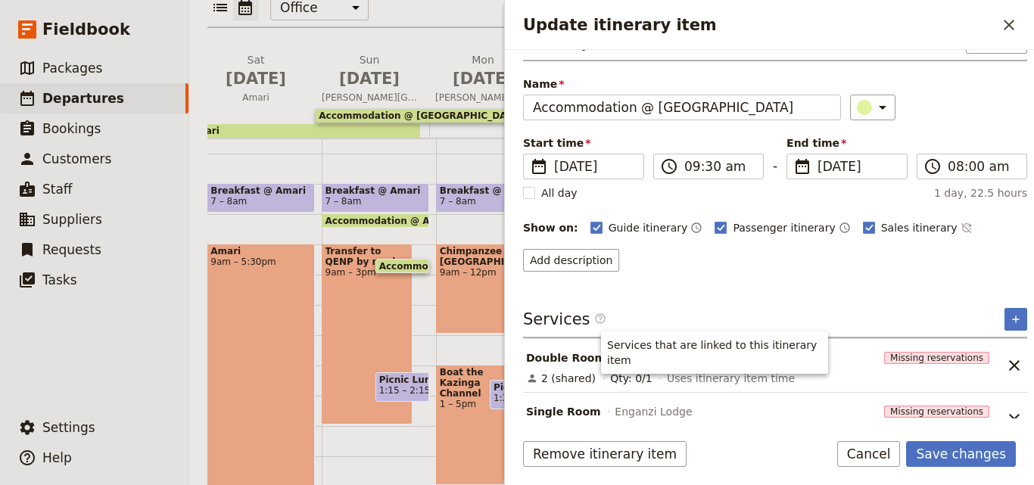
scroll to position [61, 0]
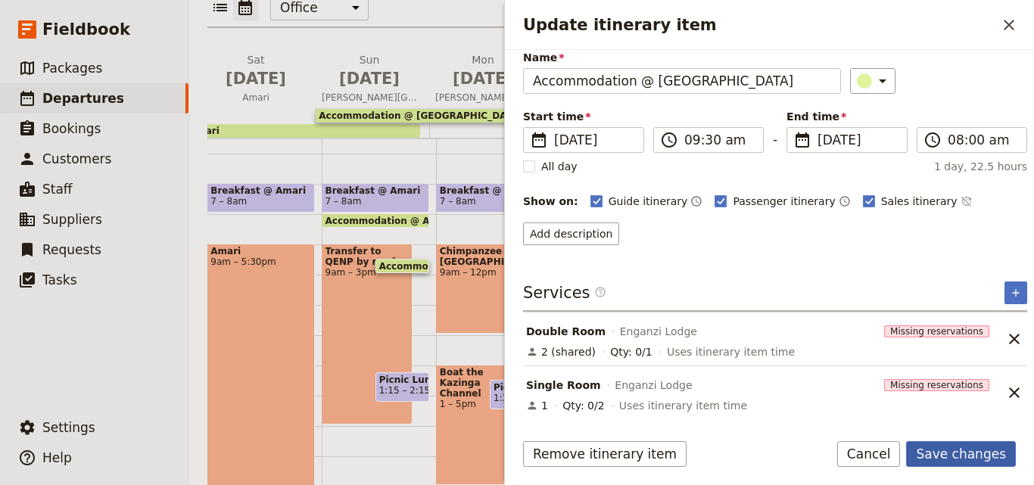
click at [1003, 449] on button "Save changes" at bounding box center [961, 454] width 110 height 26
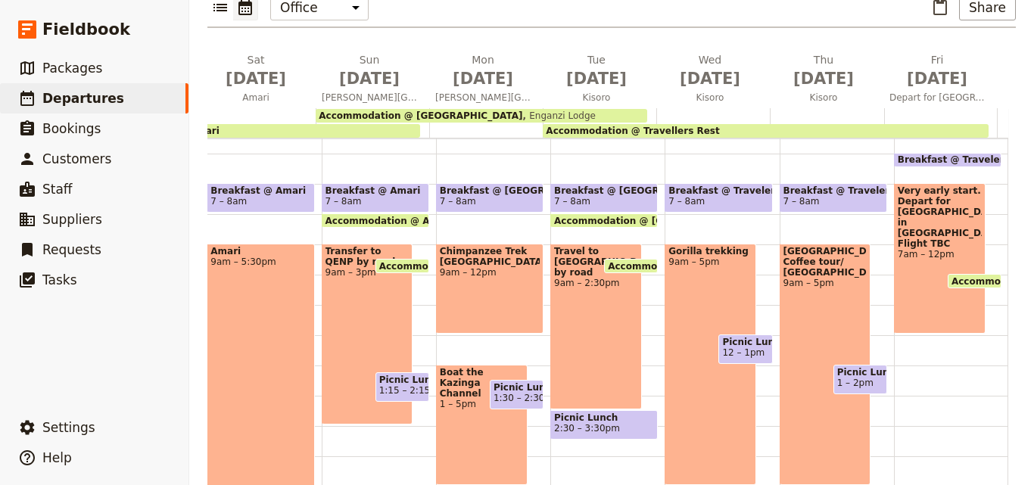
click at [523, 110] on span "Enganzi Lodge" at bounding box center [559, 115] width 73 height 11
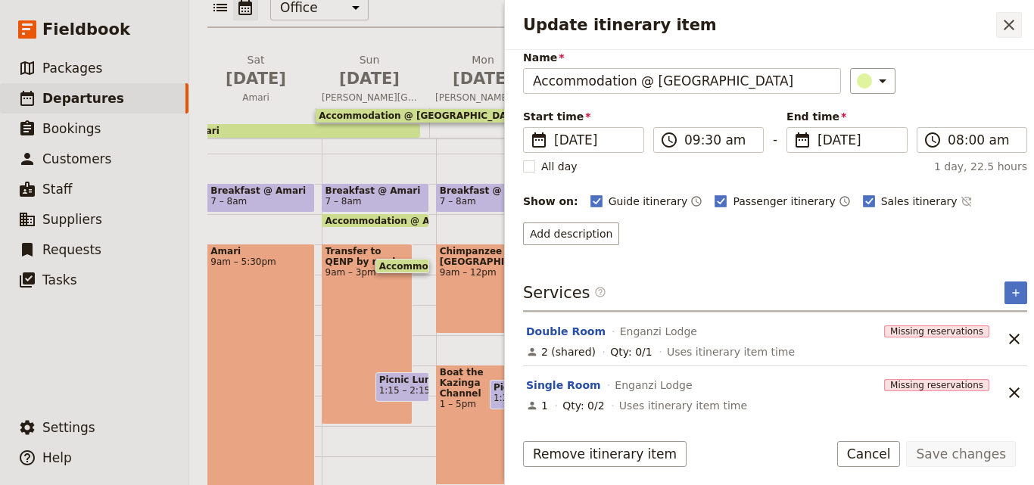
click at [1004, 21] on icon "Close drawer" at bounding box center [1008, 25] width 11 height 11
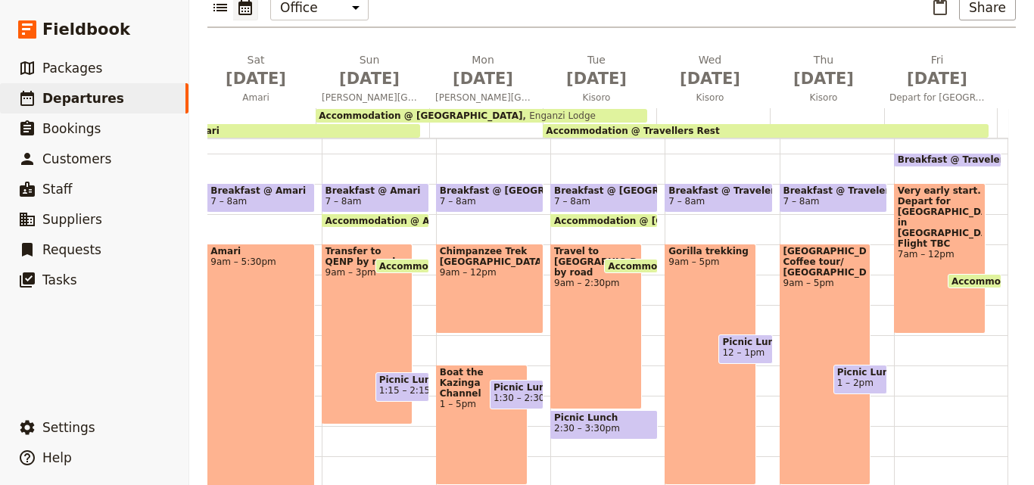
click at [615, 126] on span "Accommodation @ Travellers Rest" at bounding box center [632, 131] width 173 height 11
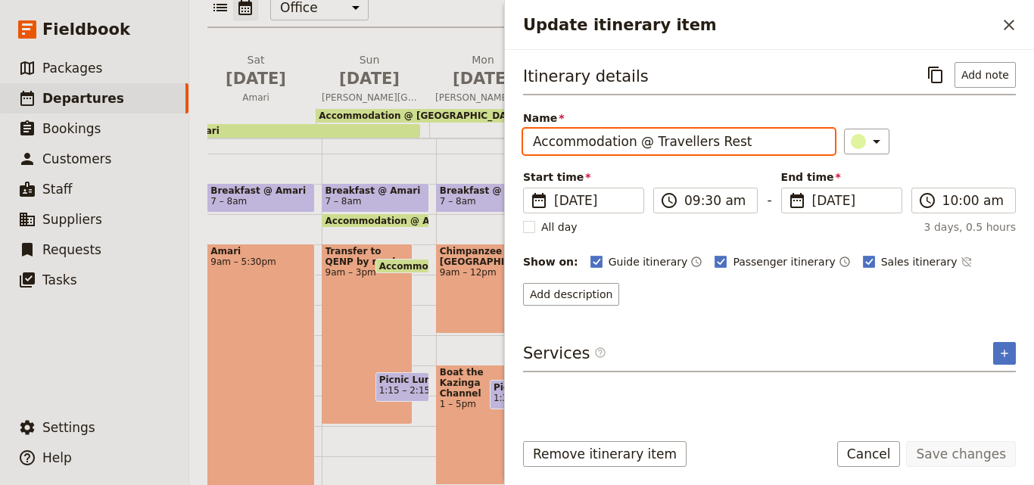
drag, startPoint x: 750, startPoint y: 148, endPoint x: 648, endPoint y: 145, distance: 102.2
click at [648, 145] on input "Accommodation @ Travellers Rest" at bounding box center [679, 142] width 312 height 26
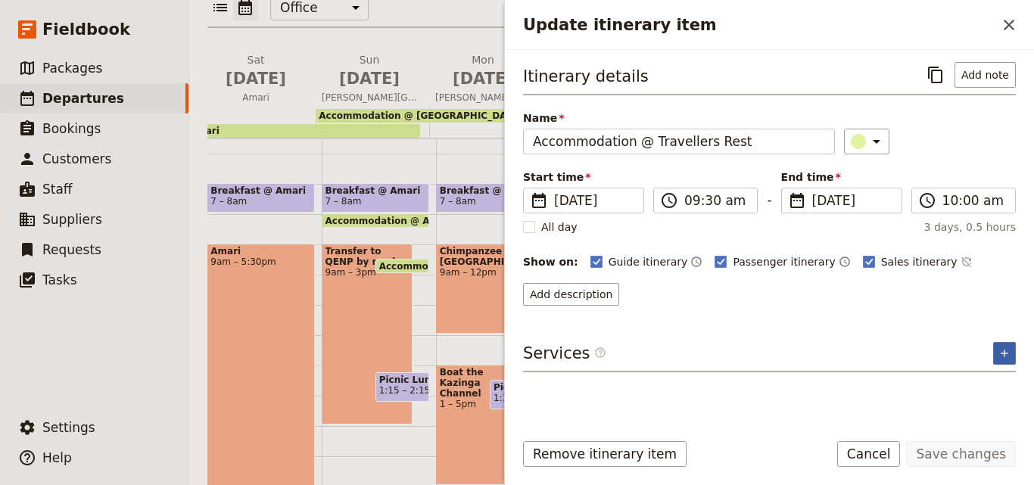
click at [1009, 350] on icon "Add service inclusion" at bounding box center [1004, 353] width 12 height 12
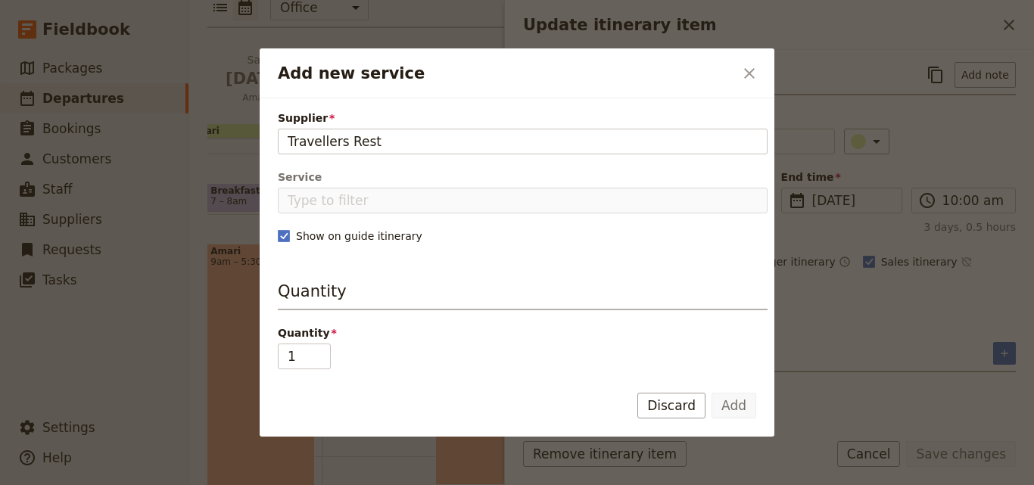
type input "Travellers Rest"
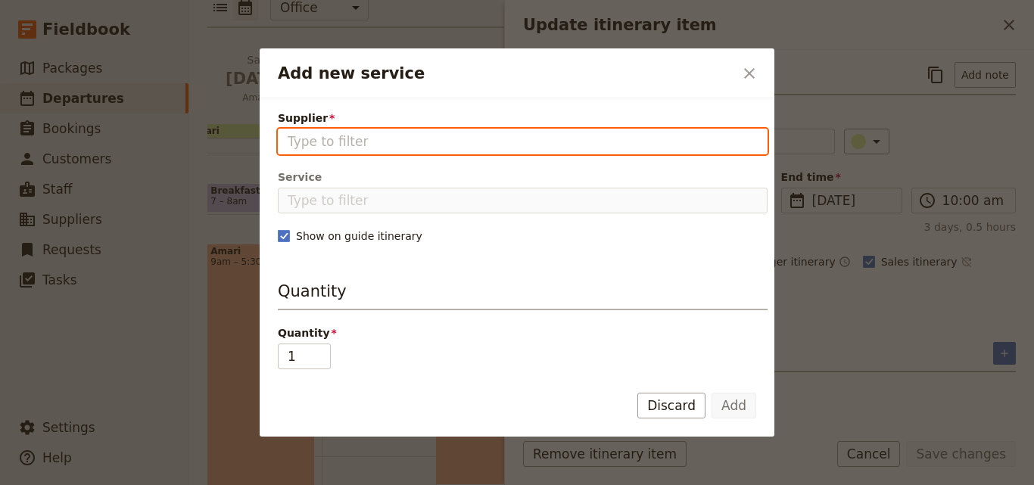
click at [375, 138] on input "Supplier" at bounding box center [523, 141] width 470 height 18
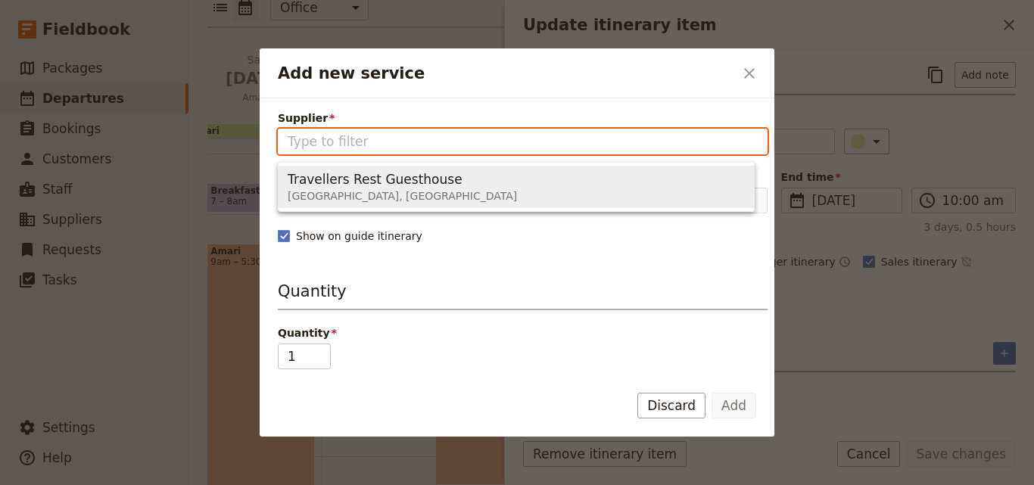
click at [381, 169] on div "Travellers Rest Guesthouse Kisoro, Uganda" at bounding box center [402, 187] width 229 height 36
type input "Travellers Rest Guesthouse"
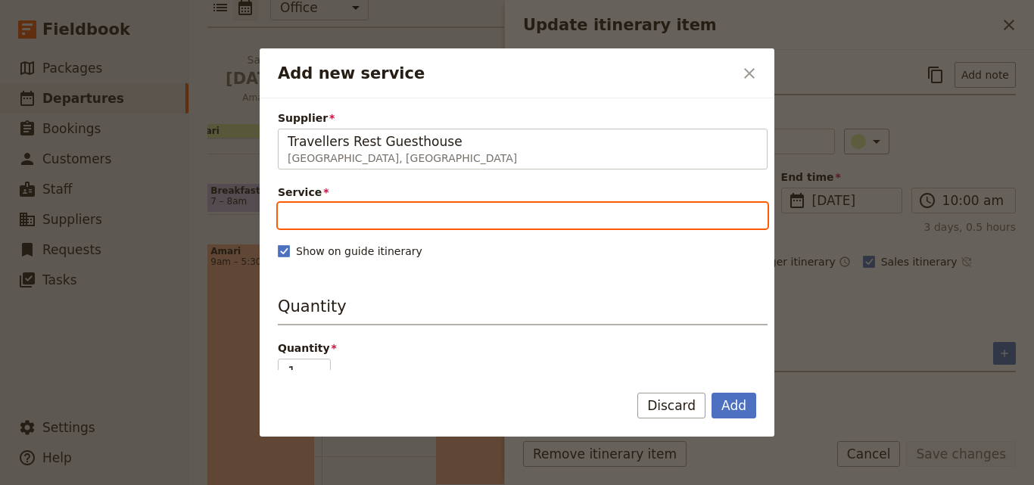
click at [384, 216] on input "Service" at bounding box center [523, 216] width 490 height 26
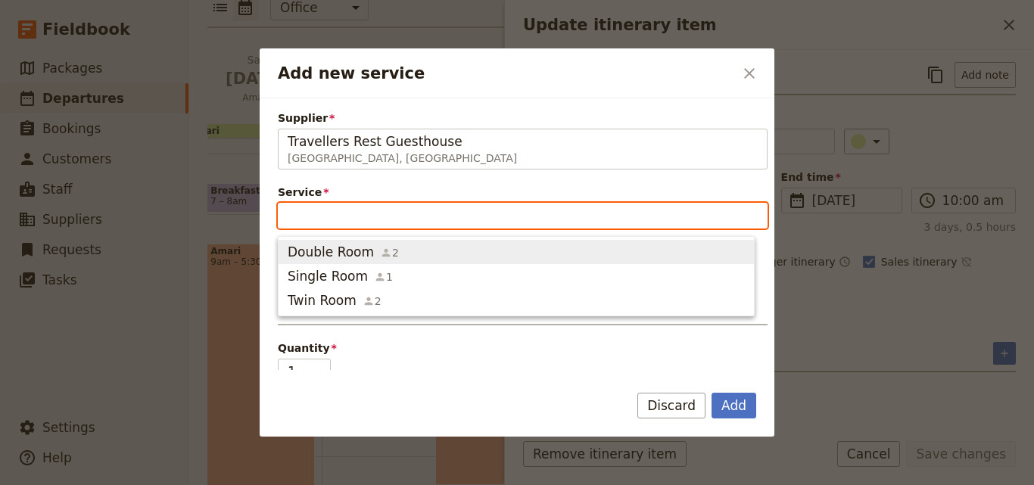
click at [367, 254] on div "Double Room 2" at bounding box center [343, 252] width 111 height 18
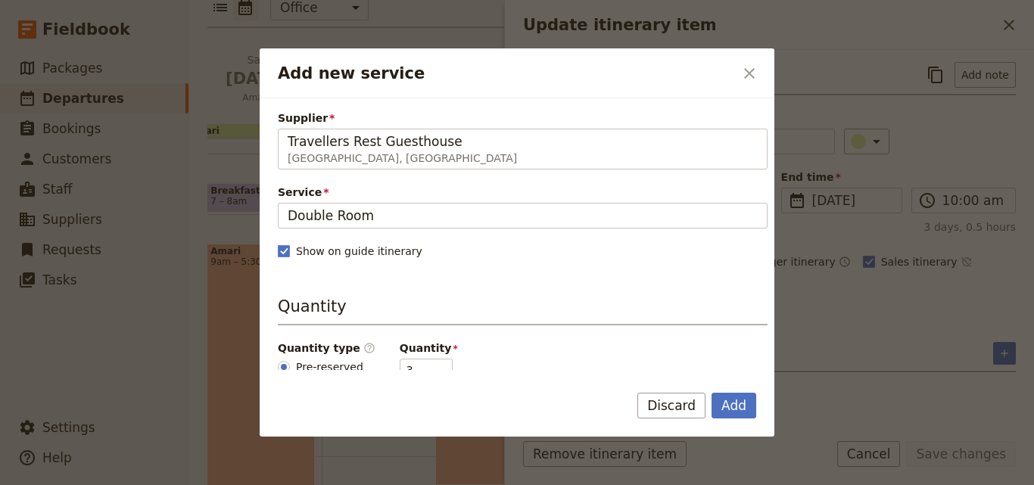
scroll to position [151, 0]
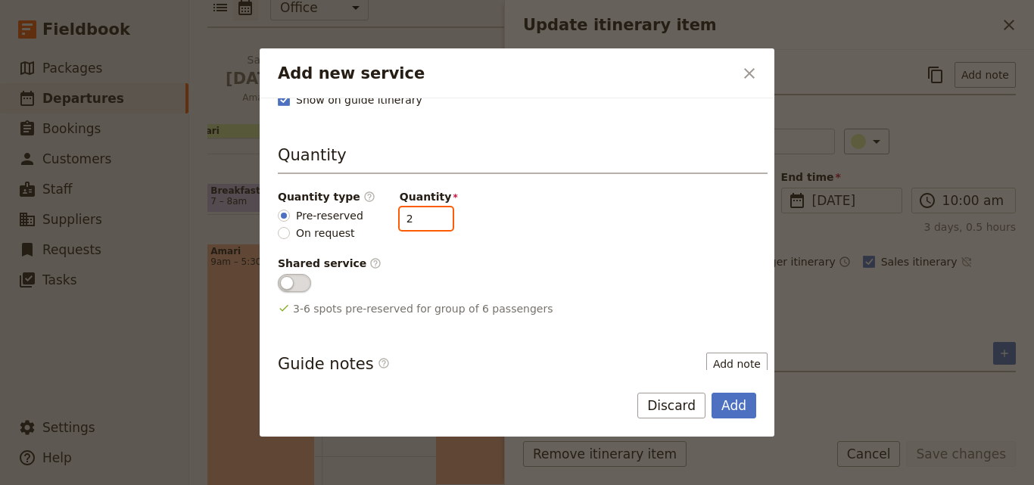
click at [425, 222] on input "2" at bounding box center [426, 218] width 53 height 23
type input "1"
click at [425, 222] on input "1" at bounding box center [426, 218] width 53 height 23
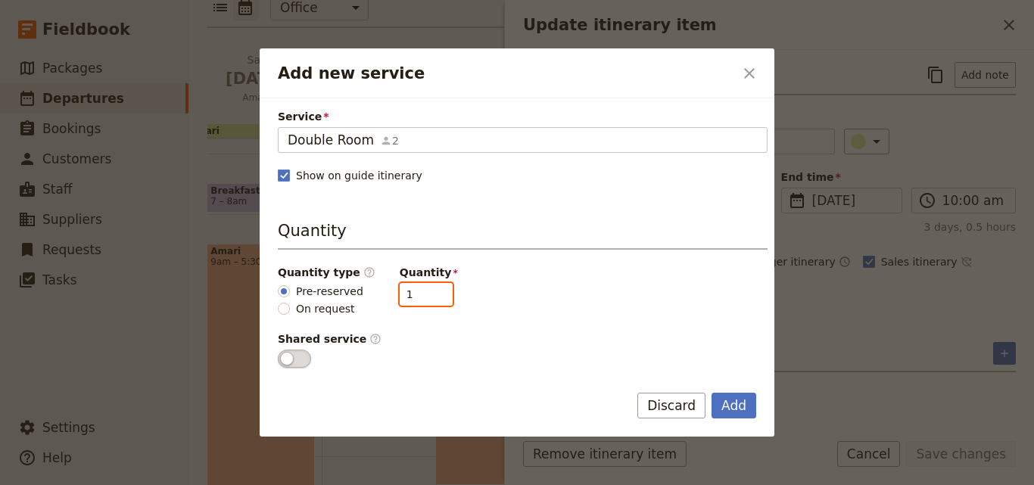
scroll to position [227, 0]
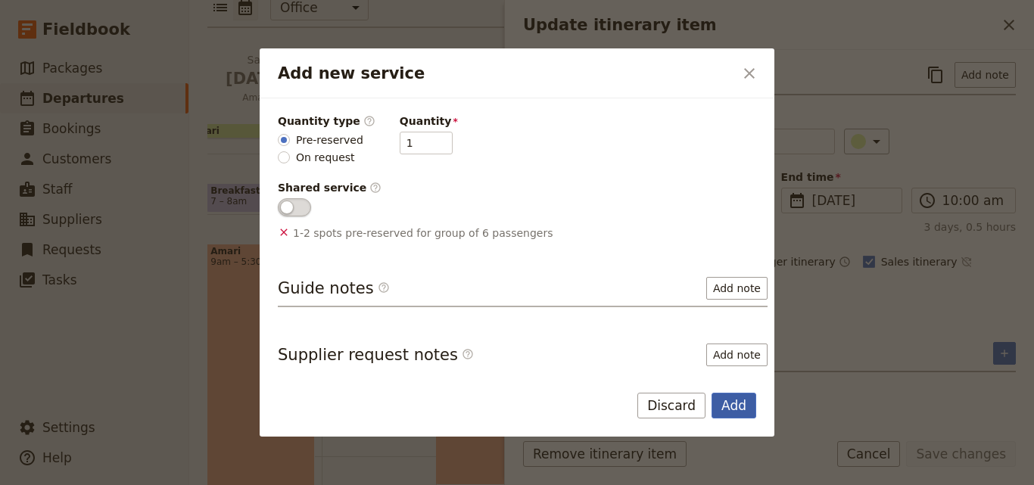
click at [746, 403] on button "Add" at bounding box center [733, 406] width 45 height 26
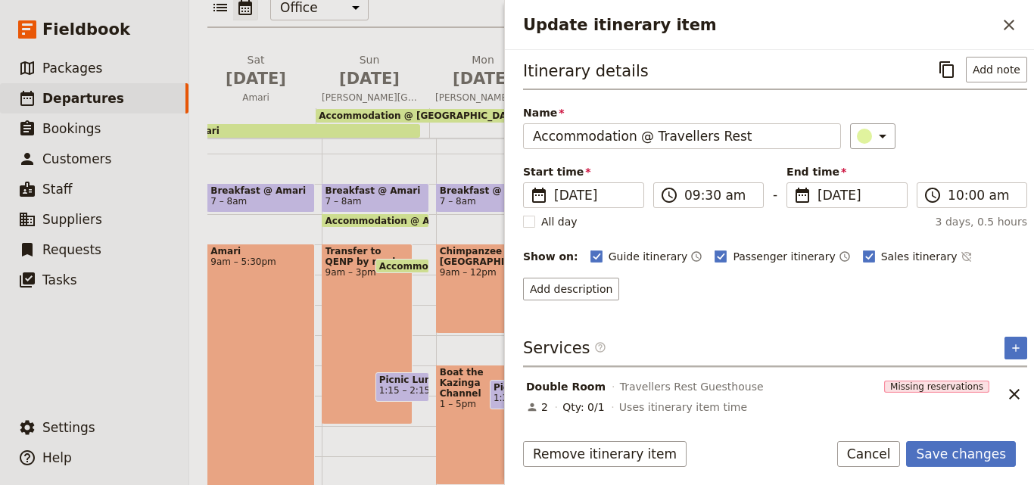
scroll to position [7, 0]
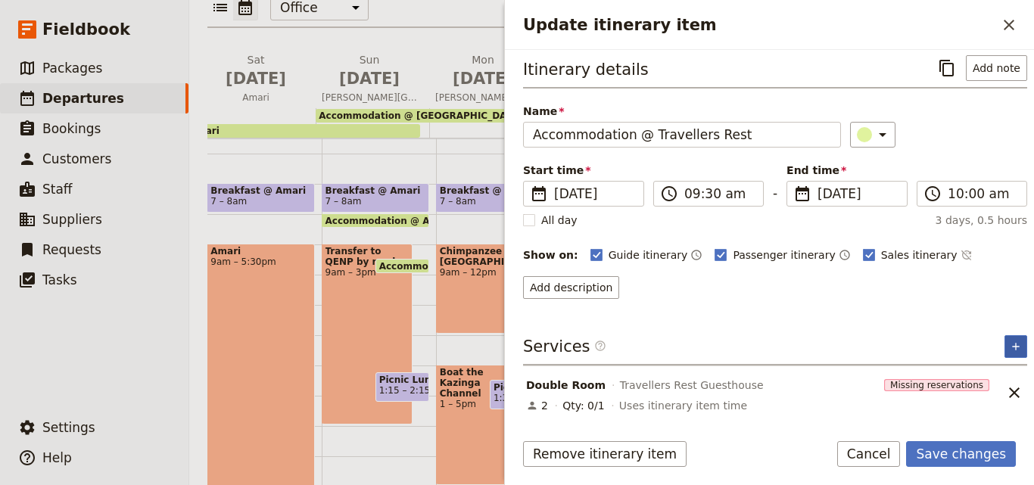
click at [1004, 346] on button "​" at bounding box center [1015, 346] width 23 height 23
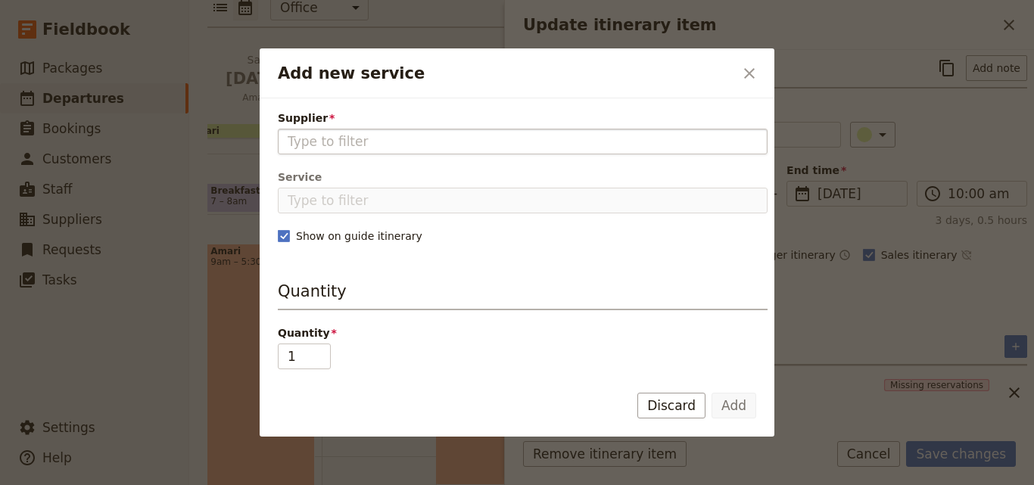
click at [392, 139] on input "Supplier" at bounding box center [523, 141] width 470 height 18
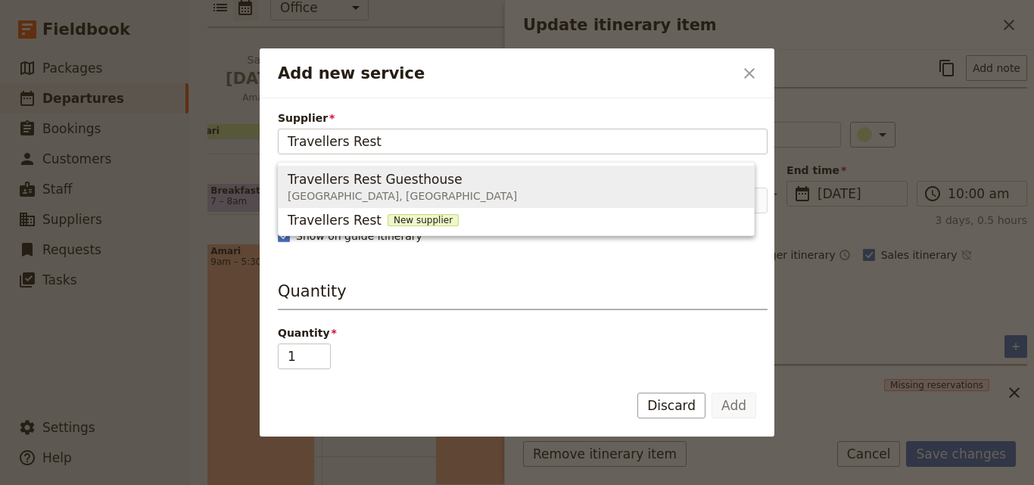
click at [394, 188] on span "Kisoro, Uganda" at bounding box center [402, 195] width 229 height 15
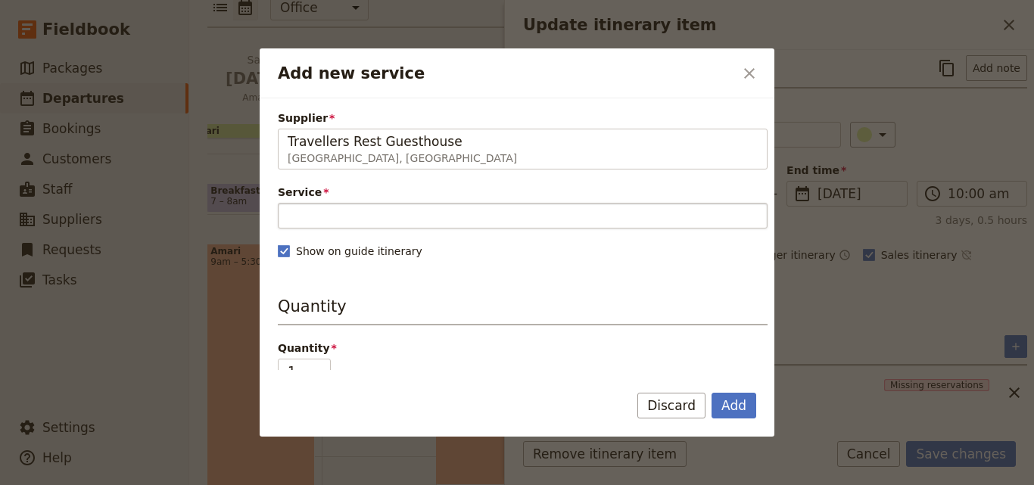
type input "Travellers Rest Guesthouse"
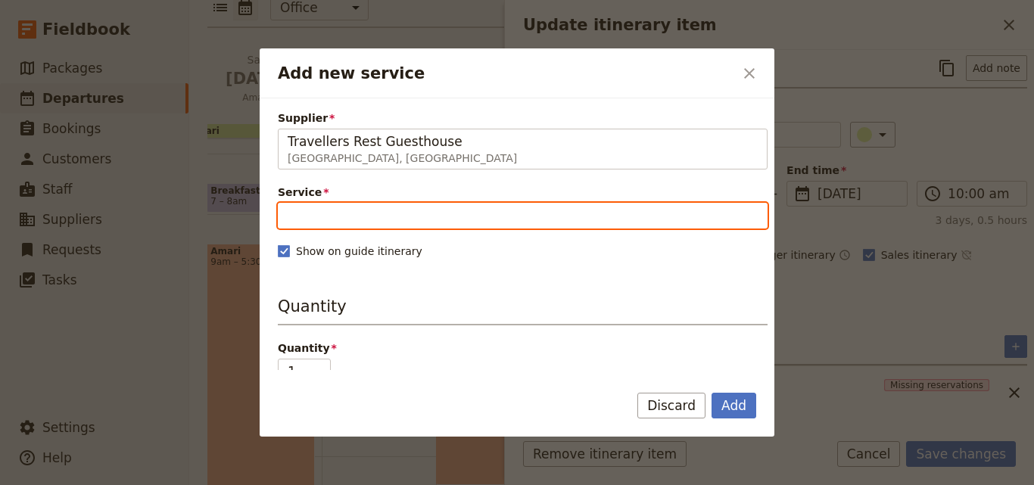
click at [401, 220] on input "Service" at bounding box center [523, 216] width 490 height 26
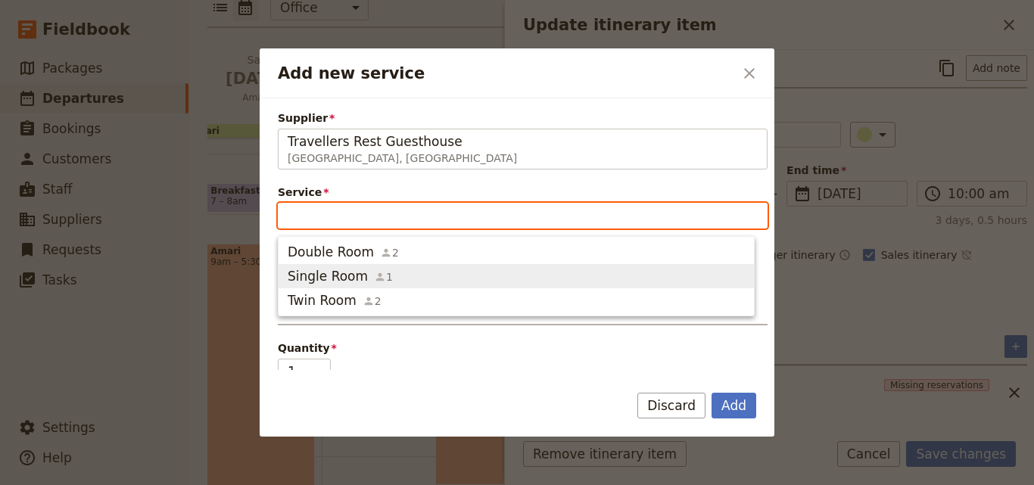
click at [388, 274] on span "Single Room 1" at bounding box center [516, 276] width 457 height 18
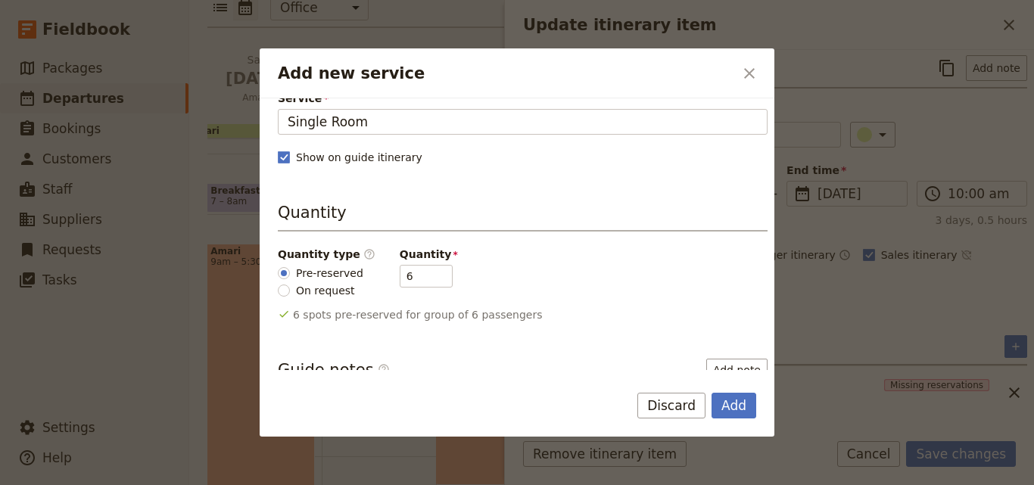
scroll to position [227, 0]
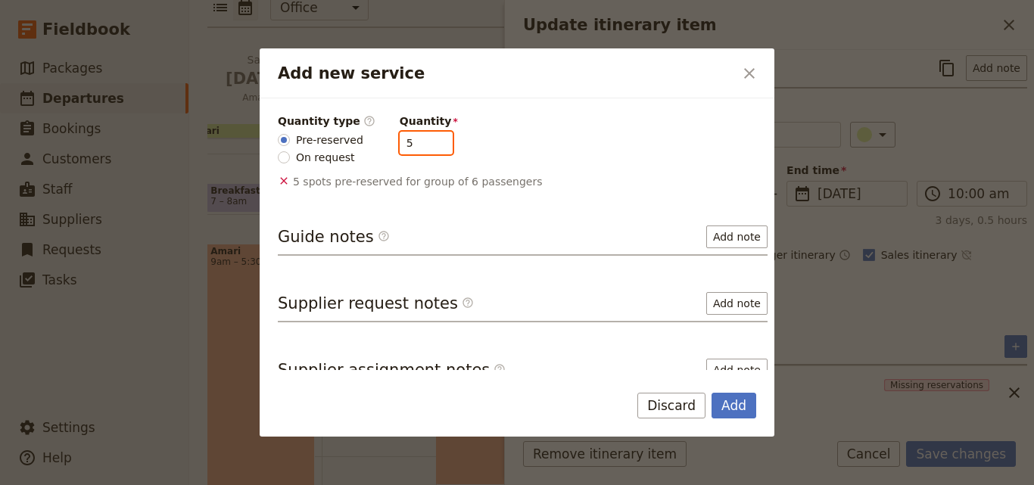
click at [425, 148] on input "5" at bounding box center [426, 143] width 53 height 23
click at [425, 148] on input "4" at bounding box center [426, 143] width 53 height 23
click at [425, 148] on input "3" at bounding box center [426, 143] width 53 height 23
type input "2"
click at [425, 148] on input "2" at bounding box center [426, 143] width 53 height 23
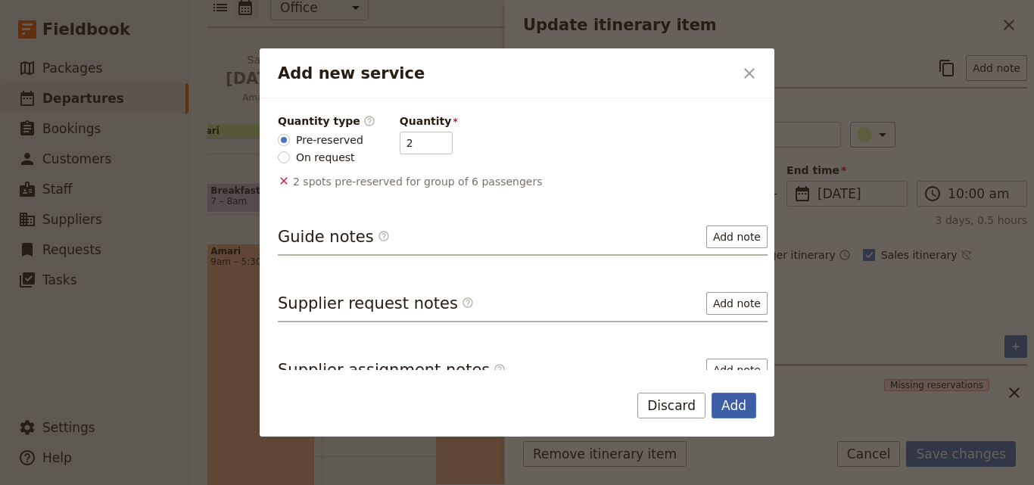
click at [732, 406] on button "Add" at bounding box center [733, 406] width 45 height 26
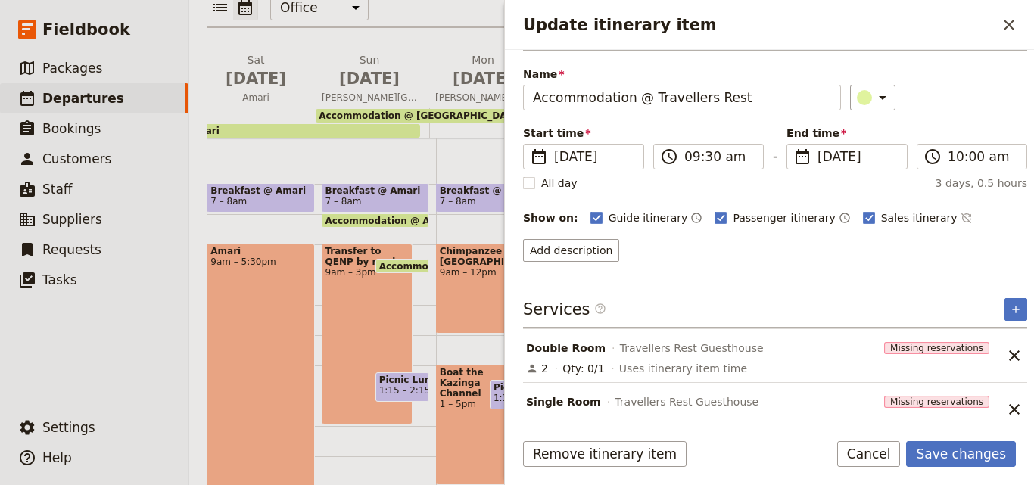
scroll to position [61, 0]
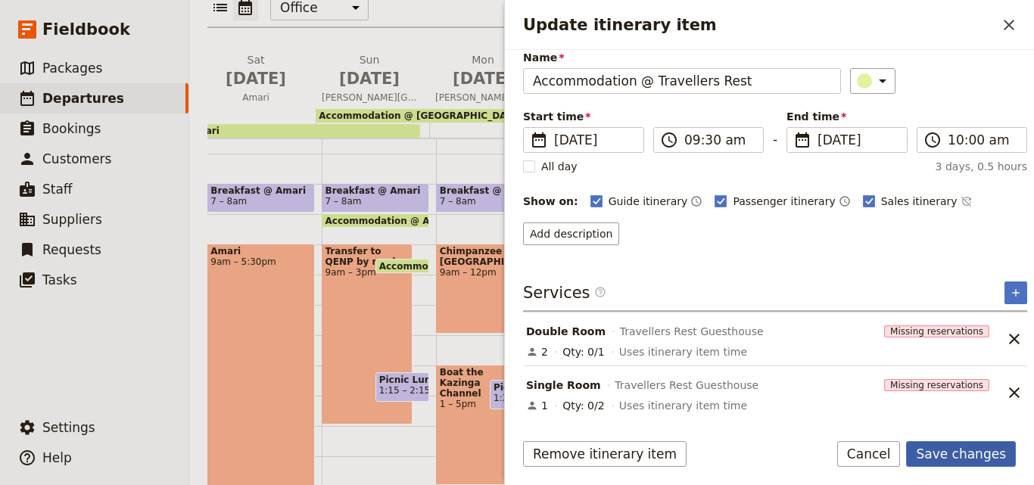
click at [954, 462] on button "Save changes" at bounding box center [961, 454] width 110 height 26
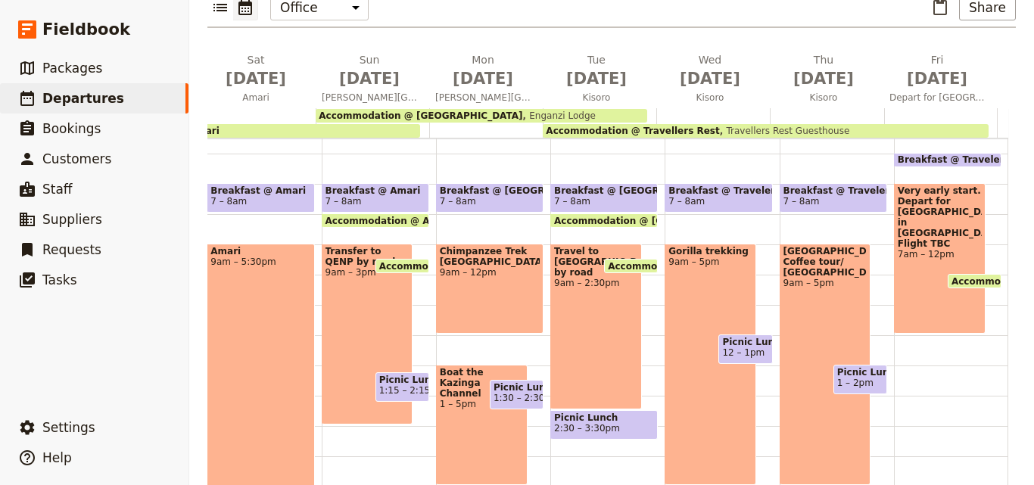
click at [523, 110] on span "Enganzi Lodge" at bounding box center [559, 115] width 73 height 11
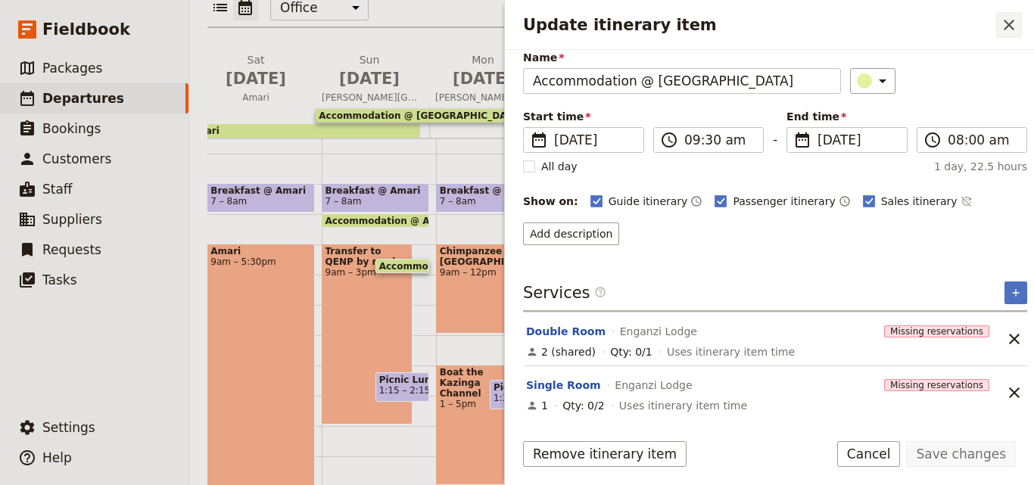
click at [1006, 29] on icon "Close drawer" at bounding box center [1009, 25] width 18 height 18
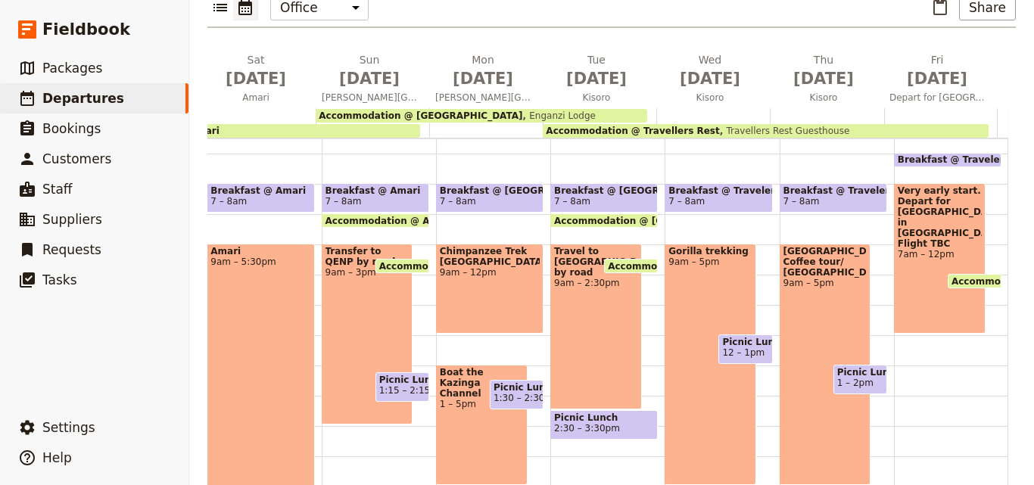
click at [907, 124] on div "Accommodation @ Travellers Rest Travellers Rest Guesthouse" at bounding box center [765, 131] width 445 height 14
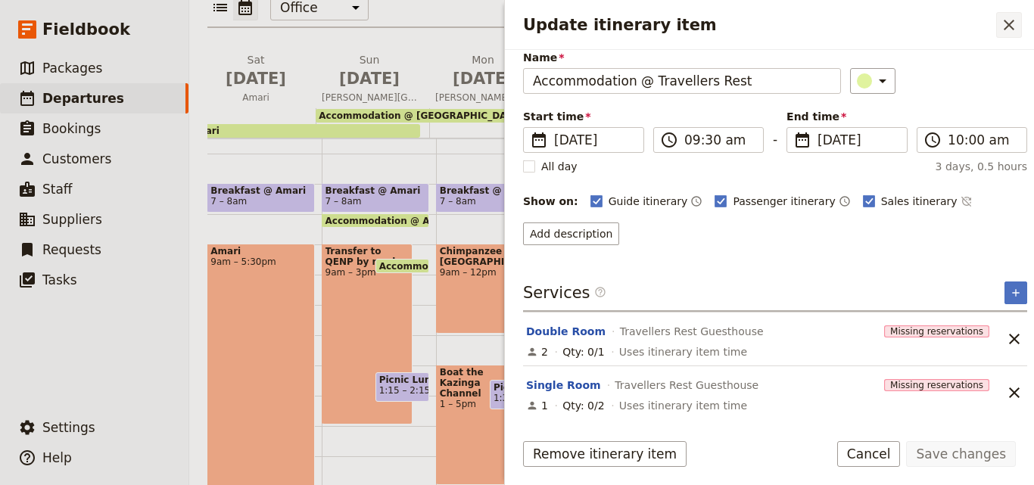
click at [1007, 25] on icon "Close drawer" at bounding box center [1009, 25] width 18 height 18
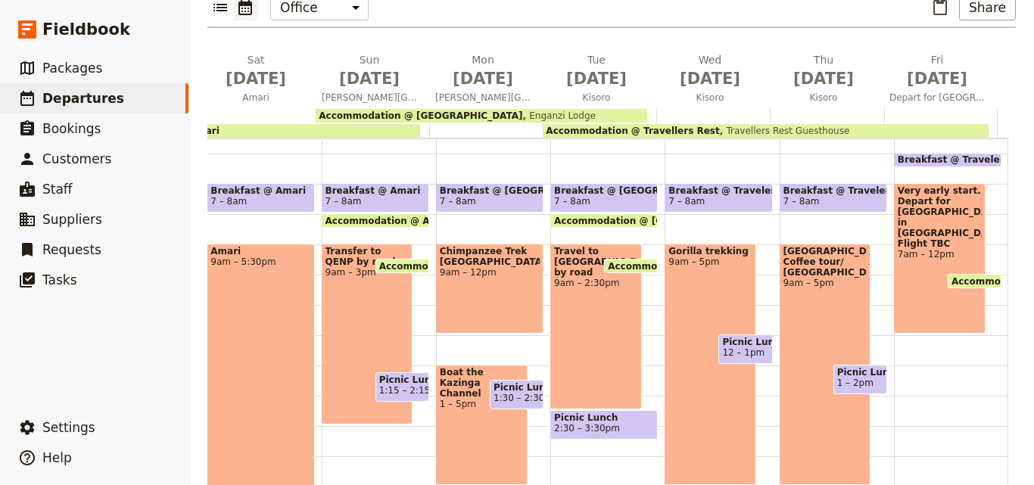
click at [525, 109] on div "Accommodation @ Enganzi Lodge Enganzi Lodge" at bounding box center [481, 116] width 331 height 14
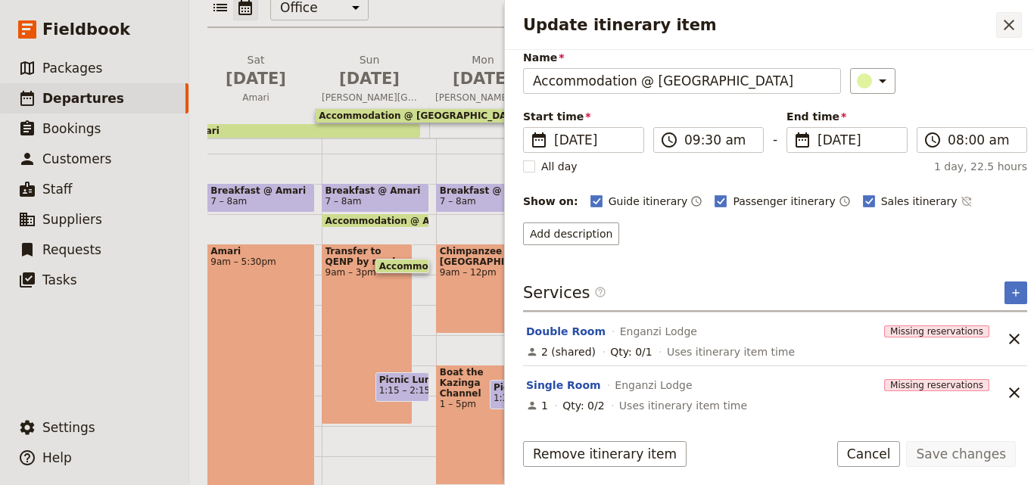
click at [1003, 30] on icon "Close drawer" at bounding box center [1009, 25] width 18 height 18
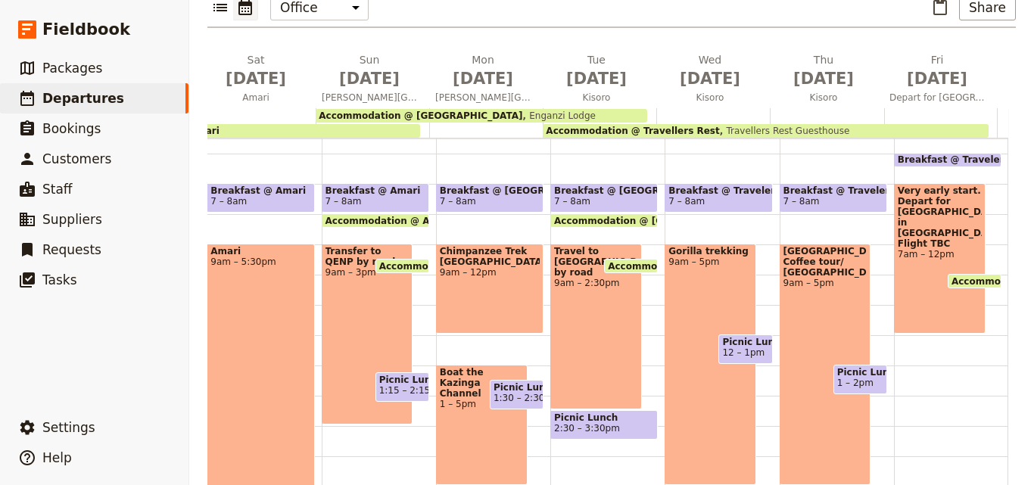
click at [291, 124] on div "Accommodation @ Amari" at bounding box center [254, 131] width 331 height 14
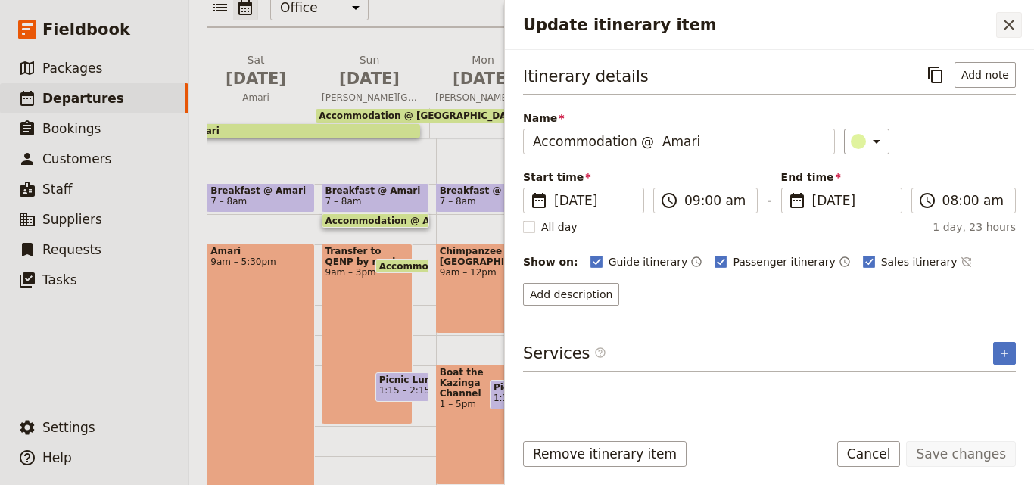
click at [1017, 26] on icon "Close drawer" at bounding box center [1009, 25] width 18 height 18
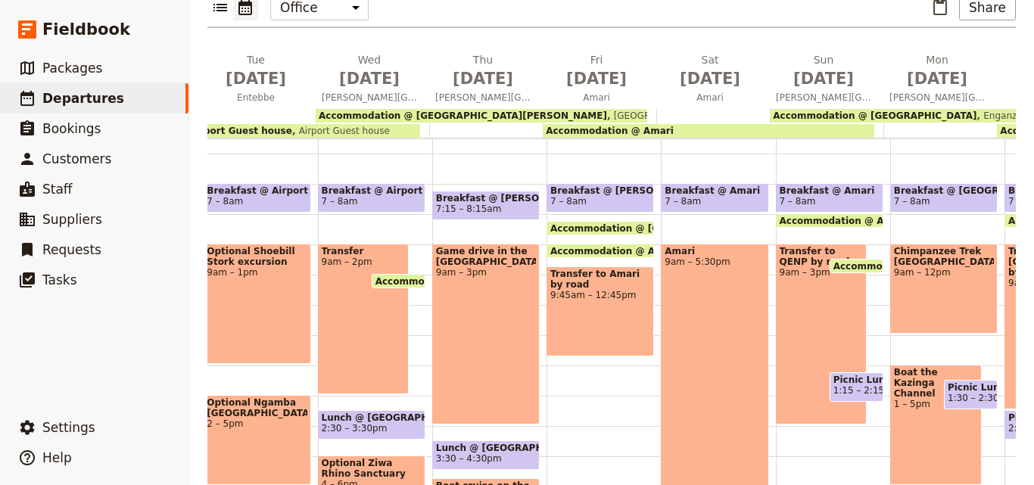
scroll to position [0, 96]
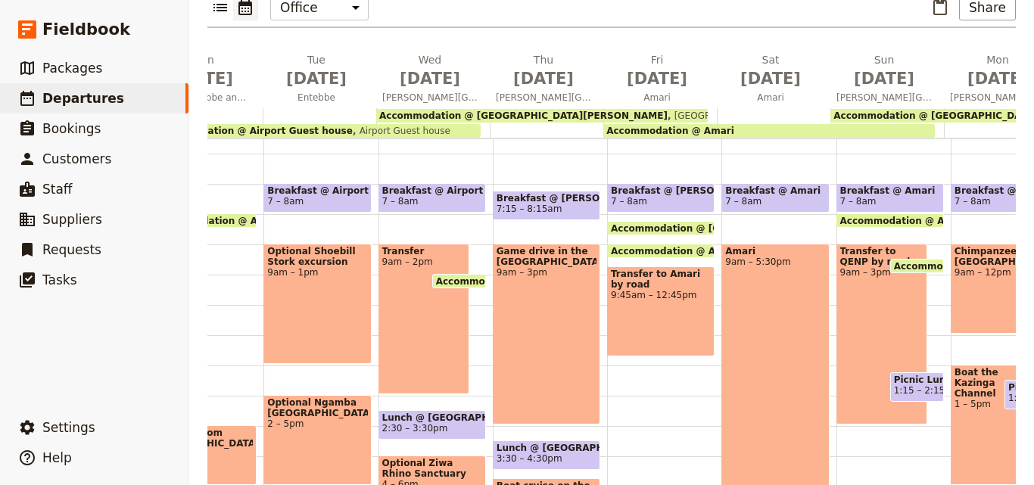
click at [498, 110] on span "Accommodation @ [GEOGRAPHIC_DATA][PERSON_NAME]" at bounding box center [523, 115] width 288 height 11
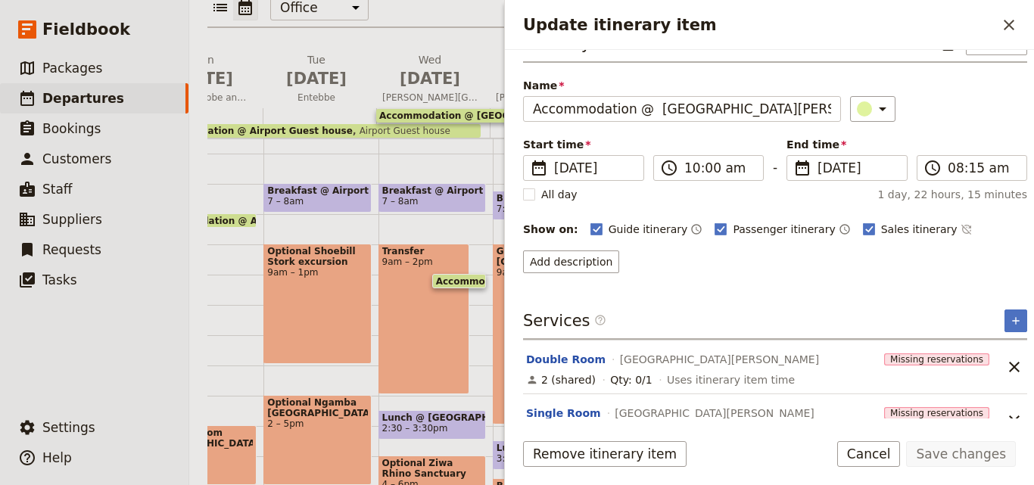
scroll to position [61, 0]
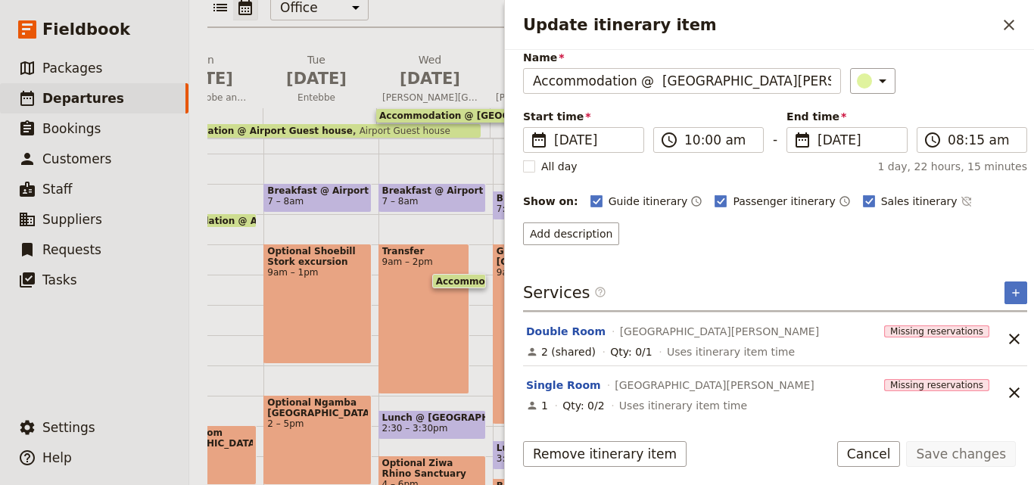
click at [368, 126] on span "Airport Guest house" at bounding box center [402, 131] width 98 height 11
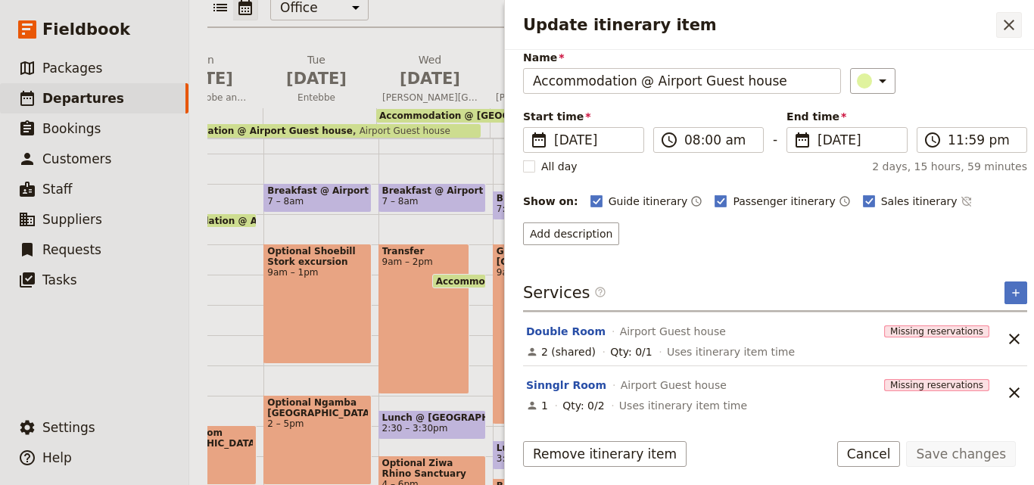
click at [996, 23] on button "​" at bounding box center [1009, 25] width 26 height 26
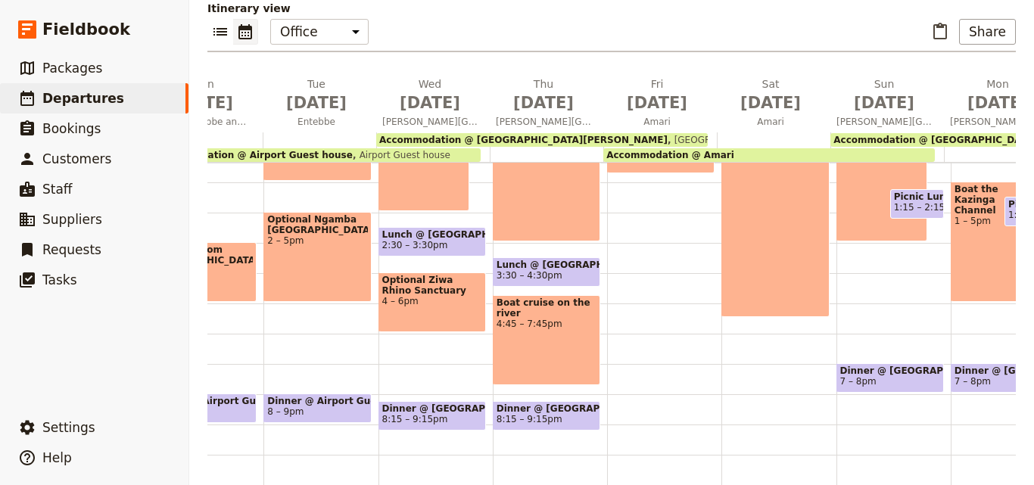
scroll to position [220, 0]
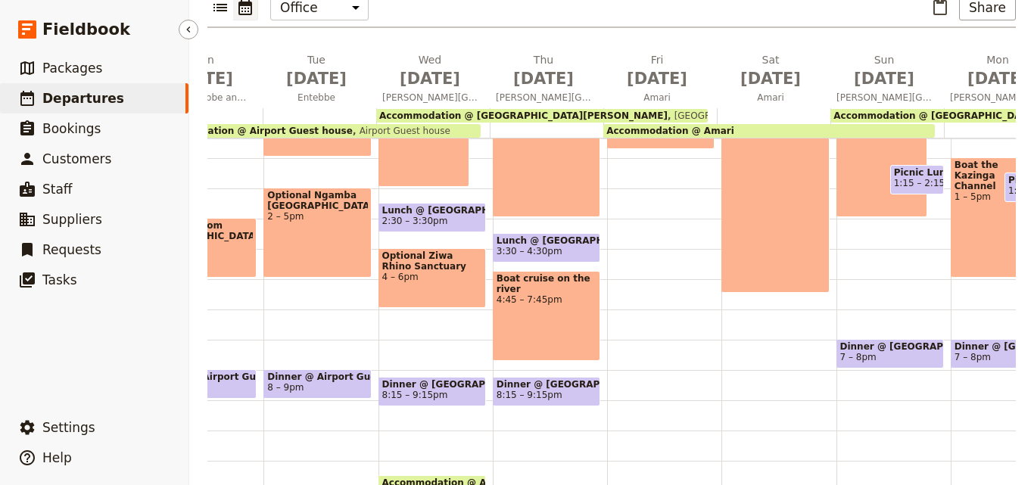
click at [62, 104] on span "Departures" at bounding box center [83, 98] width 82 height 15
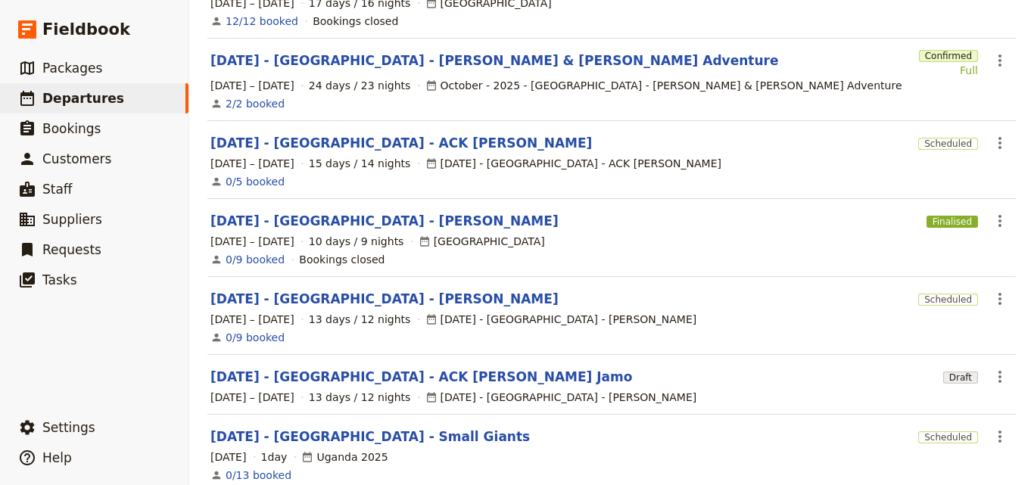
scroll to position [493, 0]
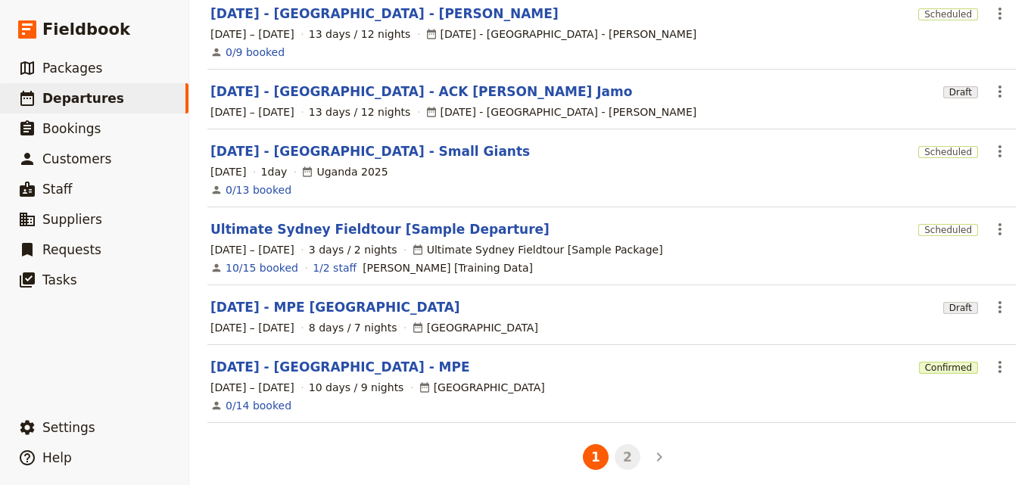
click at [617, 450] on button "2" at bounding box center [627, 457] width 26 height 26
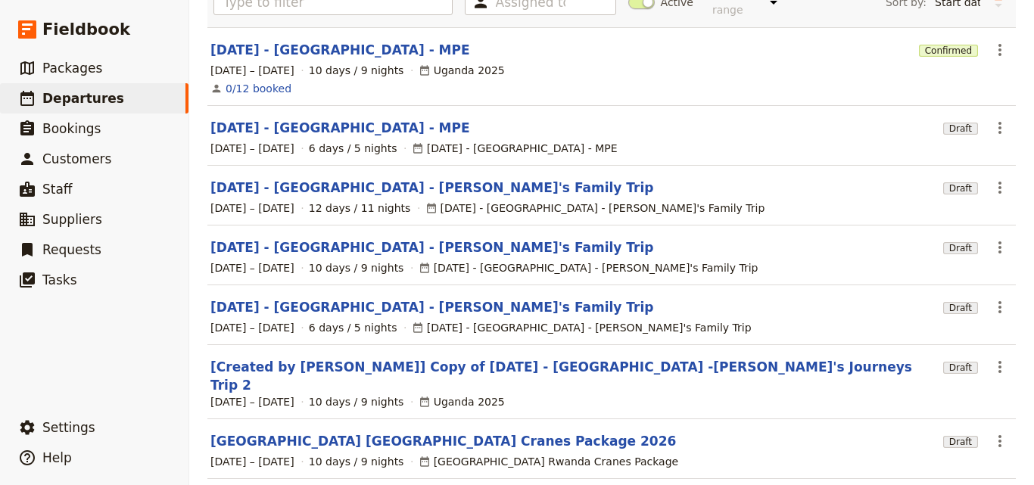
scroll to position [102, 0]
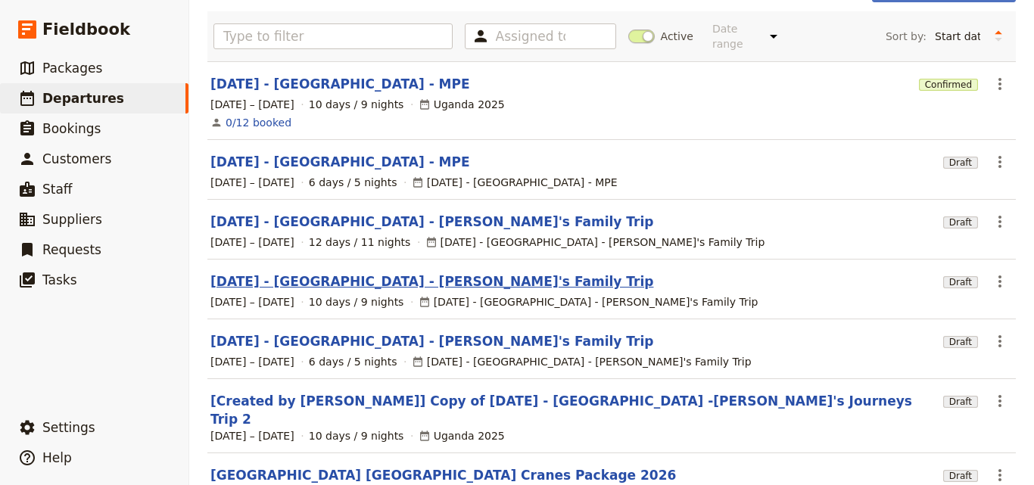
click at [351, 272] on link "FEB 2026 - TANZANIA - Adrian's Family Trip" at bounding box center [431, 281] width 443 height 18
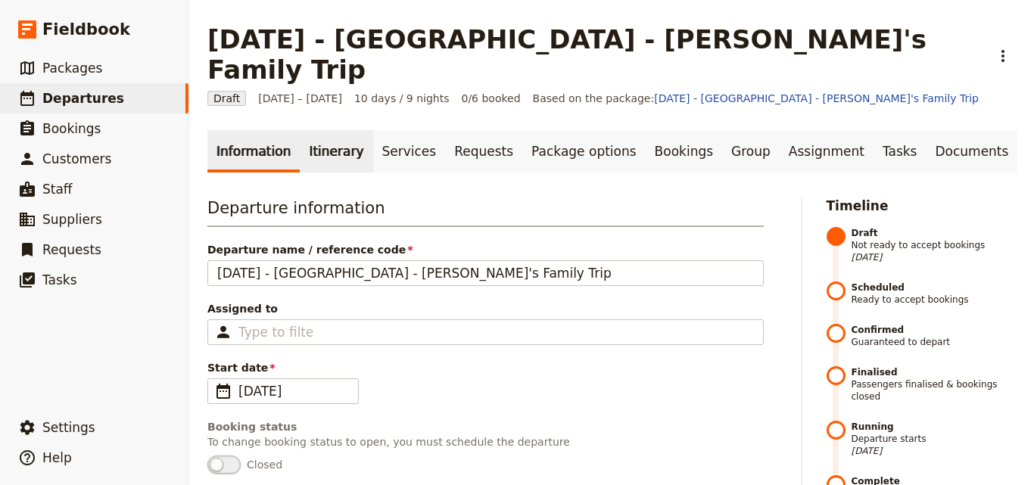
click at [320, 130] on link "Itinerary" at bounding box center [336, 151] width 73 height 42
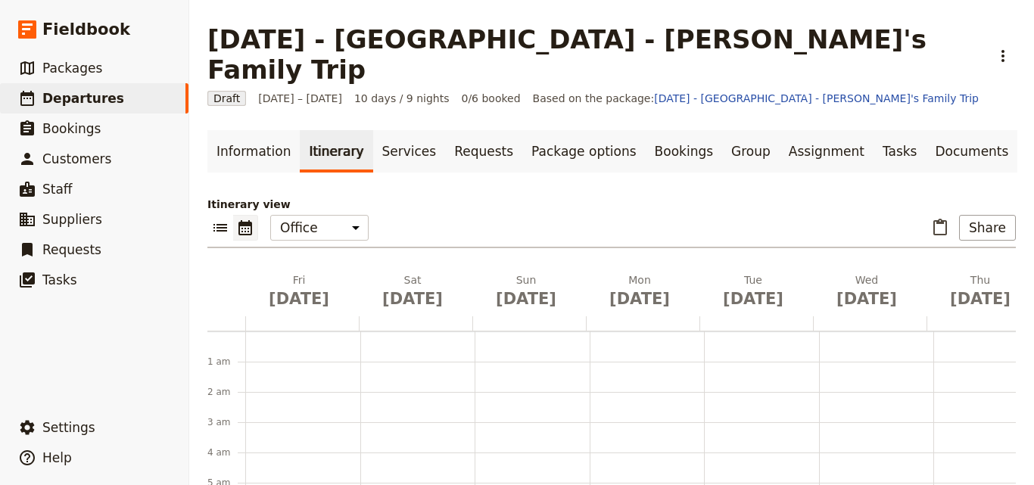
scroll to position [197, 0]
click at [291, 288] on span "[DATE]" at bounding box center [298, 299] width 95 height 23
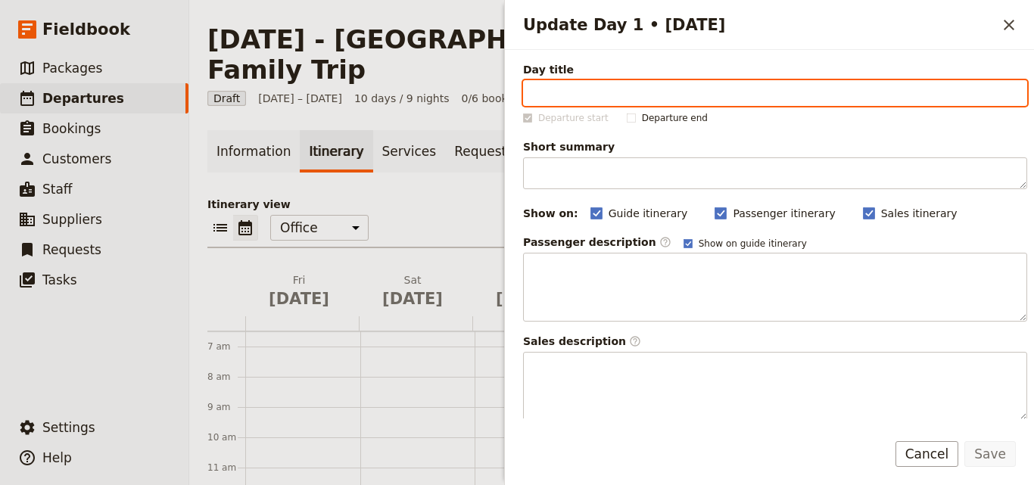
paste input "Arrive Arusha"
type input "Arrive Arusha"
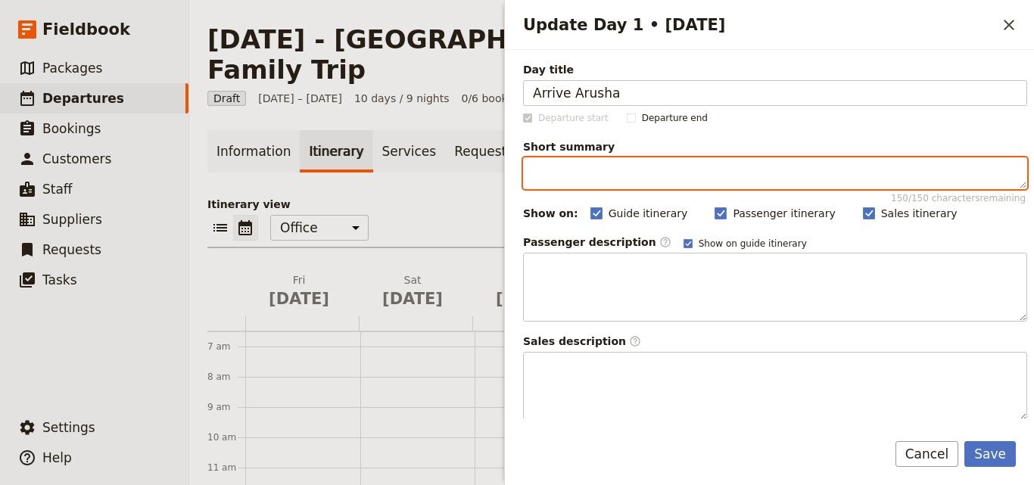
click at [594, 175] on textarea "Short summary 150 / 150 characters remaining" at bounding box center [775, 173] width 504 height 32
paste textarea "Transfer to Arusha by road from Kilimanjaro International Airport"
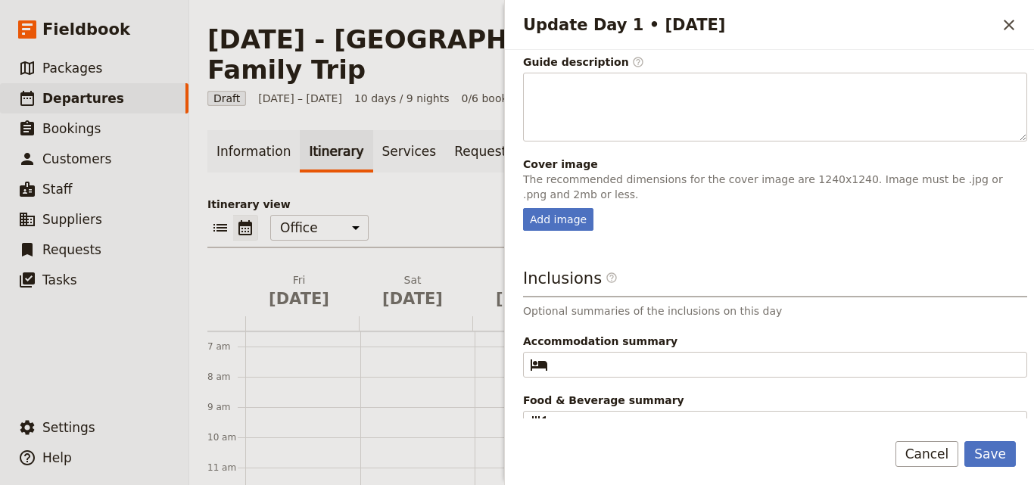
scroll to position [398, 0]
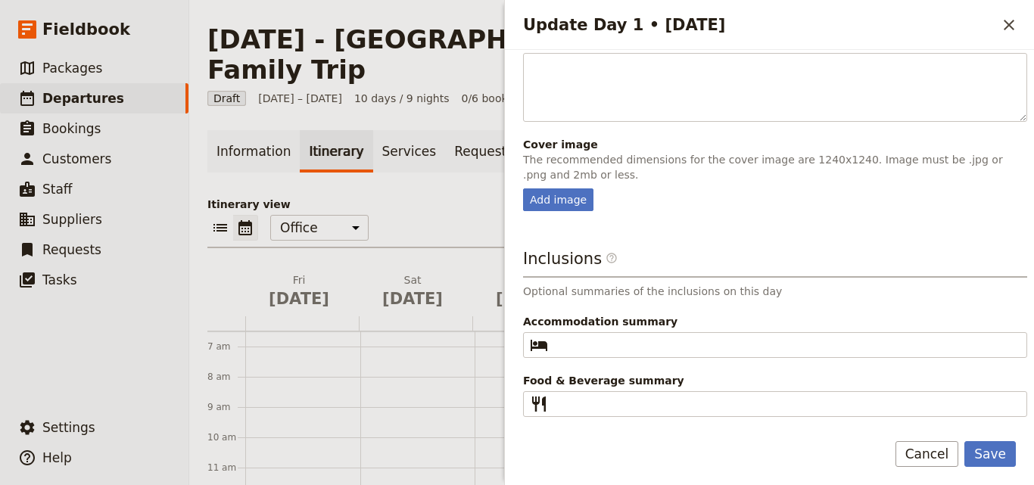
type textarea "Transfer to Arusha by road from Kilimanjaro International Airport"
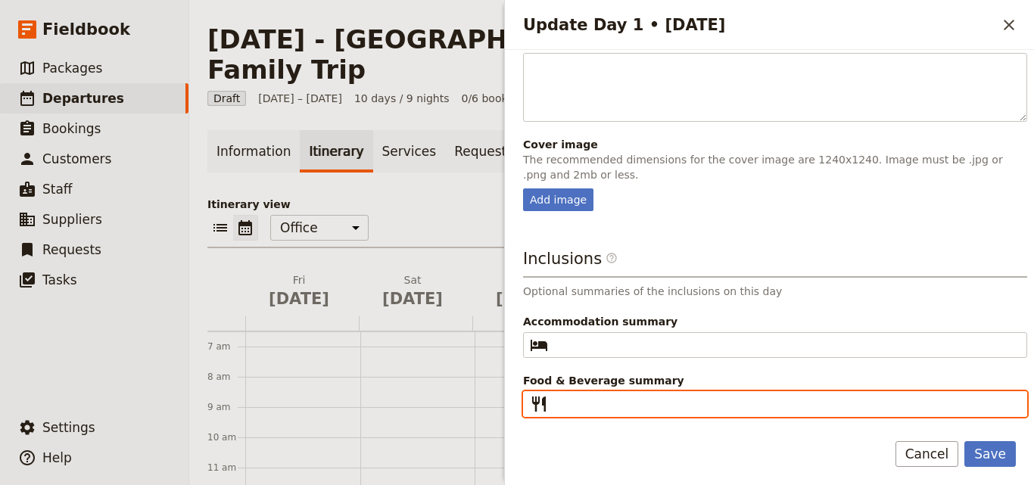
paste input "B D"
type input "B D"
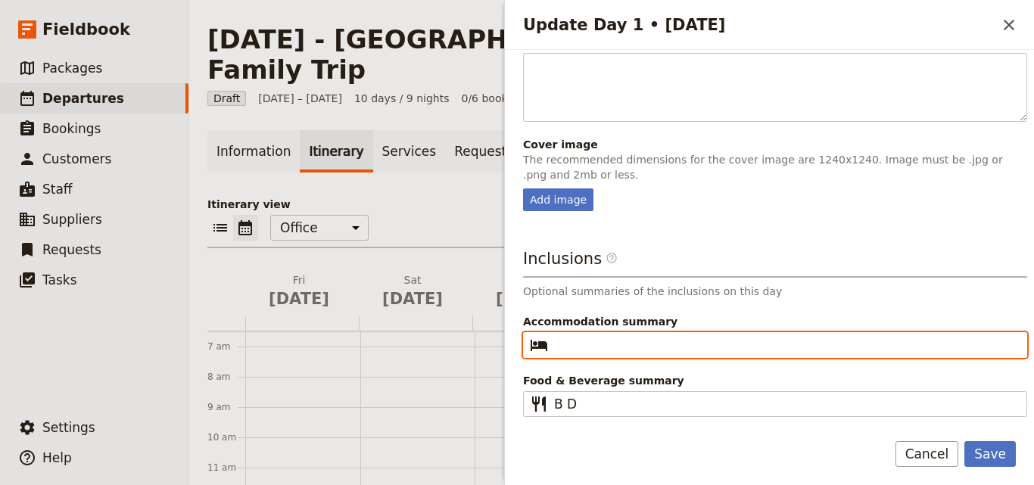
paste input "Outpost Lodge"
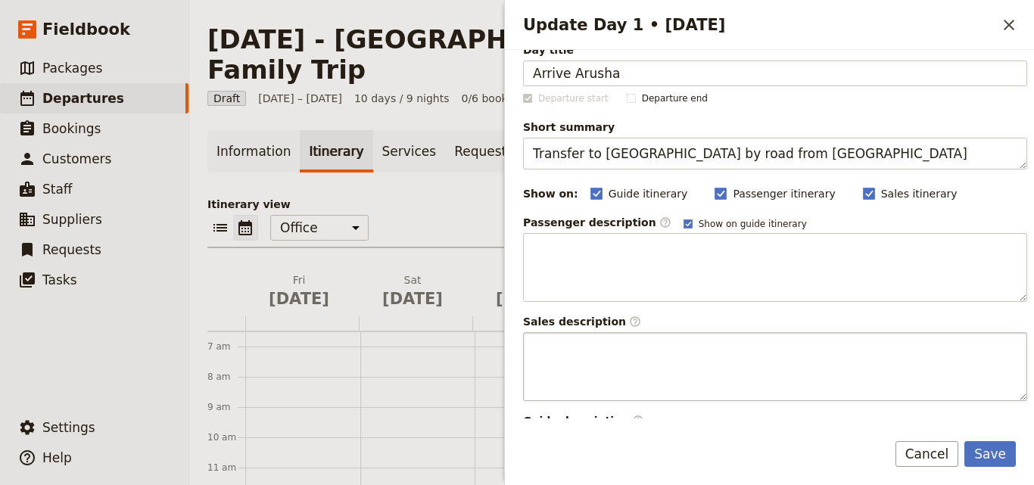
scroll to position [0, 0]
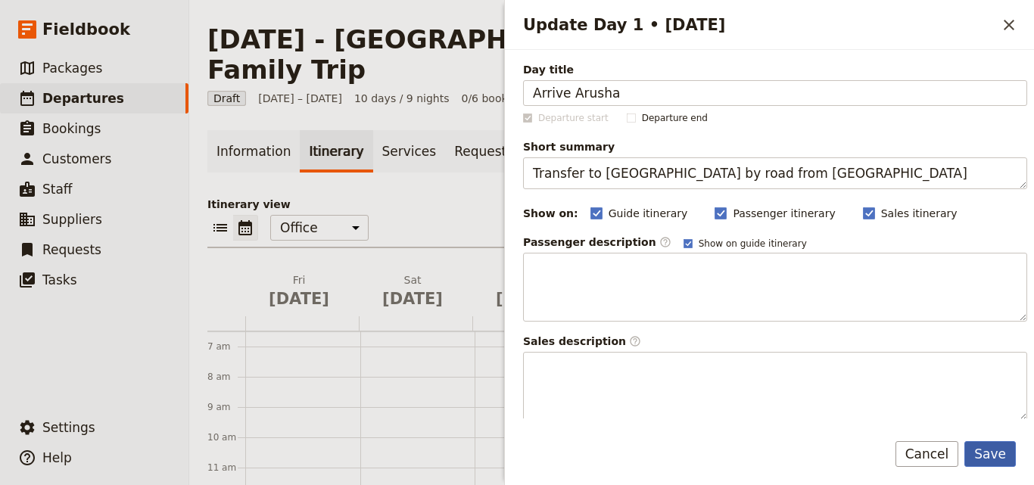
type input "Outpost Lodge"
click at [997, 450] on button "Save" at bounding box center [989, 454] width 51 height 26
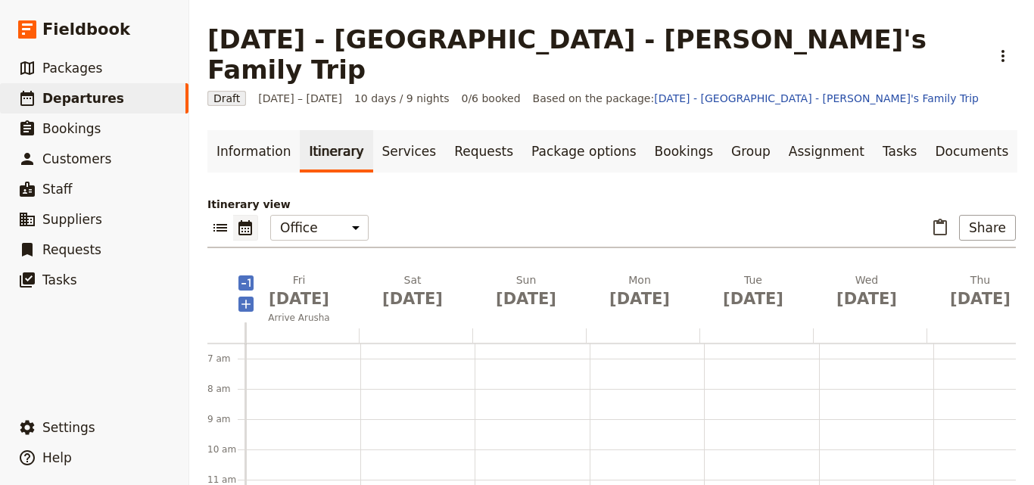
click at [250, 297] on div at bounding box center [245, 300] width 15 height 56
click at [261, 328] on div at bounding box center [302, 335] width 114 height 14
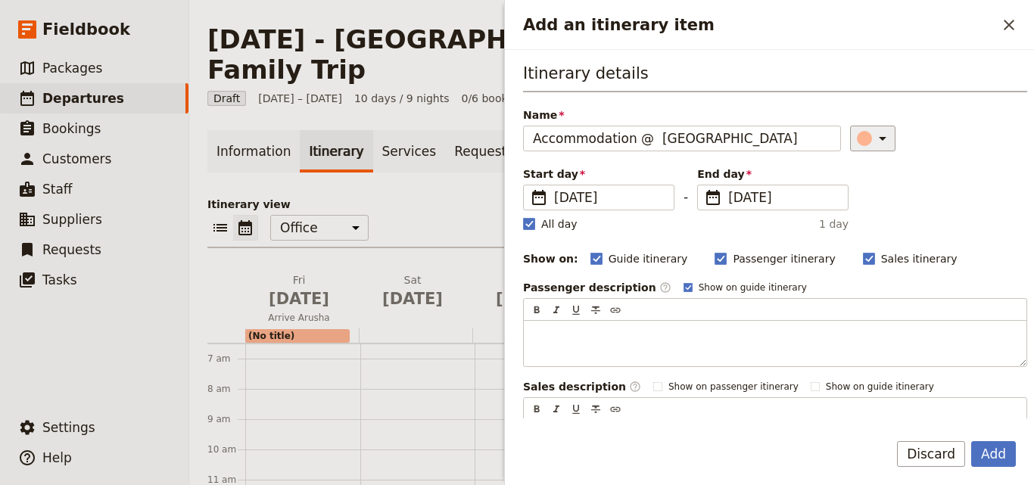
type input "Accommodation @ Outpost Lodge"
click at [850, 148] on button "​" at bounding box center [872, 139] width 45 height 26
click at [851, 190] on div "button" at bounding box center [848, 188] width 15 height 15
click at [532, 225] on rect "Add an itinerary item" at bounding box center [528, 223] width 11 height 11
click at [523, 216] on input "All day" at bounding box center [522, 216] width 1 height 1
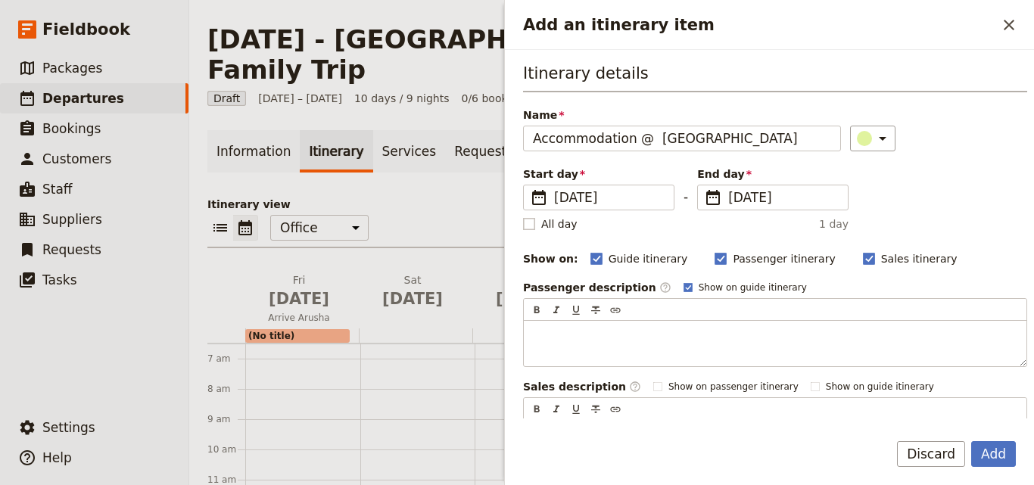
checkbox input "false"
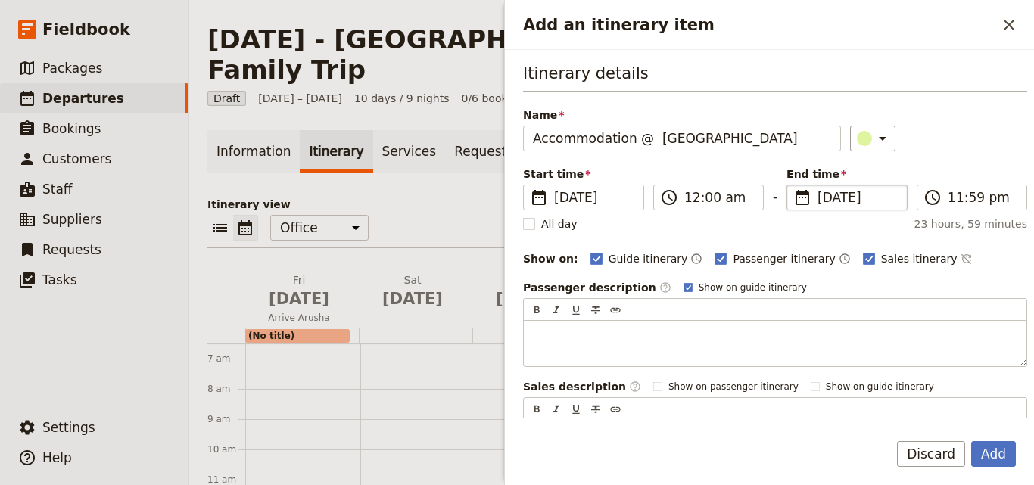
click at [817, 197] on span "13 Feb 2026" at bounding box center [857, 197] width 80 height 18
click at [793, 185] on input "13/02/2026" at bounding box center [792, 185] width 1 height 1
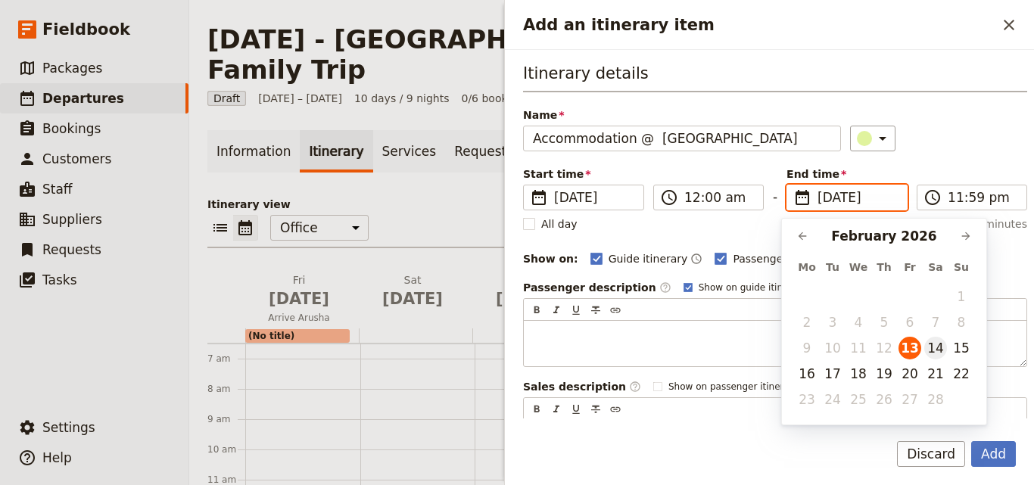
click at [939, 354] on button "14" at bounding box center [935, 348] width 23 height 23
type input "14/02/2026"
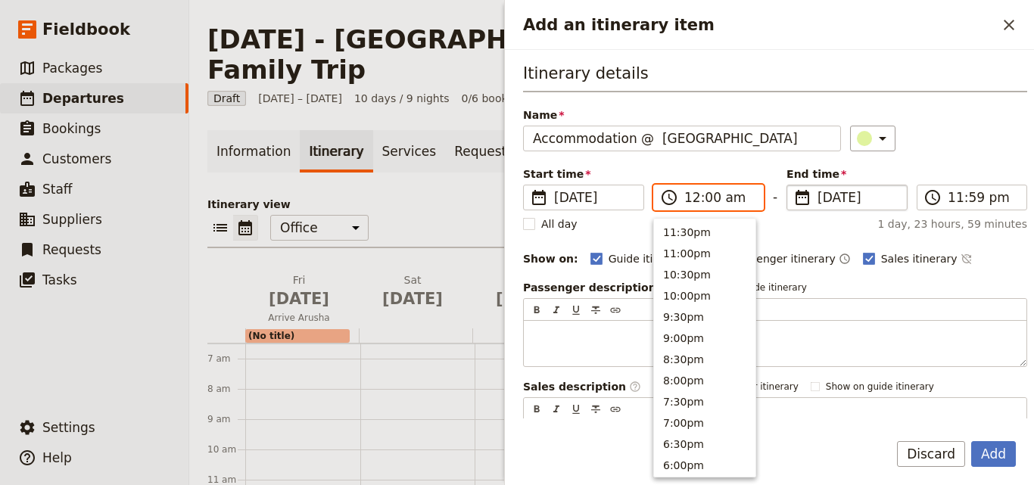
click at [694, 200] on input "12:00 am" at bounding box center [719, 197] width 70 height 18
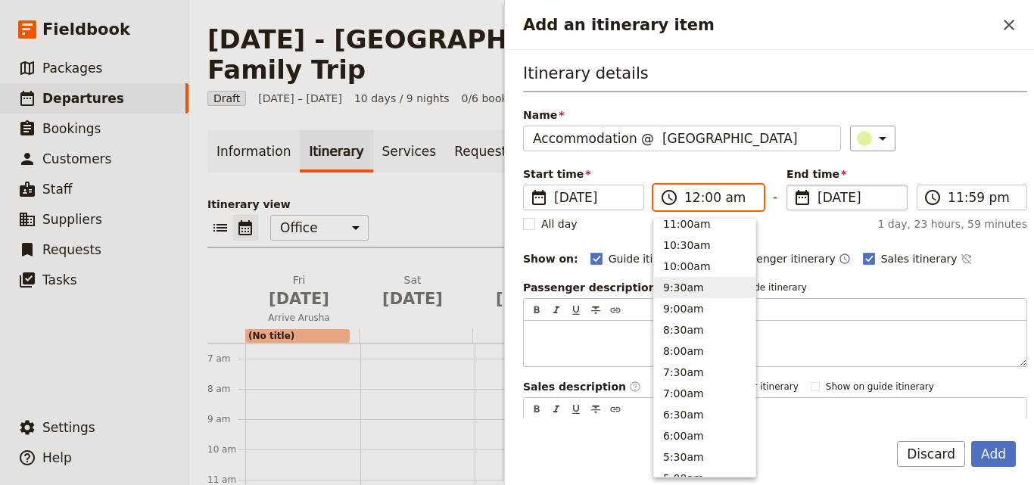
click at [684, 279] on button "9:30am" at bounding box center [704, 287] width 101 height 21
type input "09:30 am"
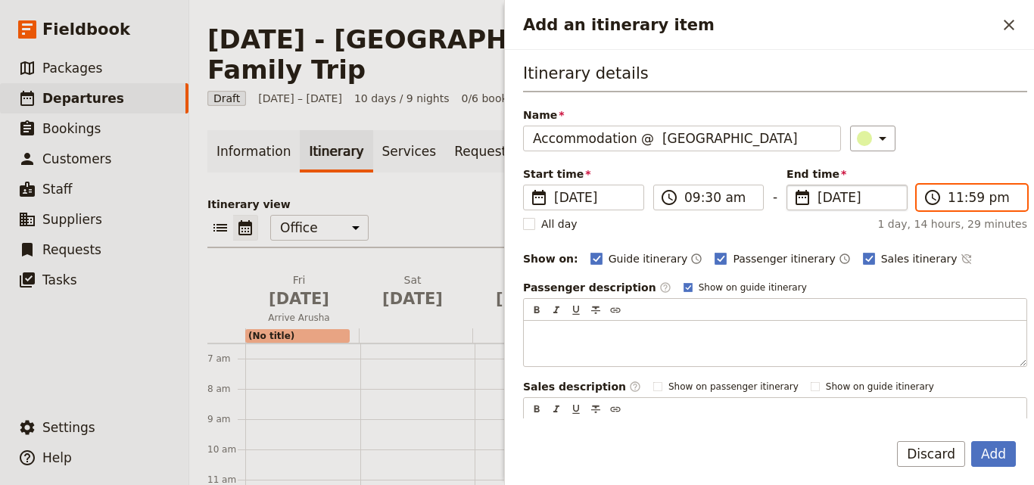
click at [950, 194] on input "11:59 pm" at bounding box center [982, 197] width 70 height 18
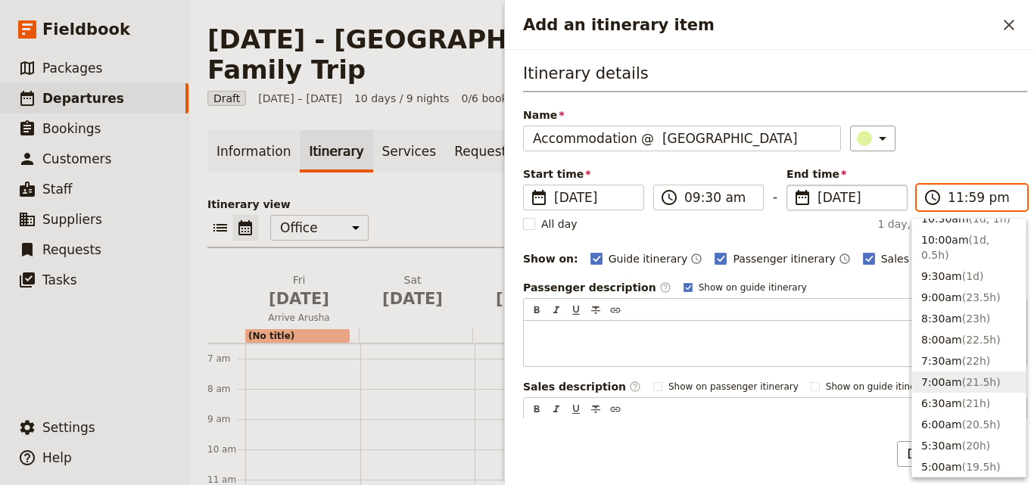
scroll to position [652, 0]
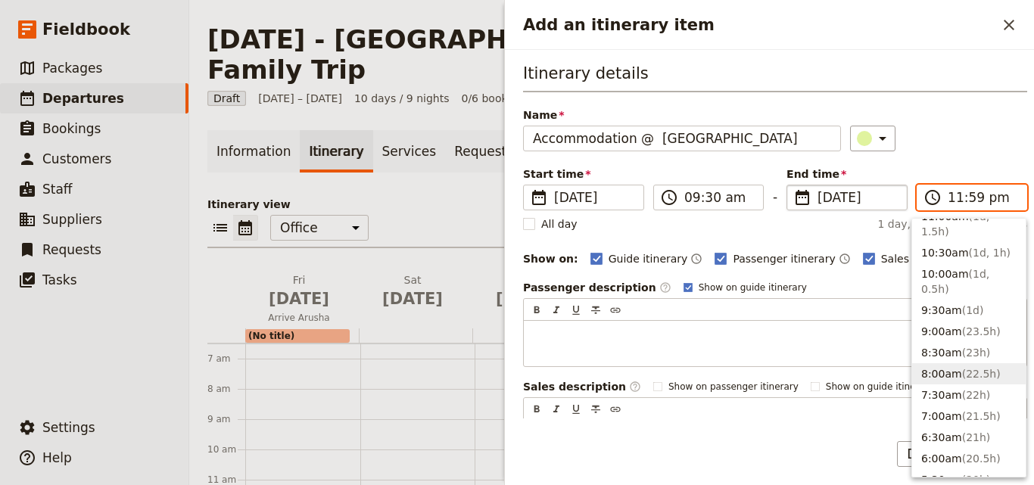
click at [936, 363] on button "8:00am ( 22.5h )" at bounding box center [969, 373] width 114 height 21
type input "08:00 am"
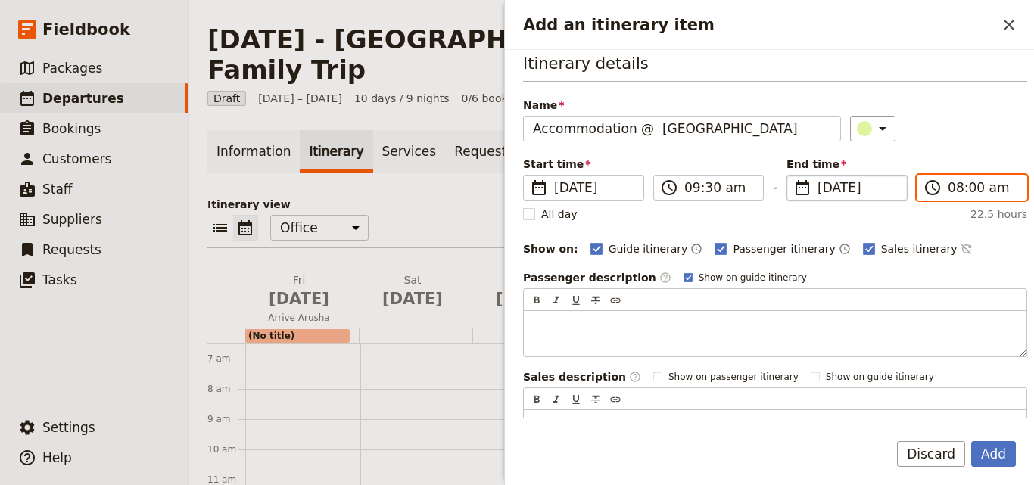
scroll to position [0, 0]
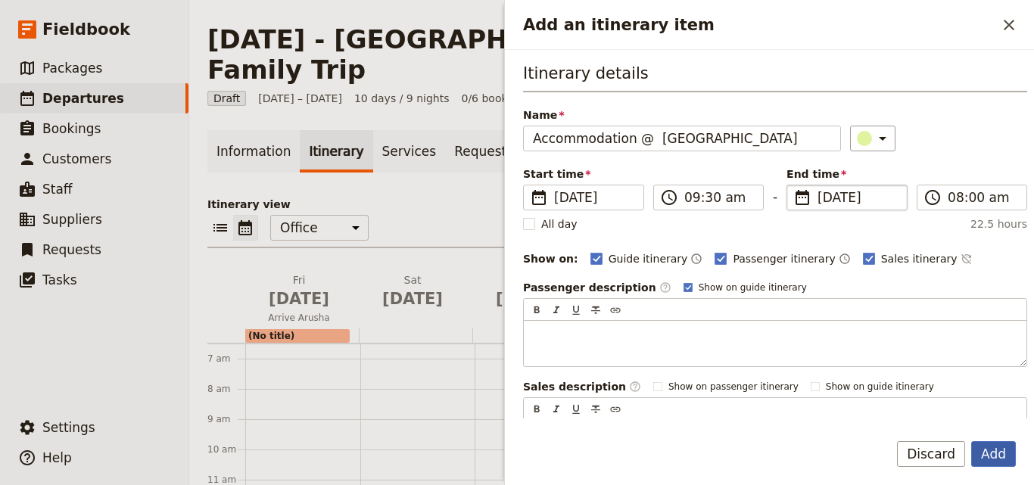
click at [994, 448] on button "Add" at bounding box center [993, 454] width 45 height 26
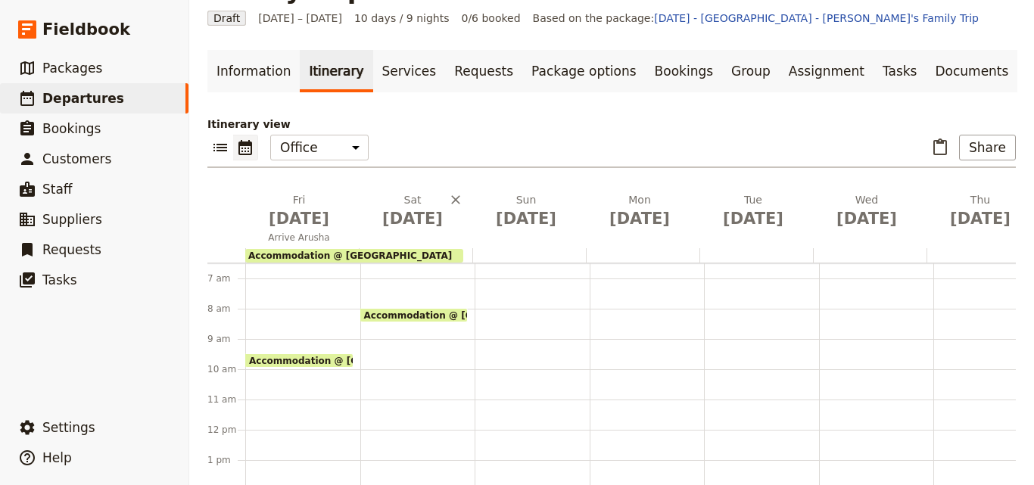
scroll to position [151, 0]
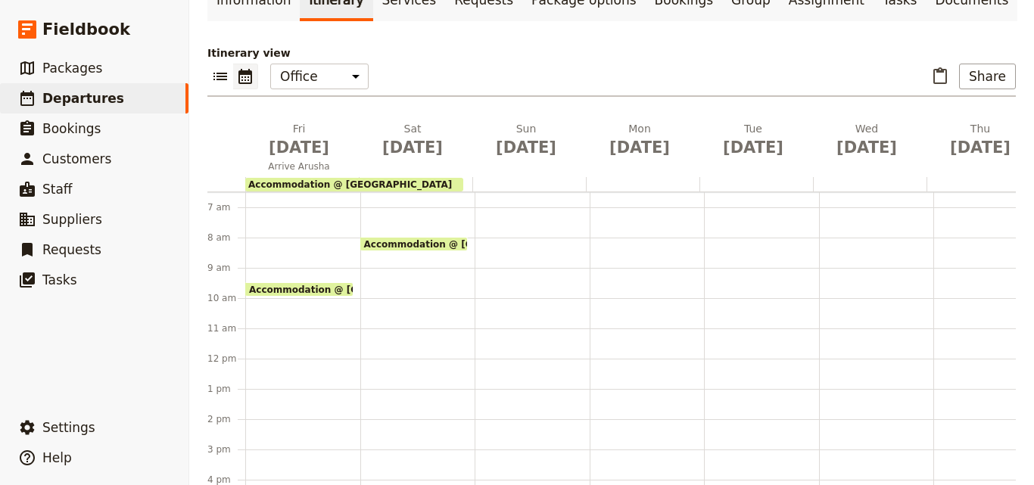
click at [294, 230] on div "Accommodation @ Outpost Lodge 9:30 – 8am" at bounding box center [302, 358] width 115 height 726
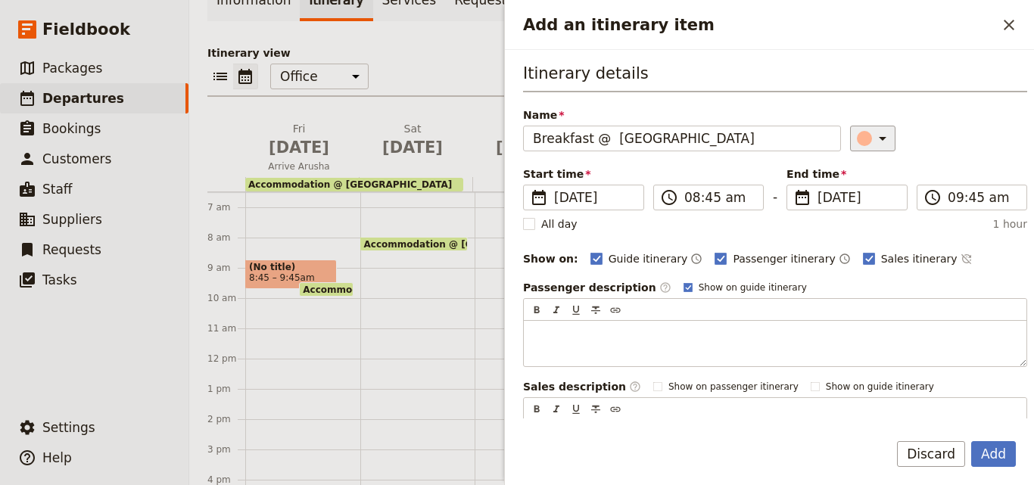
type input "Breakfast @ Outpost Lodge"
click at [857, 142] on div "Add an itinerary item" at bounding box center [864, 138] width 15 height 15
click at [863, 206] on div "button" at bounding box center [867, 206] width 15 height 15
click at [696, 196] on input "08:45 am" at bounding box center [719, 197] width 70 height 18
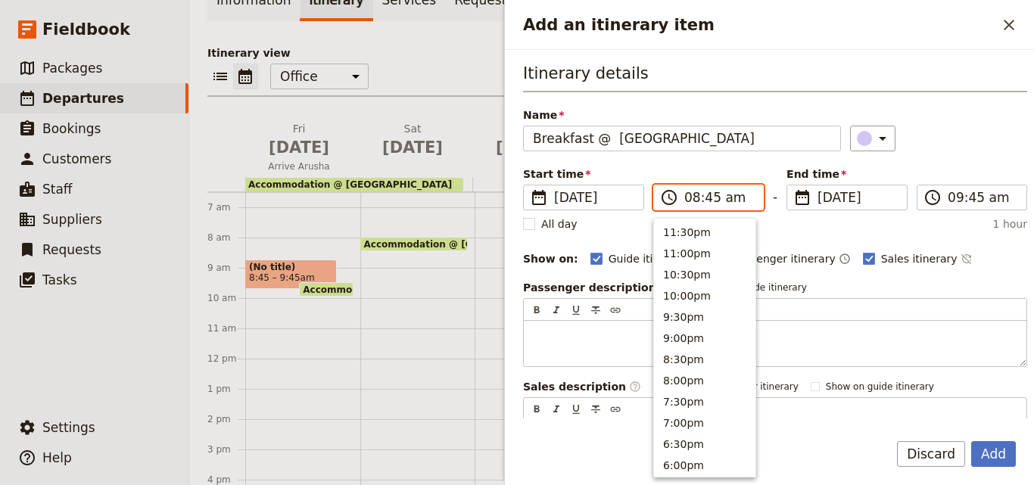
scroll to position [639, 0]
click at [691, 296] on button "7:00am" at bounding box center [704, 292] width 101 height 21
type input "07:00 am"
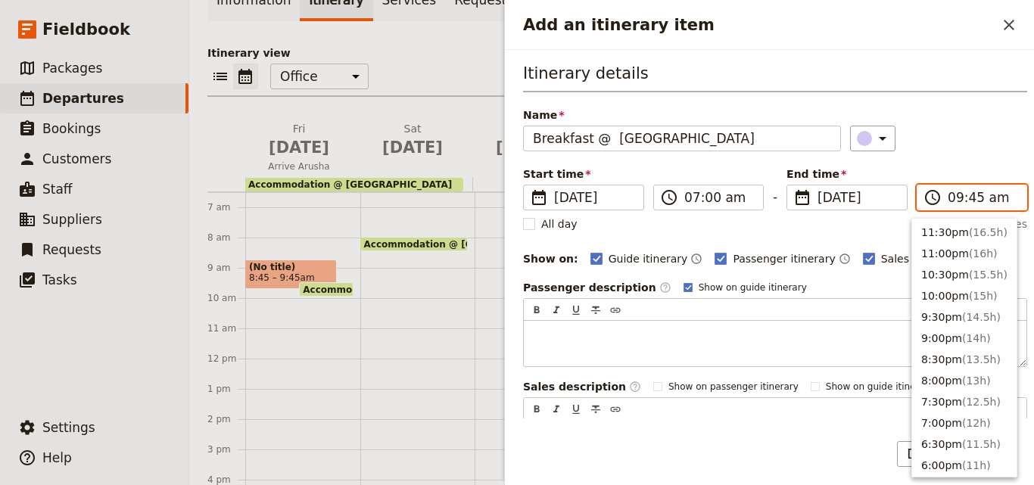
click at [947, 198] on input "09:45 am" at bounding box center [982, 197] width 70 height 18
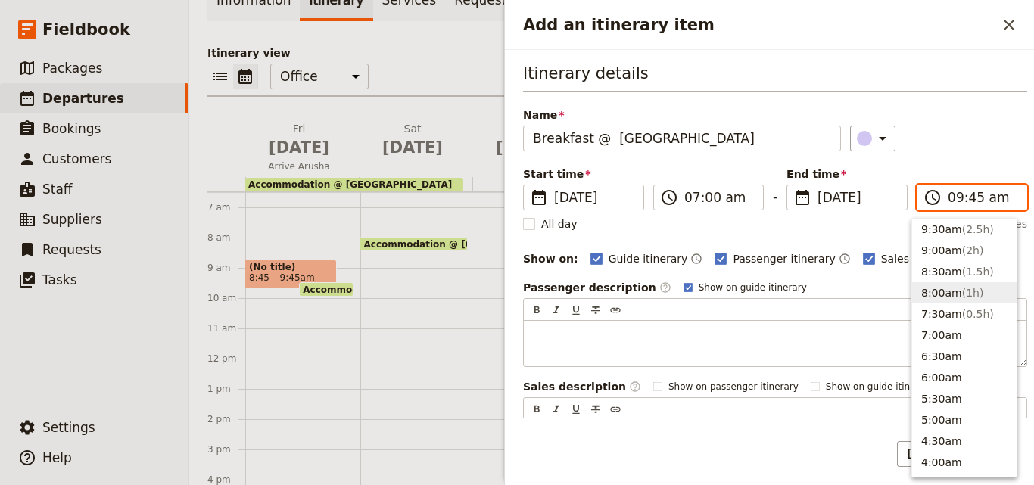
click at [945, 283] on button "8:00am ( 1h )" at bounding box center [964, 292] width 104 height 21
type input "08:00 am"
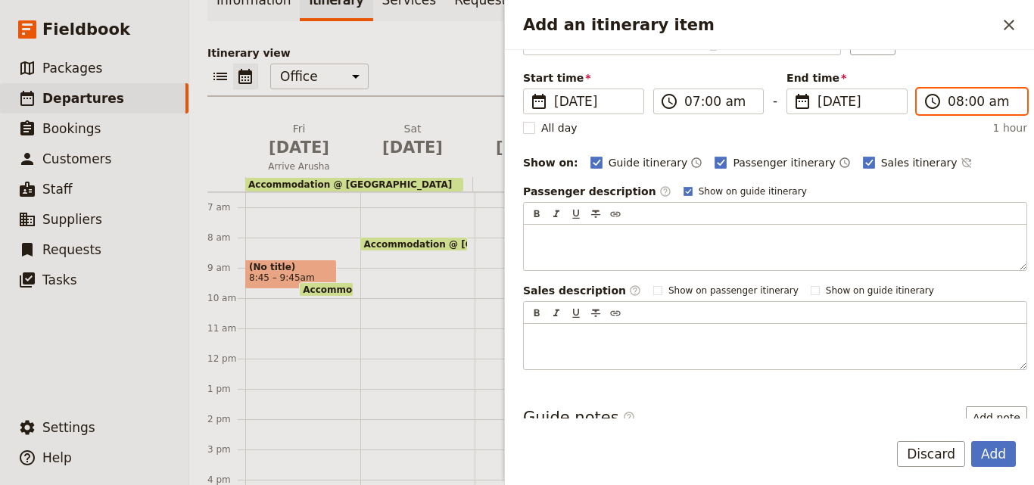
scroll to position [151, 0]
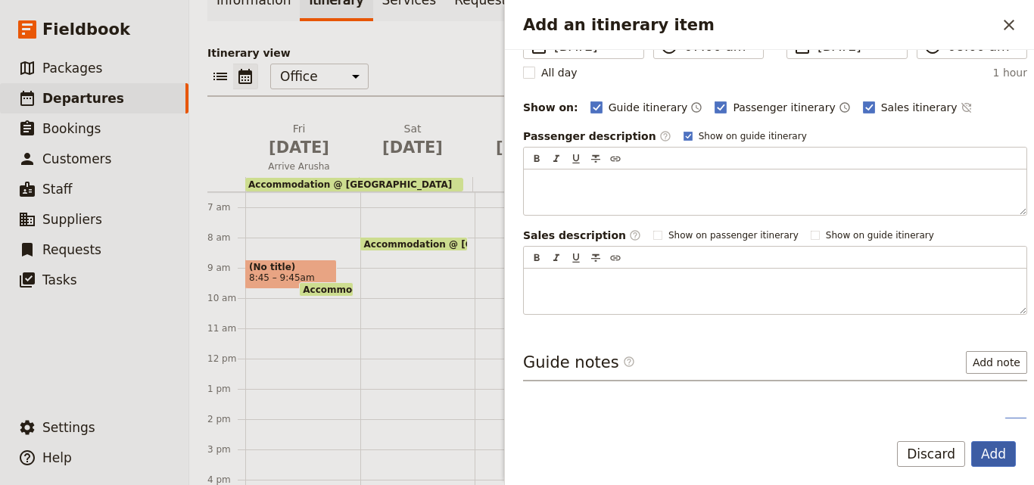
click at [988, 458] on button "Add" at bounding box center [993, 454] width 45 height 26
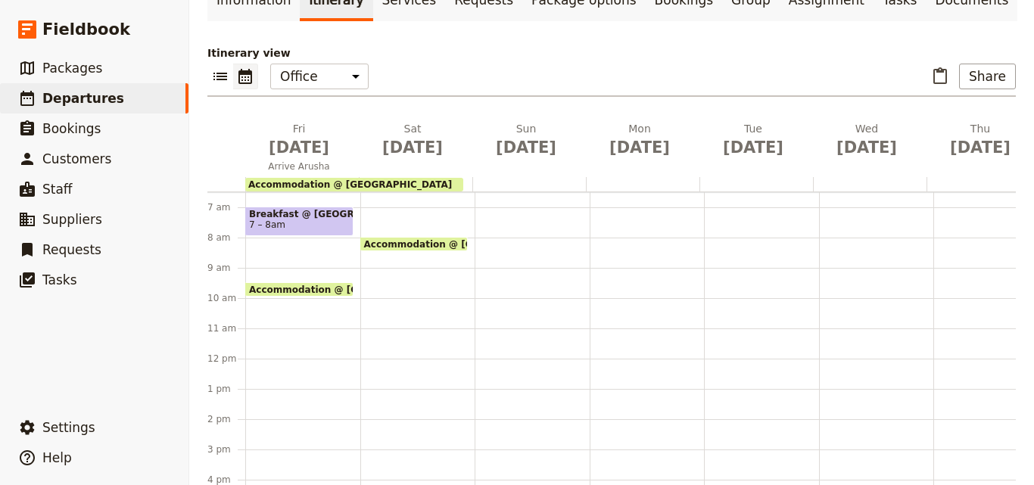
scroll to position [121, 0]
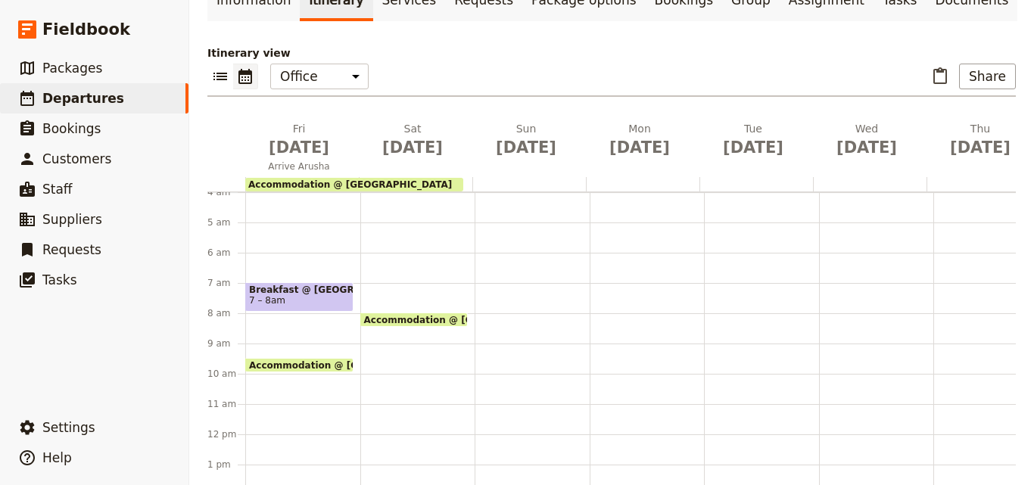
click at [288, 400] on div "Breakfast @ Outpost Lodge 7 – 8am Accommodation @ Outpost Lodge 9:30 – 8am" at bounding box center [302, 434] width 115 height 726
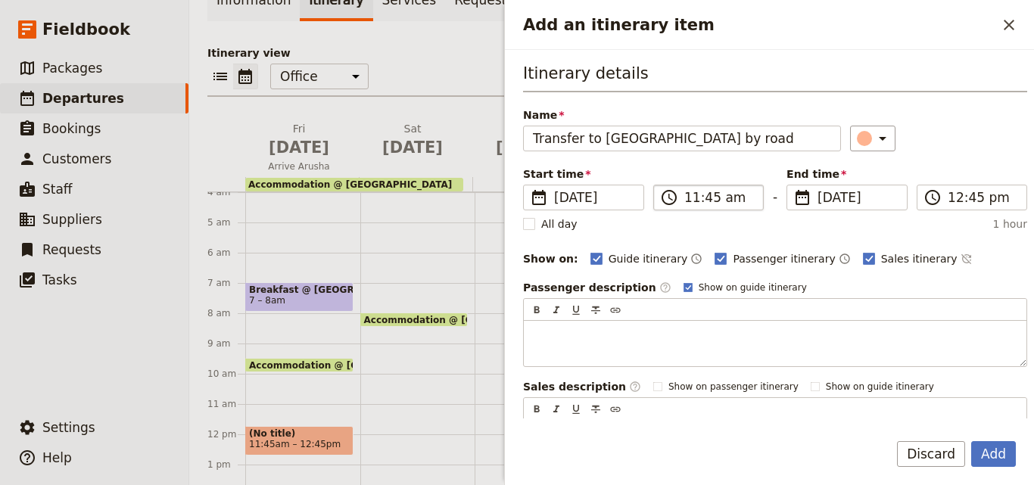
type input "Transfer to Arusha by road"
click at [691, 201] on input "11:45 am" at bounding box center [719, 197] width 70 height 18
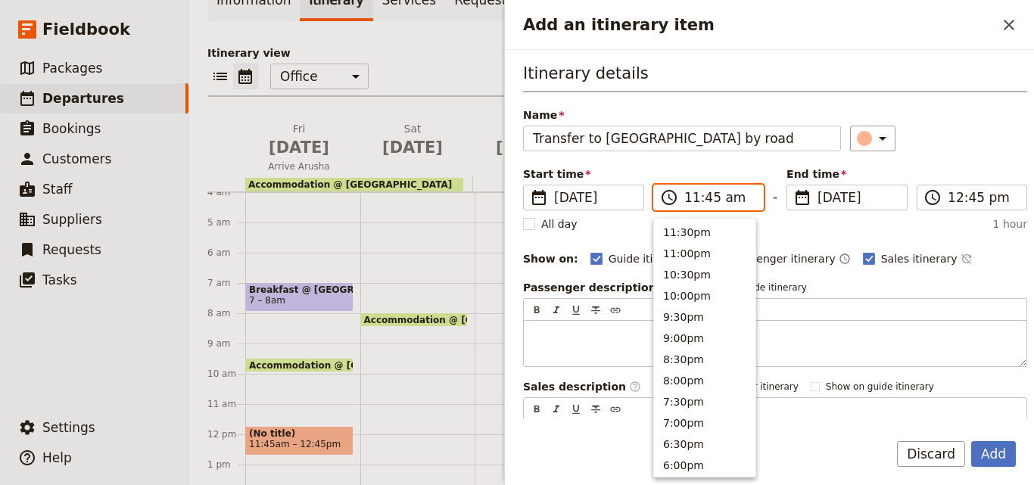
scroll to position [512, 0]
click at [699, 331] on button "9:00am" at bounding box center [704, 335] width 101 height 21
type input "09:00 am"
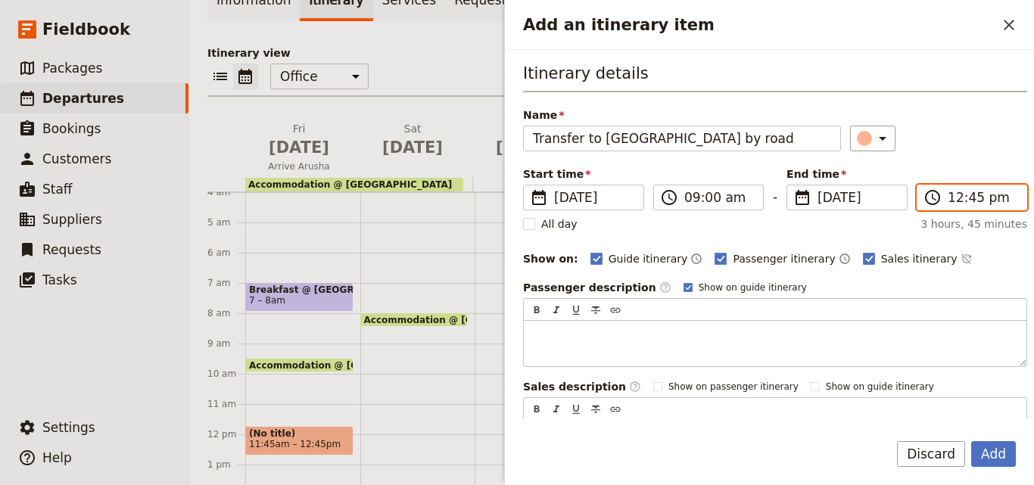
click at [962, 194] on input "12:45 pm" at bounding box center [982, 197] width 70 height 18
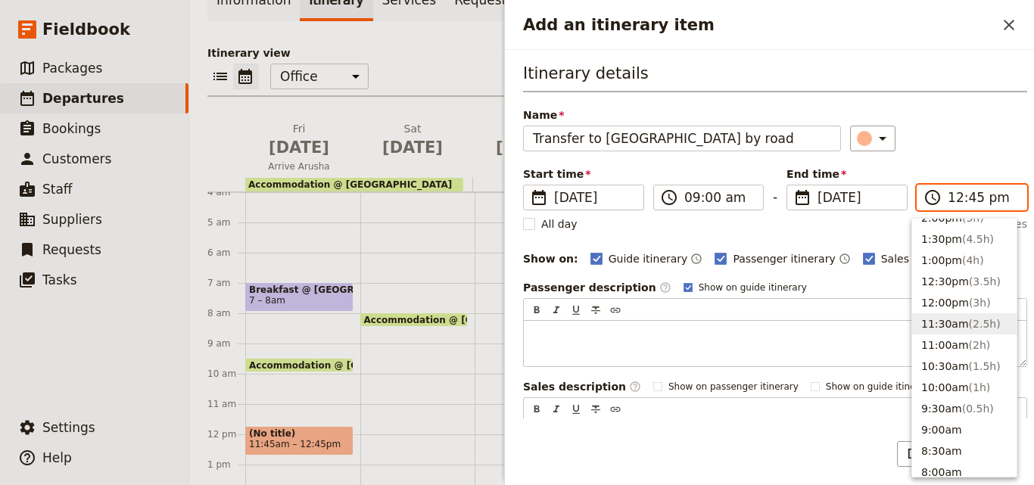
scroll to position [394, 0]
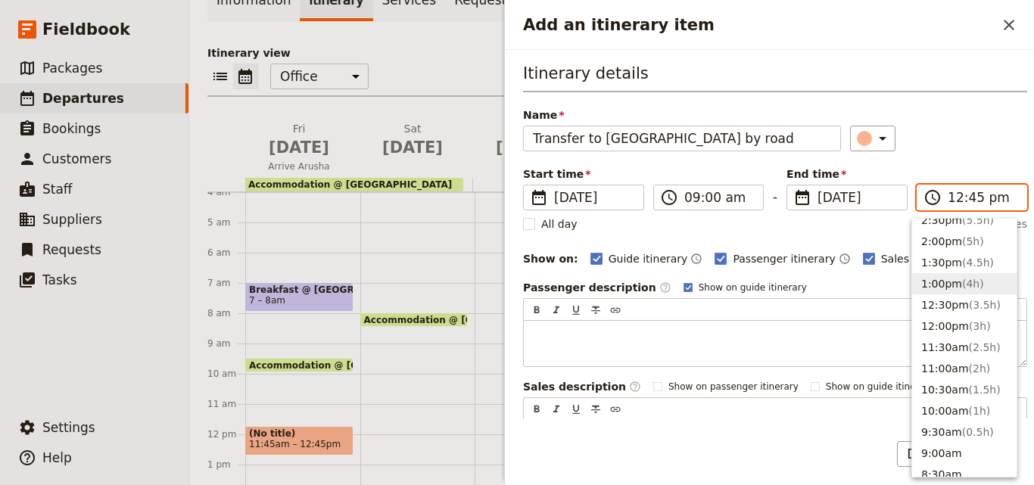
click at [954, 286] on button "1:00pm ( 4h )" at bounding box center [964, 283] width 104 height 21
type input "01:00 pm"
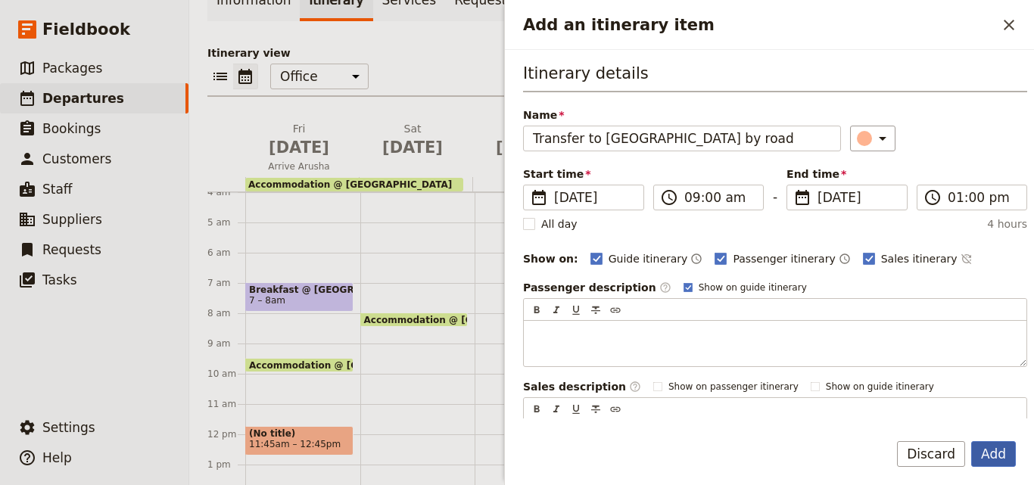
click at [991, 458] on button "Add" at bounding box center [993, 454] width 45 height 26
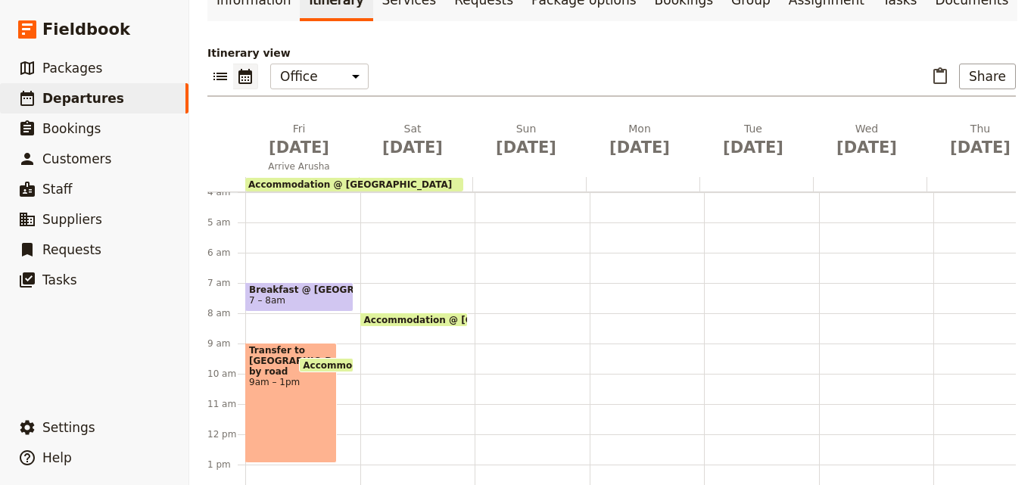
scroll to position [197, 0]
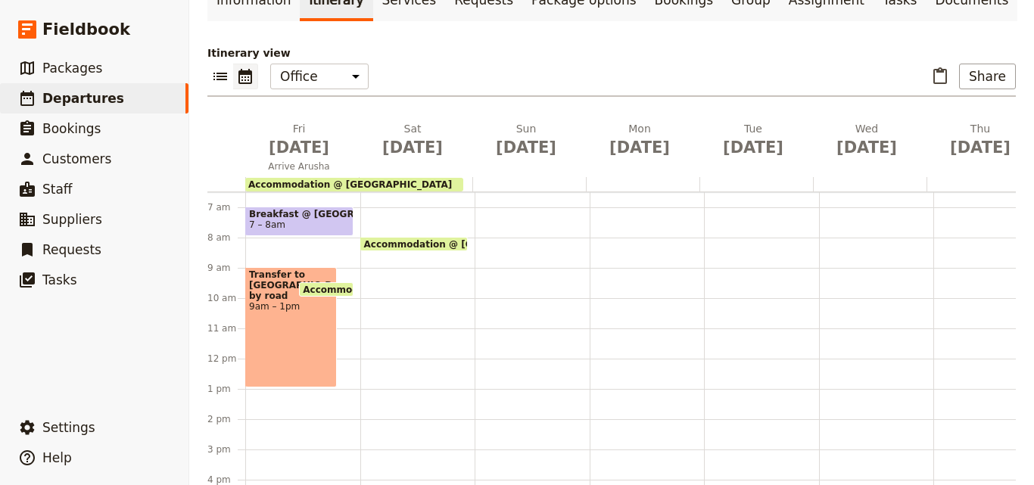
click at [305, 209] on span "Breakfast @ Outpost Lodge" at bounding box center [299, 214] width 101 height 11
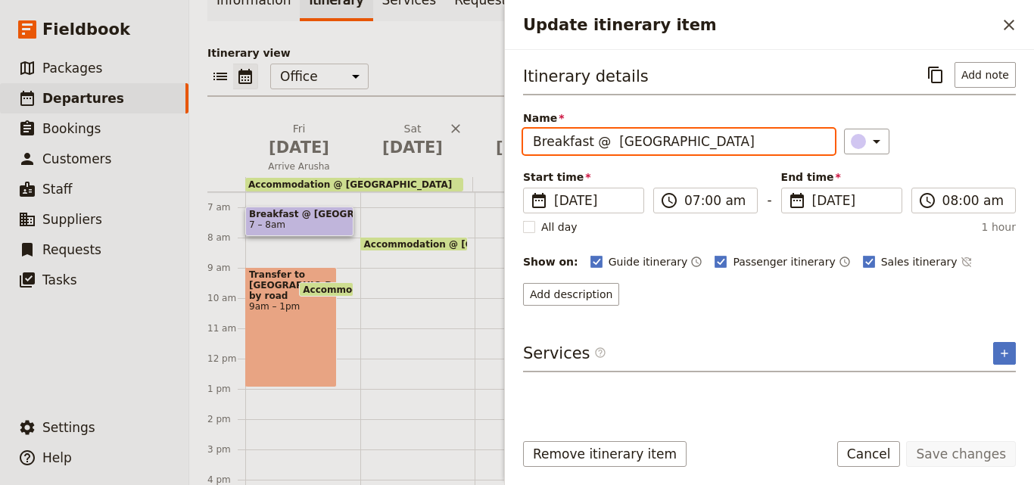
drag, startPoint x: 715, startPoint y: 143, endPoint x: 460, endPoint y: 143, distance: 255.0
click at [460, 143] on div "FEB 2026 - TANZANIA - Adrian's Family Trip ​ Draft 13 – 22 Feb 2026 10 days / 9…" at bounding box center [611, 242] width 845 height 485
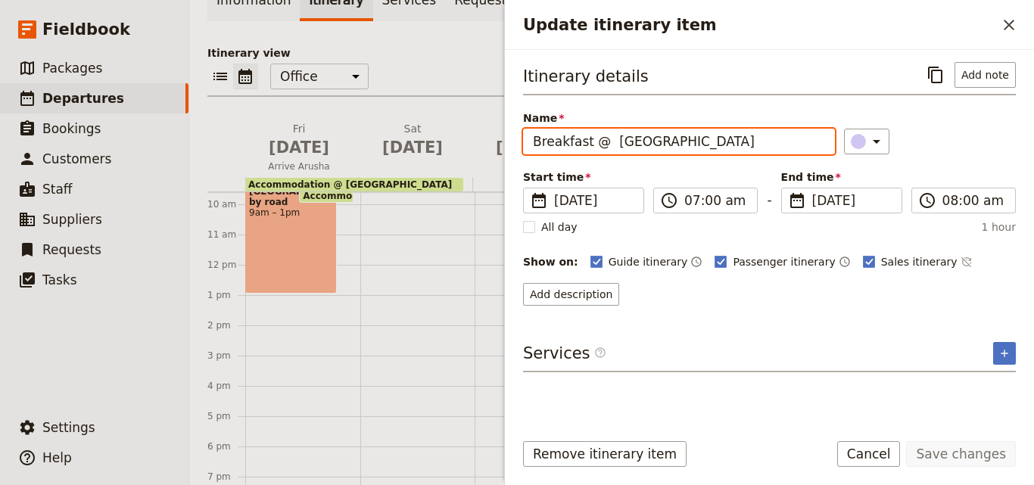
scroll to position [348, 0]
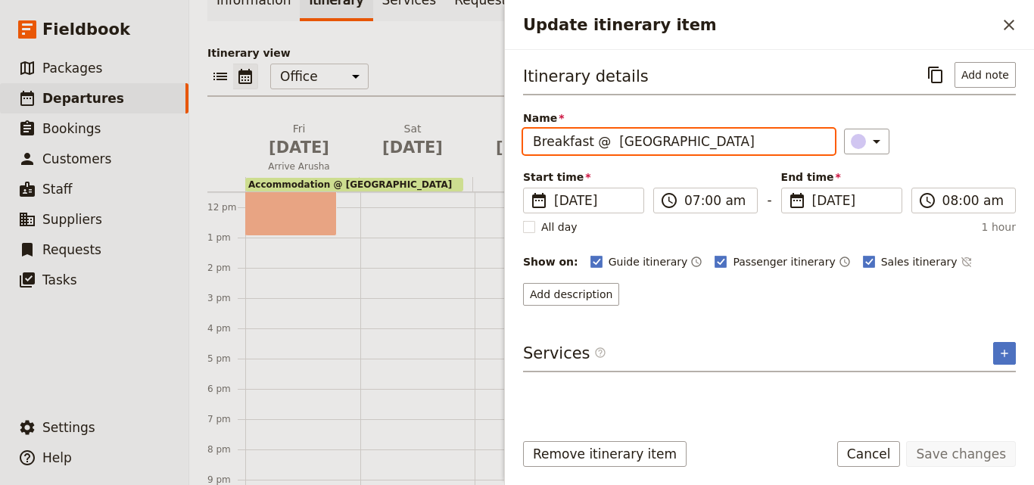
click at [275, 322] on div "Breakfast @ Outpost Lodge 7 – 8am Transfer to Arusha by road 9am – 1pm Accommod…" at bounding box center [302, 207] width 115 height 726
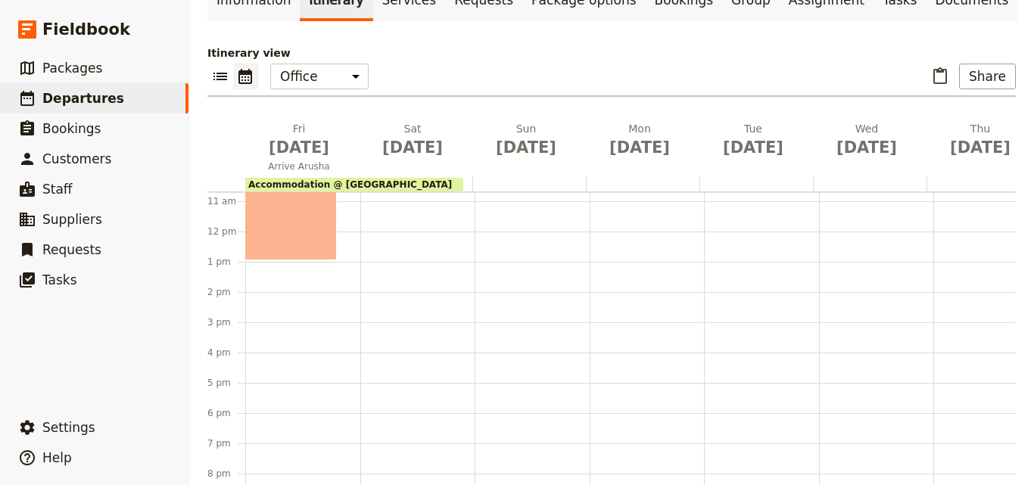
scroll to position [350, 0]
click at [275, 322] on div "Breakfast @ Outpost Lodge 7 – 8am Transfer to Arusha by road 9am – 1pm Accommod…" at bounding box center [302, 205] width 115 height 726
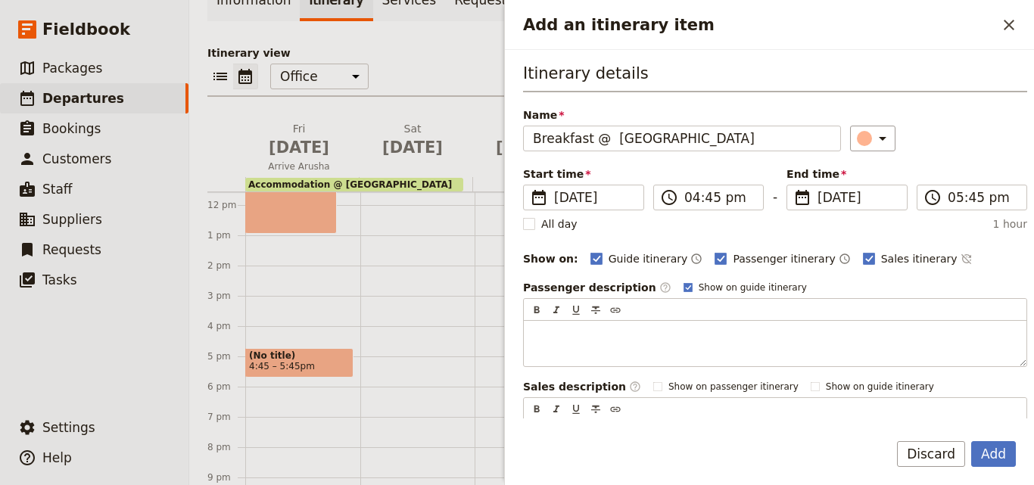
drag, startPoint x: 585, startPoint y: 140, endPoint x: 481, endPoint y: 140, distance: 104.4
click at [481, 140] on div "FEB 2026 - TANZANIA - Adrian's Family Trip ​ Draft 13 – 22 Feb 2026 10 days / 9…" at bounding box center [611, 242] width 845 height 485
type input "Dinner @ Outpost Lodge"
click at [873, 139] on icon "Add an itinerary item" at bounding box center [882, 138] width 18 height 18
click at [868, 204] on div "button" at bounding box center [867, 206] width 15 height 15
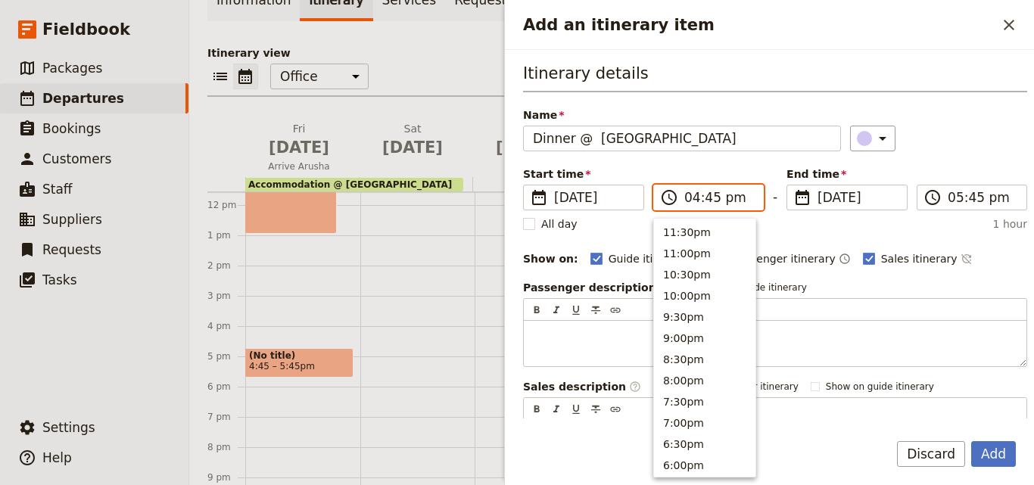
click at [695, 206] on input "04:45 pm" at bounding box center [719, 197] width 70 height 18
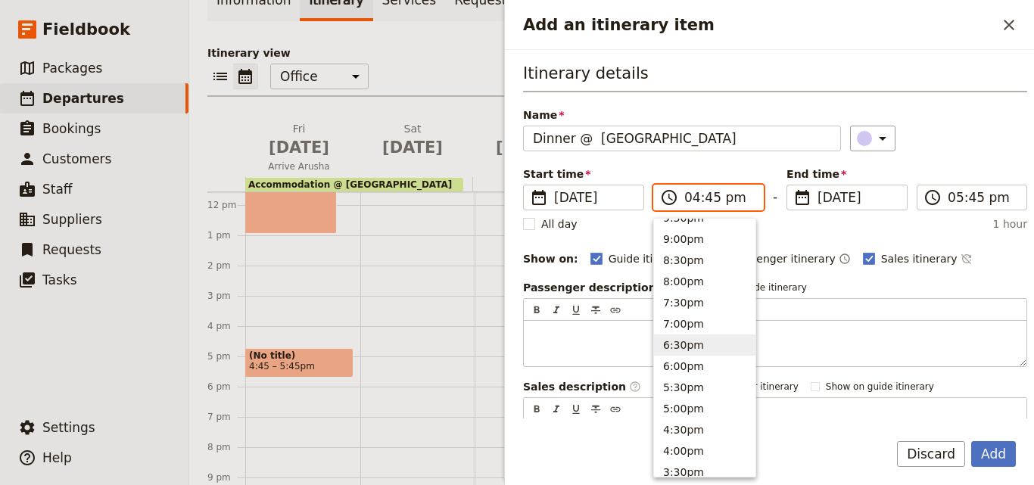
scroll to position [73, 0]
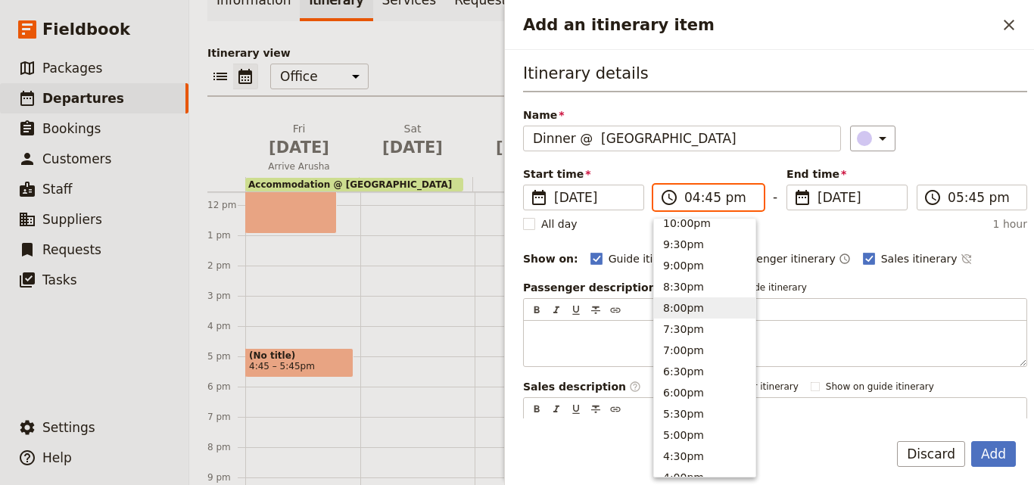
click at [687, 314] on button "8:00pm" at bounding box center [704, 307] width 101 height 21
type input "08:00 pm"
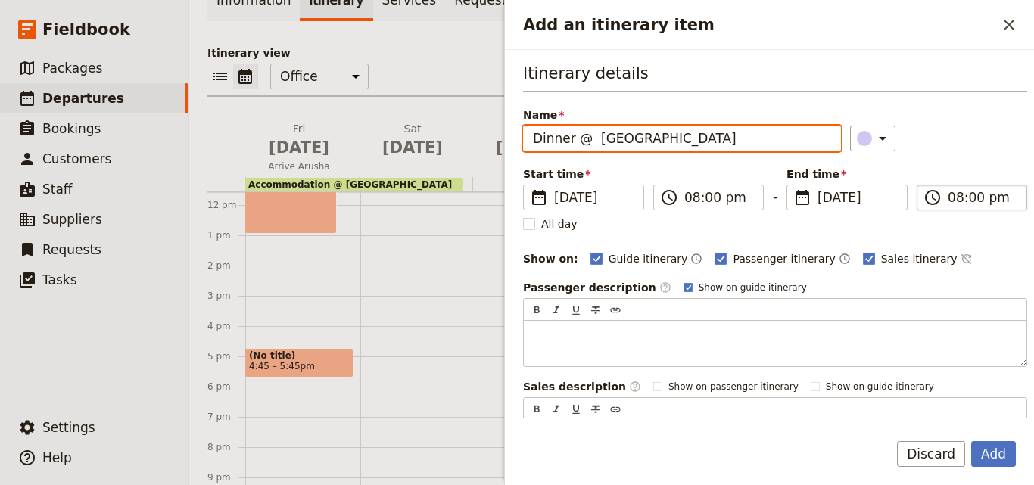
click at [961, 198] on input "08:00 pm" at bounding box center [982, 197] width 70 height 18
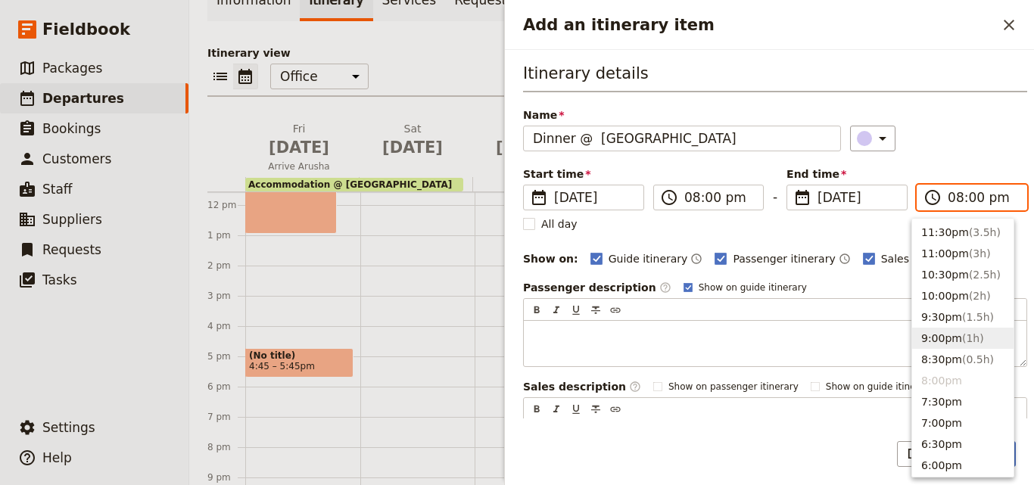
click at [966, 341] on span "( 1h )" at bounding box center [973, 338] width 22 height 12
type input "09:00 pm"
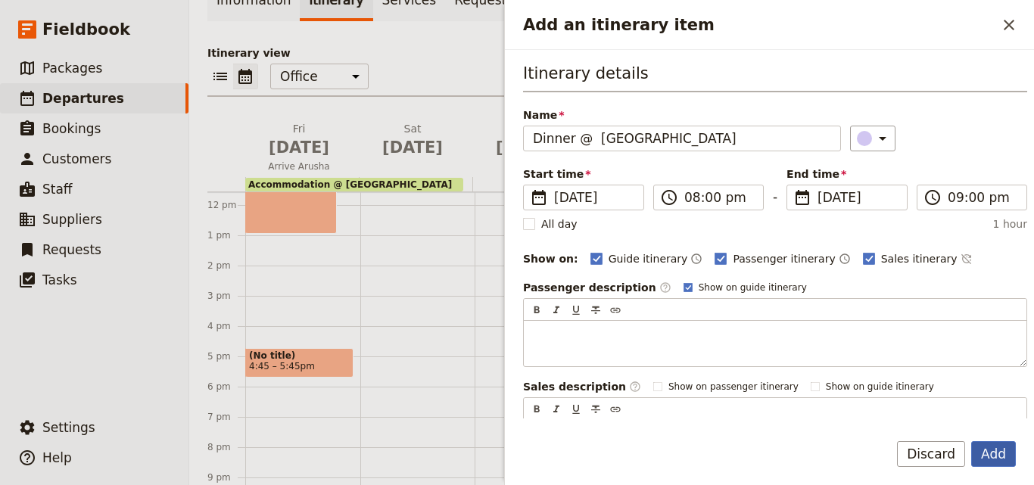
click at [1004, 447] on button "Add" at bounding box center [993, 454] width 45 height 26
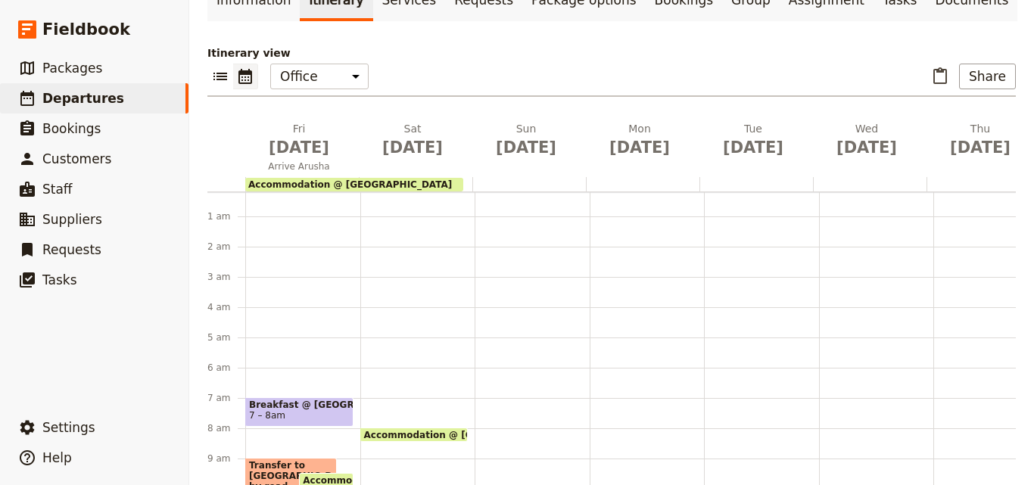
scroll to position [0, 0]
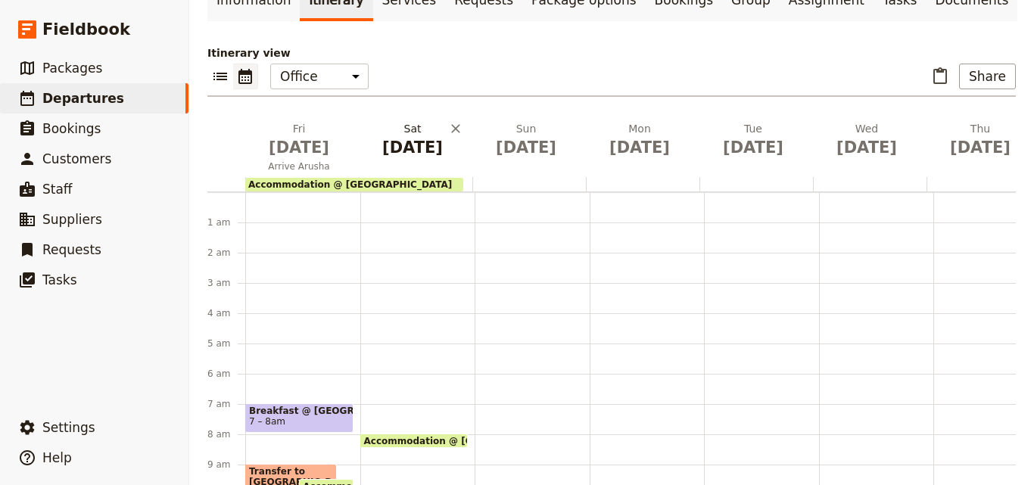
click at [406, 136] on span "Feb 14" at bounding box center [412, 147] width 95 height 23
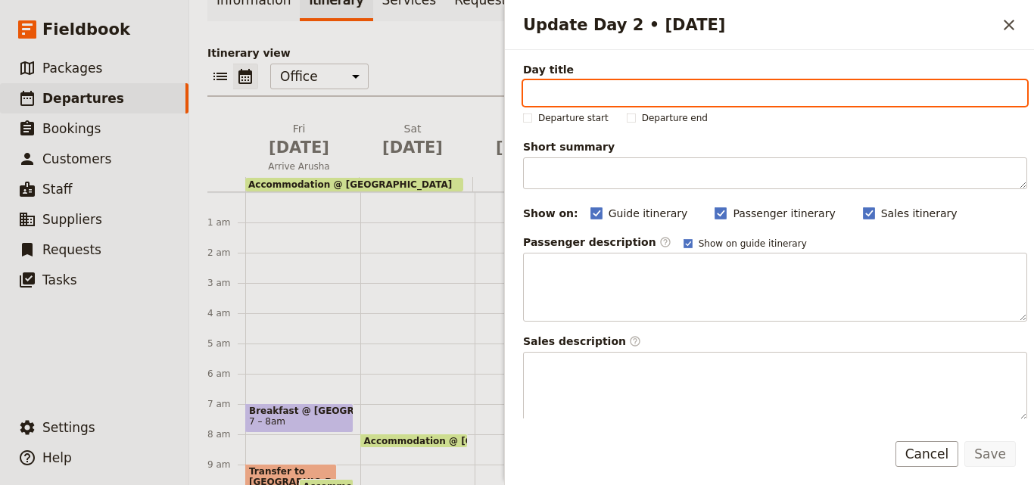
paste input "Keratu"
type input "Keratu"
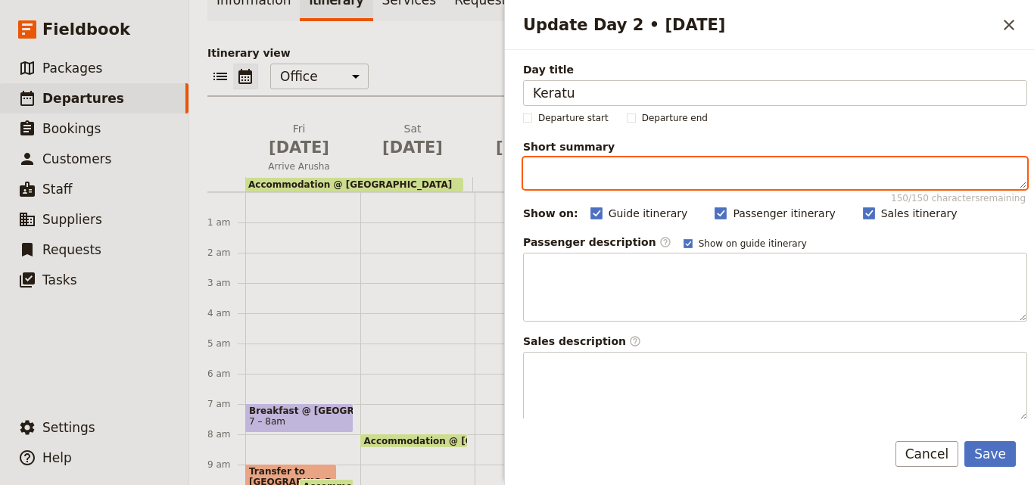
click at [580, 175] on textarea "Short summary 150 / 150 characters remaining" at bounding box center [775, 173] width 504 height 32
paste textarea "Natural History Museum Arusha"
type textarea "Natural History Museum Arusha"
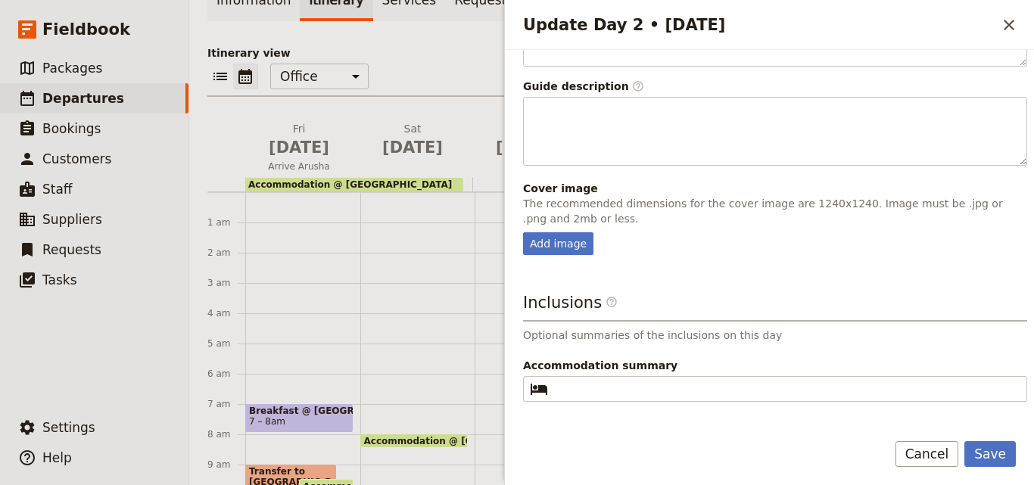
scroll to position [398, 0]
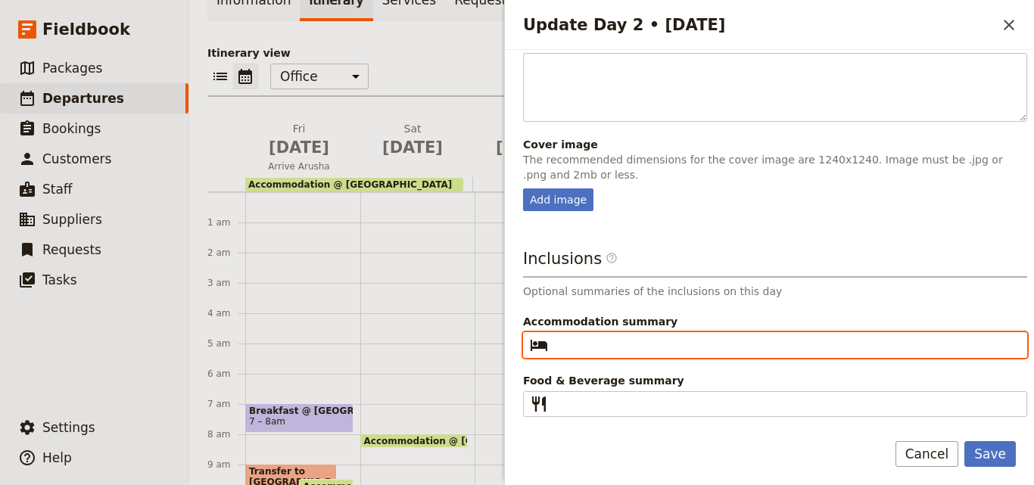
paste input "Karatu Simba"
type input "Karatu Simba"
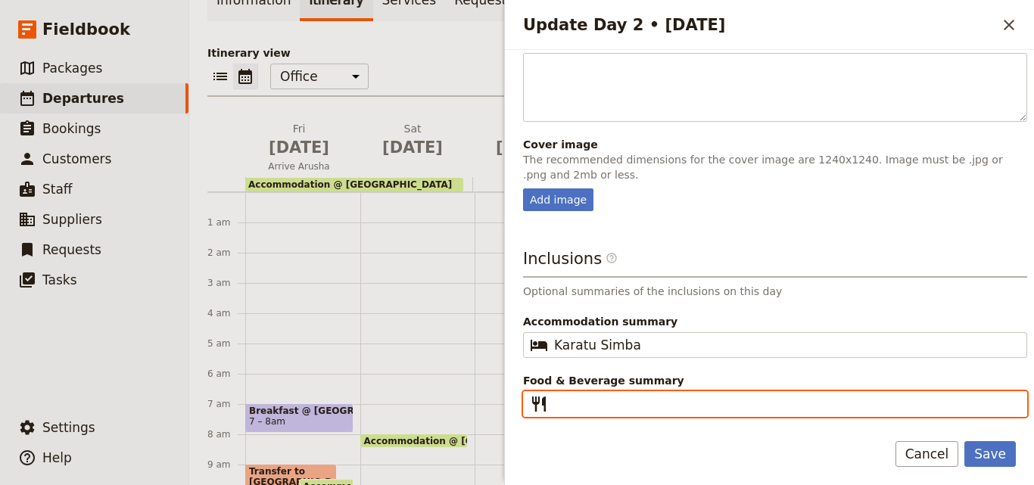
click at [575, 403] on input "Food & Beverage summary ​" at bounding box center [785, 404] width 463 height 18
paste input "B L D"
type input "B L D"
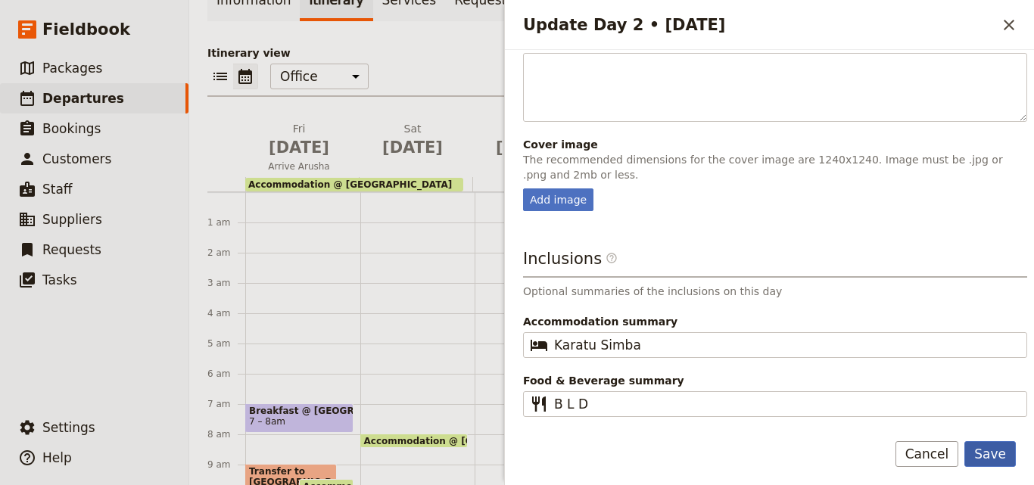
click at [1000, 459] on button "Save" at bounding box center [989, 454] width 51 height 26
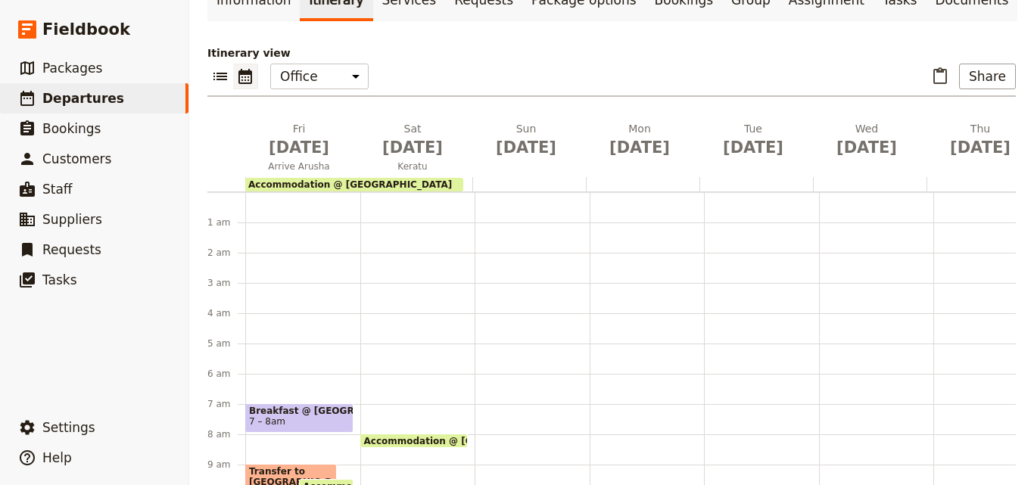
click at [429, 178] on div "Accommodation @ Outpost Lodge" at bounding box center [354, 185] width 218 height 14
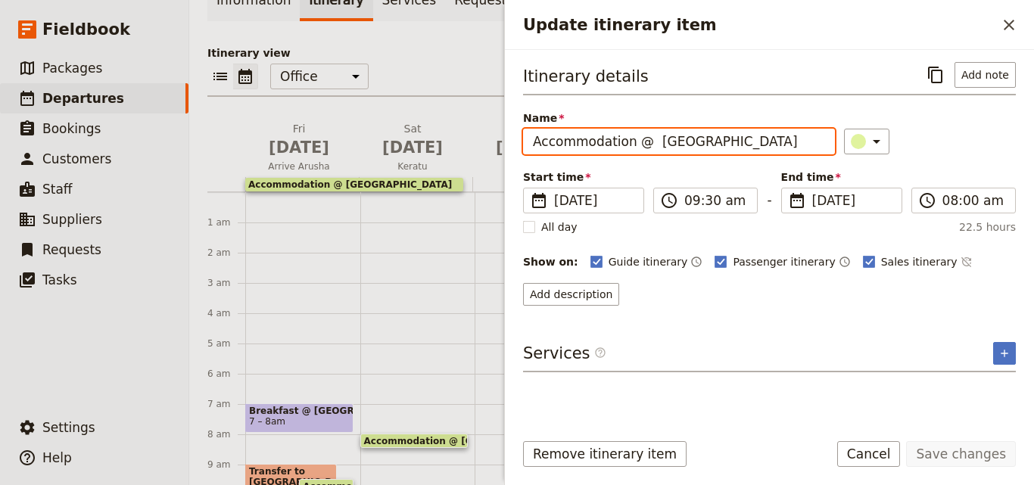
drag, startPoint x: 641, startPoint y: 143, endPoint x: 522, endPoint y: 147, distance: 118.9
click at [522, 147] on div "Itinerary details ​ Add note Name Accommodation @ Outpost Lodge ​ Start time ​ …" at bounding box center [769, 234] width 529 height 369
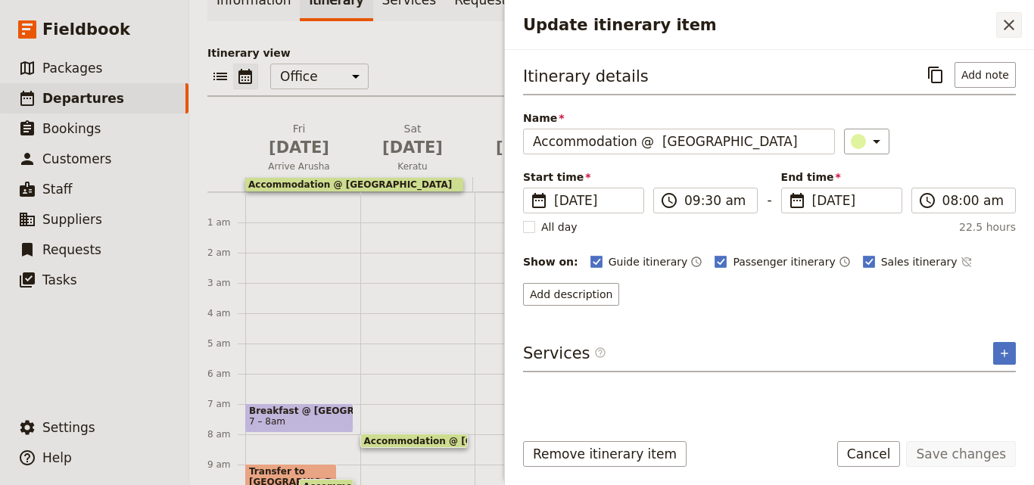
click at [1010, 32] on icon "Close drawer" at bounding box center [1009, 25] width 18 height 18
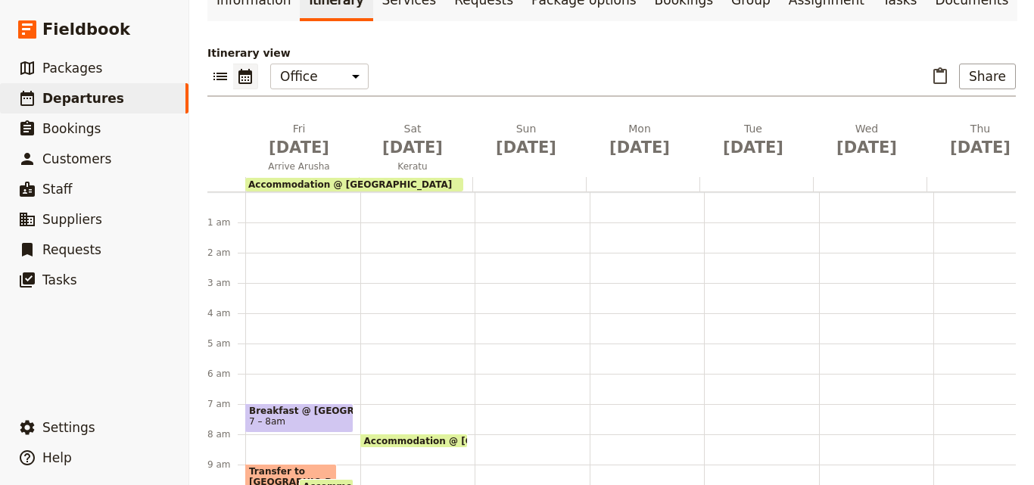
click at [465, 177] on div at bounding box center [416, 184] width 114 height 14
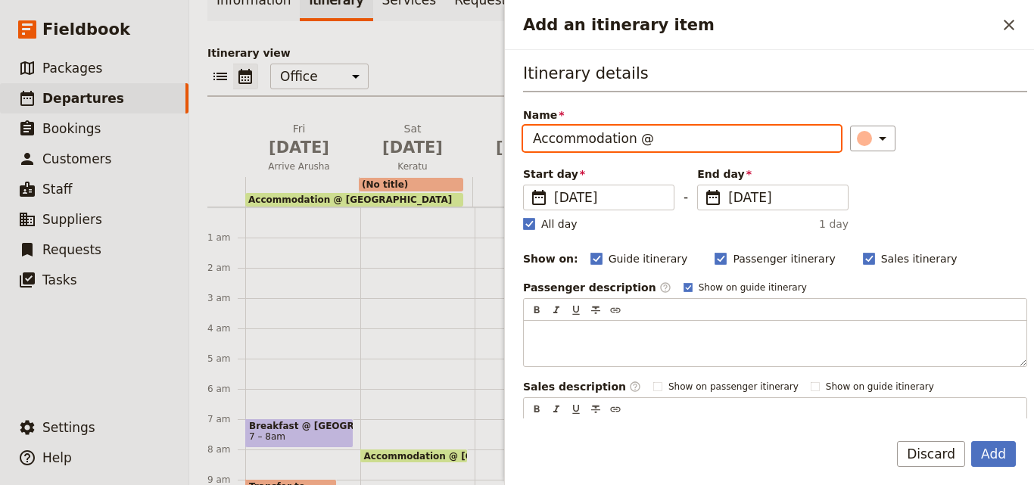
paste input "Keratu"
type input "Accommodation @ Keratu Simba"
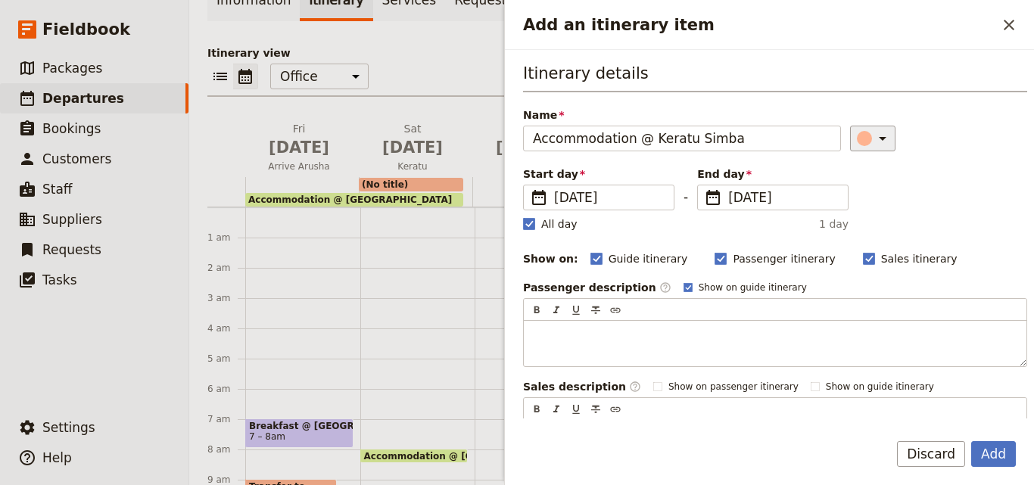
click at [873, 137] on icon "Add an itinerary item" at bounding box center [882, 138] width 18 height 18
click at [533, 229] on rect "Add an itinerary item" at bounding box center [528, 223] width 11 height 11
click at [523, 216] on input "All day" at bounding box center [522, 216] width 1 height 1
checkbox input "false"
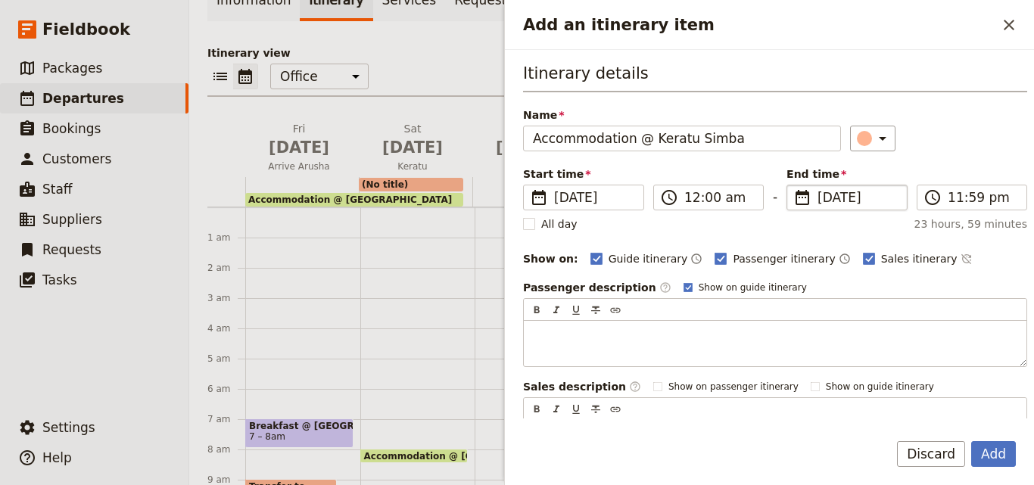
click at [818, 193] on span "14 Feb 2026" at bounding box center [857, 197] width 80 height 18
click at [793, 185] on input "14/02/2026" at bounding box center [792, 185] width 1 height 1
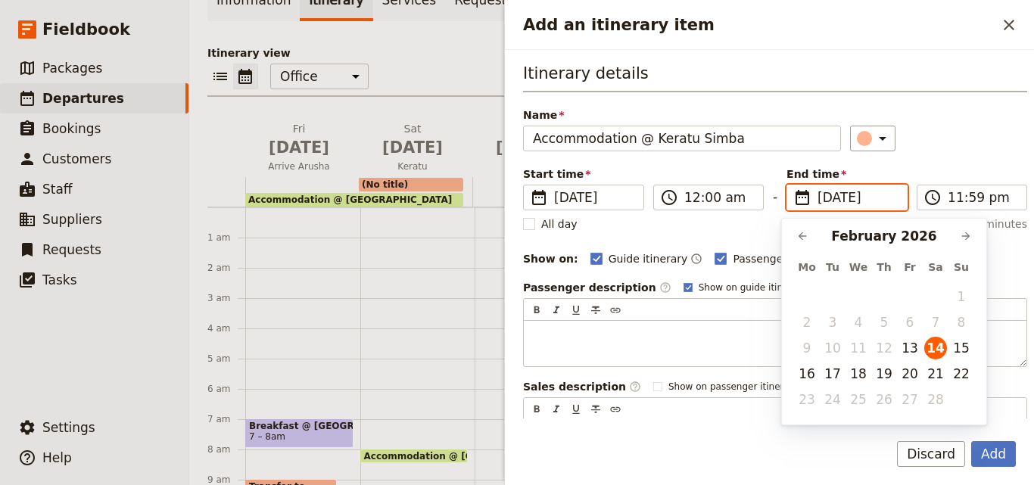
scroll to position [0, 0]
click at [969, 352] on button "15" at bounding box center [961, 348] width 23 height 23
type input "15/02/2026"
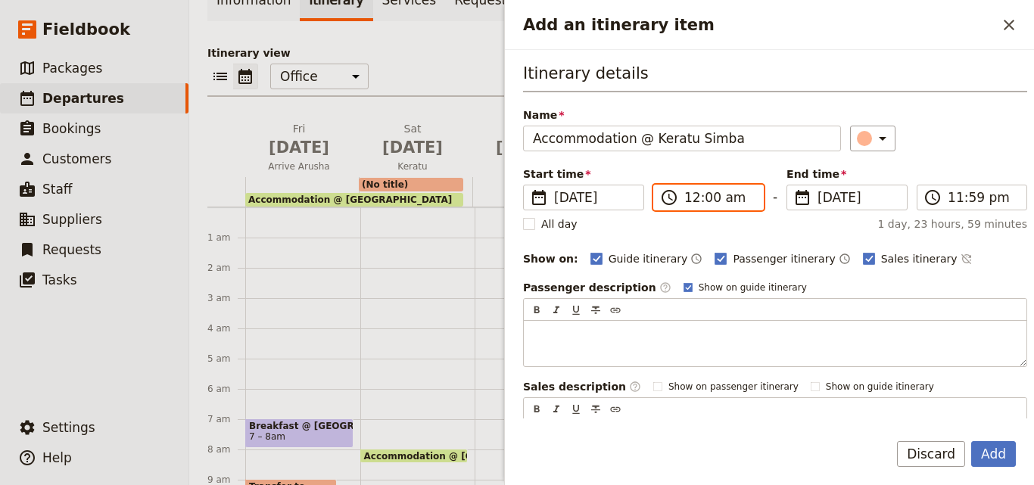
click at [710, 197] on input "12:00 am" at bounding box center [719, 197] width 70 height 18
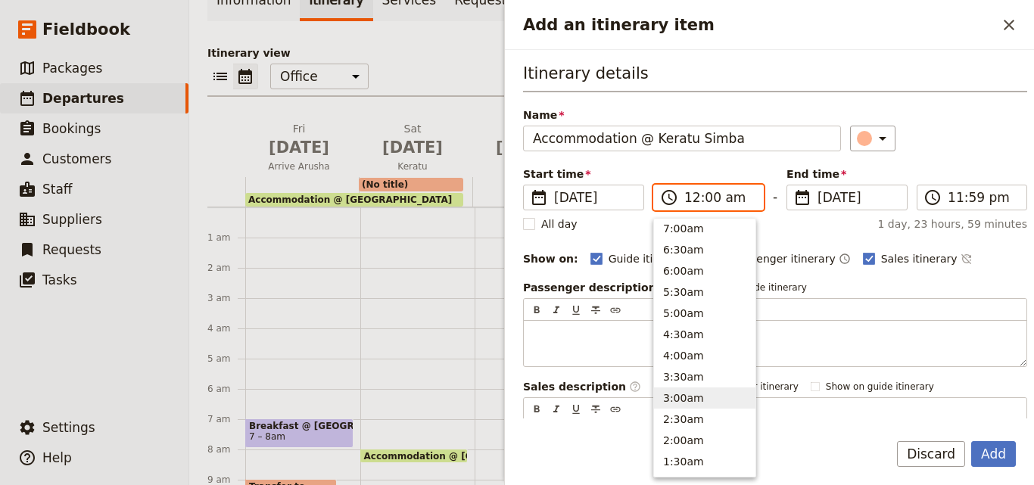
scroll to position [614, 0]
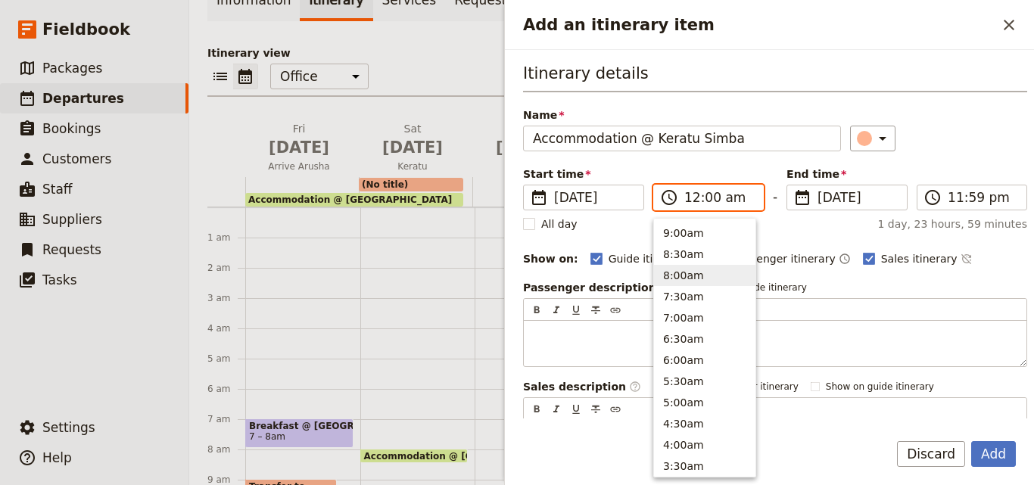
click at [695, 278] on button "8:00am" at bounding box center [704, 275] width 101 height 21
type input "08:00 am"
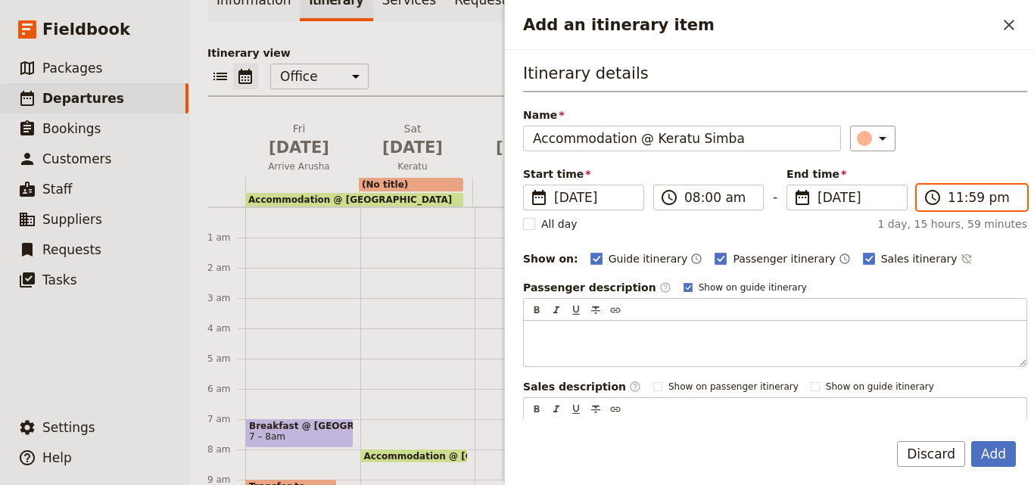
click at [957, 205] on input "11:59 pm" at bounding box center [982, 197] width 70 height 18
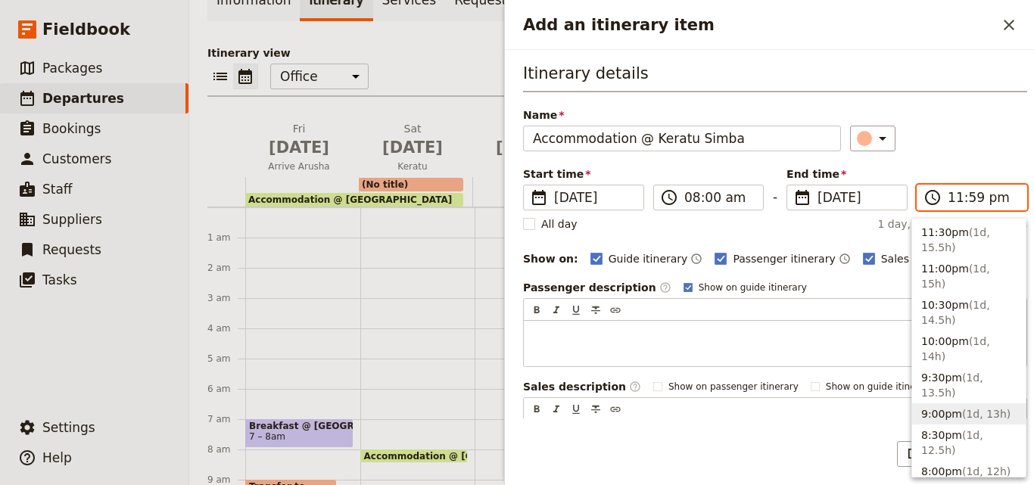
click at [934, 403] on button "9:00pm ( 1d, 13h )" at bounding box center [969, 413] width 114 height 21
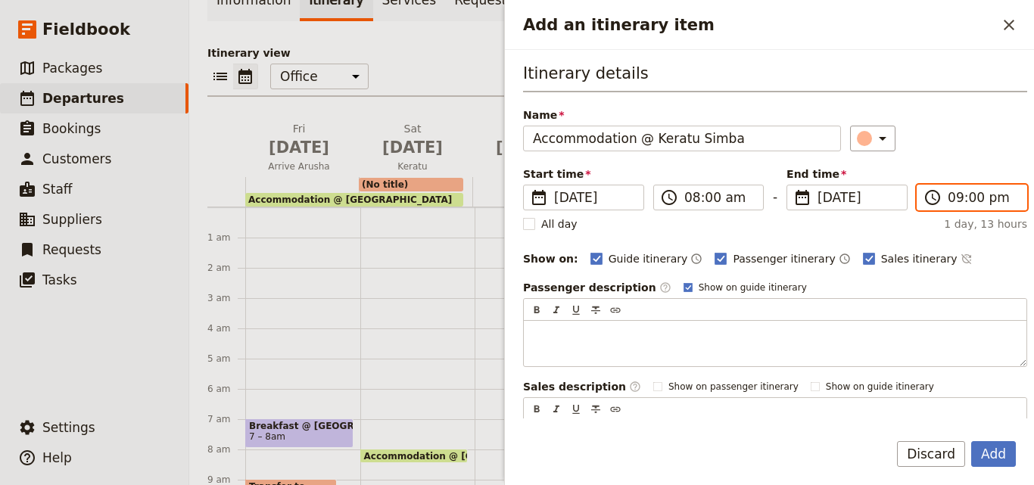
click at [981, 199] on input "09:00 pm" at bounding box center [982, 197] width 70 height 18
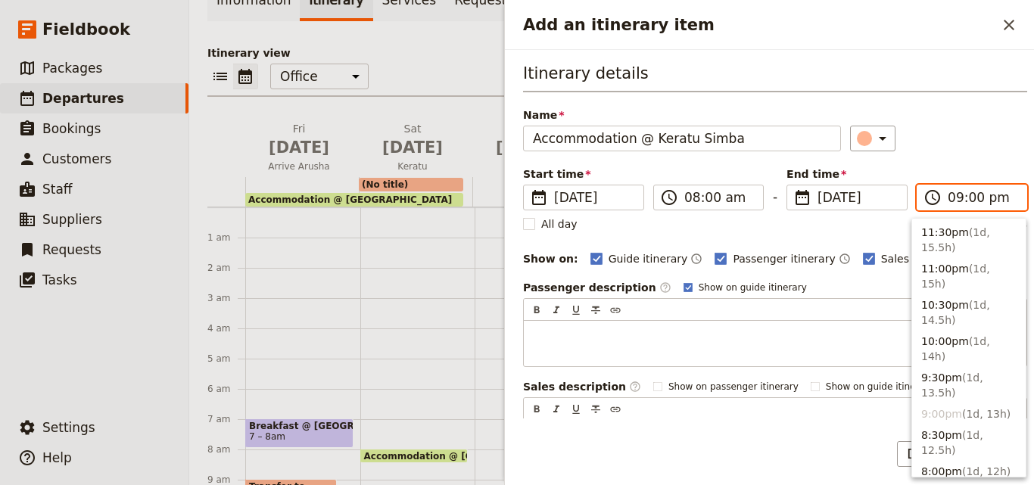
type input "09:00 am"
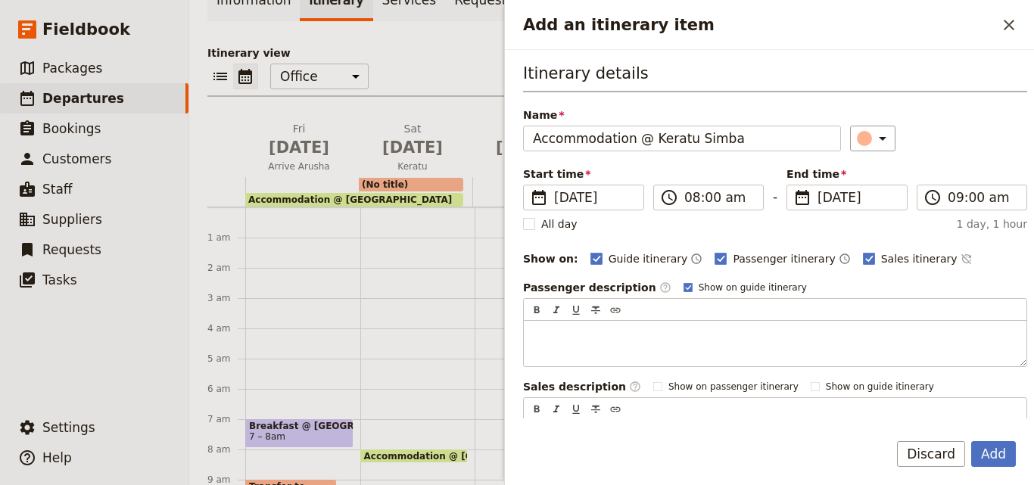
click at [970, 165] on div "Itinerary details Name Accommodation @ Keratu Simba ​ Start time ​ 14 Feb 2026 …" at bounding box center [775, 264] width 504 height 404
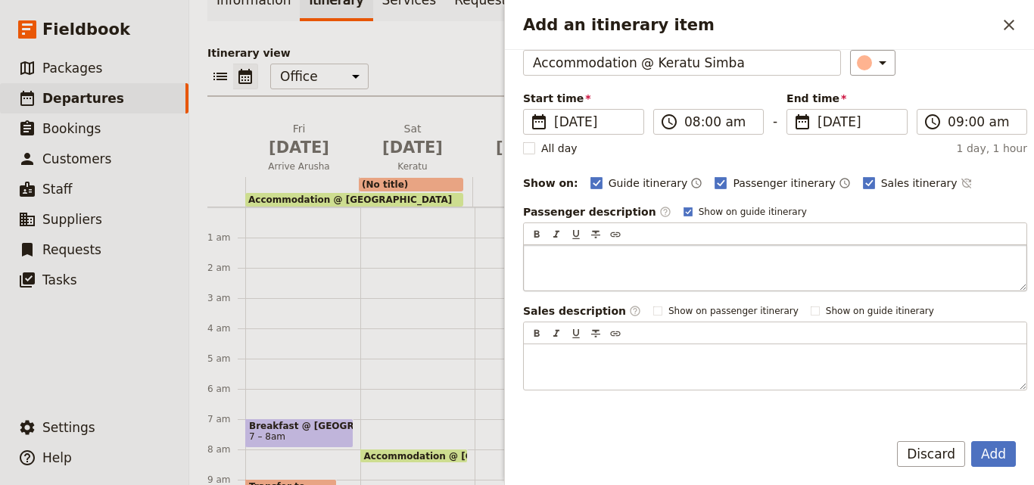
scroll to position [180, 0]
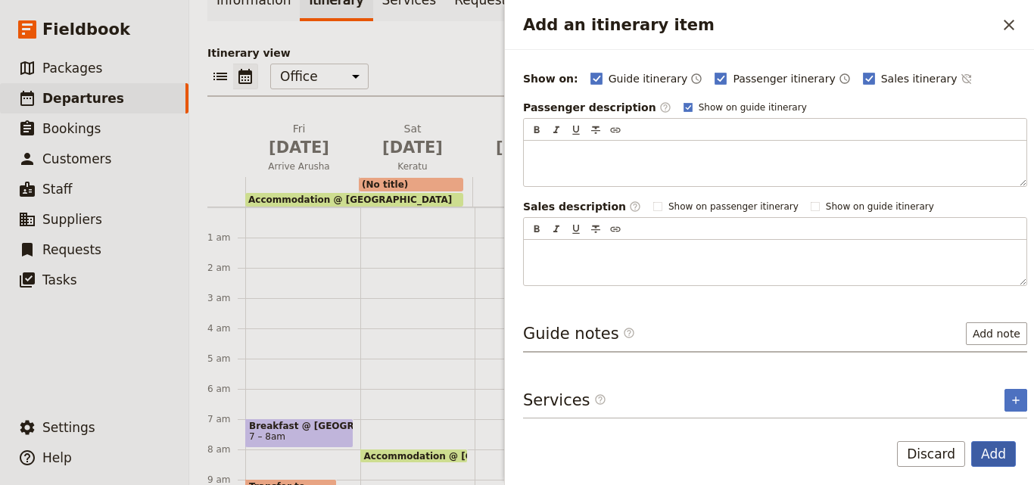
click at [1000, 461] on button "Add" at bounding box center [993, 454] width 45 height 26
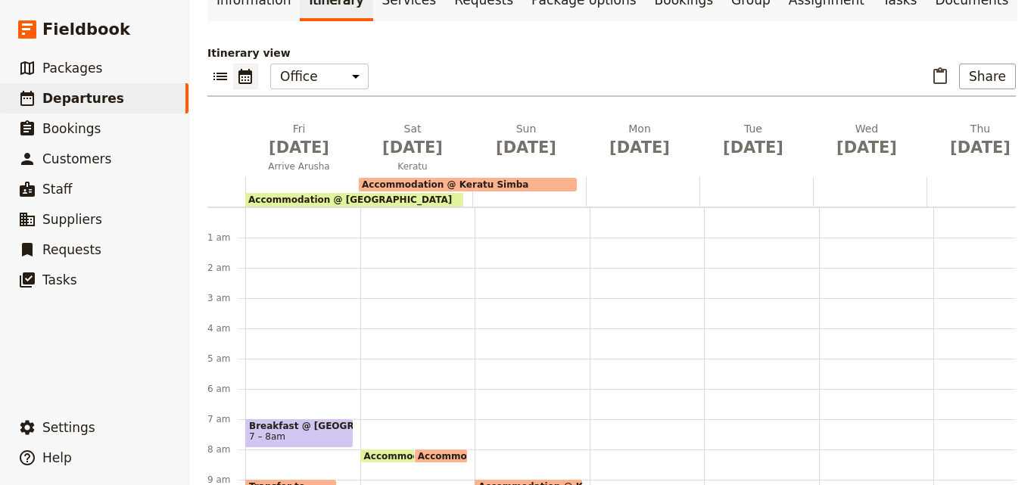
click at [501, 178] on div "Accommodation @ Keratu Simba" at bounding box center [468, 185] width 218 height 14
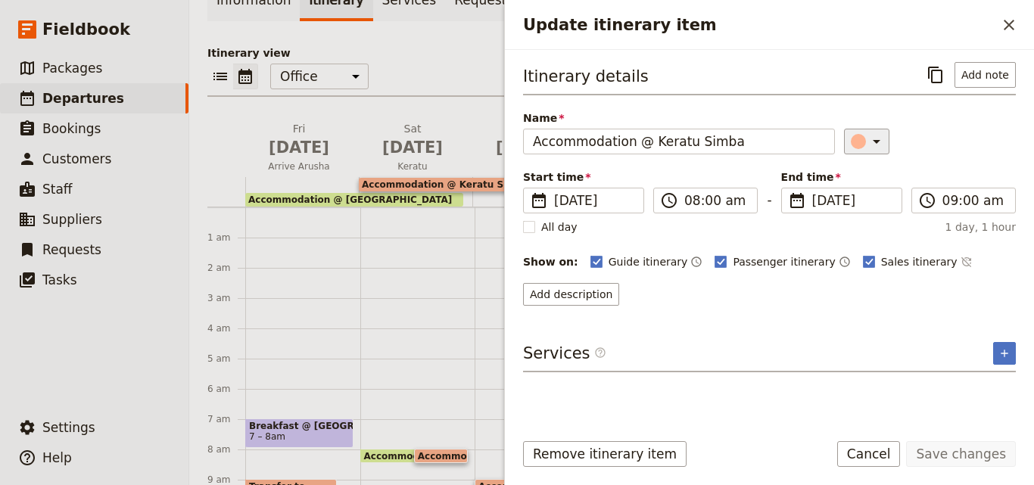
click at [851, 142] on div "Update itinerary item" at bounding box center [858, 141] width 15 height 15
click at [851, 194] on div "button" at bounding box center [848, 191] width 15 height 15
click at [946, 445] on button "Save changes" at bounding box center [961, 454] width 110 height 26
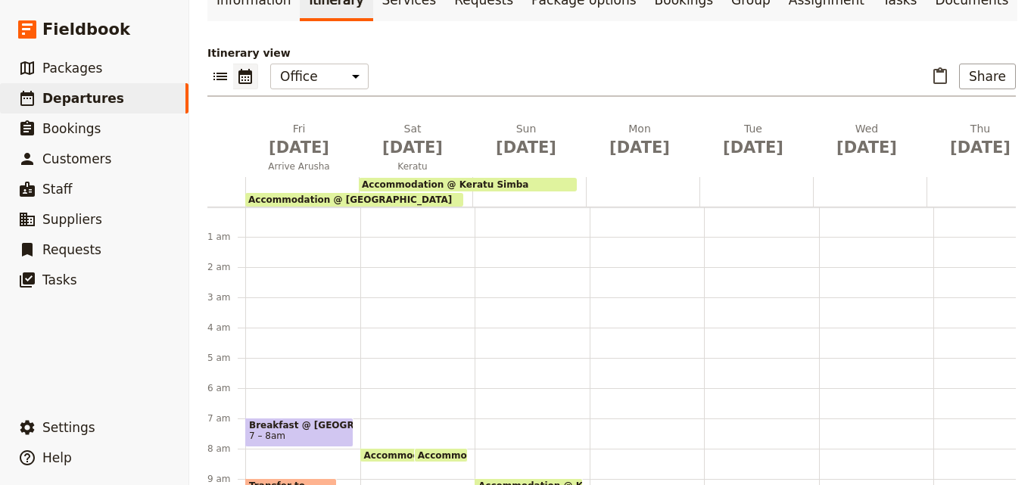
scroll to position [0, 0]
click at [481, 177] on div at bounding box center [529, 192] width 114 height 30
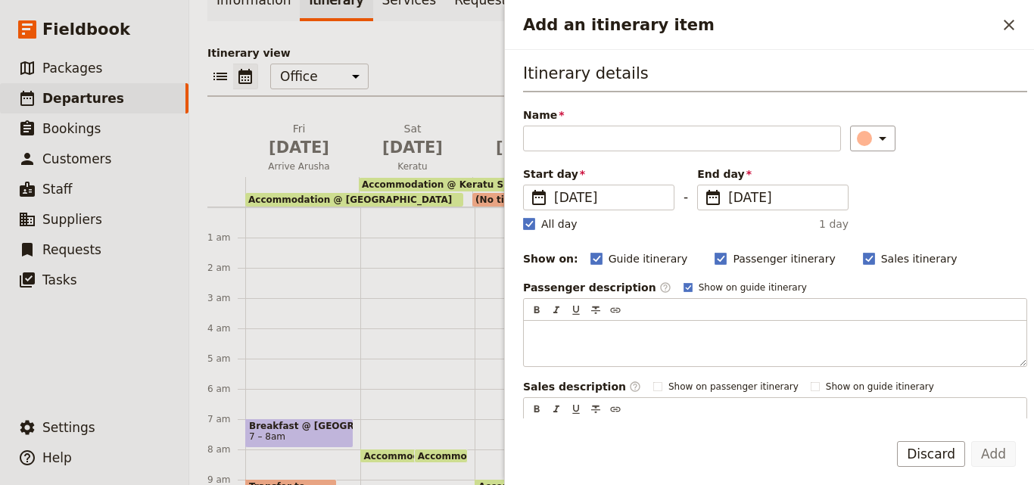
click at [425, 193] on div "Accommodation @ Outpost Lodge" at bounding box center [354, 200] width 218 height 14
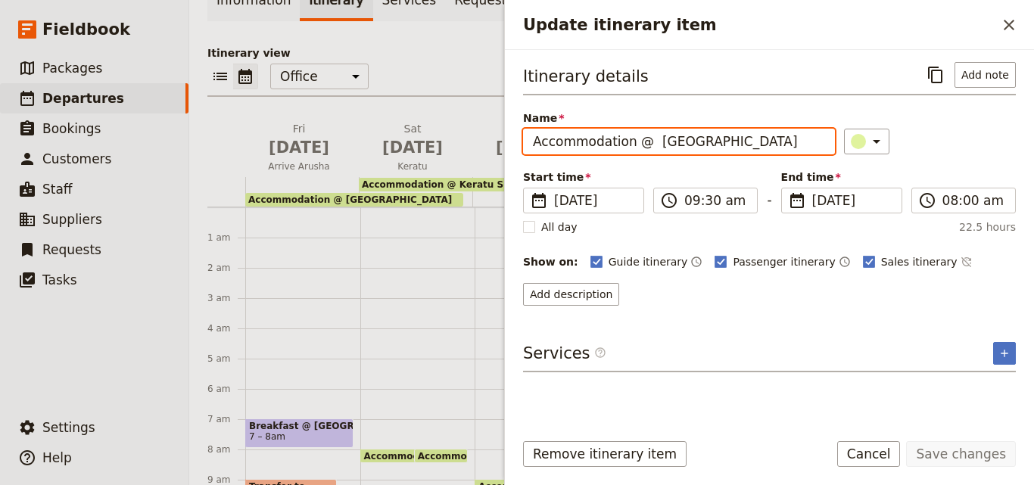
drag, startPoint x: 642, startPoint y: 142, endPoint x: 495, endPoint y: 138, distance: 147.6
click at [495, 138] on div "FEB 2026 - TANZANIA - Adrian's Family Trip ​ Draft 13 – 22 Feb 2026 10 days / 9…" at bounding box center [611, 242] width 845 height 485
drag, startPoint x: 661, startPoint y: 154, endPoint x: 528, endPoint y: 143, distance: 132.9
click at [528, 143] on input "Accommodation @ Outpost Lodge" at bounding box center [679, 142] width 312 height 26
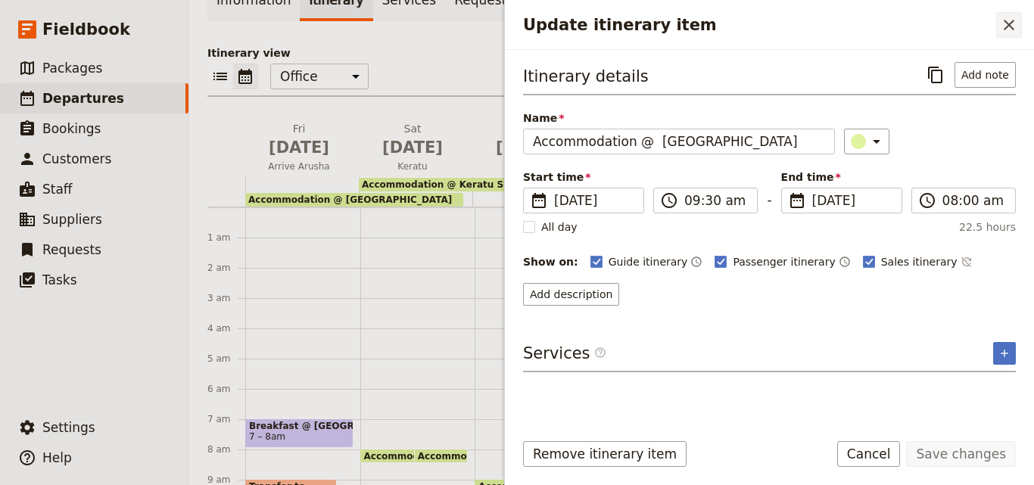
click at [1014, 18] on icon "Close drawer" at bounding box center [1009, 25] width 18 height 18
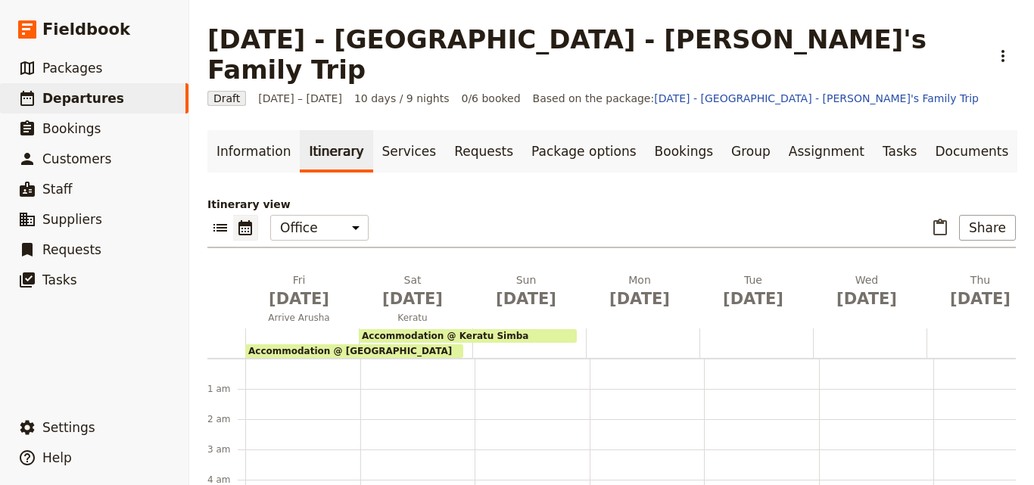
click at [553, 328] on div at bounding box center [529, 343] width 114 height 30
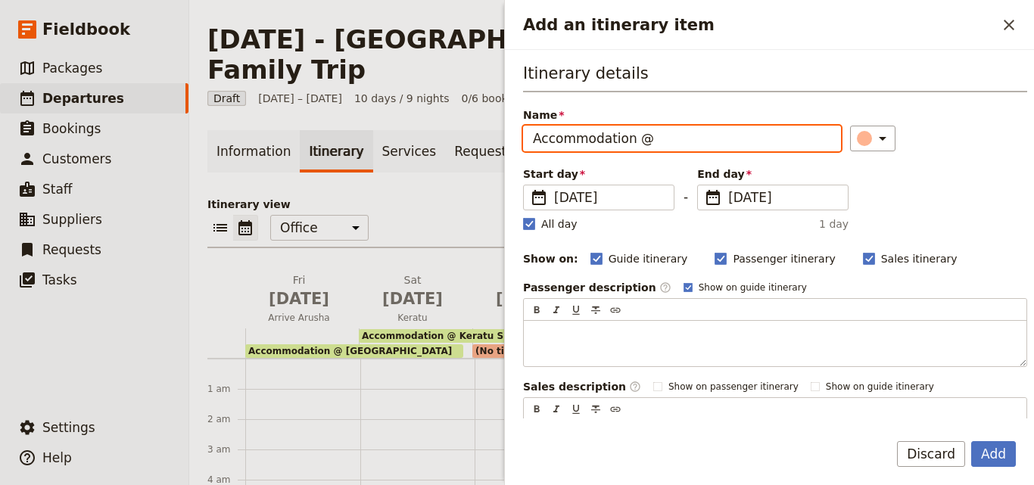
paste input "TANZANIA BUSH CAMPS"
drag, startPoint x: 799, startPoint y: 138, endPoint x: 644, endPoint y: 145, distance: 155.3
click at [644, 145] on input "Accommodation @ TANZANIA BUSH CAMPS" at bounding box center [682, 139] width 318 height 26
paste input "Tanzania bushcamps"
click at [723, 142] on input "Accommodation @Tanzania bushcamps" at bounding box center [682, 139] width 318 height 26
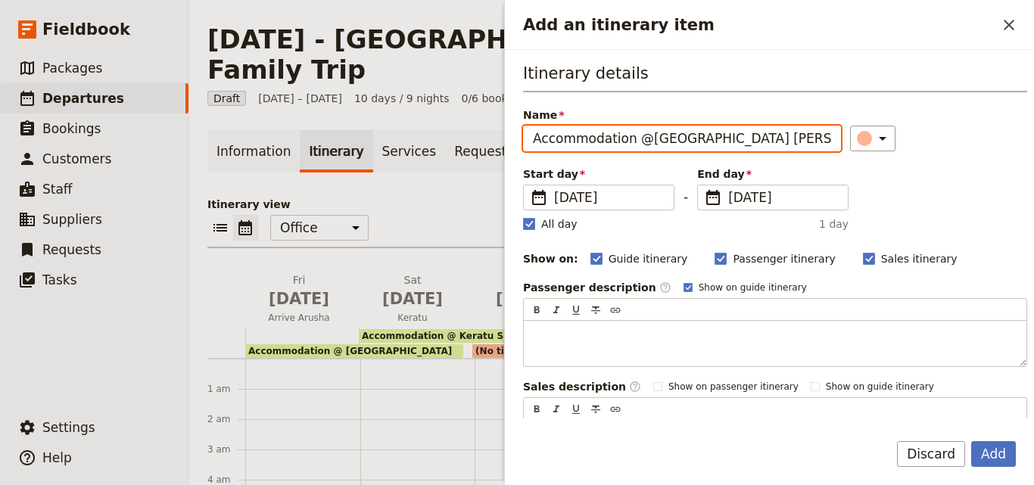
click at [642, 138] on input "Accommodation @Tanzania bush camps" at bounding box center [682, 139] width 318 height 26
type input "Accommodation @ Tanzania bush camps"
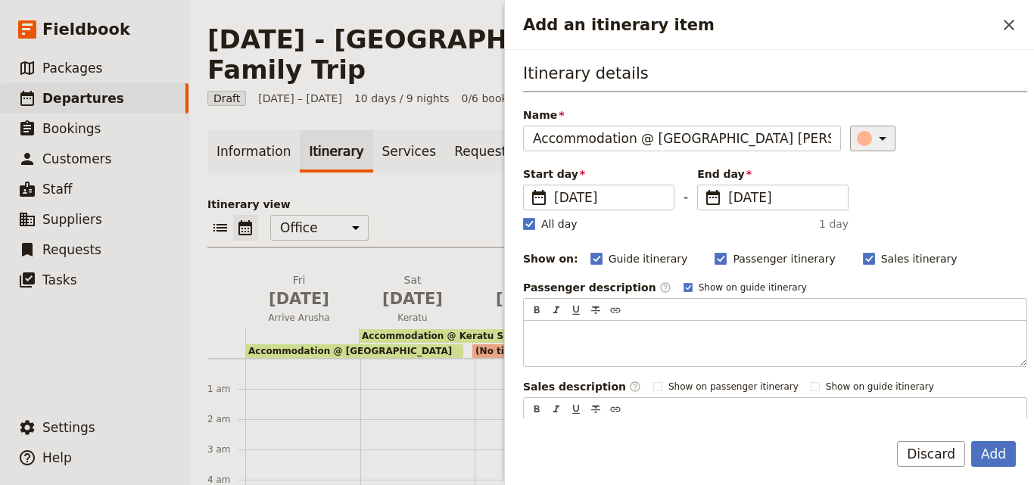
click at [857, 135] on div "Add an itinerary item" at bounding box center [864, 138] width 15 height 15
click at [851, 185] on div "button" at bounding box center [848, 188] width 15 height 15
click at [537, 227] on label "All day" at bounding box center [550, 223] width 54 height 15
click at [523, 216] on input "All day" at bounding box center [522, 216] width 1 height 1
checkbox input "false"
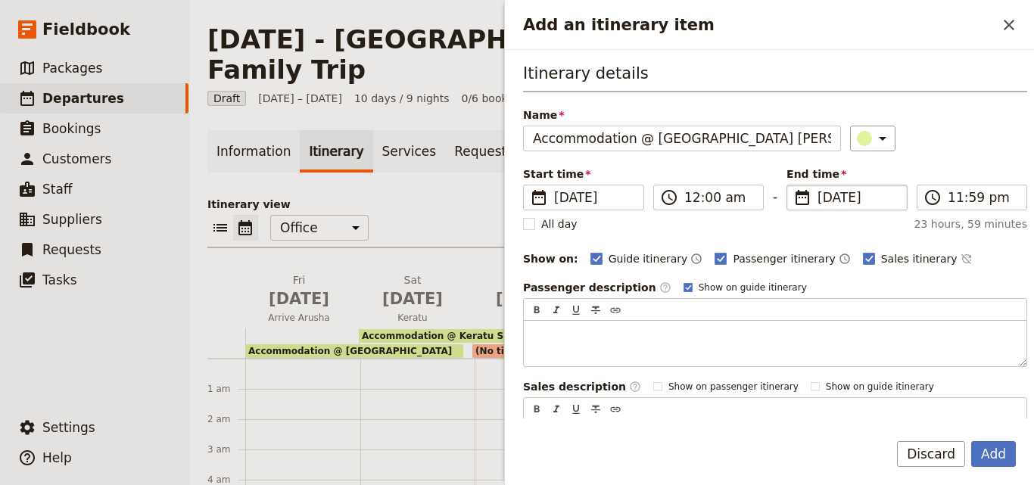
click at [826, 199] on span "15 Feb 2026" at bounding box center [857, 197] width 80 height 18
click at [793, 185] on input "15/02/2026" at bounding box center [792, 185] width 1 height 1
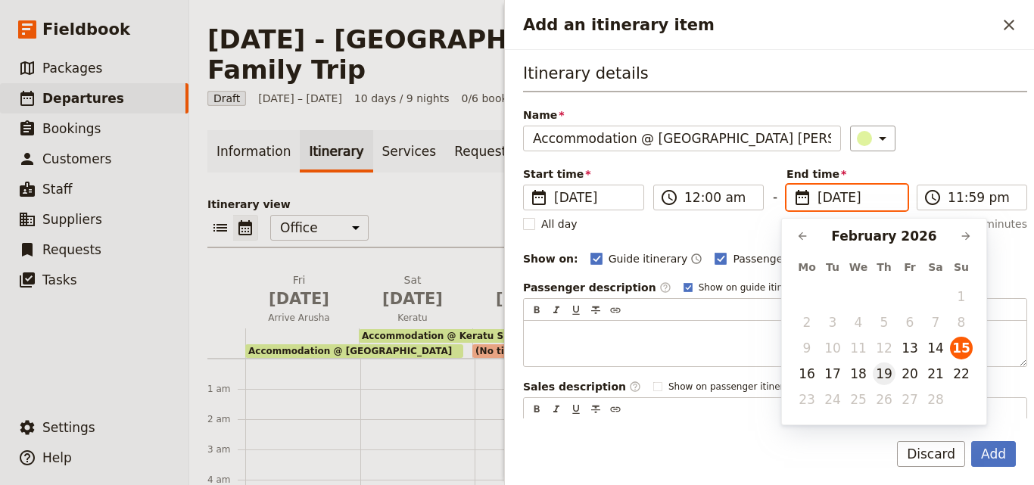
click at [891, 377] on button "19" at bounding box center [884, 373] width 23 height 23
type input "19/02/2026"
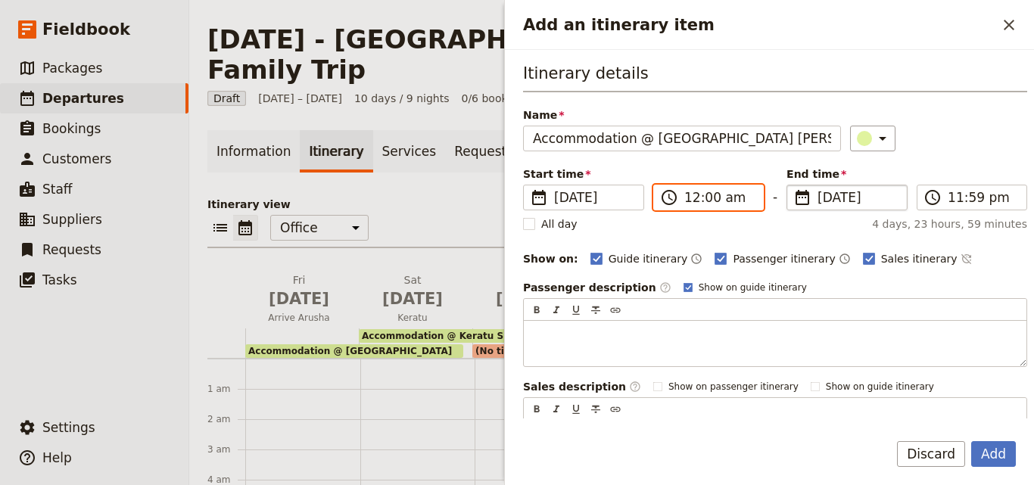
click at [695, 201] on input "12:00 am" at bounding box center [719, 197] width 70 height 18
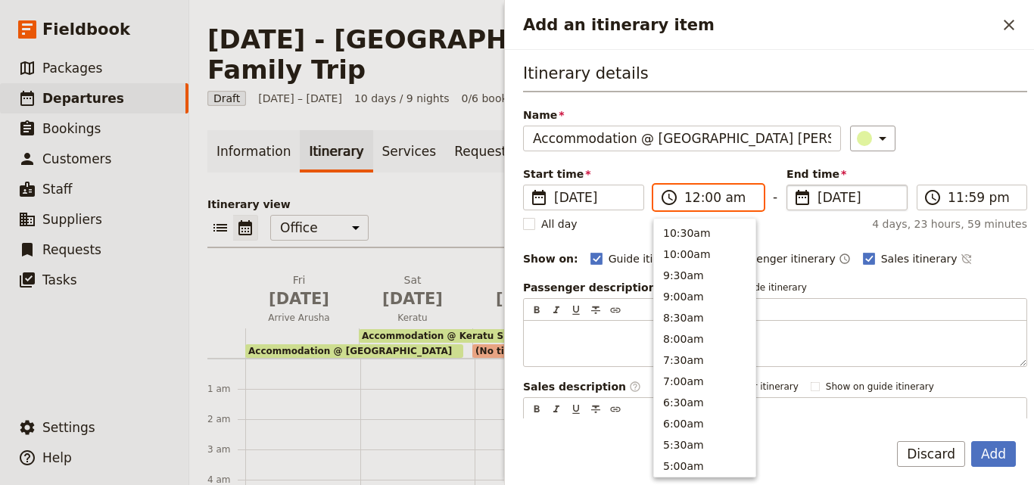
scroll to position [462, 0]
click at [724, 377] on button "9:00am" at bounding box center [704, 384] width 101 height 21
type input "09:00 am"
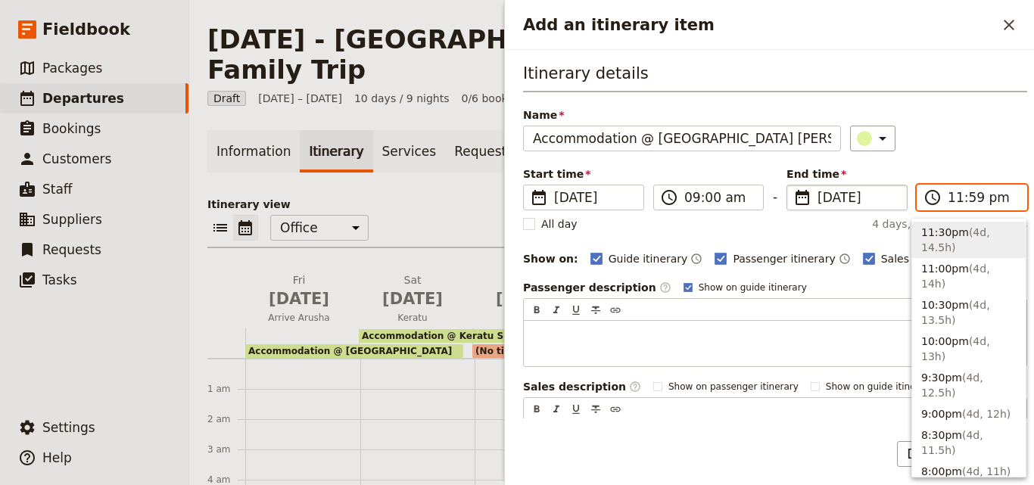
click at [962, 197] on input "11:59 pm" at bounding box center [982, 197] width 70 height 18
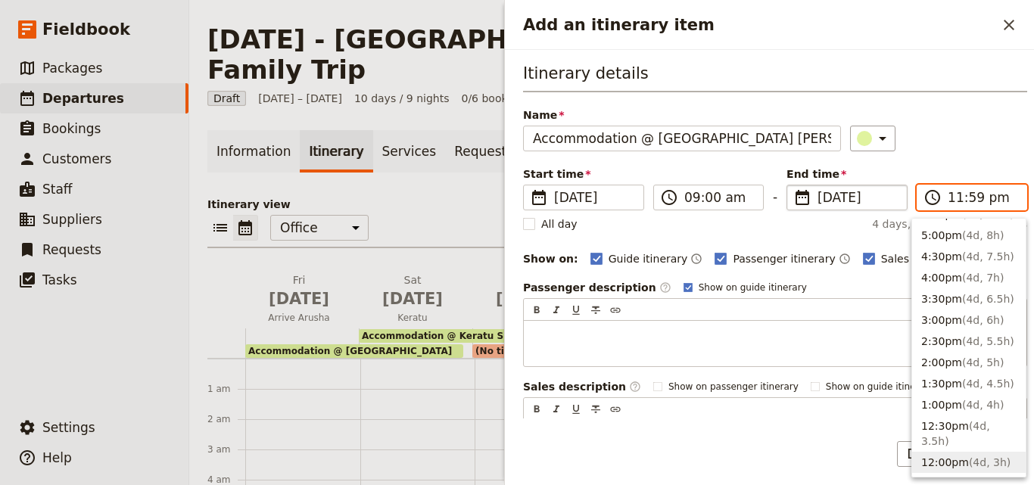
scroll to position [605, 0]
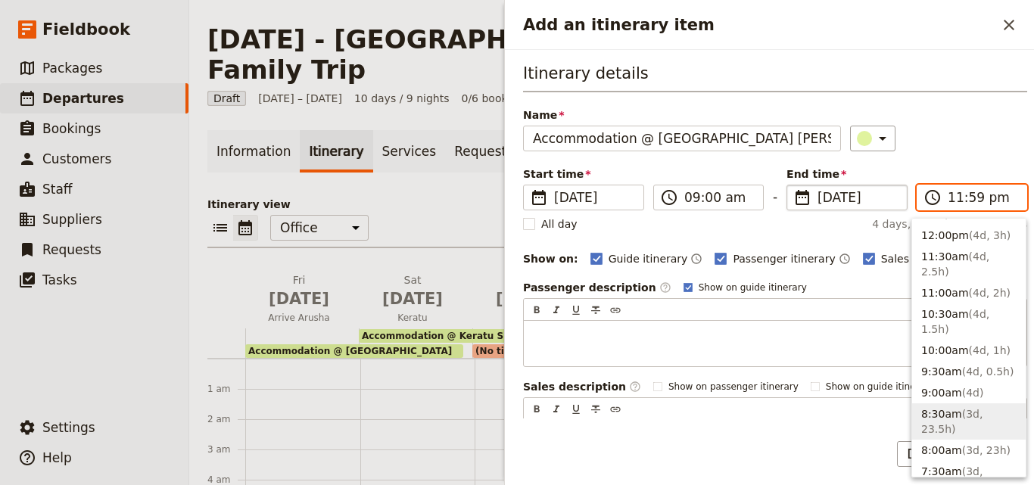
click at [954, 408] on span "( 3d, 23.5h )" at bounding box center [951, 421] width 61 height 27
type input "08:30 am"
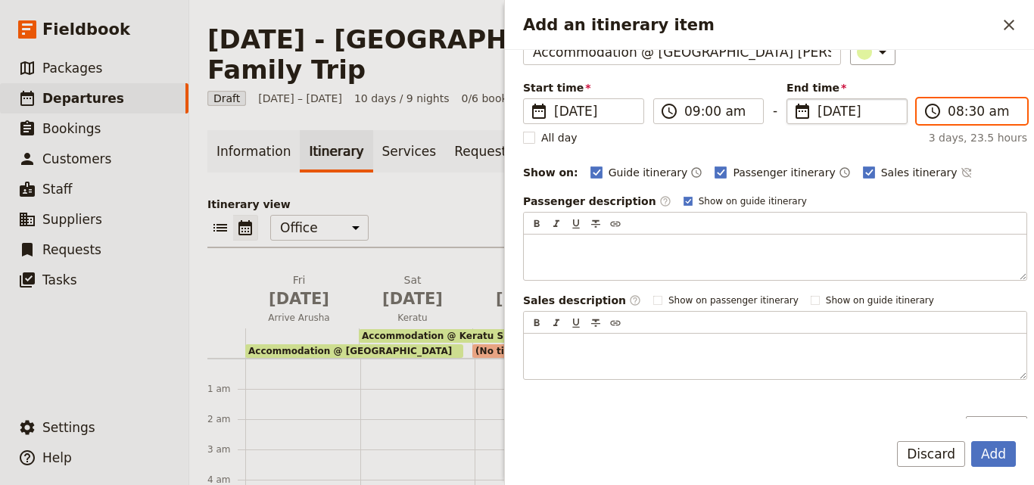
scroll to position [180, 0]
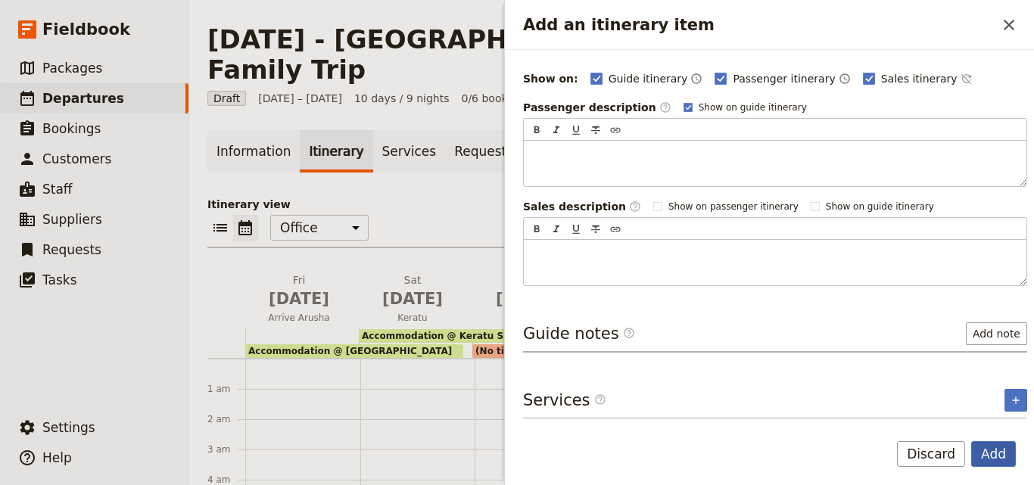
click at [1000, 456] on button "Add" at bounding box center [993, 454] width 45 height 26
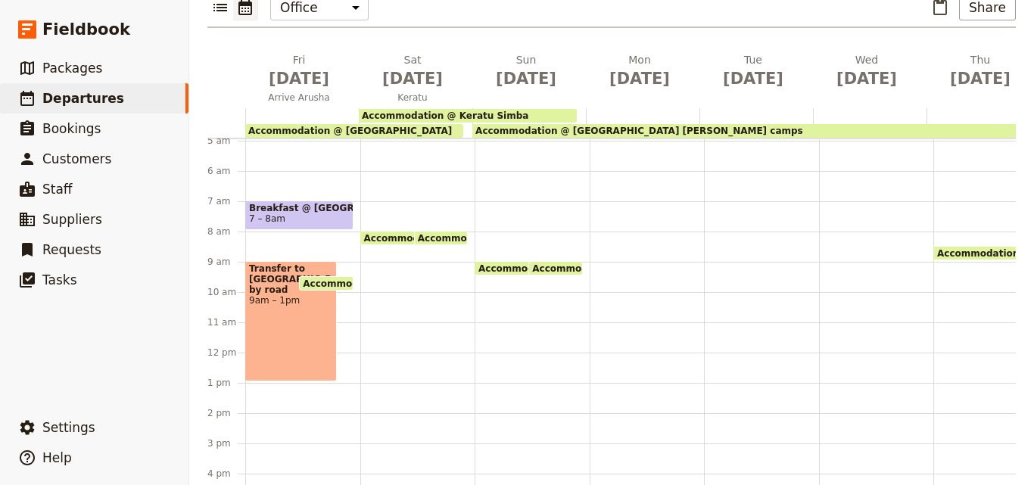
scroll to position [76, 0]
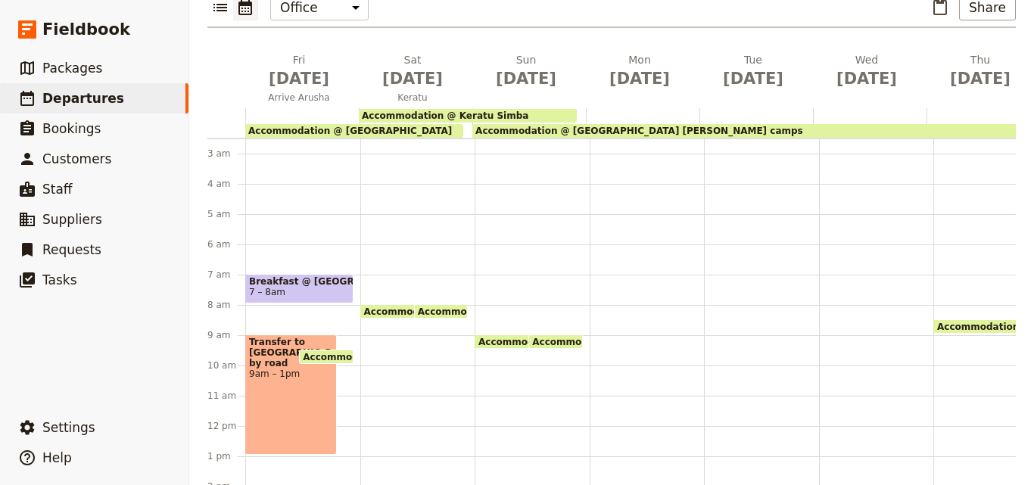
click at [430, 110] on span "Accommodation @ Keratu Simba" at bounding box center [445, 115] width 166 height 11
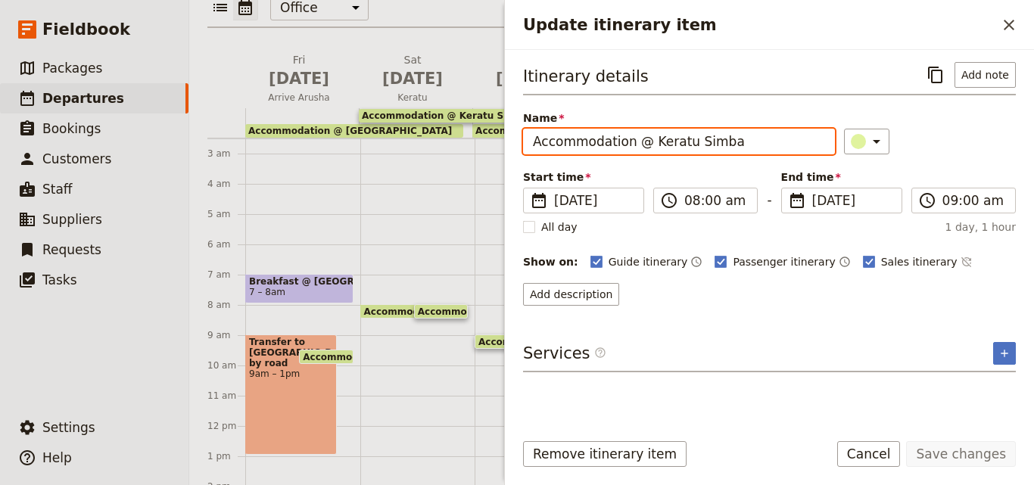
drag, startPoint x: 728, startPoint y: 141, endPoint x: 641, endPoint y: 138, distance: 87.1
click at [641, 138] on input "Accommodation @ Keratu Simba" at bounding box center [679, 142] width 312 height 26
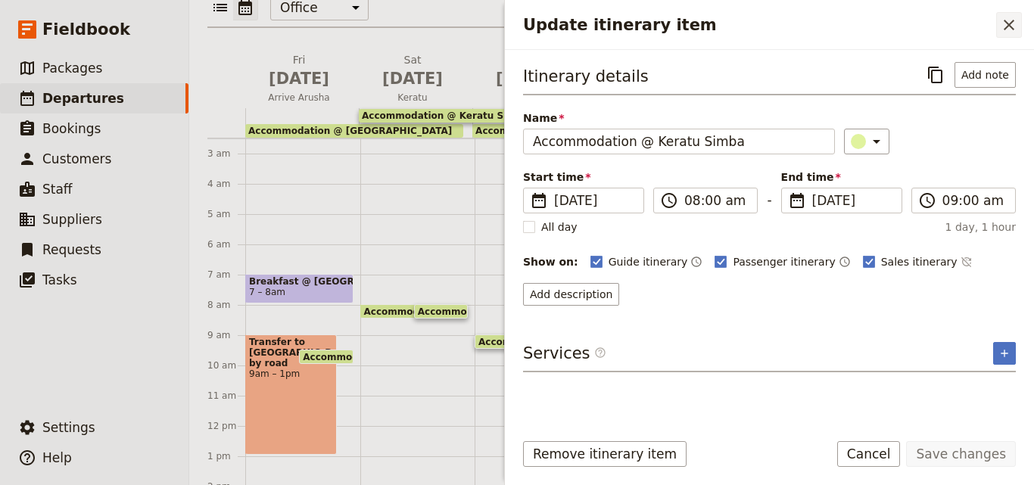
click at [1009, 20] on icon "Close drawer" at bounding box center [1009, 25] width 18 height 18
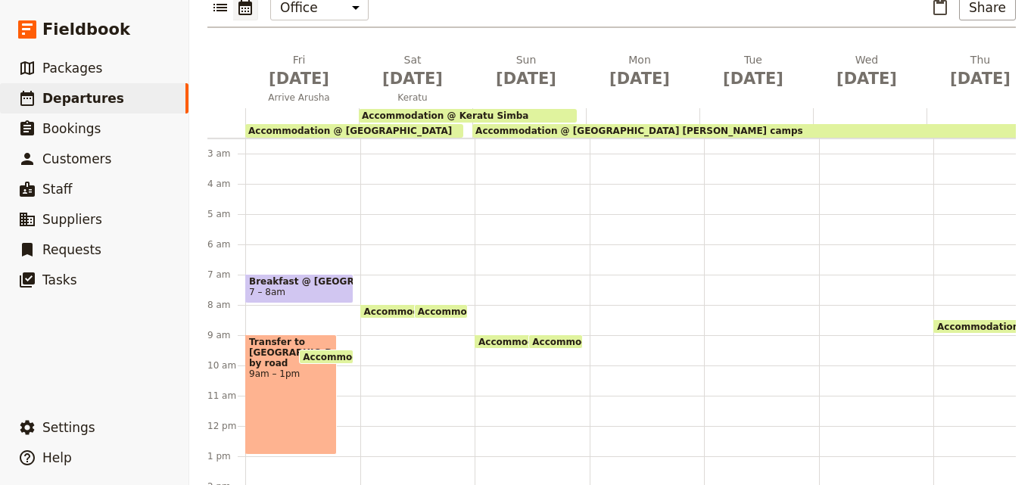
click at [371, 243] on div "Accommodation @ Outpost Lodge 9:30 – 8am Accommodation @ Keratu Simba 8 – 9am" at bounding box center [417, 426] width 115 height 726
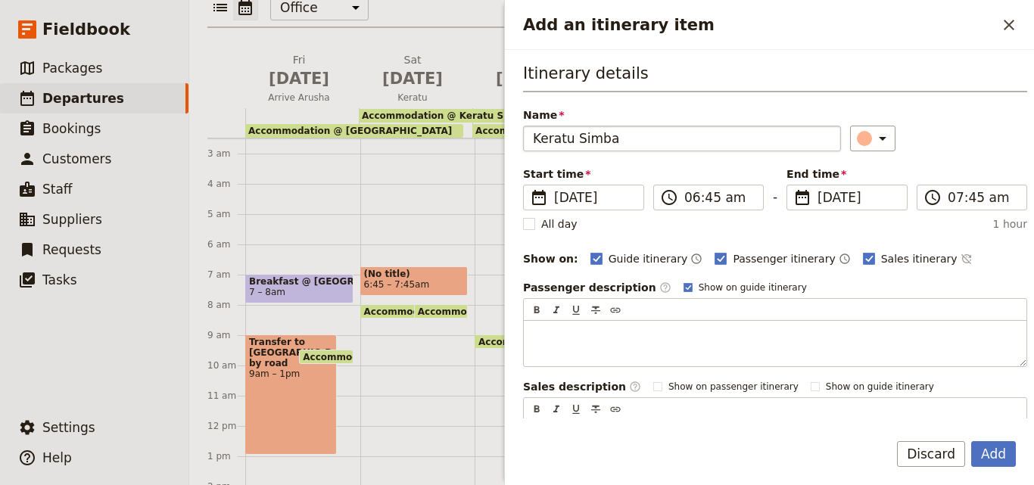
click at [532, 142] on input "Keratu Simba" at bounding box center [682, 139] width 318 height 26
type input "Keratu Simba"
click at [980, 451] on button "Add" at bounding box center [993, 454] width 45 height 26
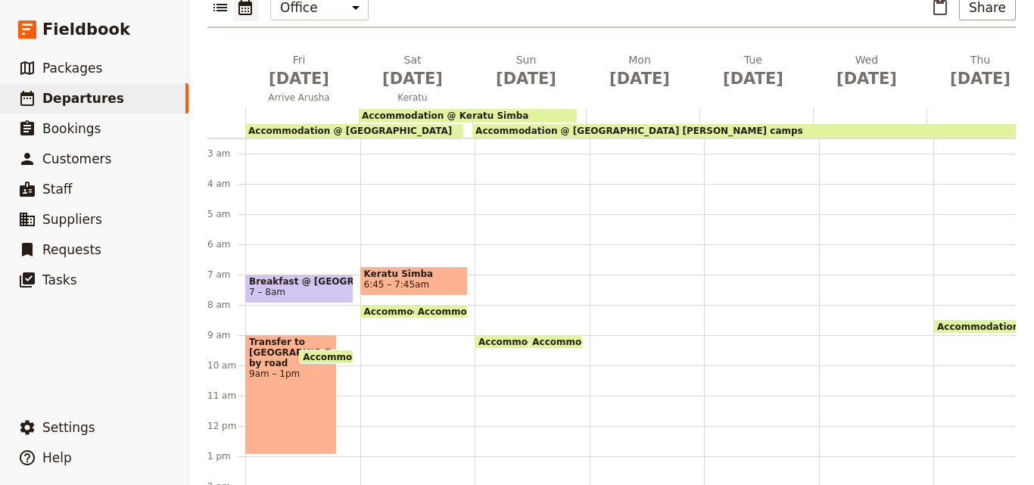
click at [277, 276] on span "Breakfast @ Outpost Lodge" at bounding box center [299, 281] width 101 height 11
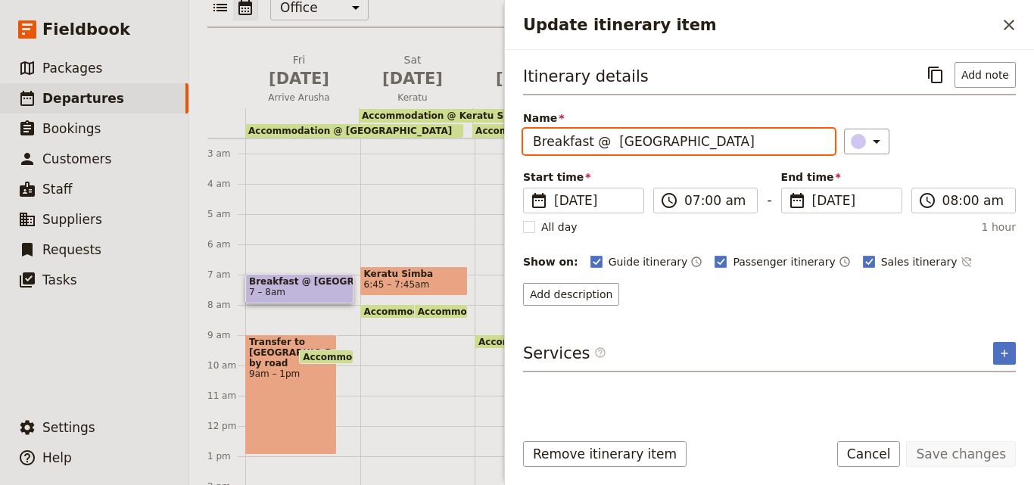
drag, startPoint x: 602, startPoint y: 139, endPoint x: 521, endPoint y: 141, distance: 81.7
click at [521, 141] on div "Itinerary details ​ Add note Name Breakfast @ Outpost Lodge ​ Start time ​ 13 F…" at bounding box center [769, 234] width 529 height 369
click at [384, 279] on span "6:45 – 7:45am" at bounding box center [397, 284] width 66 height 11
click at [534, 143] on input "Keratu Simba" at bounding box center [679, 142] width 312 height 26
paste input "Breakfast @"
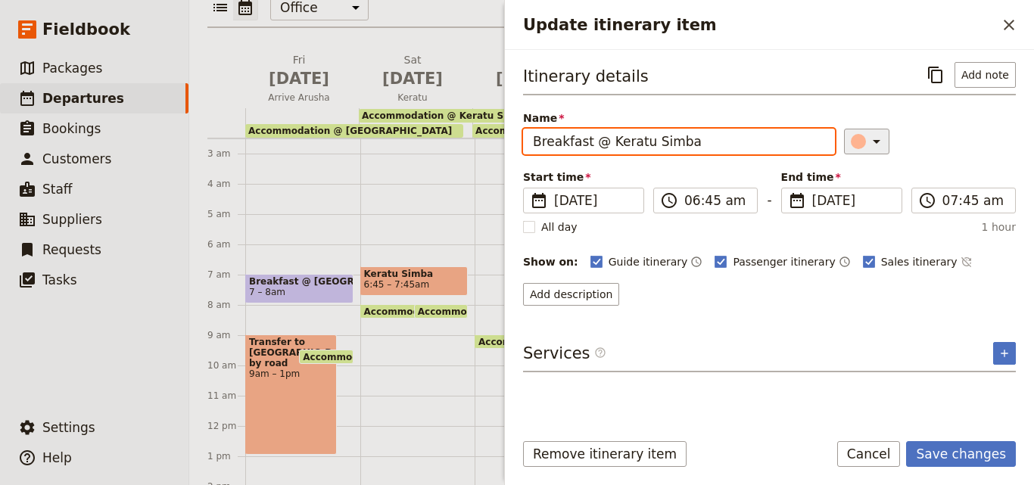
type input "Breakfast @ Keratu Simba"
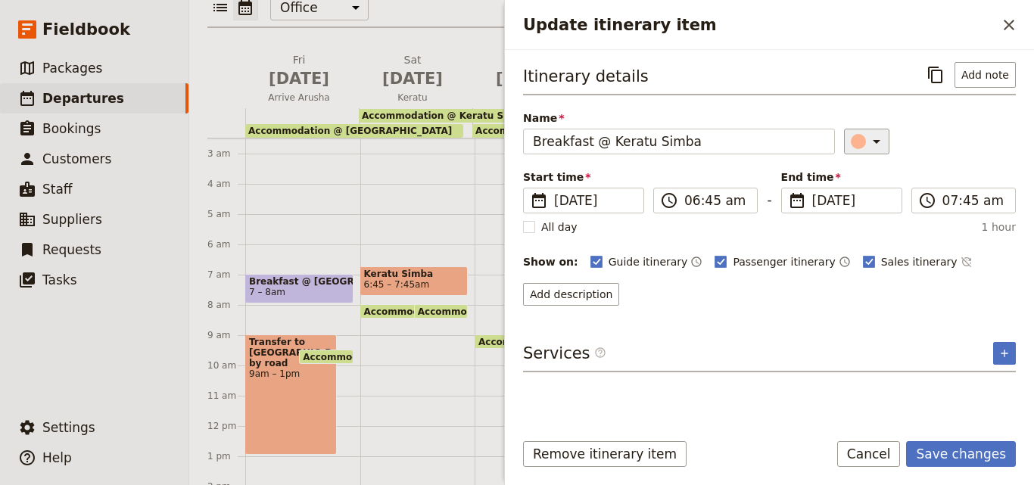
click at [868, 134] on icon "Update itinerary item" at bounding box center [876, 141] width 18 height 18
click at [866, 207] on div "button" at bounding box center [867, 209] width 15 height 15
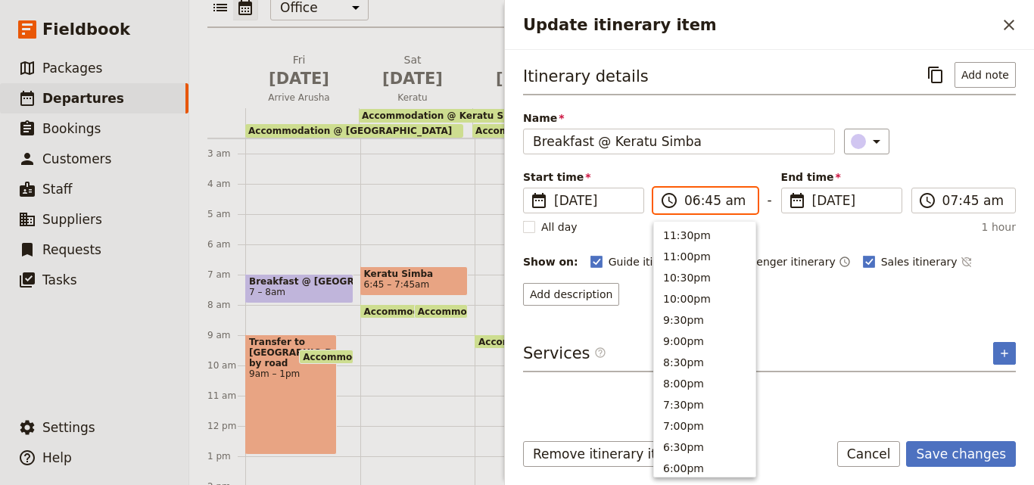
click at [695, 204] on input "06:45 am" at bounding box center [716, 200] width 64 height 18
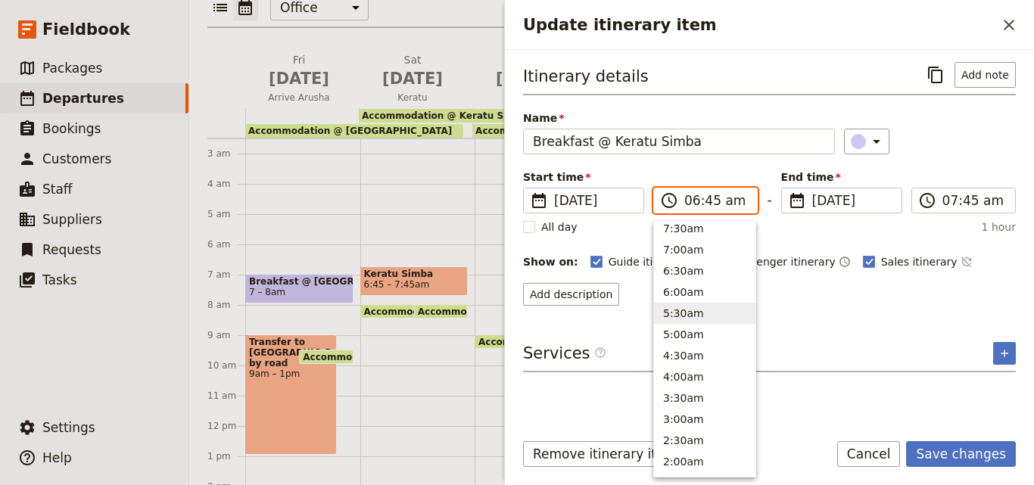
scroll to position [648, 0]
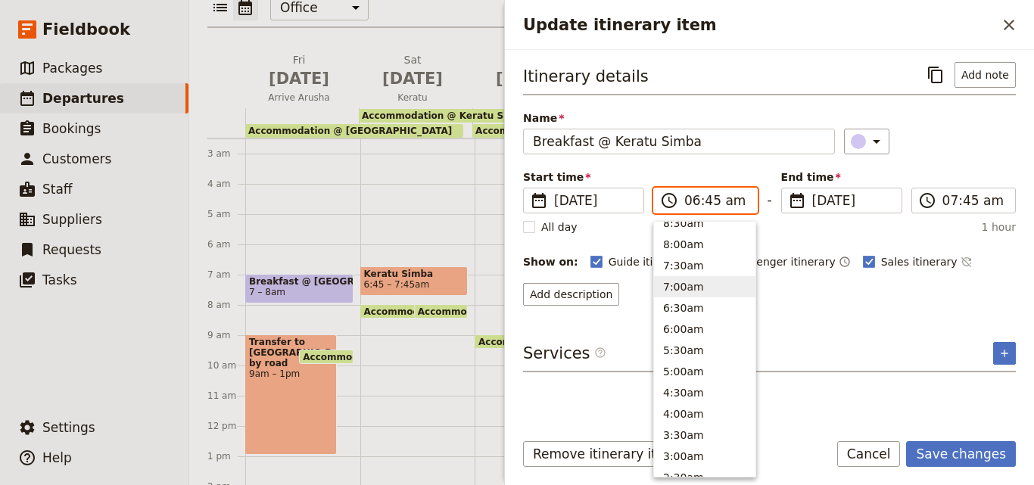
click at [686, 283] on button "7:00am" at bounding box center [704, 286] width 101 height 21
type input "07:00 am"
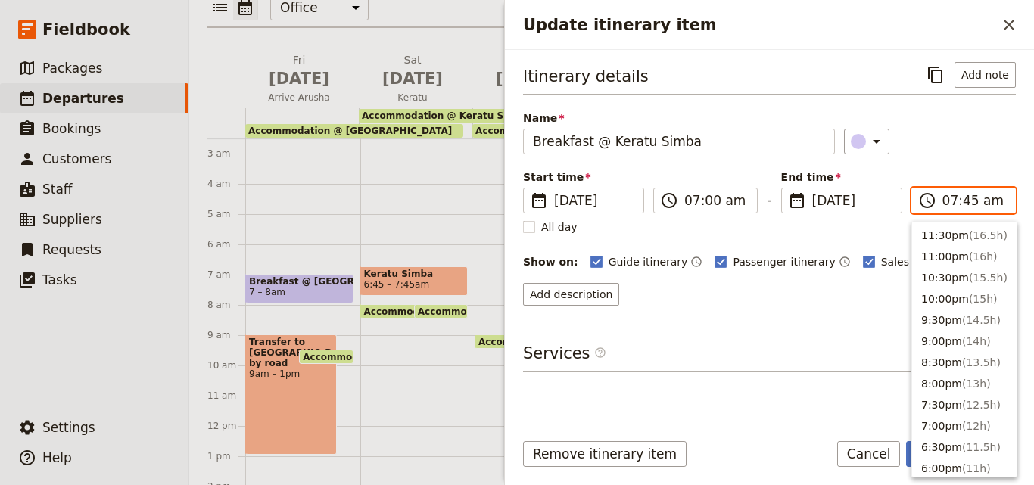
click at [969, 201] on input "07:45 am" at bounding box center [974, 200] width 64 height 18
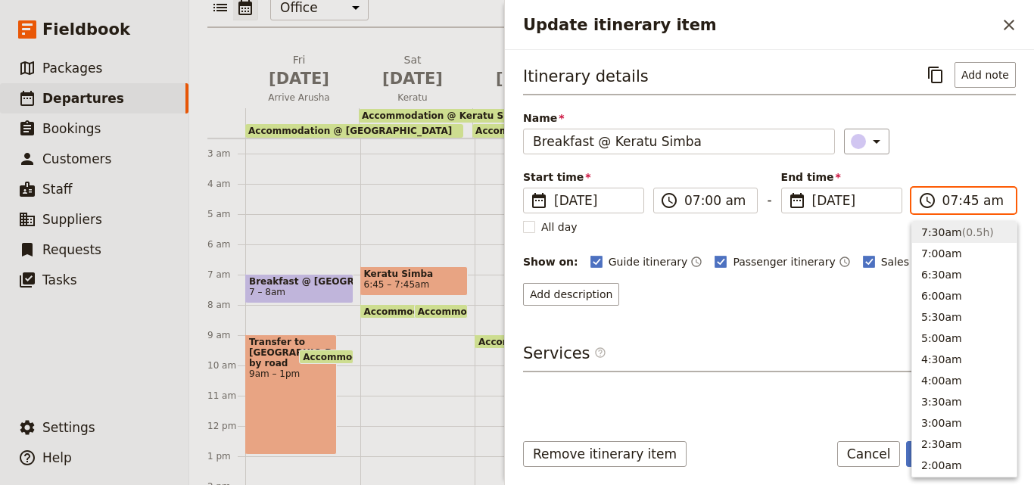
click at [969, 201] on input "07:45 am" at bounding box center [974, 200] width 64 height 18
click at [968, 201] on input "07:45 am" at bounding box center [974, 200] width 64 height 18
type input "07:30 am"
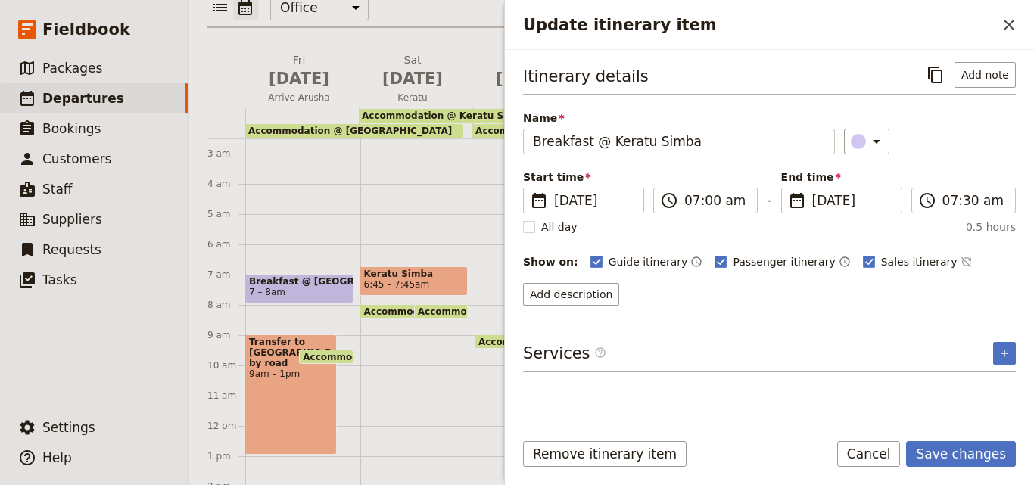
click at [944, 126] on div "Name Breakfast @ Keratu Simba ​" at bounding box center [769, 132] width 493 height 44
click at [970, 461] on button "Save changes" at bounding box center [961, 454] width 110 height 26
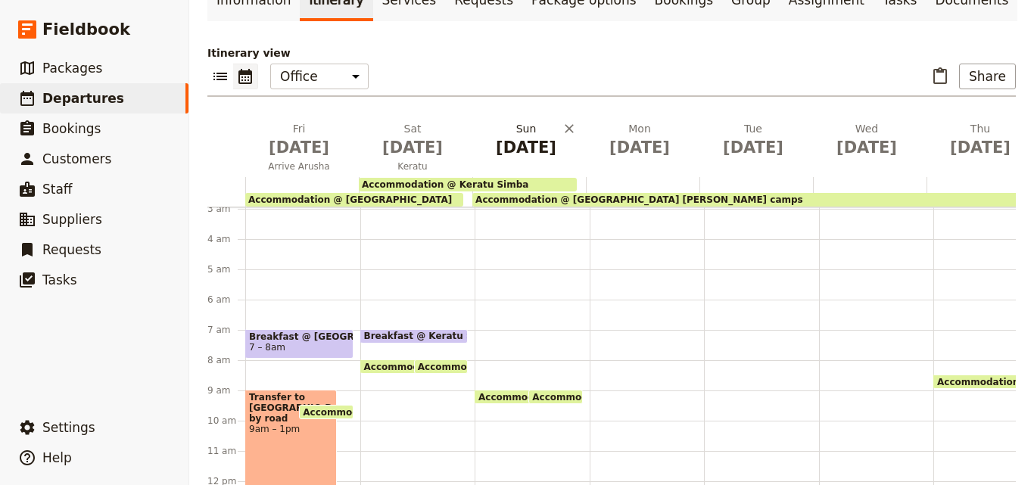
scroll to position [76, 0]
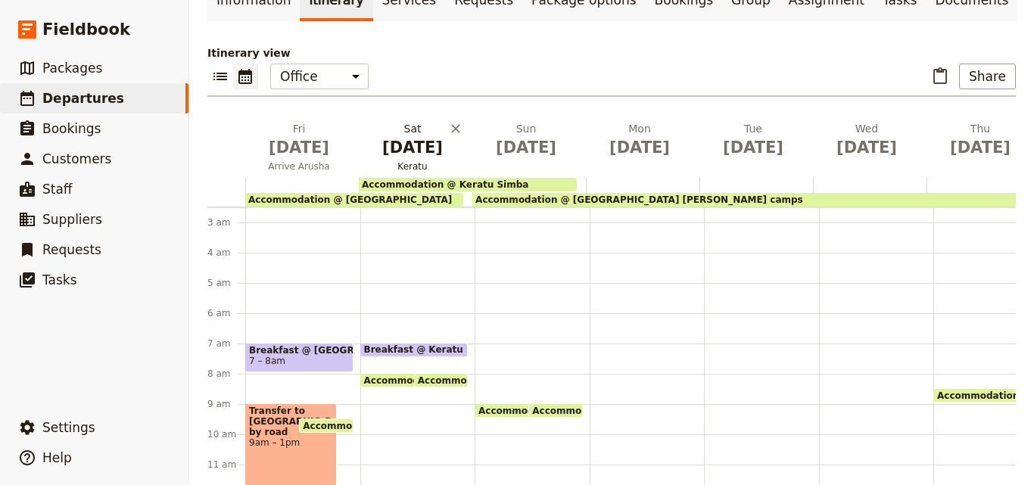
click at [404, 121] on h2 "Sat Feb 14 Keratu" at bounding box center [412, 140] width 95 height 38
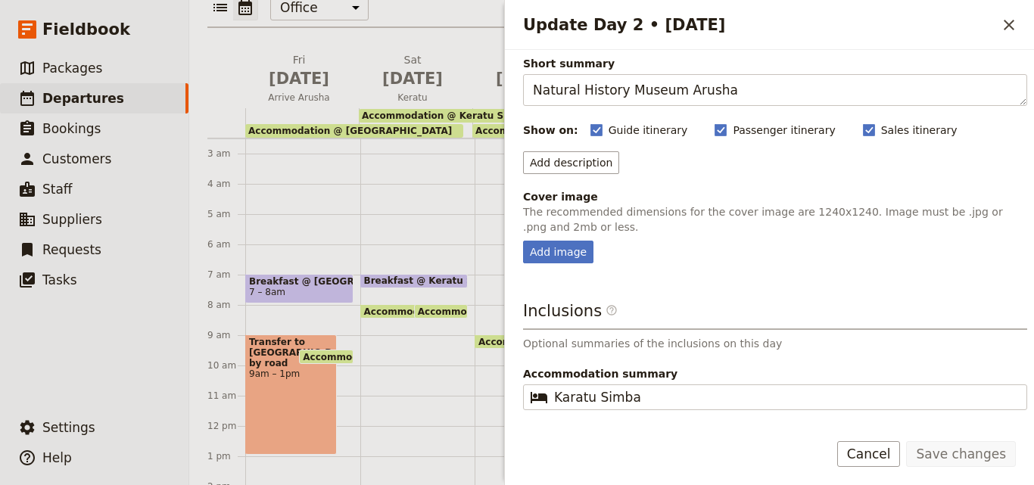
scroll to position [135, 0]
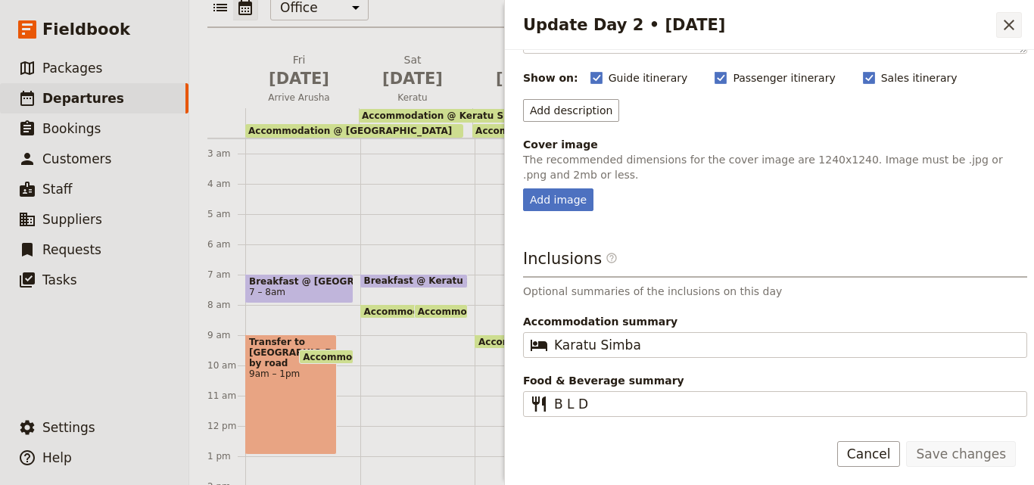
click at [1006, 22] on icon "Close drawer" at bounding box center [1008, 25] width 11 height 11
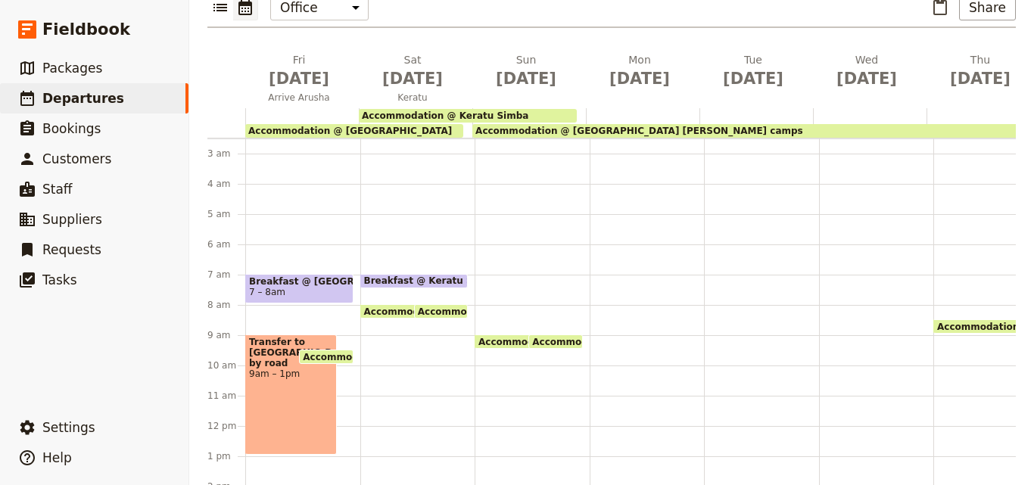
click at [396, 316] on div "Breakfast @ Keratu Simba 7 – 7:30am Accommodation @ Outpost Lodge 9:30 – 8am Ac…" at bounding box center [417, 426] width 115 height 726
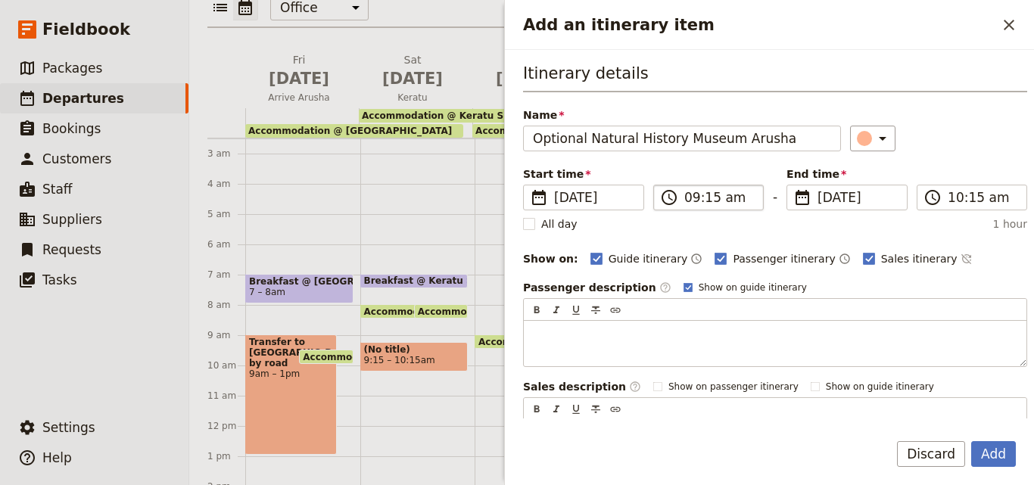
type input "Optional Natural History Museum Arusha"
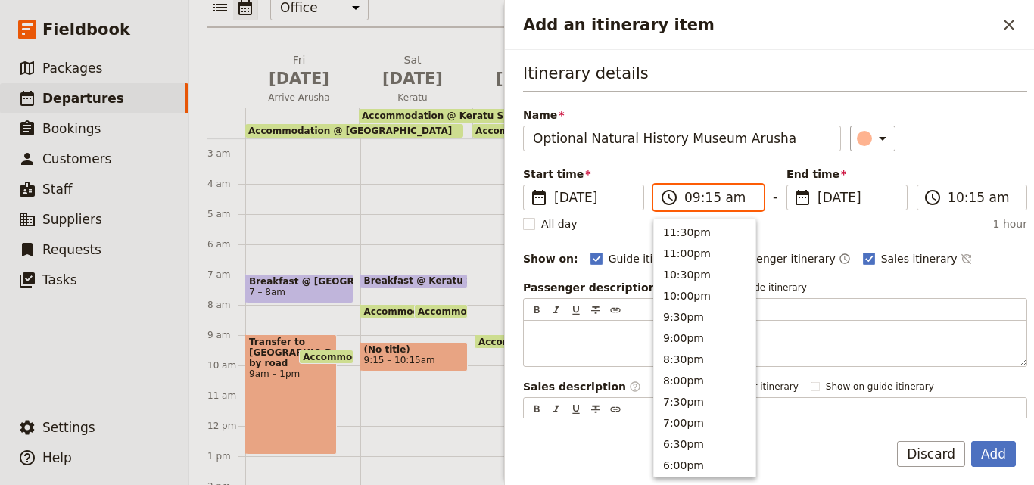
click at [710, 200] on input "09:15 am" at bounding box center [719, 197] width 70 height 18
click at [707, 198] on input "09:15 am" at bounding box center [719, 197] width 70 height 18
type input "09:00 am"
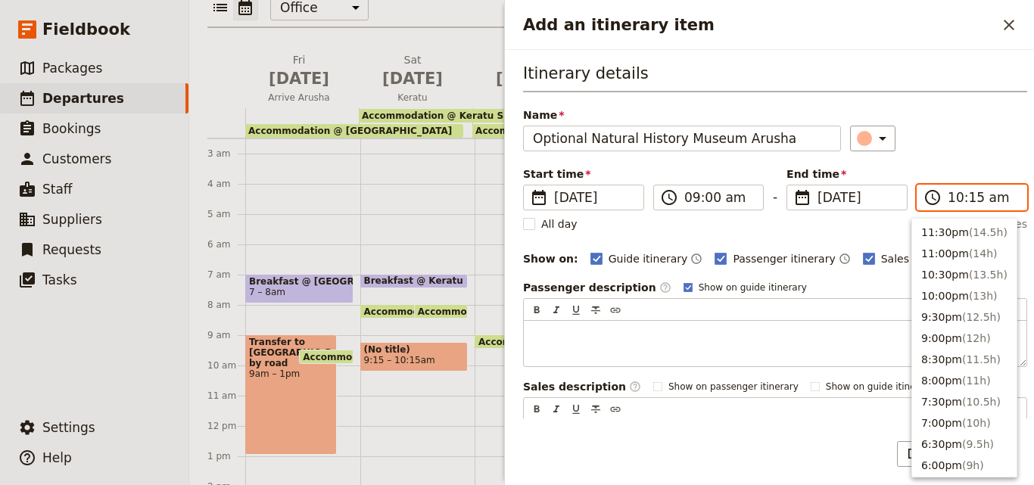
click at [948, 203] on input "10:15 am" at bounding box center [982, 197] width 70 height 18
click at [940, 257] on button "1:00pm ( 4h )" at bounding box center [964, 253] width 104 height 21
type input "01:00 pm"
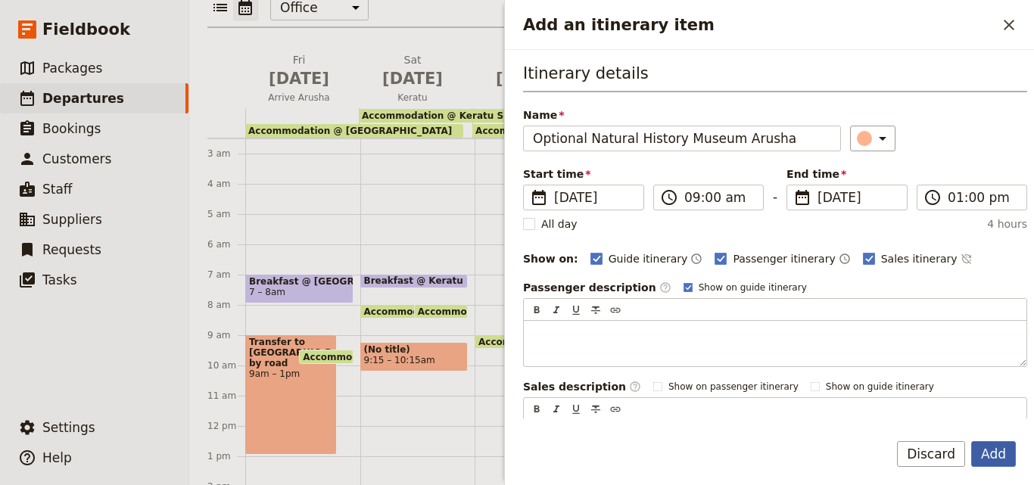
click at [982, 450] on button "Add" at bounding box center [993, 454] width 45 height 26
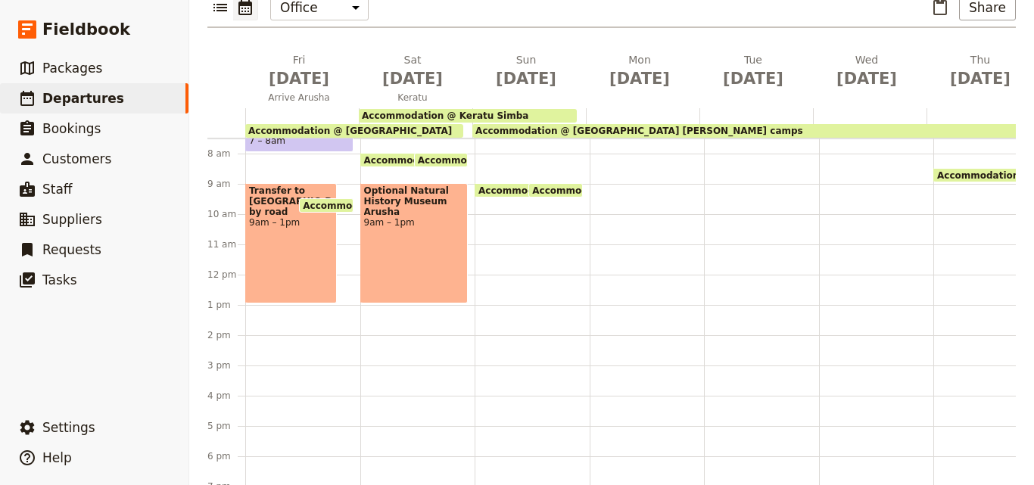
scroll to position [151, 0]
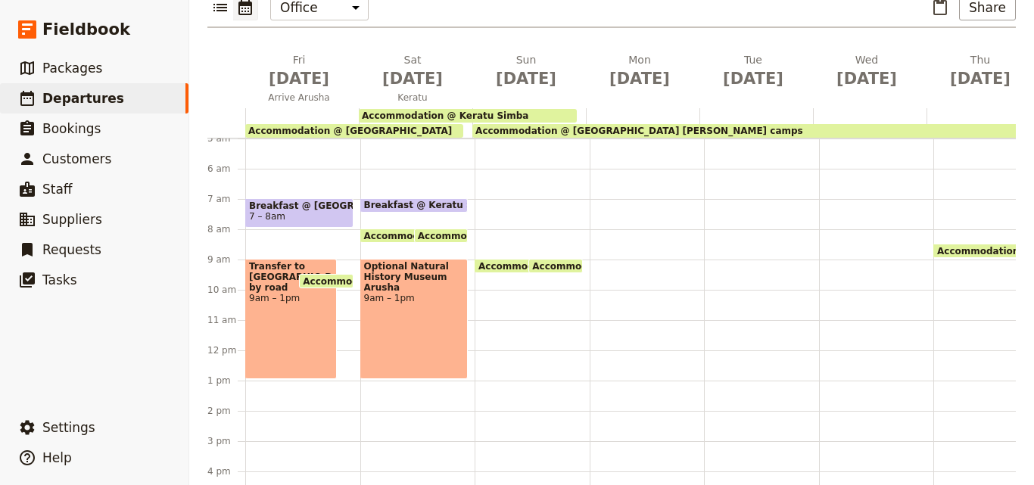
click at [415, 110] on span "Accommodation @ Keratu Simba" at bounding box center [445, 115] width 166 height 11
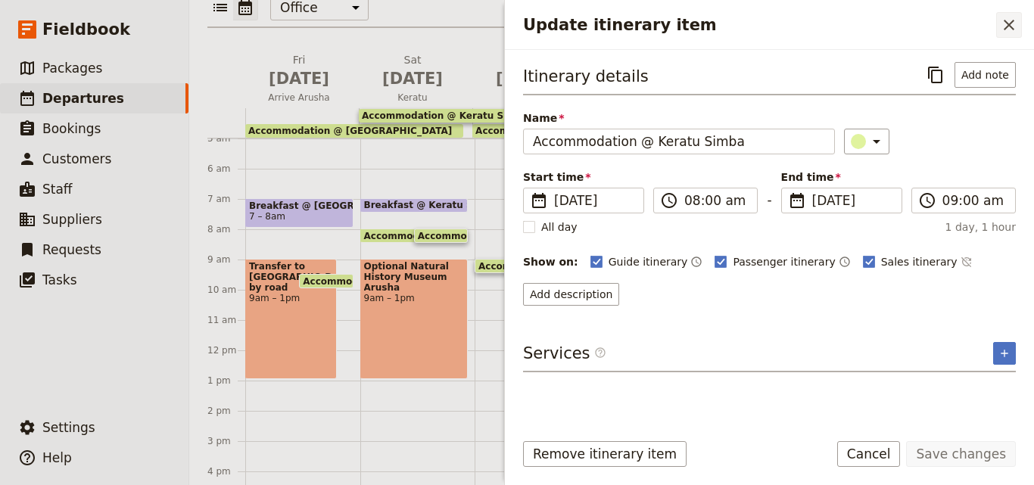
click at [999, 26] on button "​" at bounding box center [1009, 25] width 26 height 26
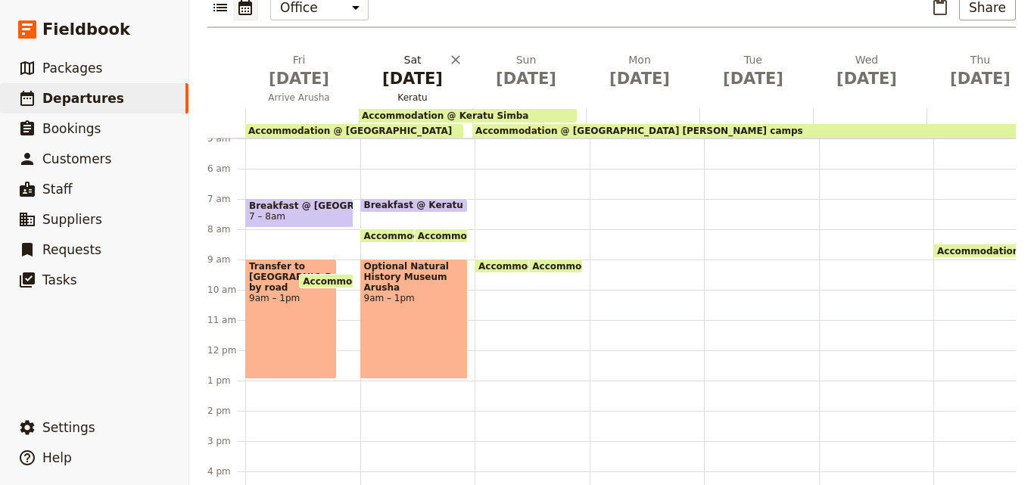
click at [425, 67] on span "Feb 14" at bounding box center [412, 78] width 95 height 23
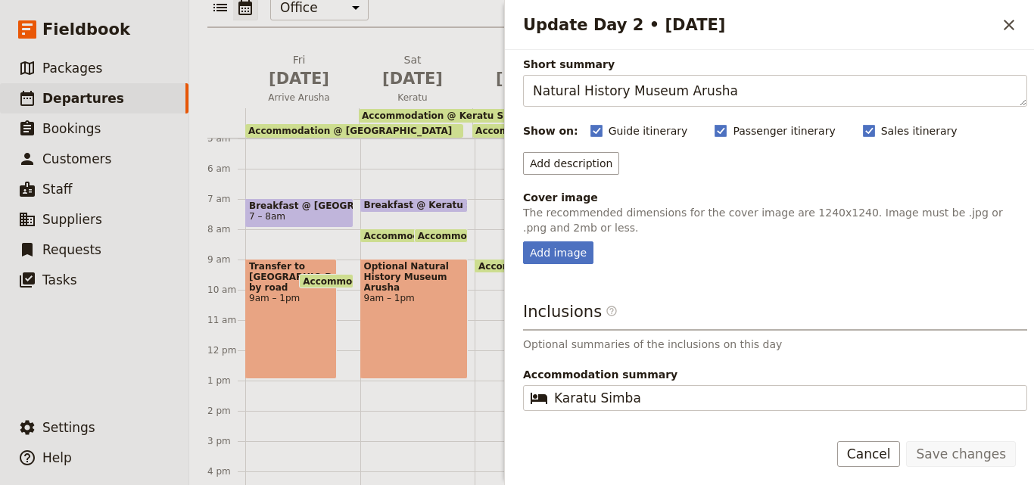
scroll to position [135, 0]
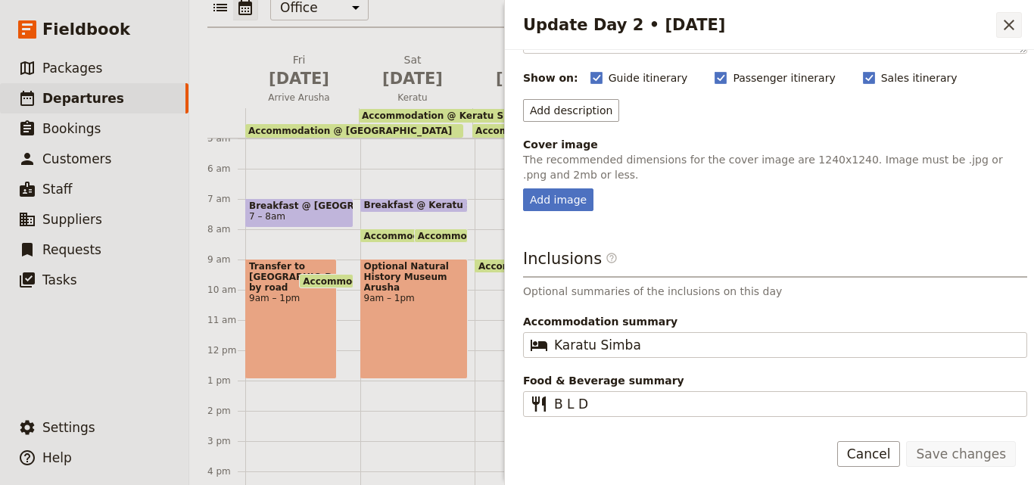
click at [1016, 22] on icon "Close drawer" at bounding box center [1009, 25] width 18 height 18
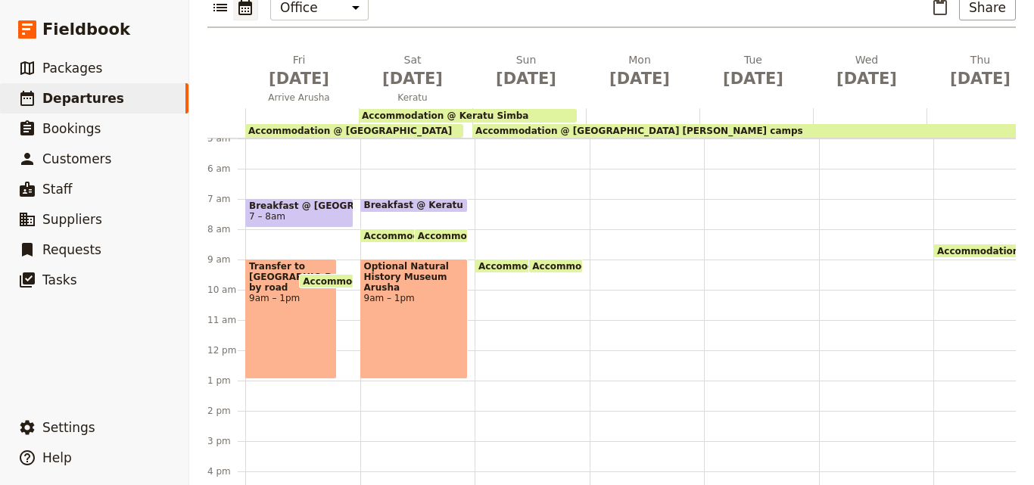
click at [412, 354] on div "Breakfast @ Keratu Simba 7 – 7:30am Accommodation @ Outpost Lodge 9:30 – 8am Ac…" at bounding box center [417, 350] width 115 height 726
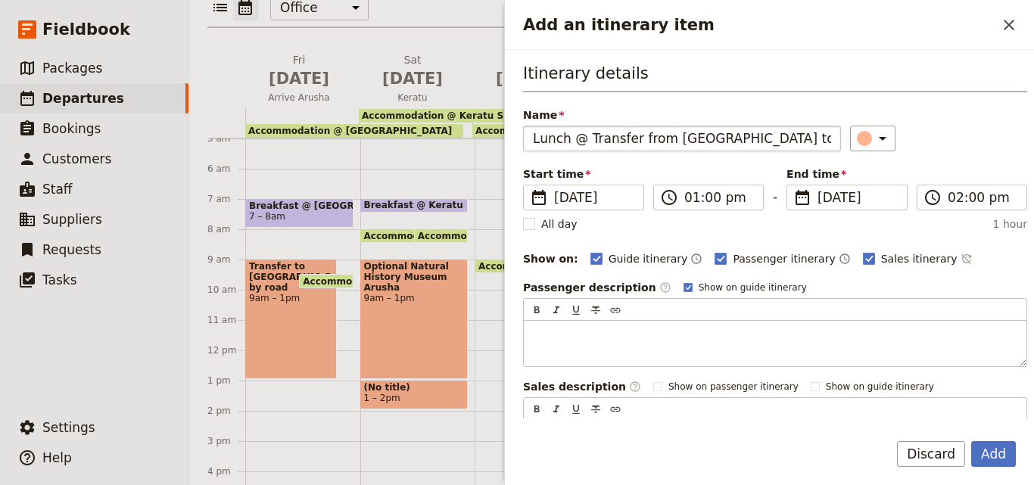
drag, startPoint x: 811, startPoint y: 137, endPoint x: 588, endPoint y: 140, distance: 223.3
click at [588, 140] on input "Lunch @ Transfer from Arusha to Keratu by road" at bounding box center [682, 139] width 318 height 26
type input "Lunch @"
click at [999, 456] on button "Add" at bounding box center [993, 454] width 45 height 26
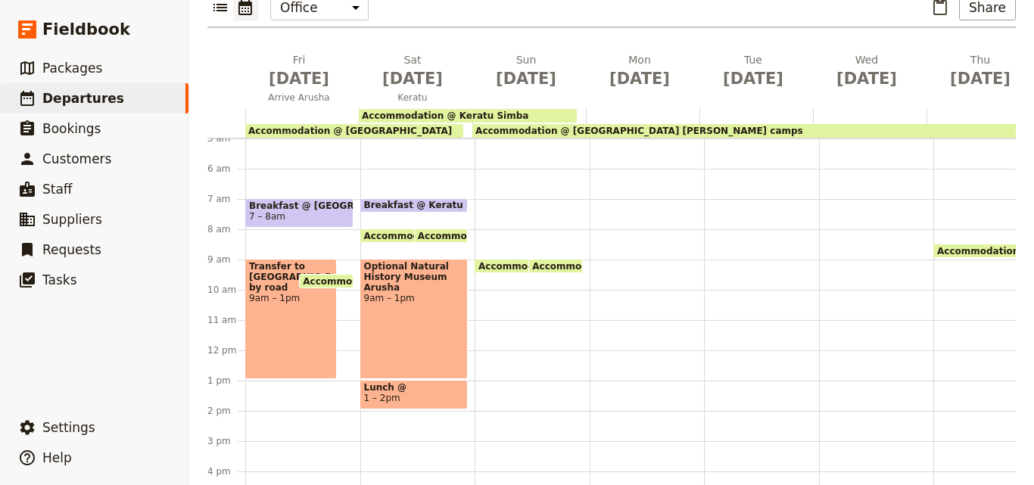
click at [445, 200] on span "Breakfast @ Keratu Simba" at bounding box center [434, 205] width 141 height 11
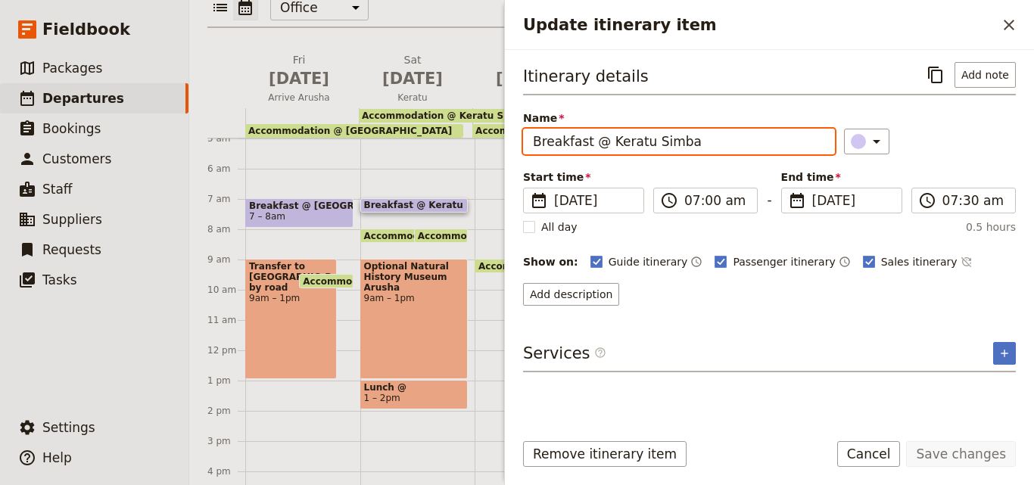
drag, startPoint x: 682, startPoint y: 145, endPoint x: 607, endPoint y: 145, distance: 74.9
click at [607, 145] on input "Breakfast @ Keratu Simba" at bounding box center [679, 142] width 312 height 26
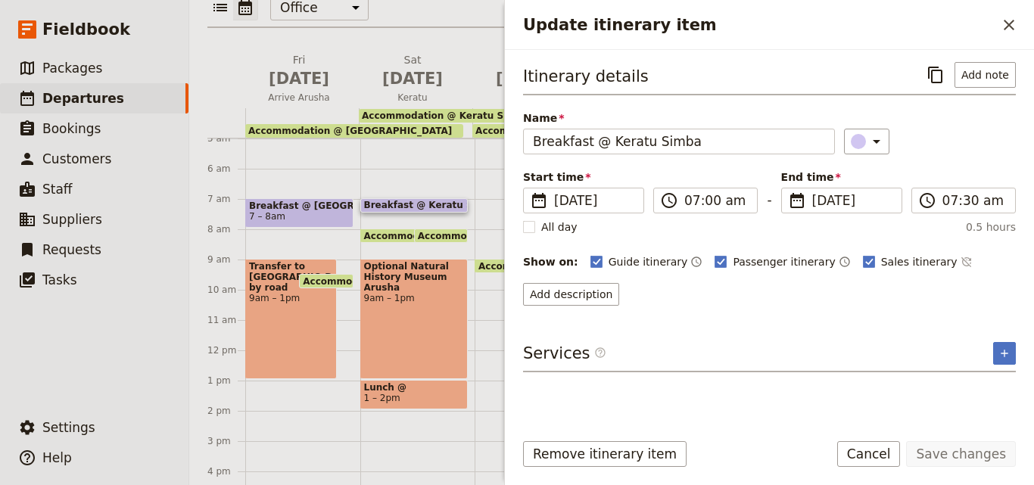
click at [1003, 8] on div "Update itinerary item ​" at bounding box center [769, 25] width 529 height 50
click at [1010, 19] on icon "Close drawer" at bounding box center [1009, 25] width 18 height 18
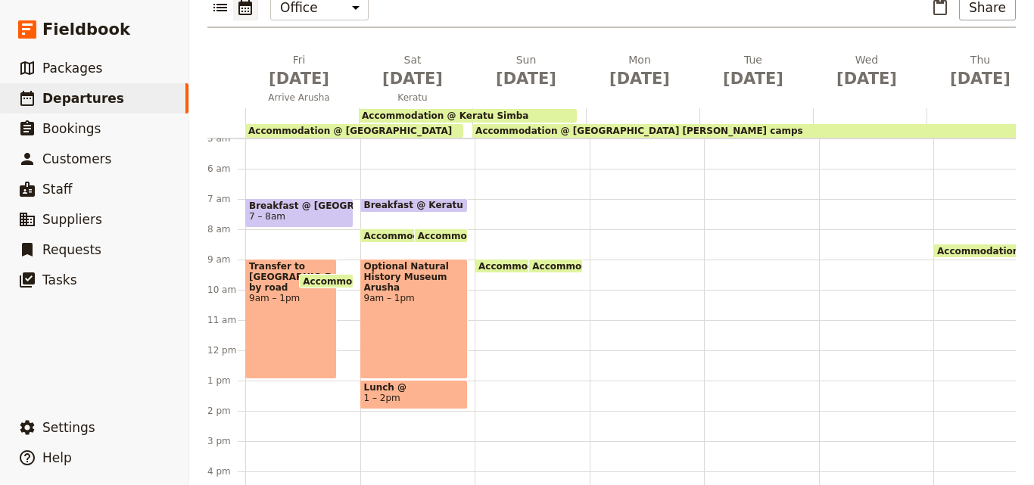
click at [403, 403] on span at bounding box center [414, 406] width 107 height 6
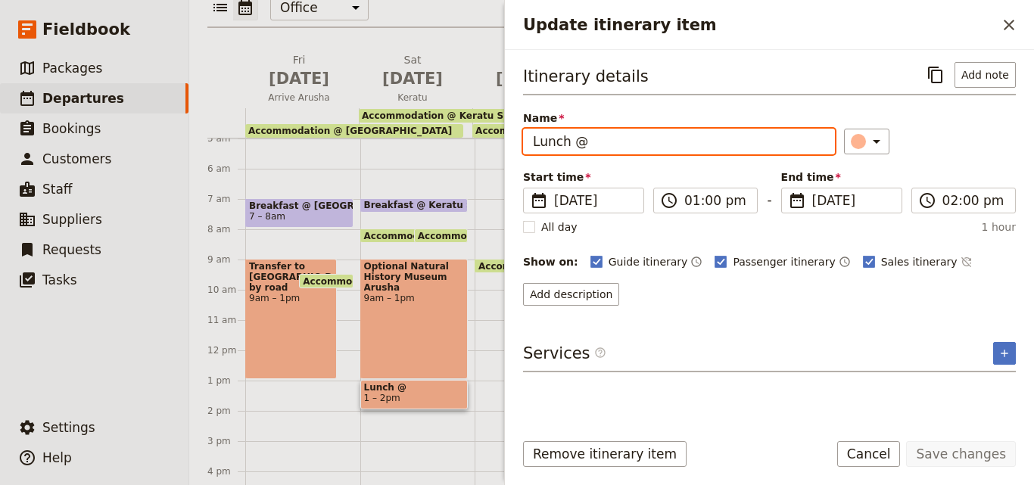
paste input "Keratu Simba"
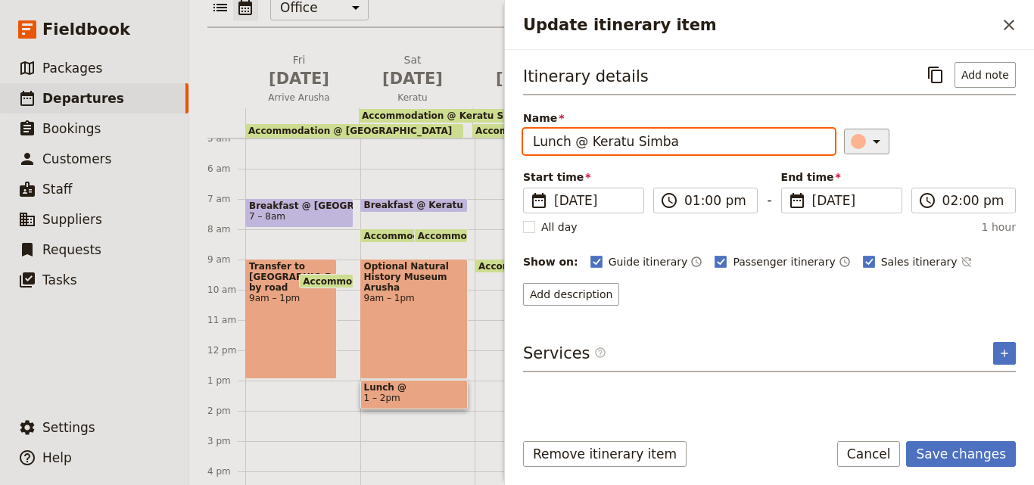
type input "Lunch @ Keratu Simba"
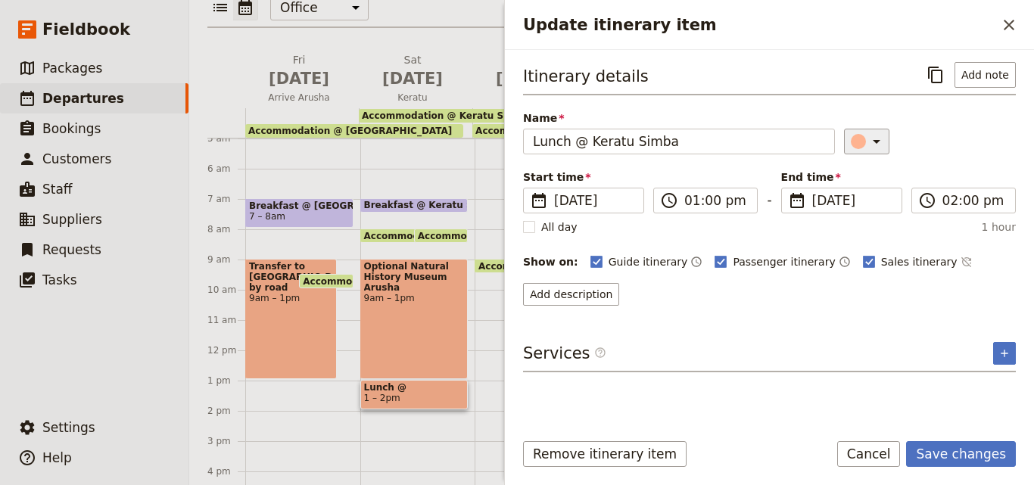
click at [851, 146] on div "Update itinerary item" at bounding box center [858, 141] width 15 height 15
click at [869, 206] on div "button" at bounding box center [867, 209] width 15 height 15
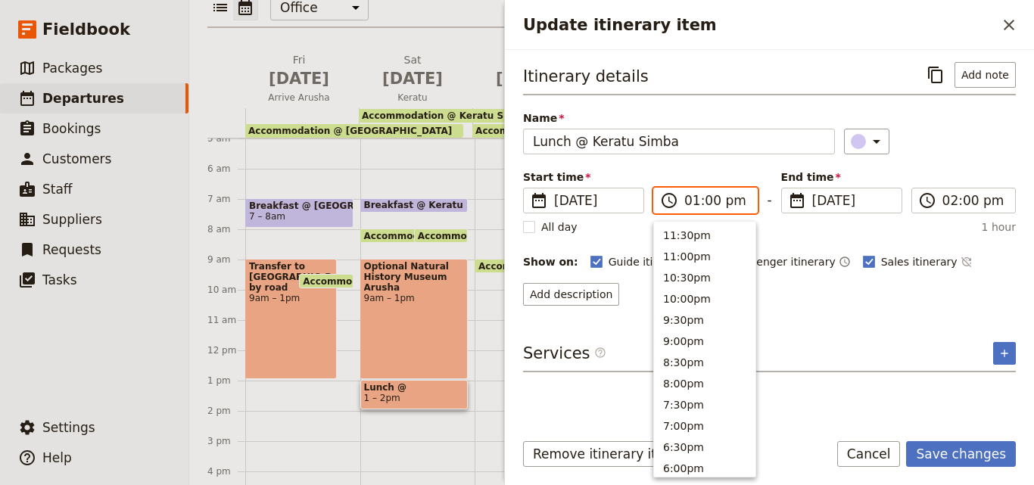
scroll to position [448, 0]
click at [693, 202] on input "01:00 pm" at bounding box center [716, 200] width 64 height 18
click at [698, 346] on button "2:00pm" at bounding box center [704, 341] width 101 height 21
type input "02:00 pm"
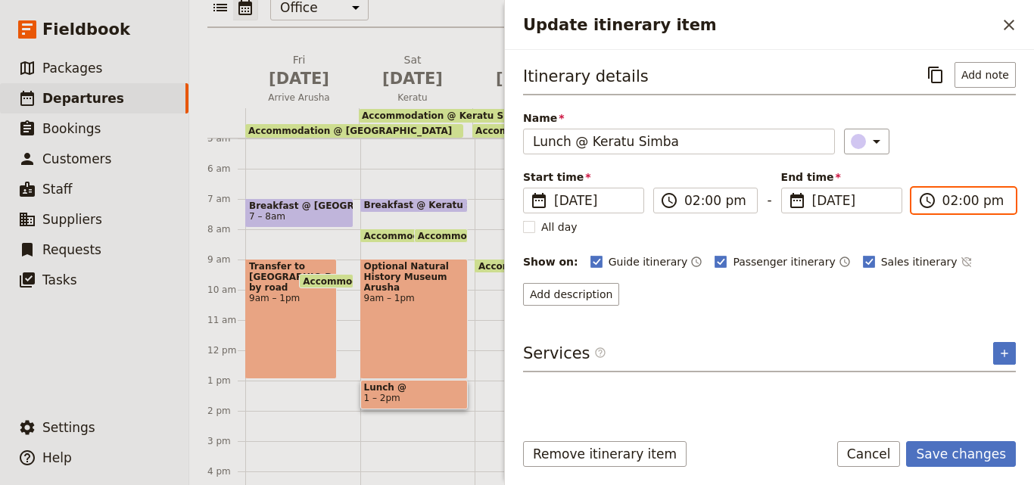
click at [953, 205] on input "02:00 pm" at bounding box center [974, 200] width 64 height 18
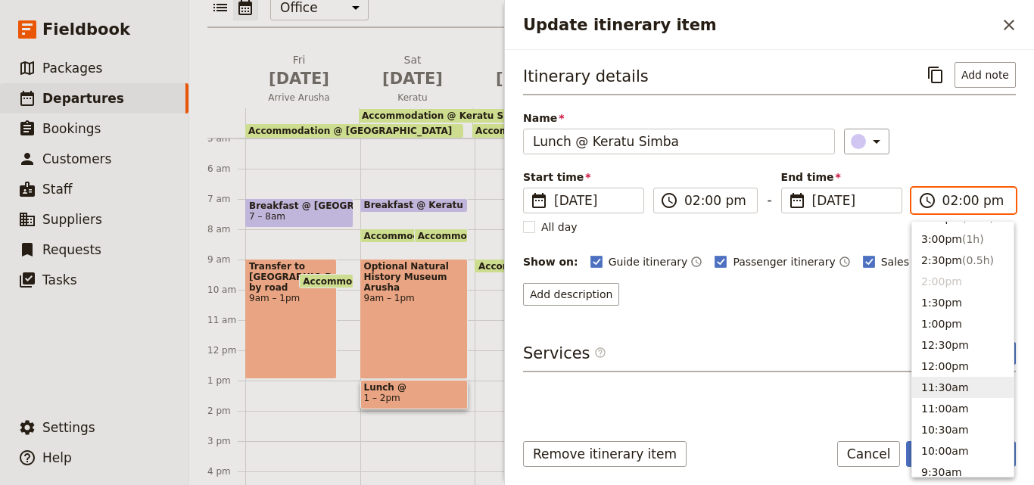
scroll to position [330, 0]
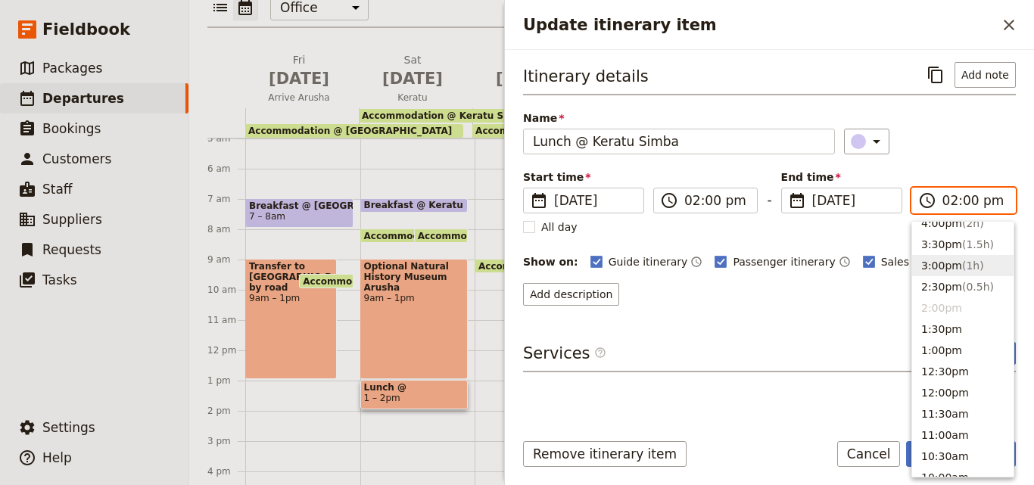
click at [951, 275] on button "3:00pm ( 1h )" at bounding box center [962, 265] width 101 height 21
type input "03:00 pm"
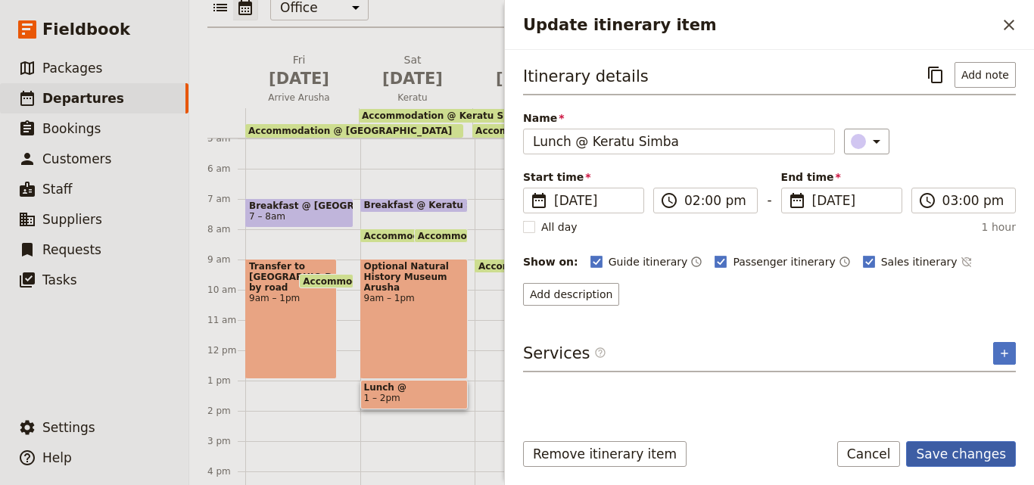
click at [938, 451] on button "Save changes" at bounding box center [961, 454] width 110 height 26
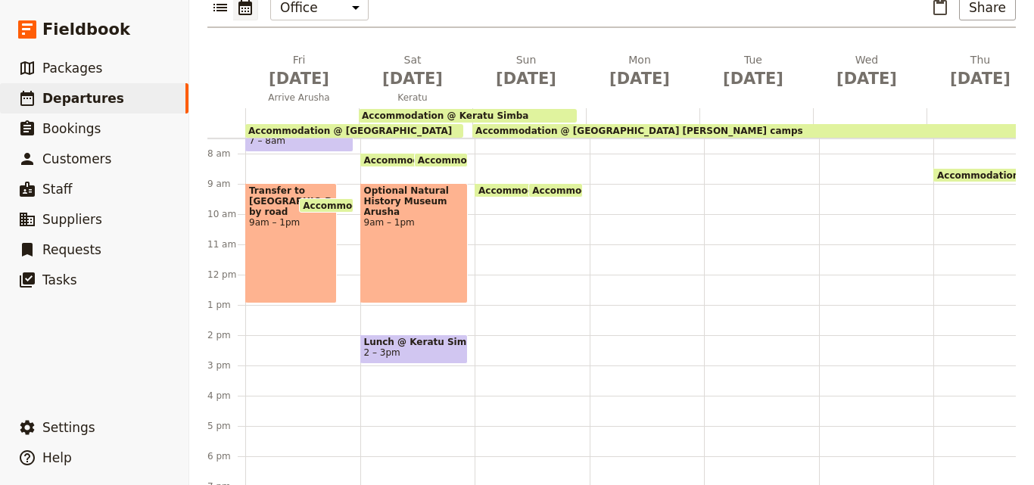
scroll to position [378, 0]
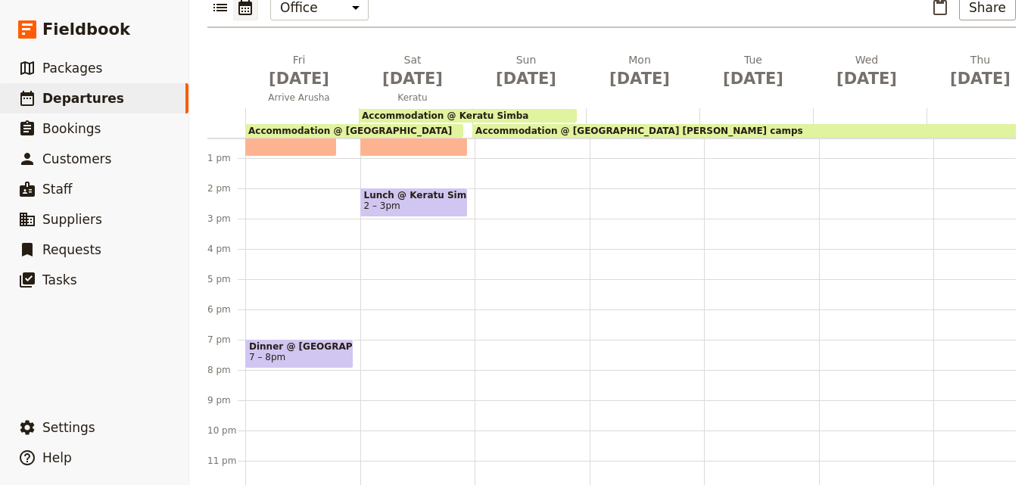
click at [384, 222] on div "Breakfast @ Keratu Simba 7 – 7:30am Accommodation @ Outpost Lodge 9:30 – 8am Ac…" at bounding box center [417, 128] width 115 height 726
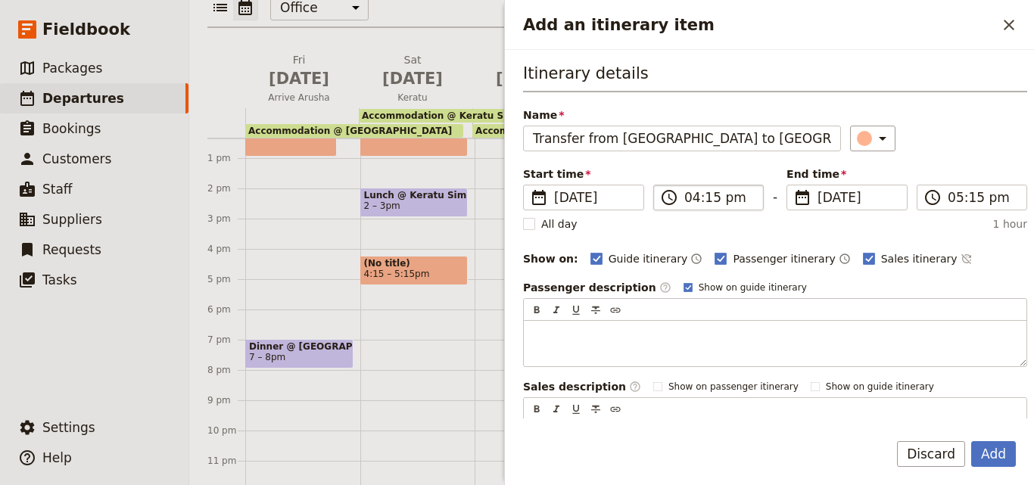
type input "Transfer from Arusha to Keratu by road"
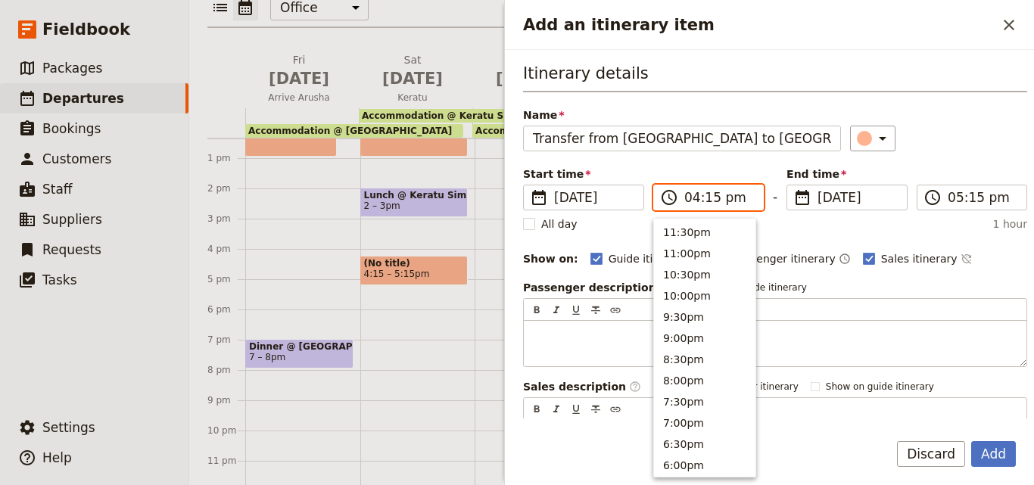
click at [710, 200] on input "04:15 pm" at bounding box center [719, 197] width 70 height 18
click at [710, 196] on input "04:15 pm" at bounding box center [719, 197] width 70 height 18
type input "04:00 pm"
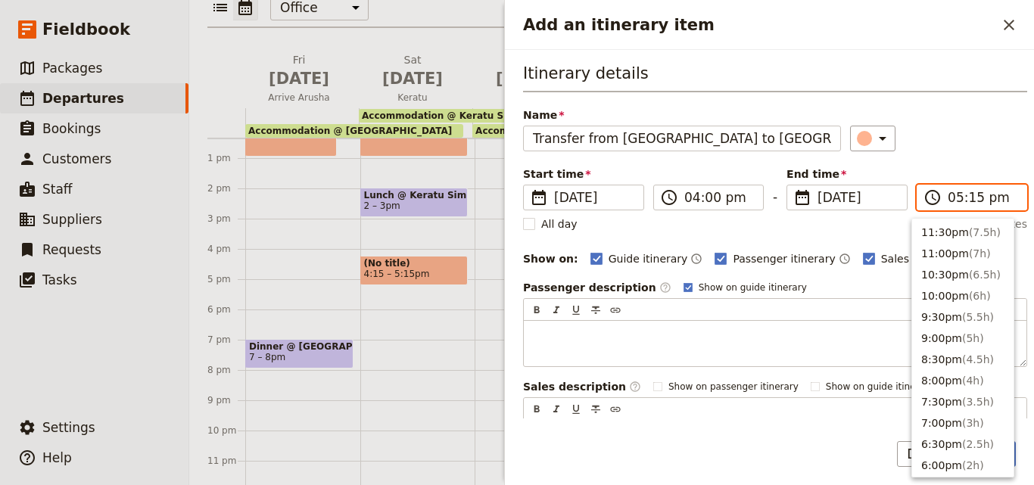
click at [965, 199] on input "05:15 pm" at bounding box center [982, 197] width 70 height 18
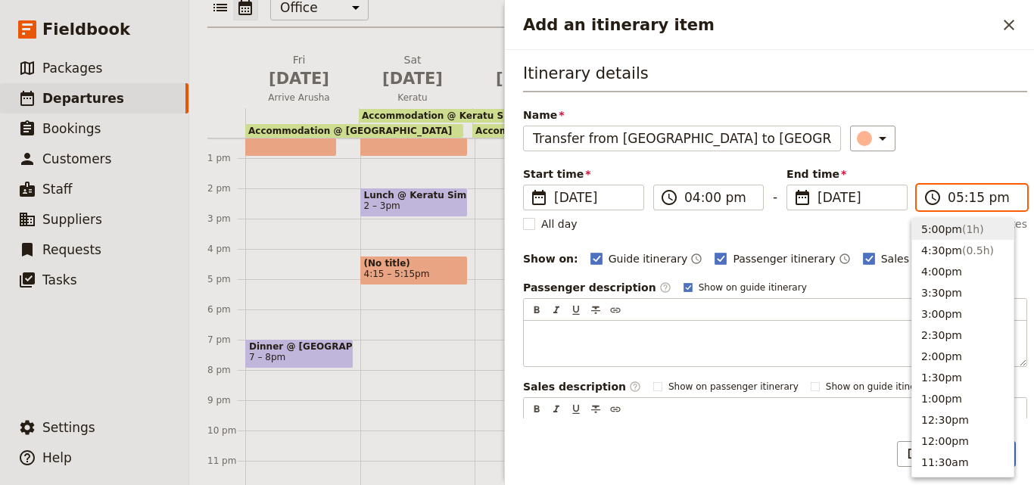
click at [965, 199] on input "05:15 pm" at bounding box center [982, 197] width 70 height 18
click at [963, 201] on input "05:03 pm" at bounding box center [982, 197] width 70 height 18
type input "05:30 pm"
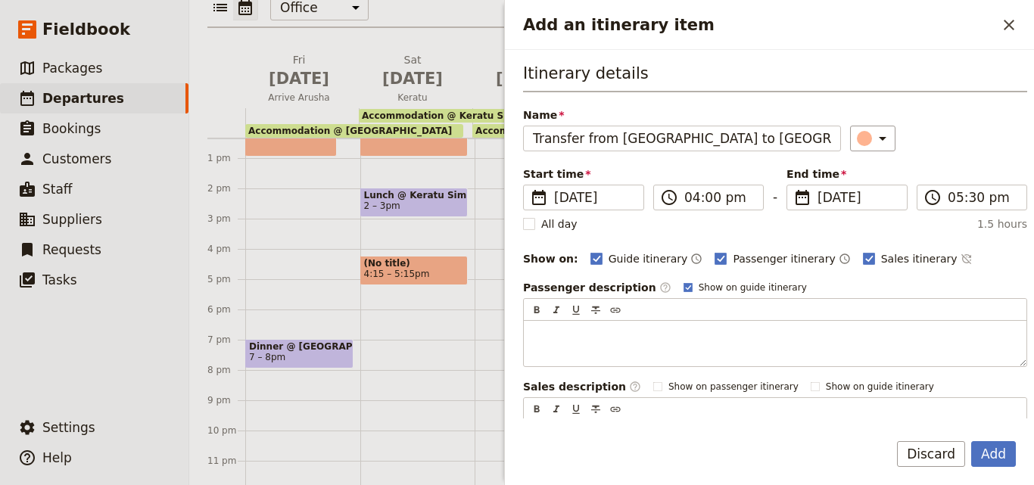
click at [971, 160] on div "Itinerary details Name Transfer from Arusha to Keratu by road ​ Start time ​ 14…" at bounding box center [775, 264] width 504 height 404
click at [987, 457] on button "Add" at bounding box center [993, 454] width 45 height 26
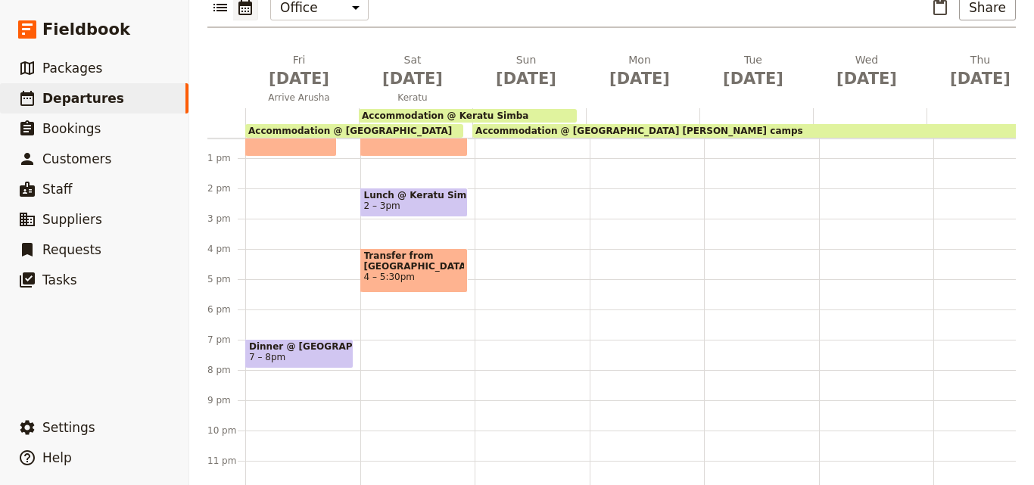
scroll to position [385, 0]
click at [340, 352] on span "7 – 8pm" at bounding box center [299, 357] width 101 height 11
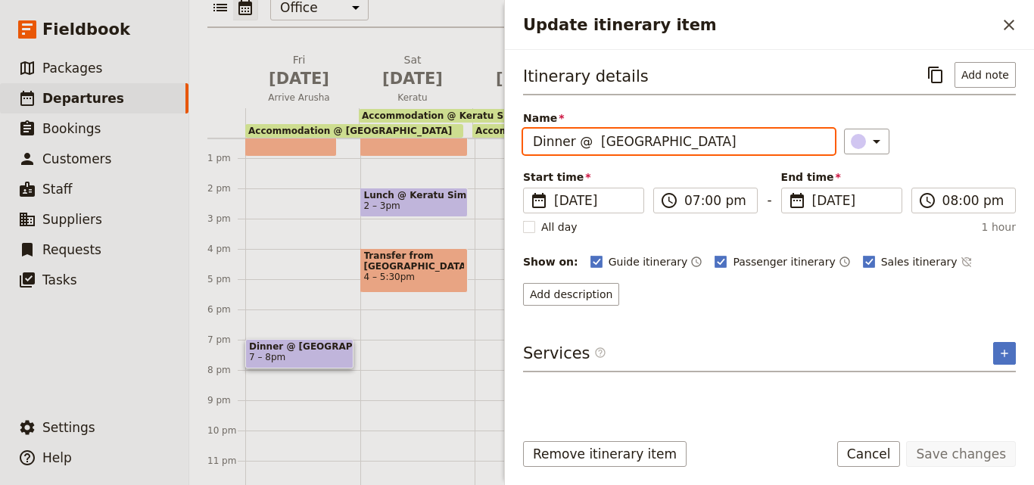
drag, startPoint x: 588, startPoint y: 140, endPoint x: 518, endPoint y: 140, distance: 70.4
click at [518, 140] on div "Itinerary details ​ Add note Name Dinner @ Outpost Lodge ​ Start time ​ 13 Feb …" at bounding box center [769, 234] width 529 height 369
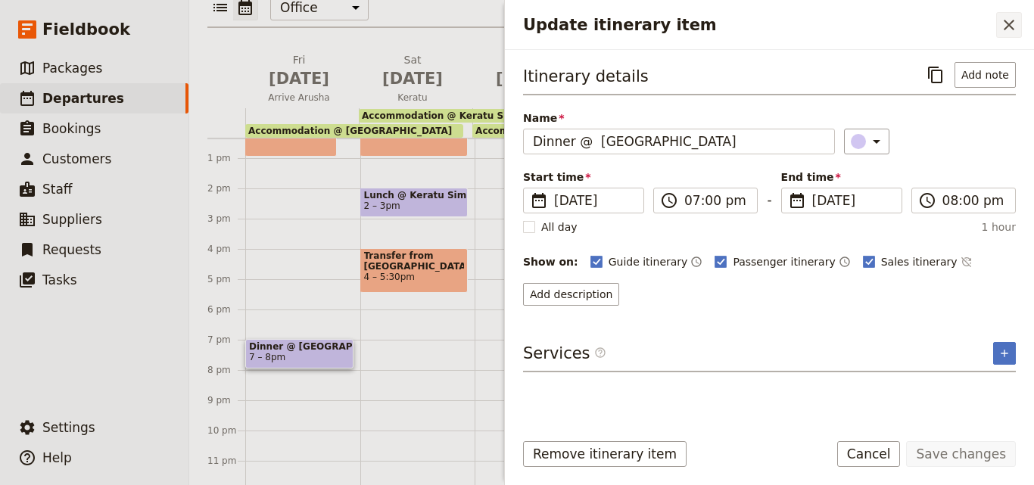
click at [1012, 23] on icon "Close drawer" at bounding box center [1009, 25] width 18 height 18
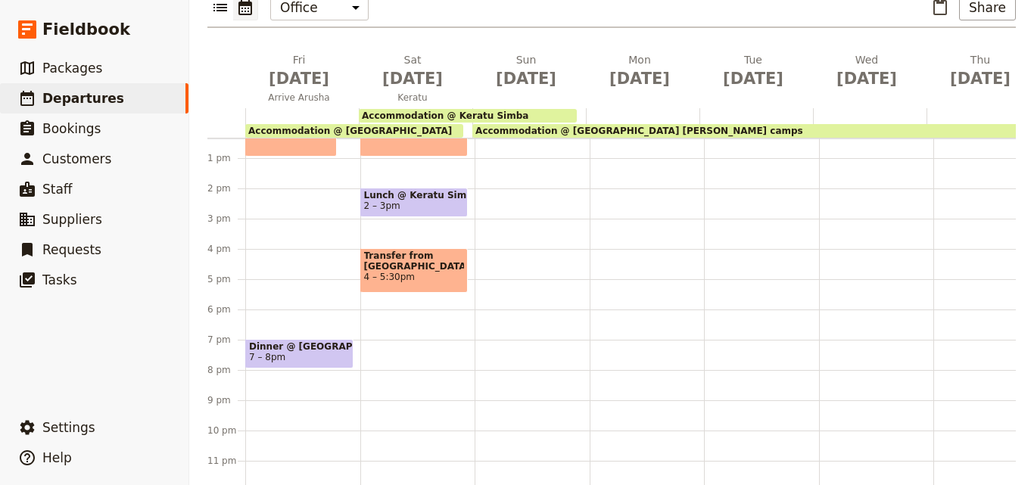
click at [407, 298] on div "Breakfast @ Keratu Simba 7 – 7:30am Accommodation @ Outpost Lodge 9:30 – 8am Ac…" at bounding box center [417, 128] width 115 height 726
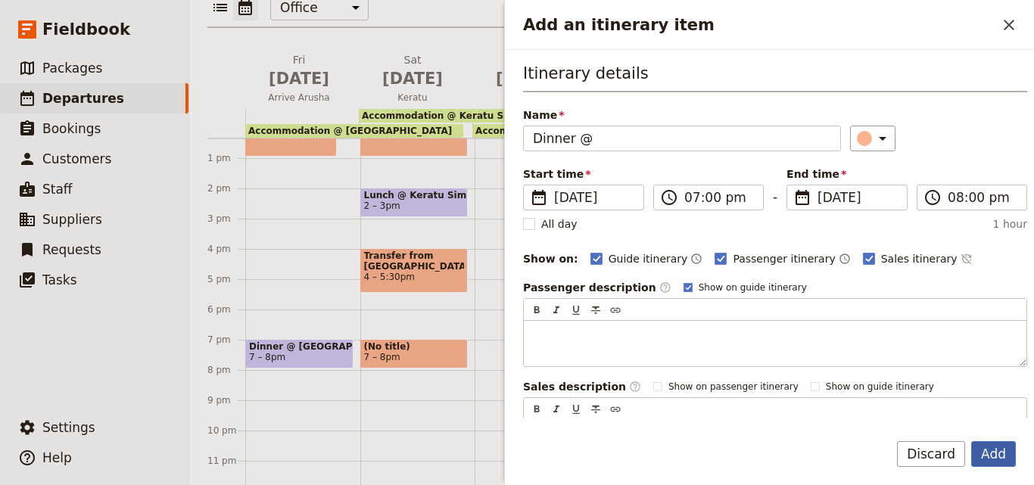
type input "Dinner @"
click at [997, 459] on button "Add" at bounding box center [993, 454] width 45 height 26
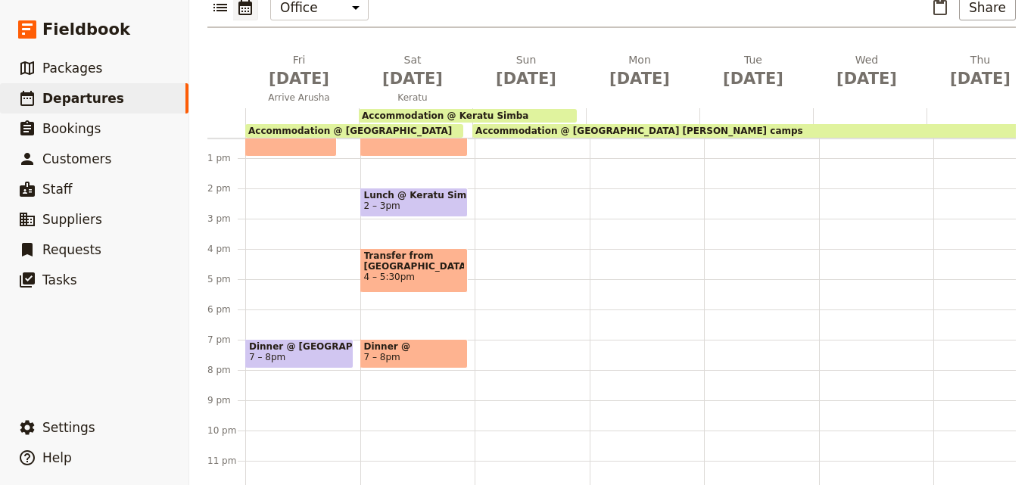
click at [426, 190] on span "Lunch @ Keratu Simba" at bounding box center [414, 195] width 101 height 11
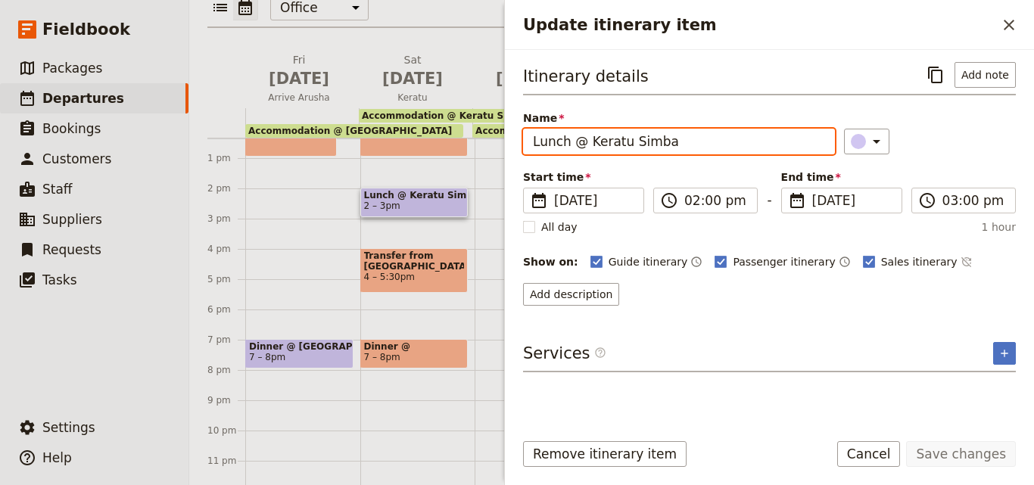
drag, startPoint x: 677, startPoint y: 145, endPoint x: 587, endPoint y: 144, distance: 90.1
click at [587, 144] on input "Lunch @ Keratu Simba" at bounding box center [679, 142] width 312 height 26
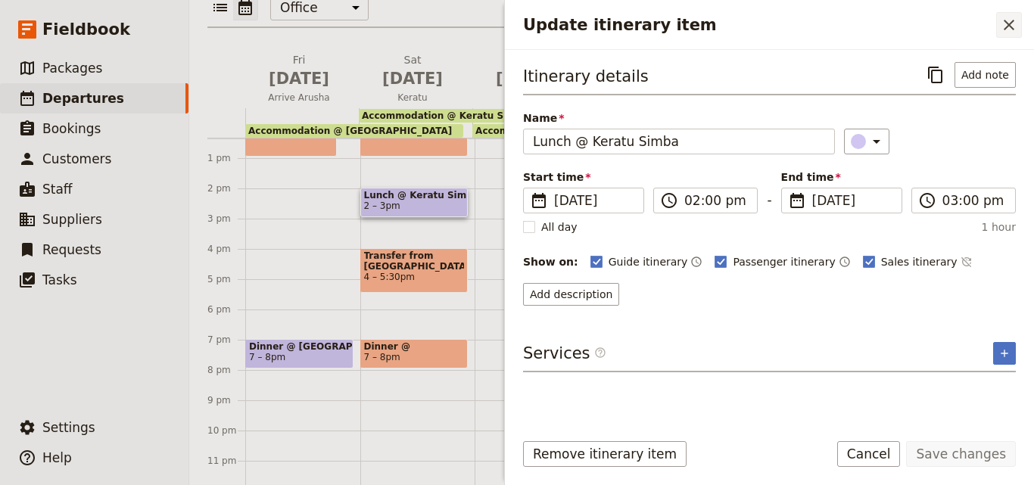
click at [1018, 24] on button "​" at bounding box center [1009, 25] width 26 height 26
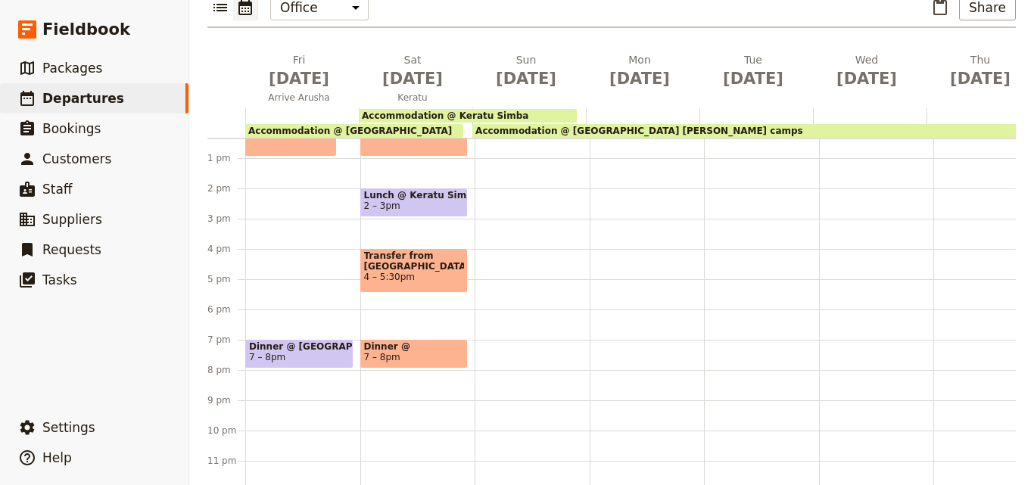
click at [429, 341] on span "Dinner @" at bounding box center [414, 346] width 101 height 11
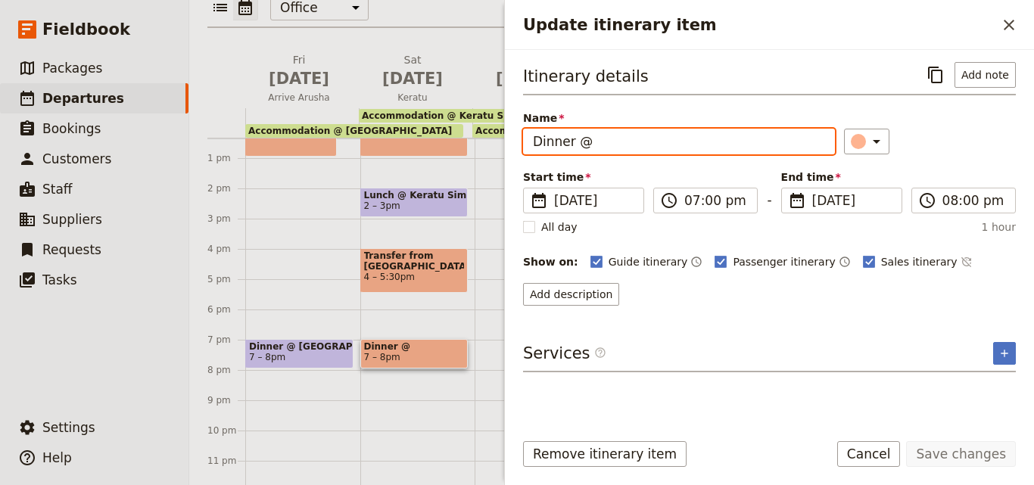
drag, startPoint x: 624, startPoint y: 143, endPoint x: 611, endPoint y: 140, distance: 13.2
click at [611, 140] on input "Dinner @" at bounding box center [679, 142] width 312 height 26
paste input "Keratu Simba"
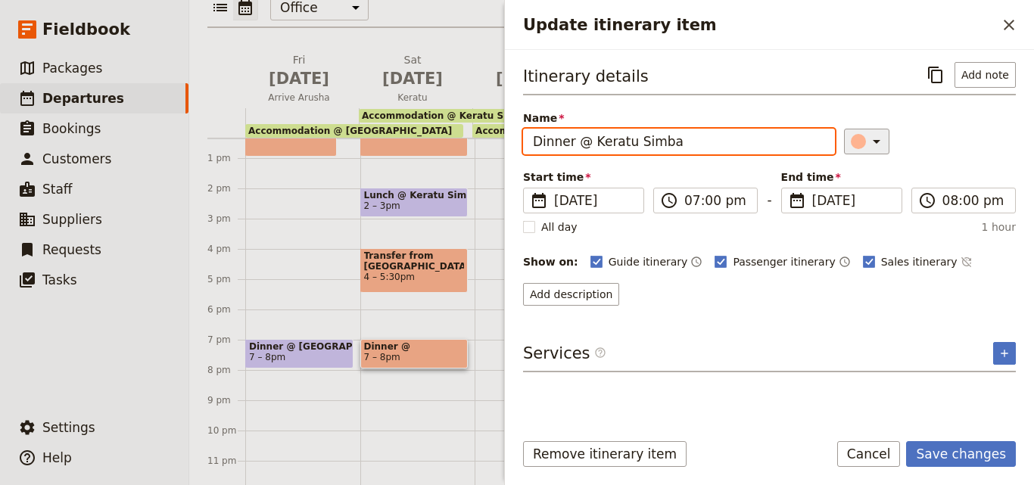
type input "Dinner @ Keratu Simba"
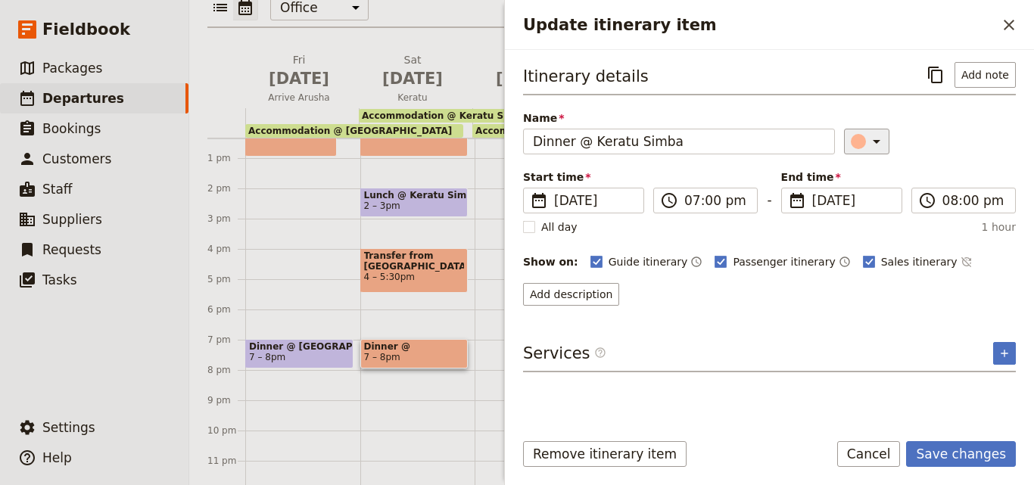
click at [867, 149] on icon "Update itinerary item" at bounding box center [876, 141] width 18 height 18
click at [871, 216] on div "button" at bounding box center [867, 209] width 15 height 15
click at [992, 465] on button "Save changes" at bounding box center [961, 454] width 110 height 26
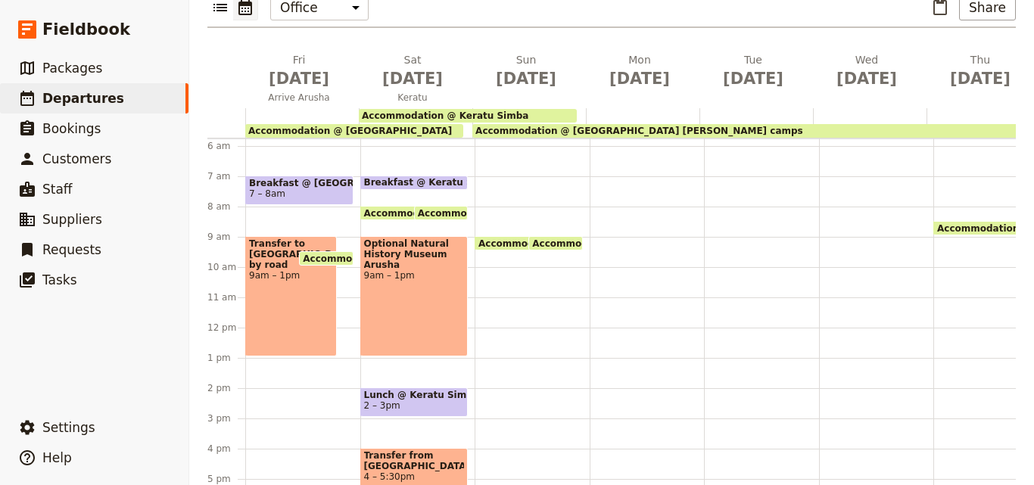
scroll to position [82, 0]
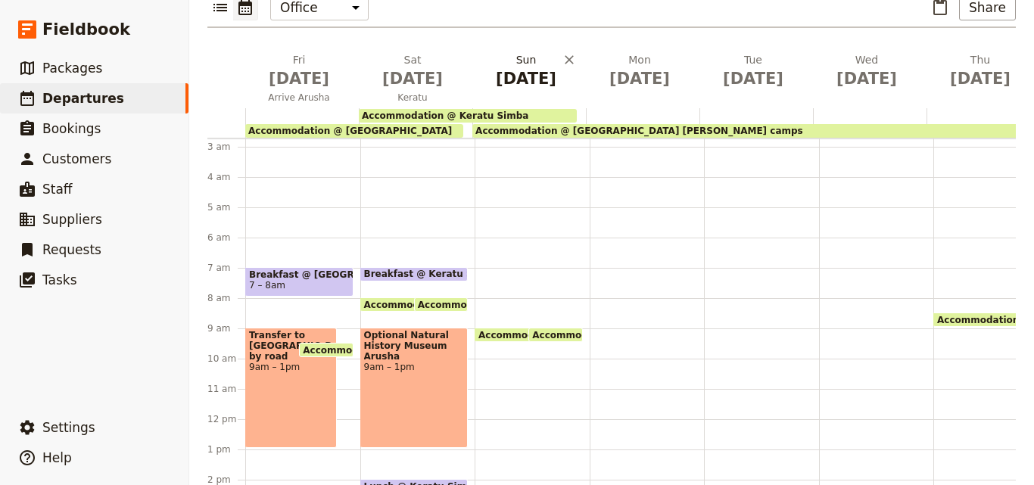
click at [524, 67] on span "Feb 15" at bounding box center [525, 78] width 95 height 23
